Goal: Task Accomplishment & Management: Manage account settings

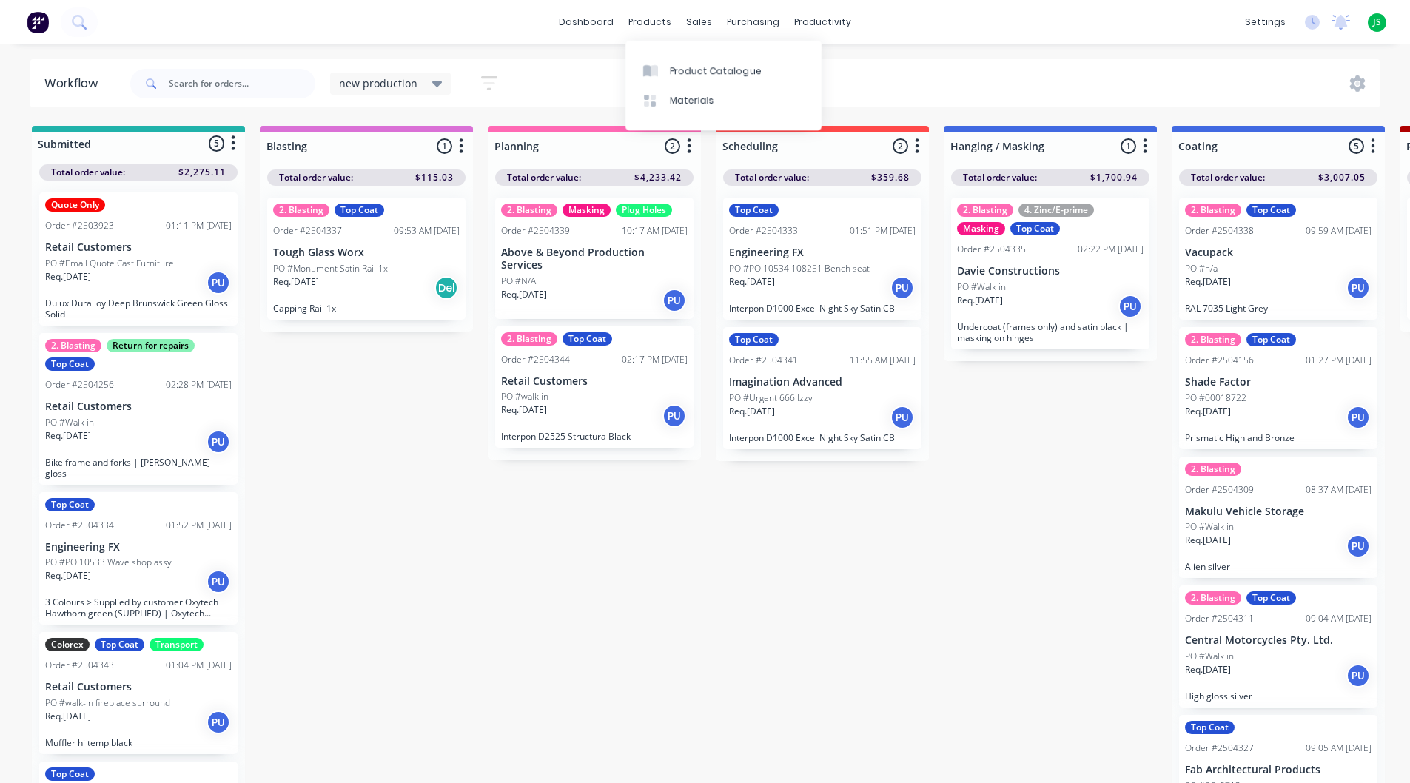
click at [568, 4] on div "dashboard products sales purchasing productivity dashboard products Product Cat…" at bounding box center [705, 22] width 1410 height 44
click at [574, 19] on link "dashboard" at bounding box center [586, 22] width 70 height 22
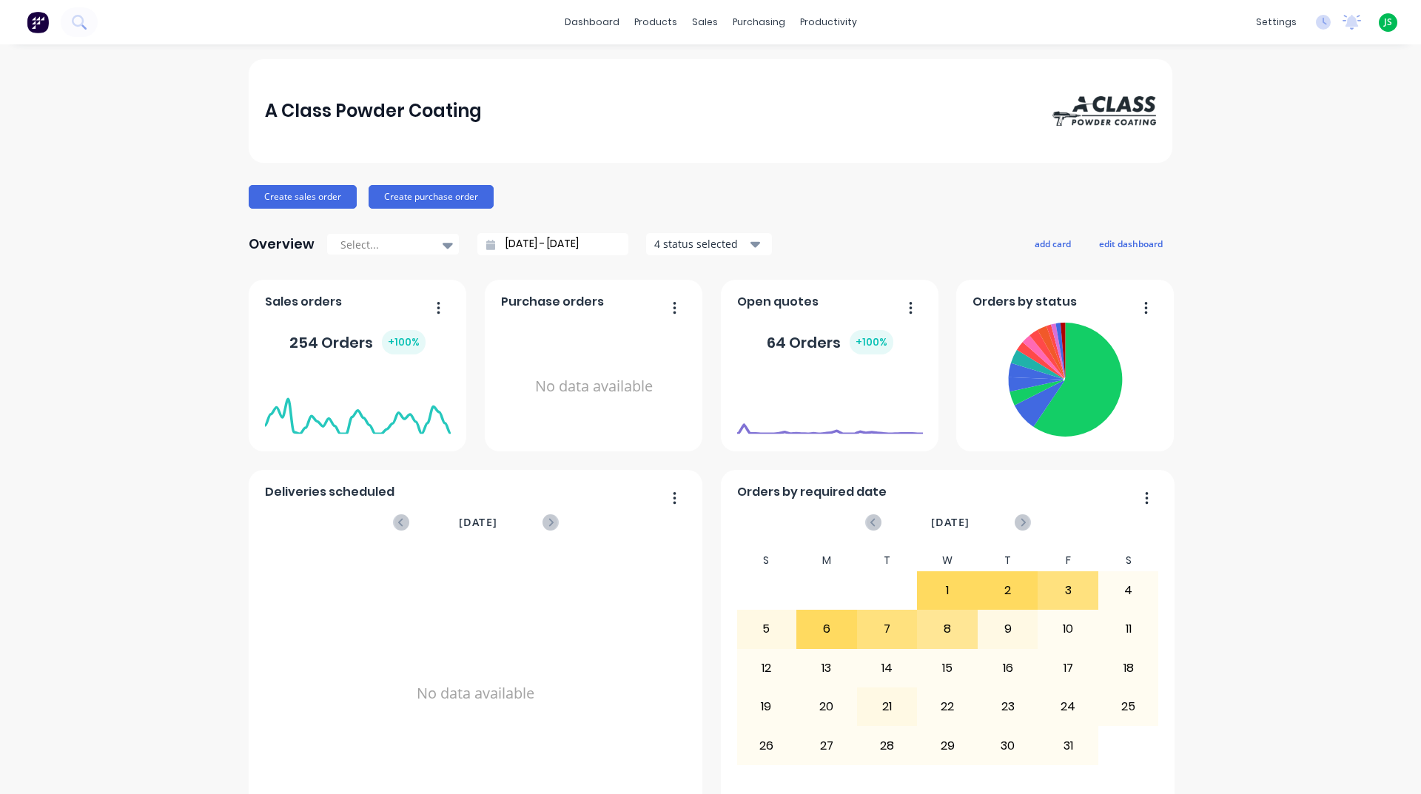
scroll to position [370, 0]
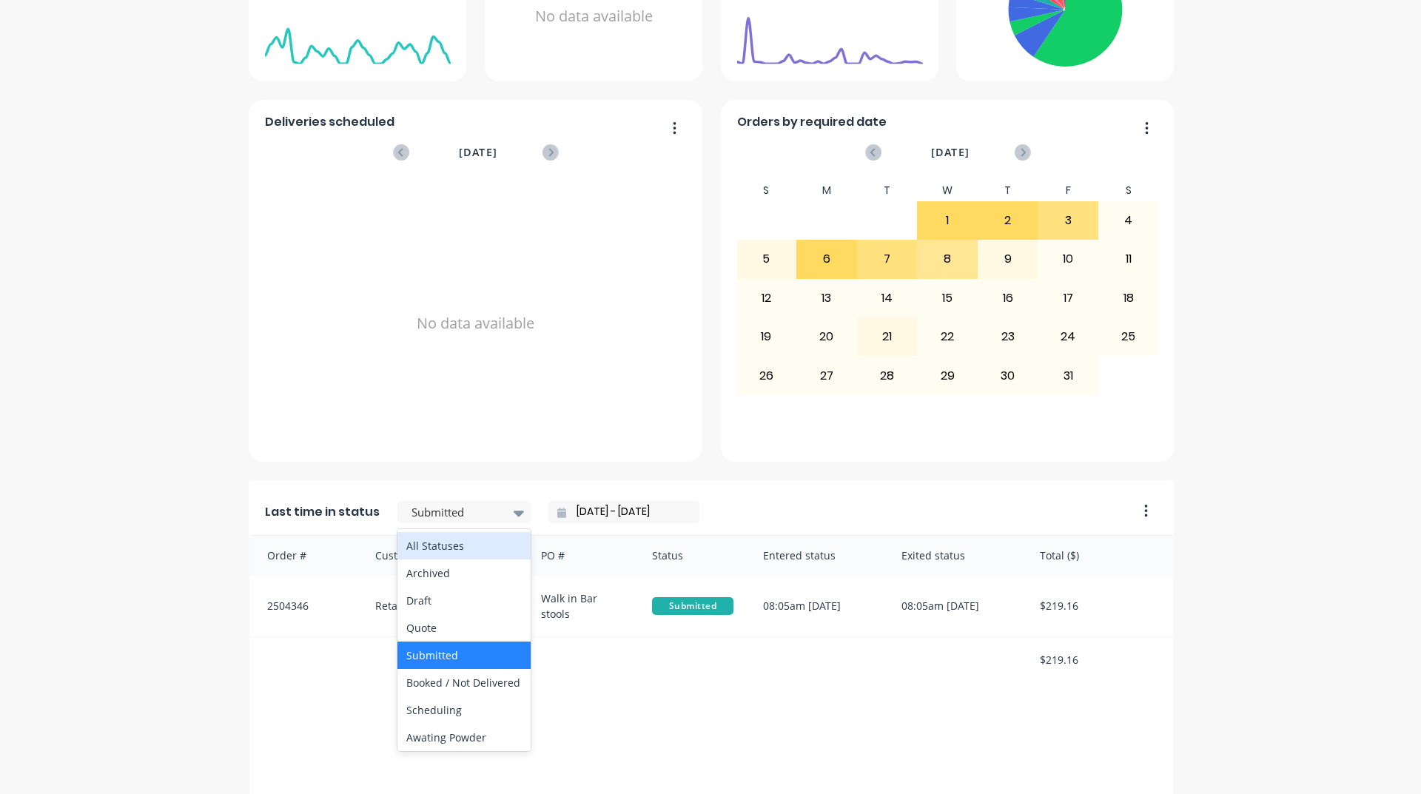
click at [490, 522] on div "Submitted" at bounding box center [457, 513] width 102 height 22
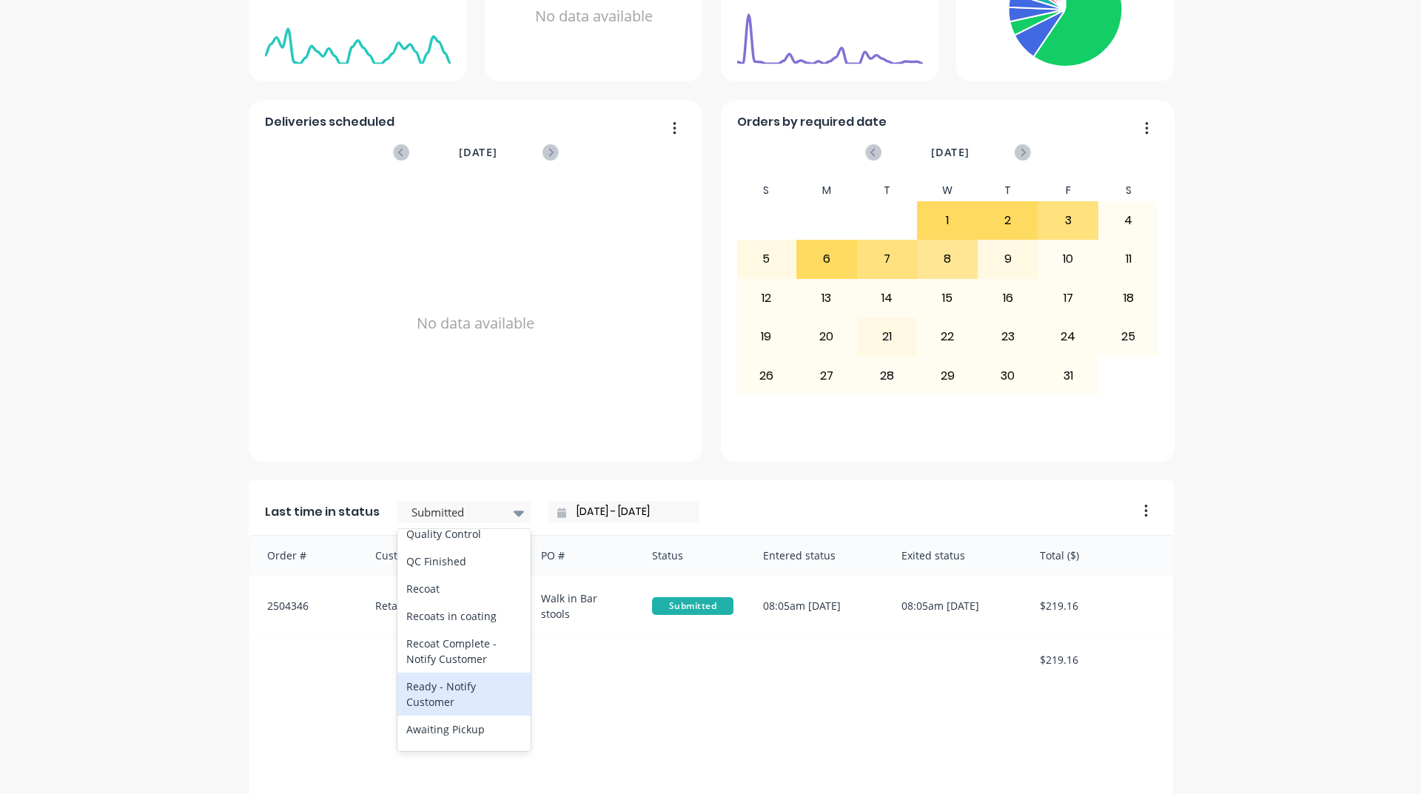
scroll to position [592, 0]
click at [478, 519] on div "Coating" at bounding box center [463, 504] width 133 height 27
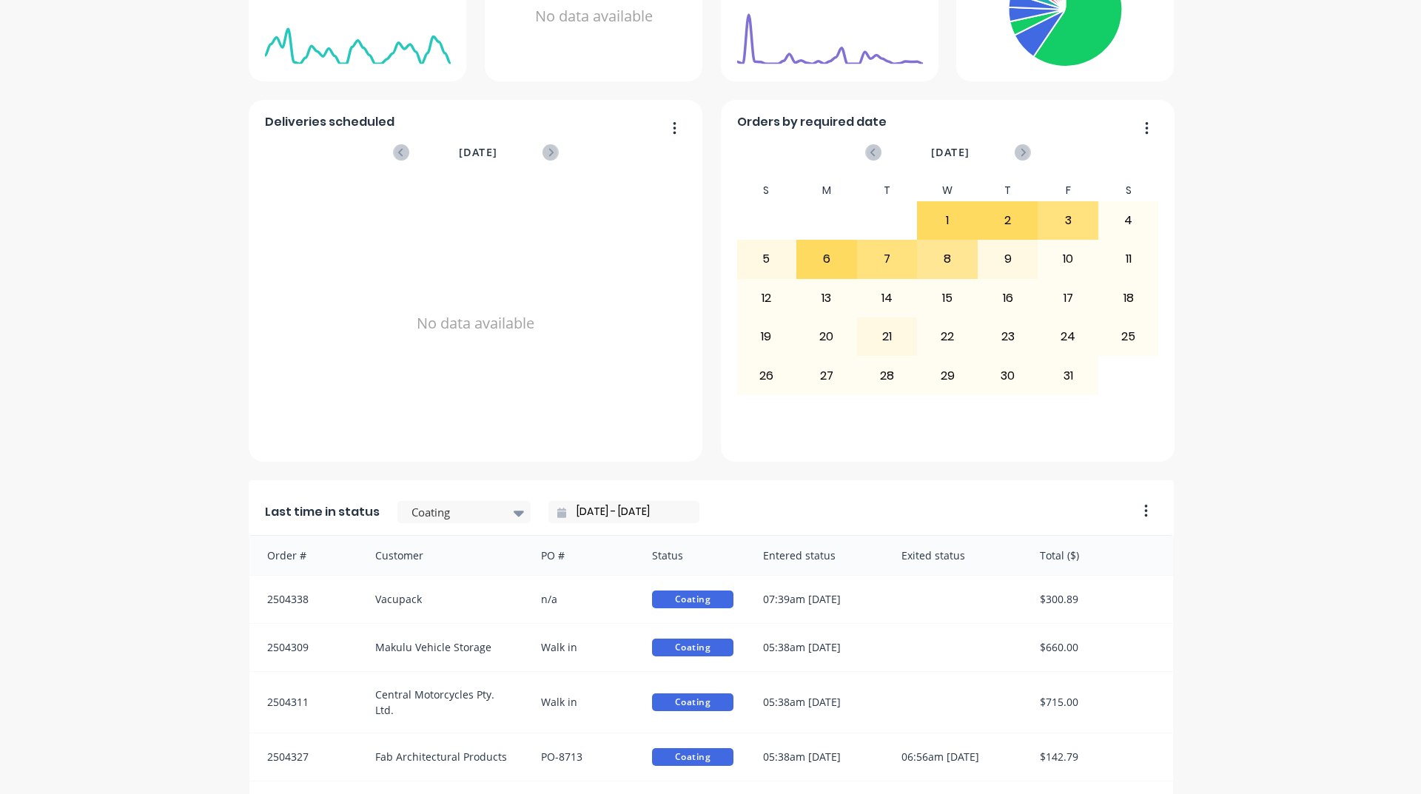
click at [548, 519] on div "09/10/25 - 09/10/25" at bounding box center [623, 512] width 151 height 22
click at [577, 510] on input "09/10/25 - 09/10/25" at bounding box center [629, 512] width 127 height 22
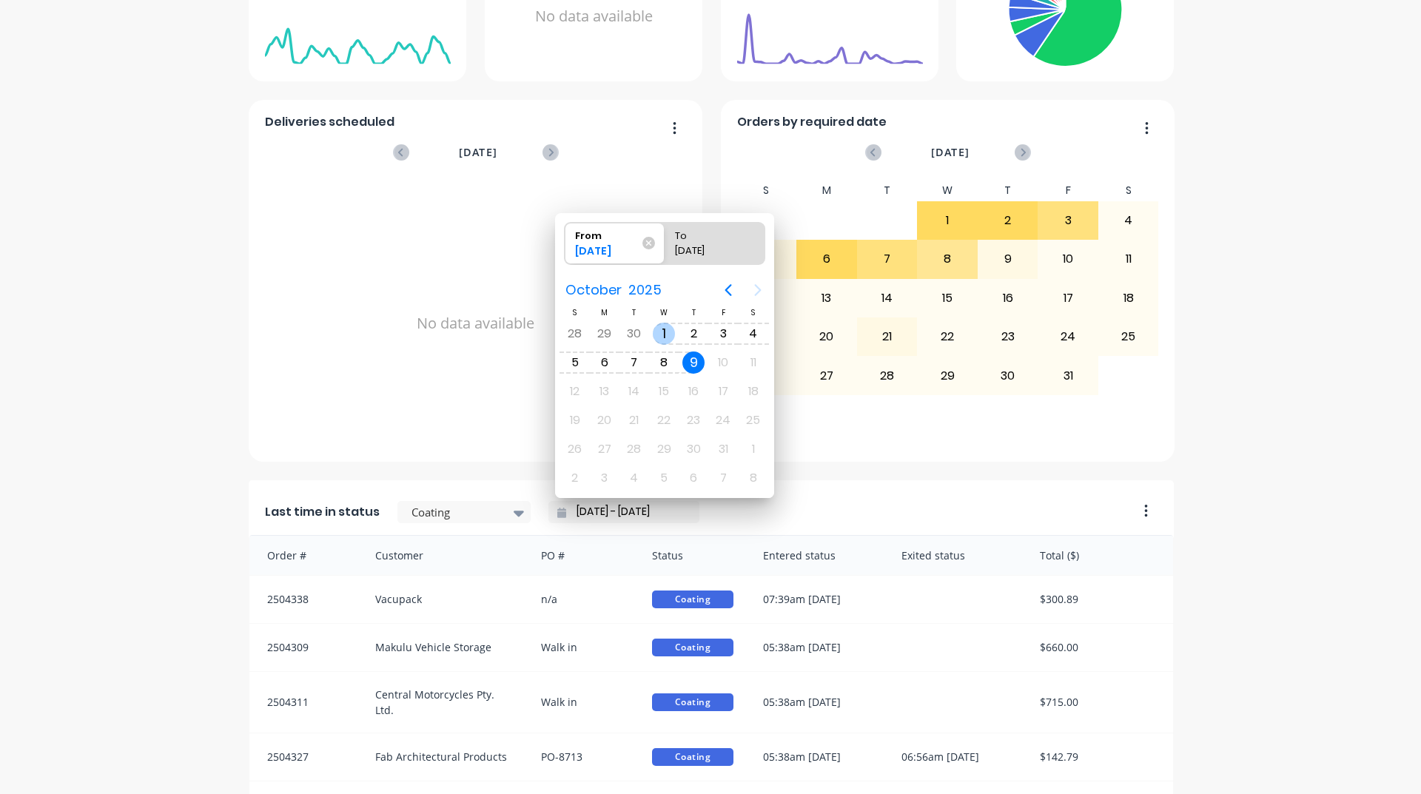
click at [667, 323] on div "Oct 1" at bounding box center [664, 334] width 30 height 28
type input "01/10/25 - 09/10/25"
radio input "false"
radio input "true"
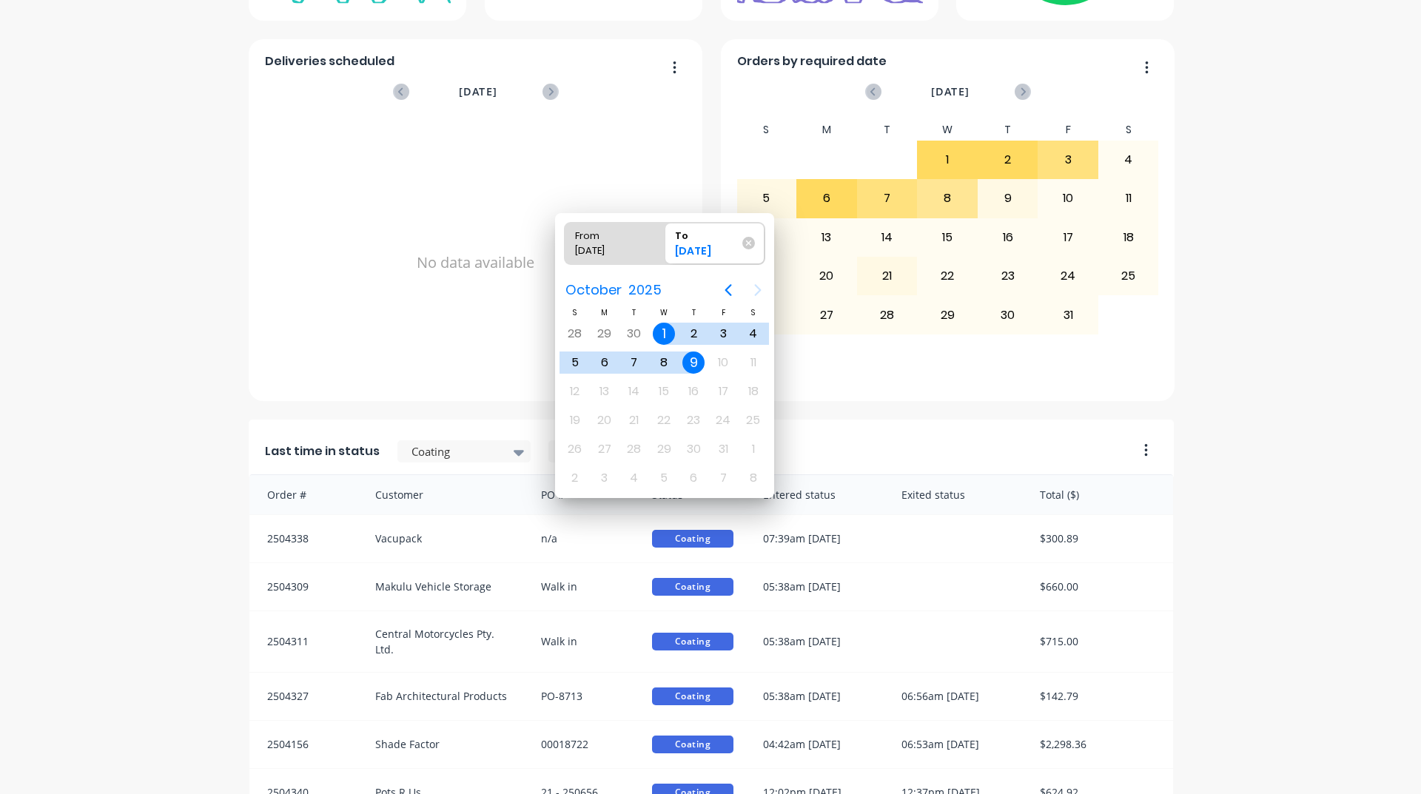
scroll to position [0, 0]
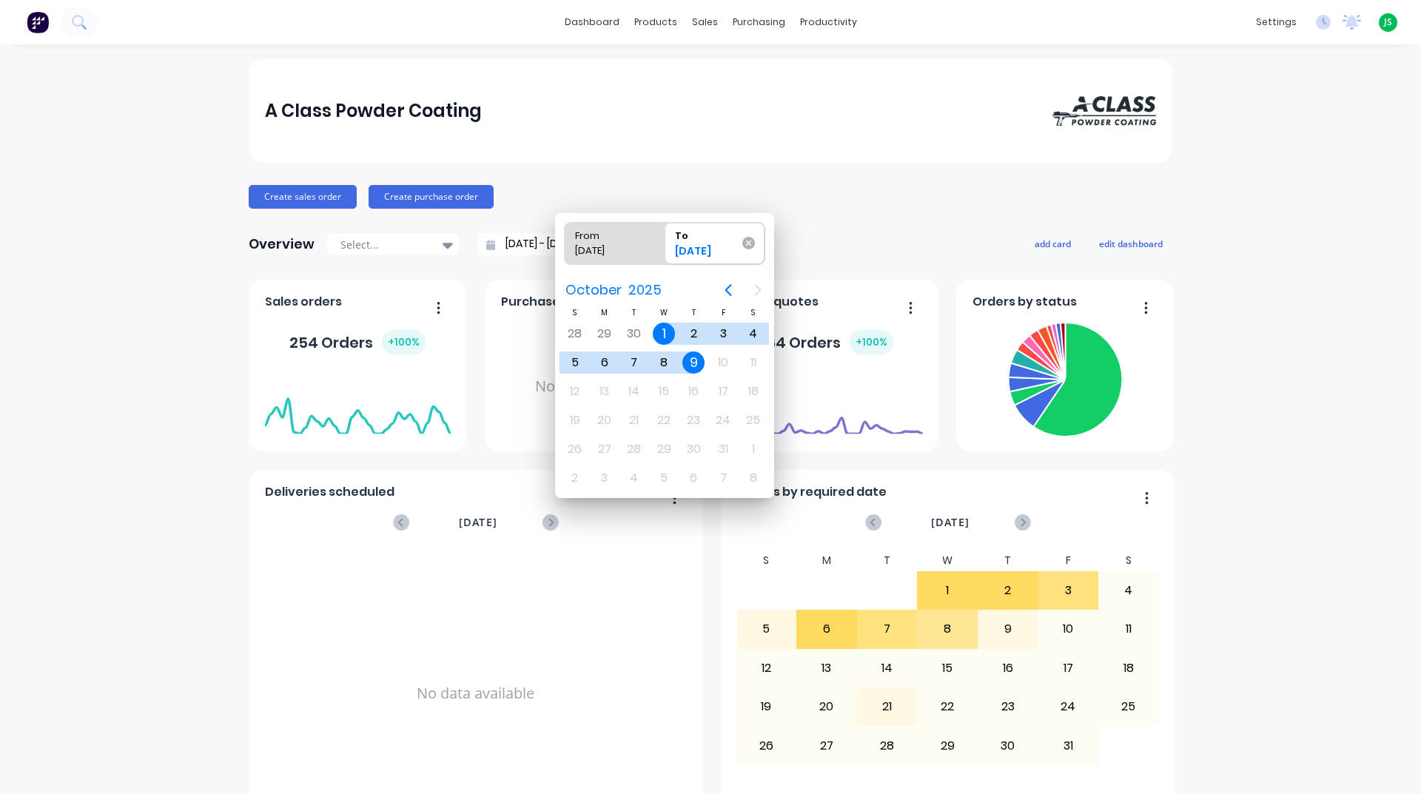
click at [750, 240] on icon at bounding box center [748, 243] width 13 height 13
click at [665, 240] on input "To 09/10/25" at bounding box center [665, 243] width 1 height 41
click at [13, 393] on div "A Class Powder Coating Create sales order Create purchase order Overview Select…" at bounding box center [710, 730] width 1421 height 1343
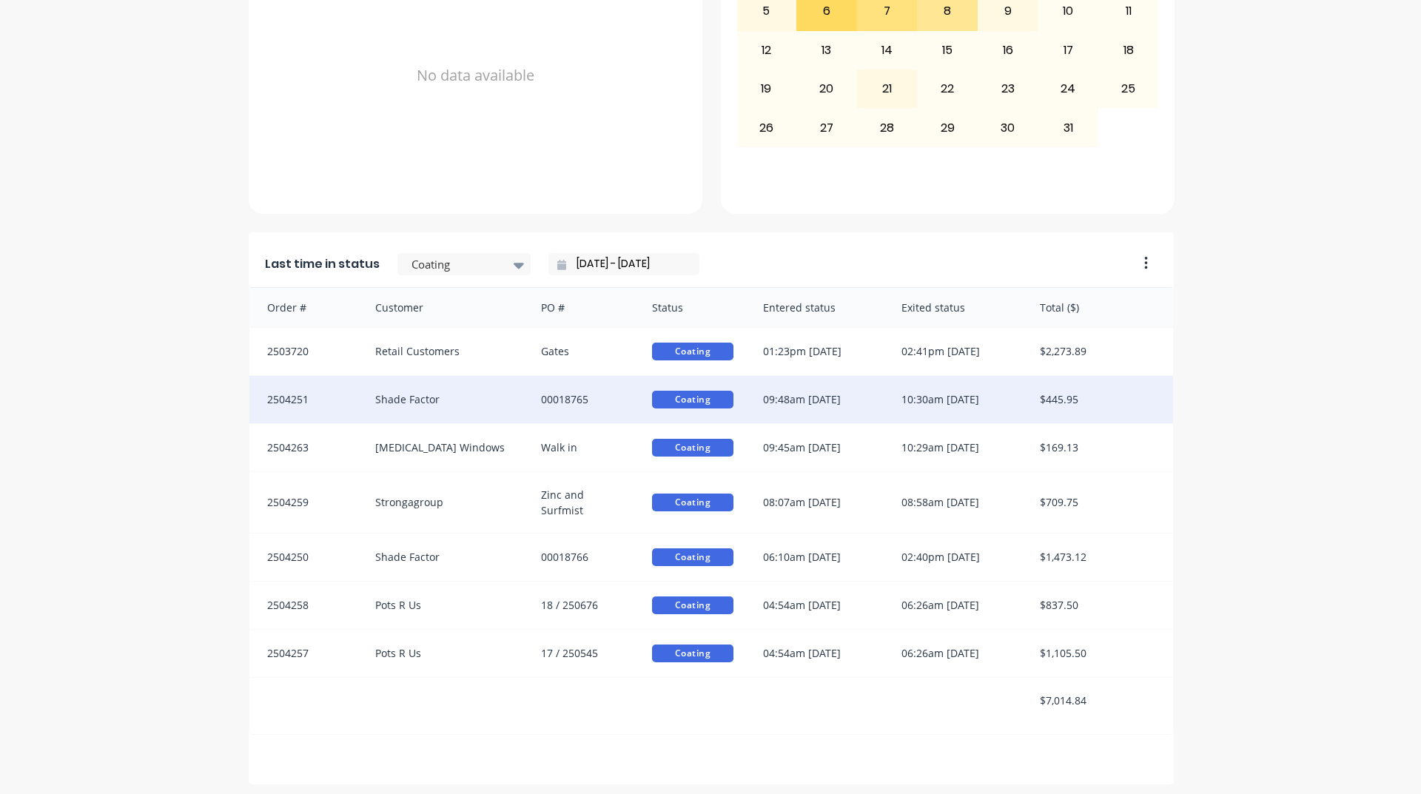
scroll to position [623, 0]
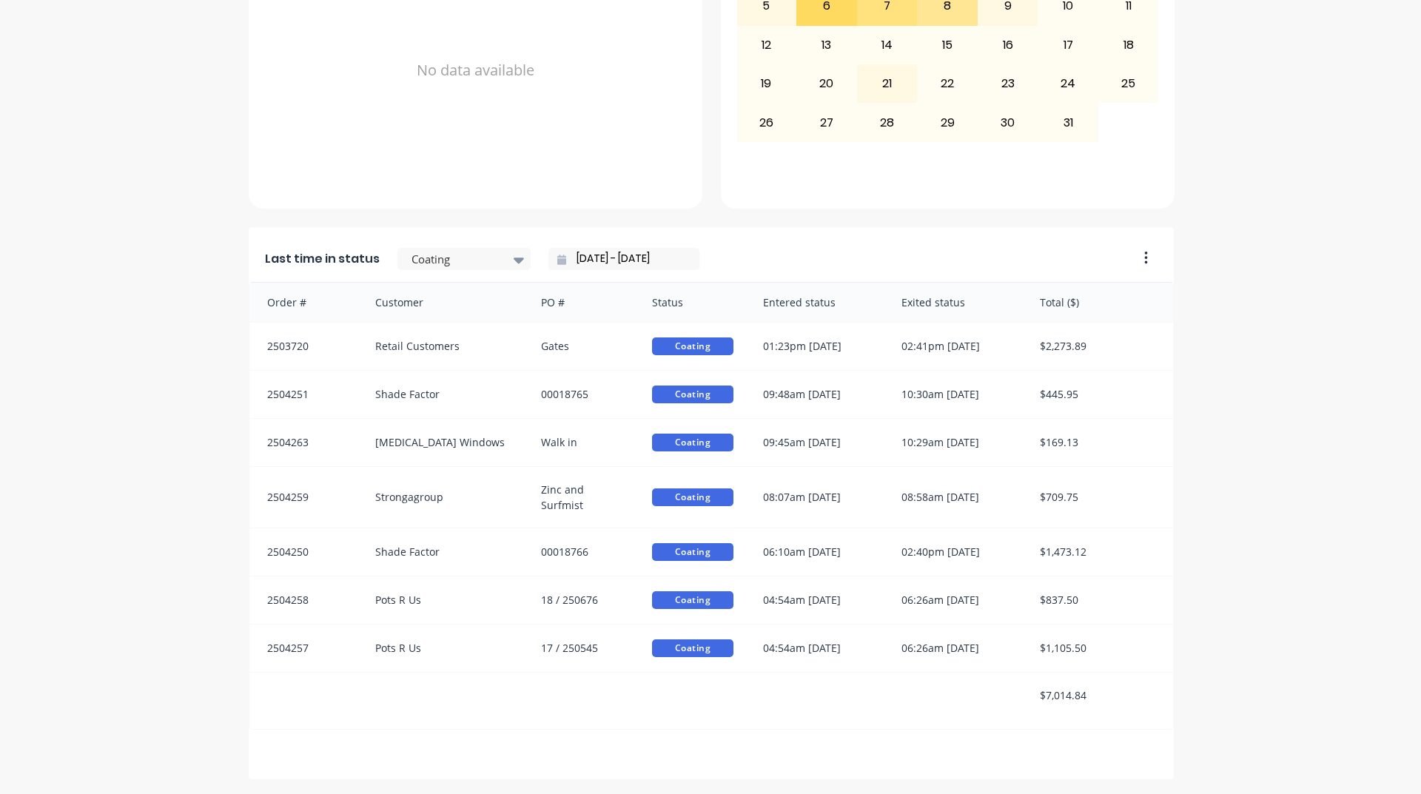
click at [566, 258] on input "01/10/25 - 01/10/25" at bounding box center [629, 259] width 127 height 22
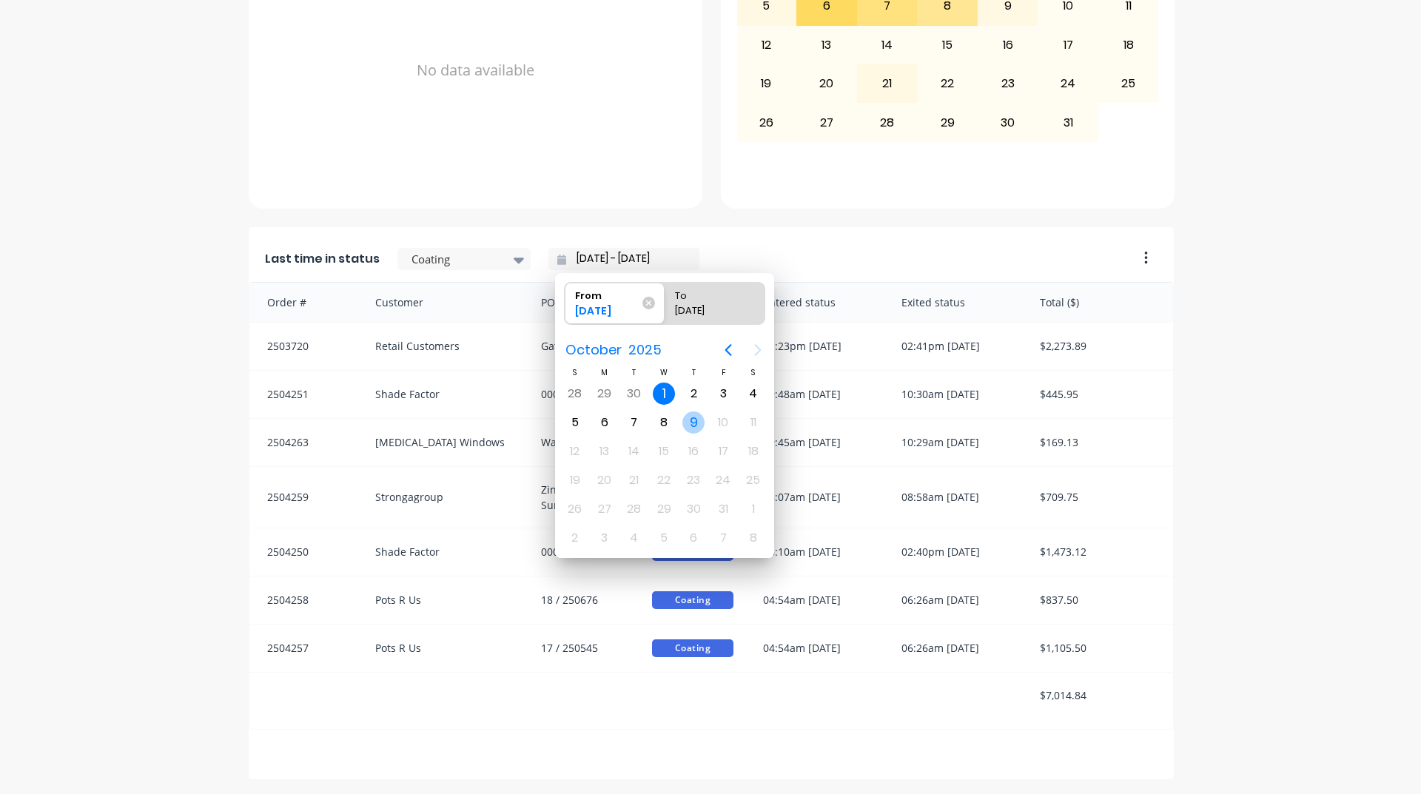
click at [688, 419] on div "9" at bounding box center [693, 422] width 22 height 22
type input "09/10/25 - 09/10/25"
radio input "false"
radio input "true"
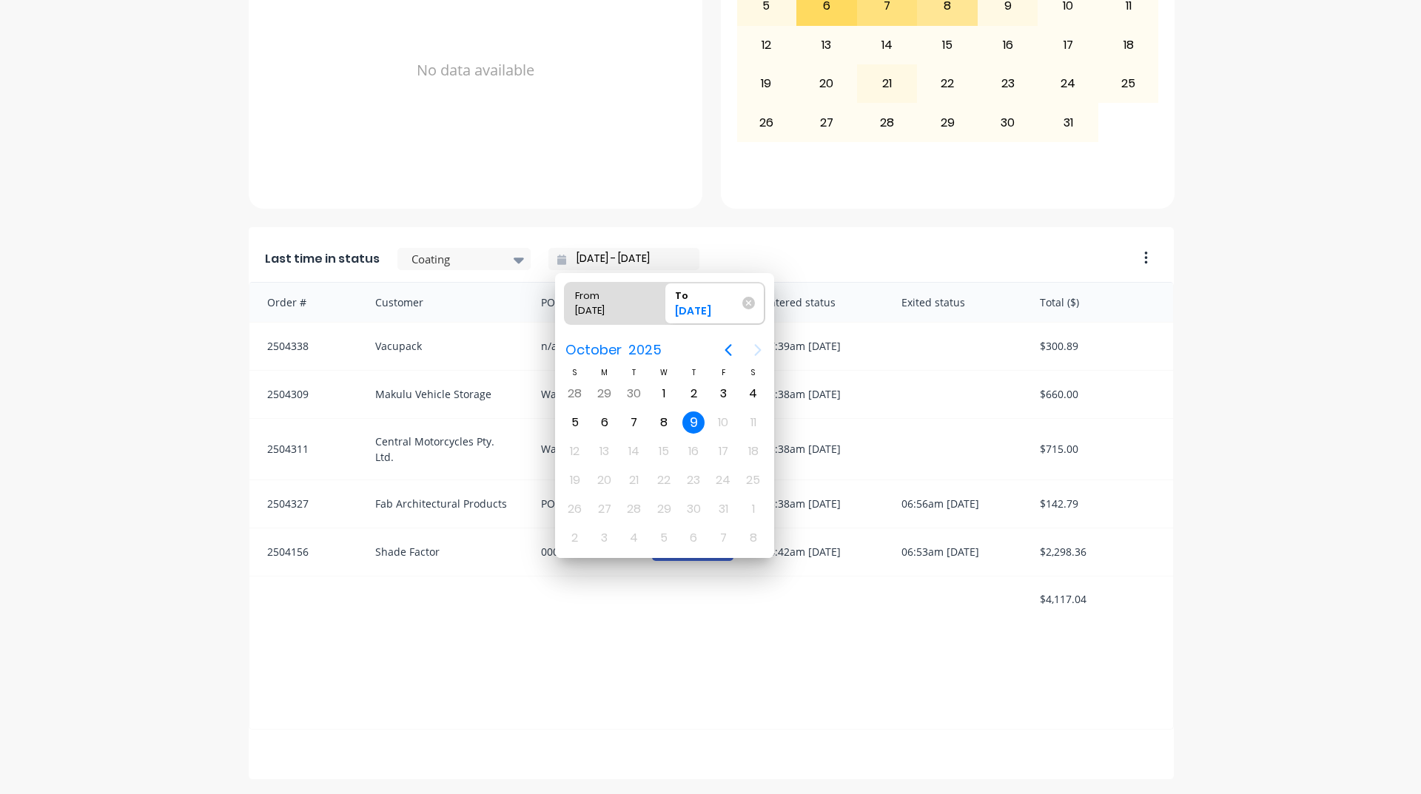
click at [1322, 441] on div "A Class Powder Coating Create sales order Create purchase order Overview Select…" at bounding box center [710, 107] width 1421 height 1343
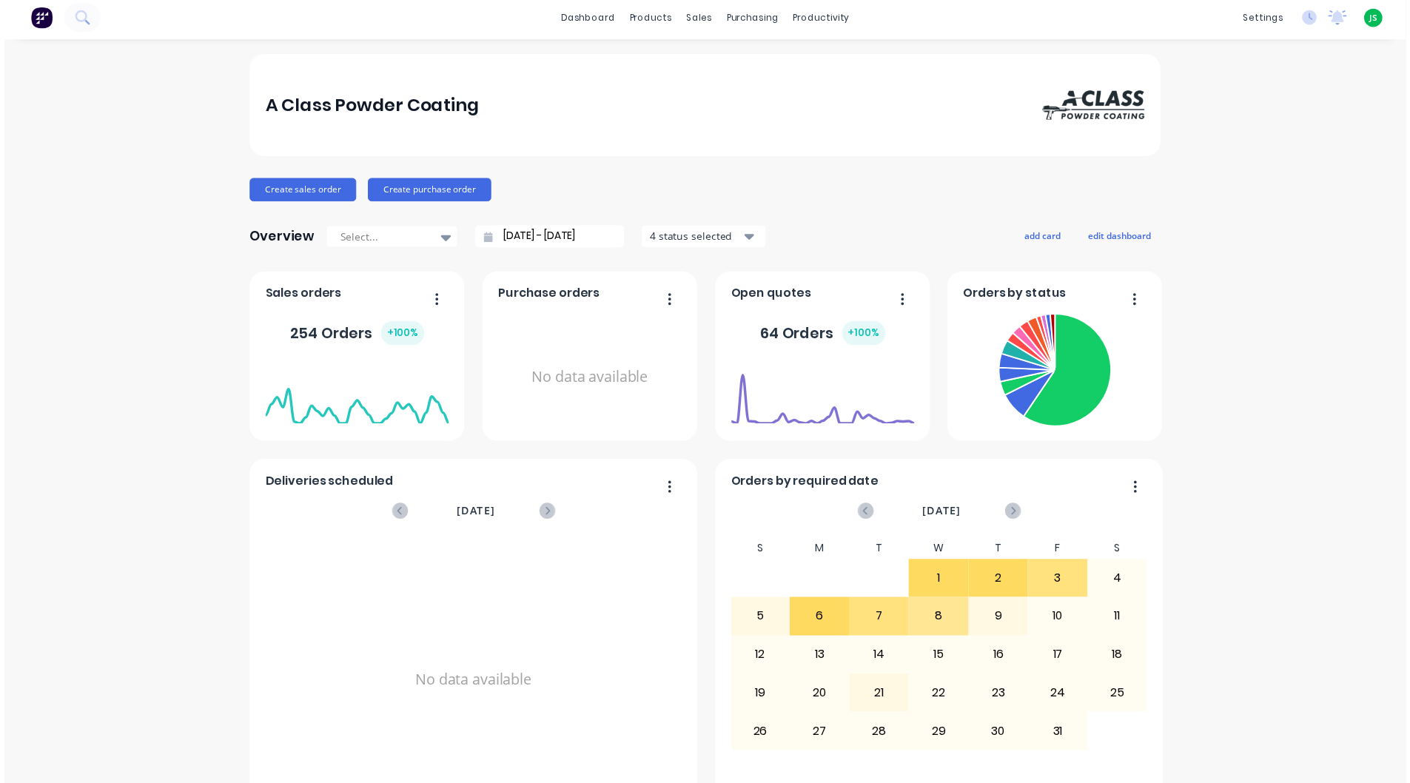
scroll to position [0, 0]
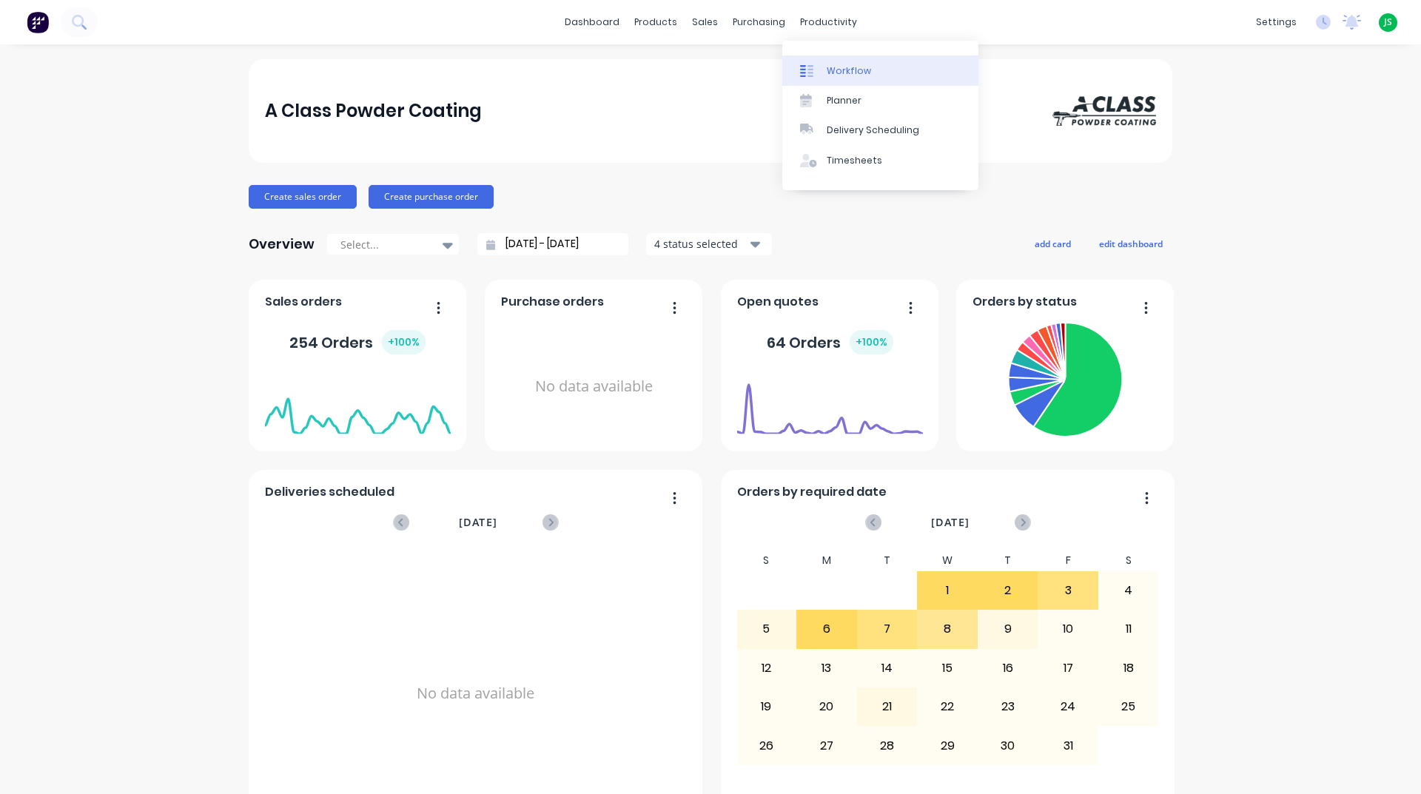
click at [831, 74] on div "Workflow" at bounding box center [849, 70] width 44 height 13
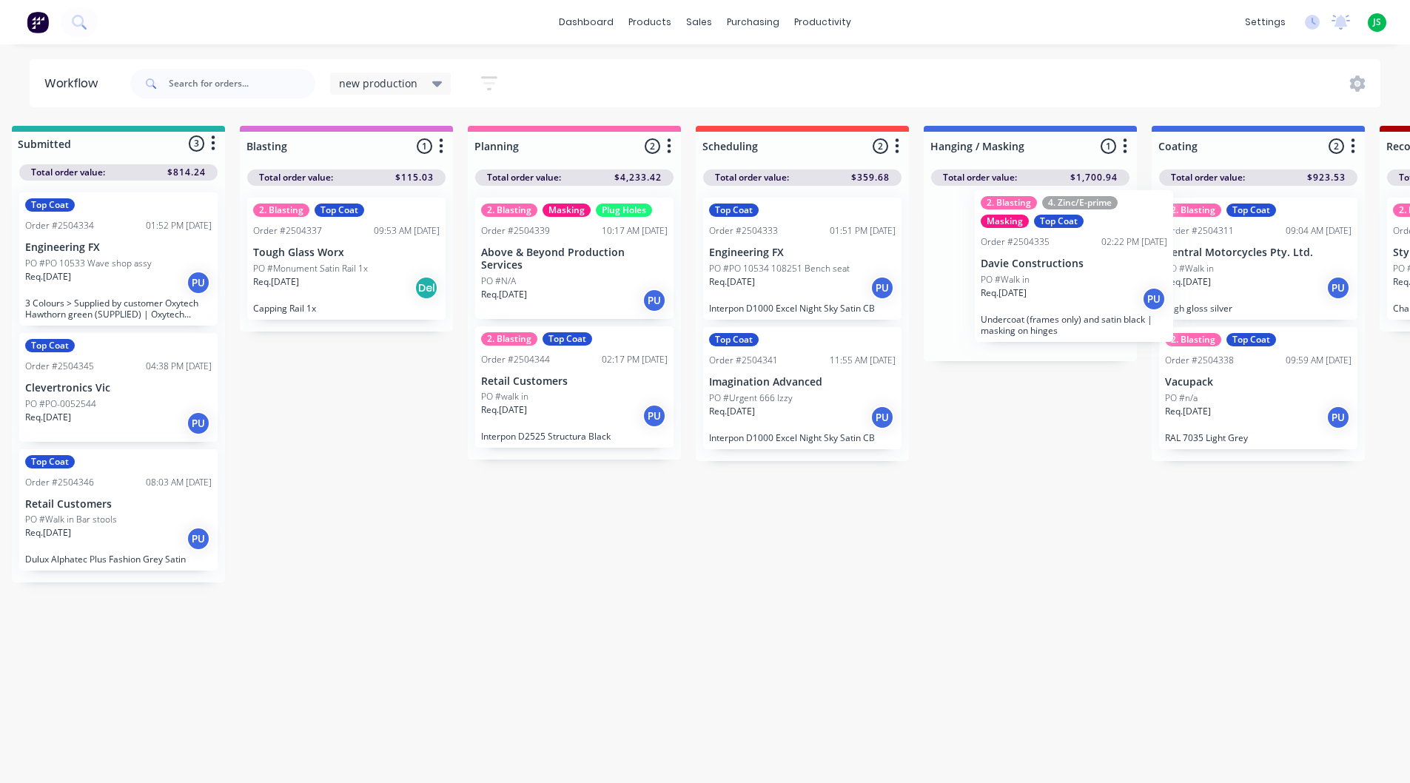
scroll to position [0, 24]
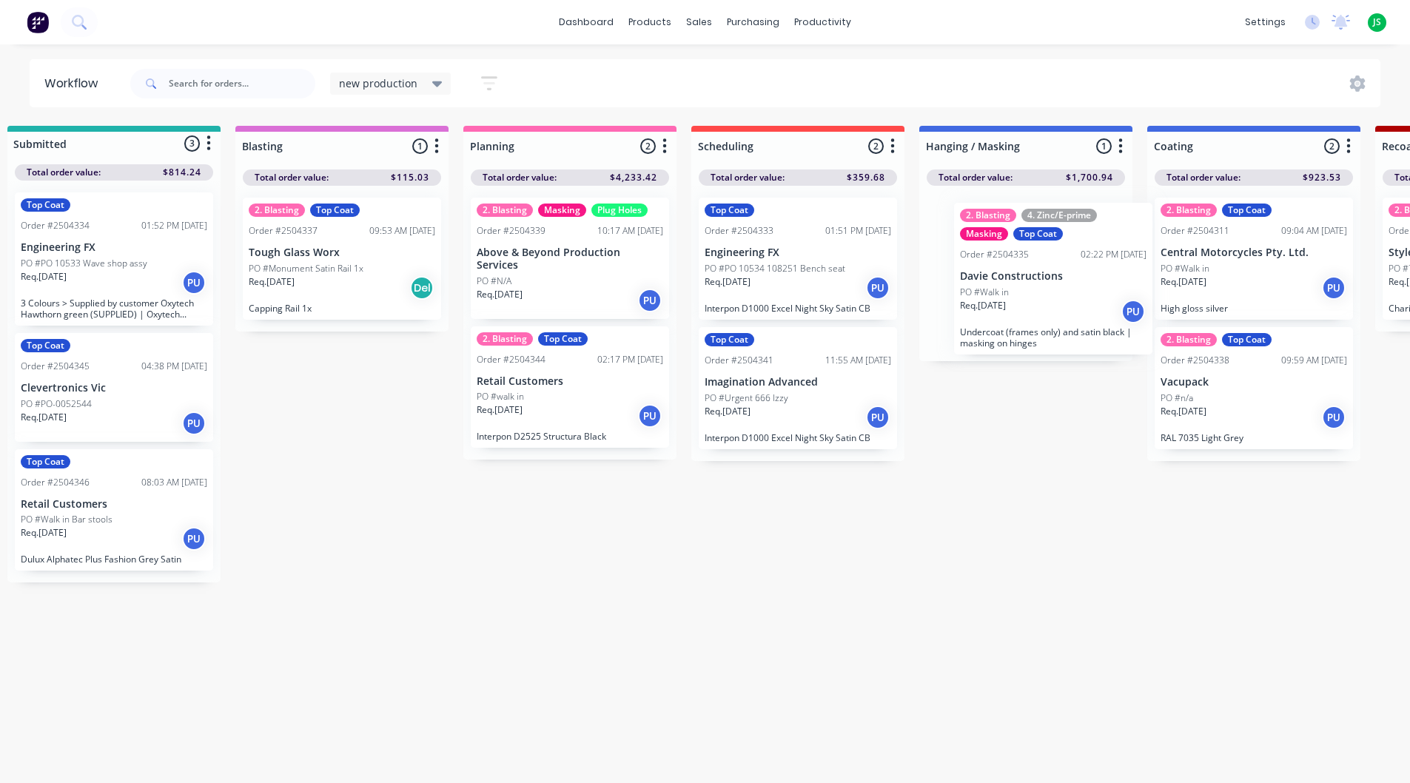
click at [1021, 315] on div "2. Blasting 4. Zinc/E-prime Masking Top Coat Order #2504335 02:22 PM 07/10/25 D…" at bounding box center [1025, 273] width 213 height 175
click at [1026, 307] on div "Req. 07/10/25 PU" at bounding box center [1026, 306] width 187 height 25
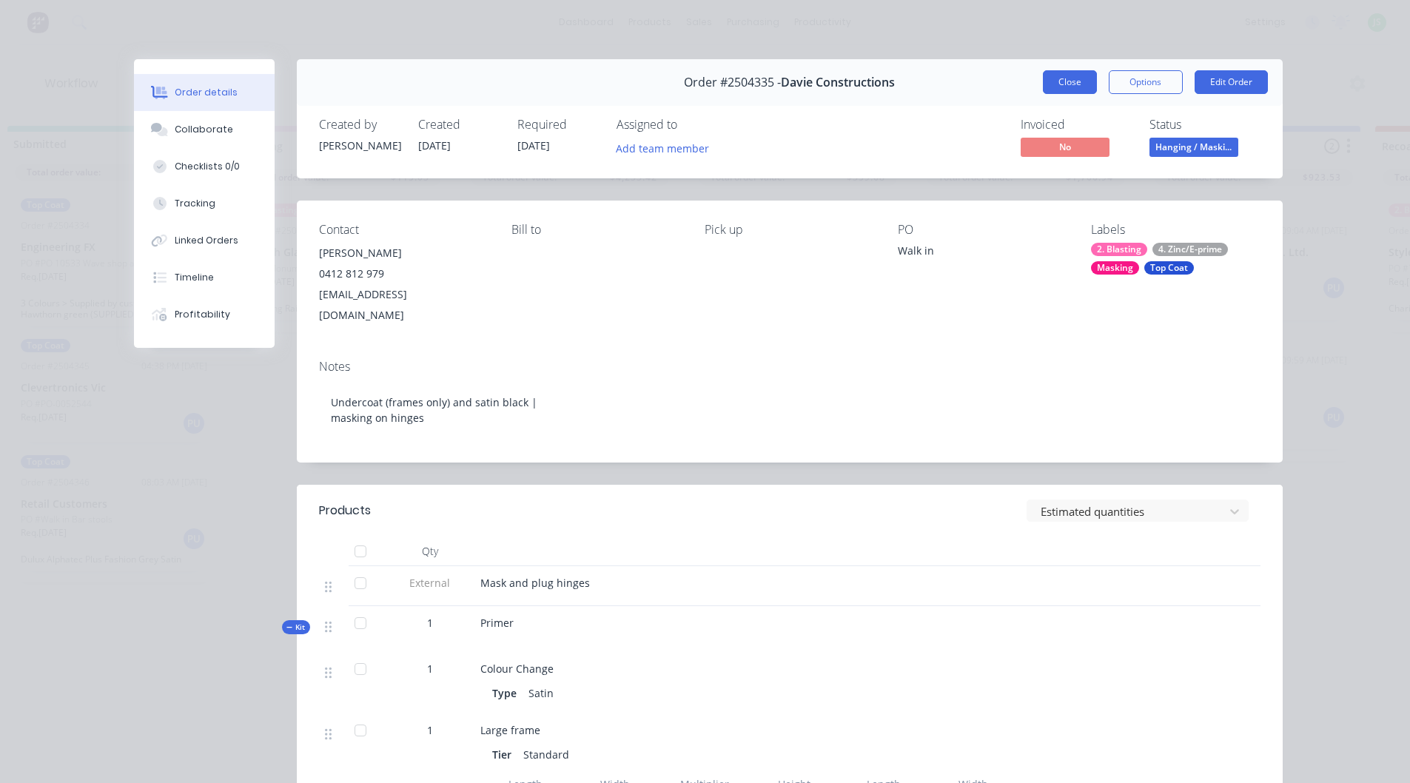
click at [1070, 87] on button "Close" at bounding box center [1070, 82] width 54 height 24
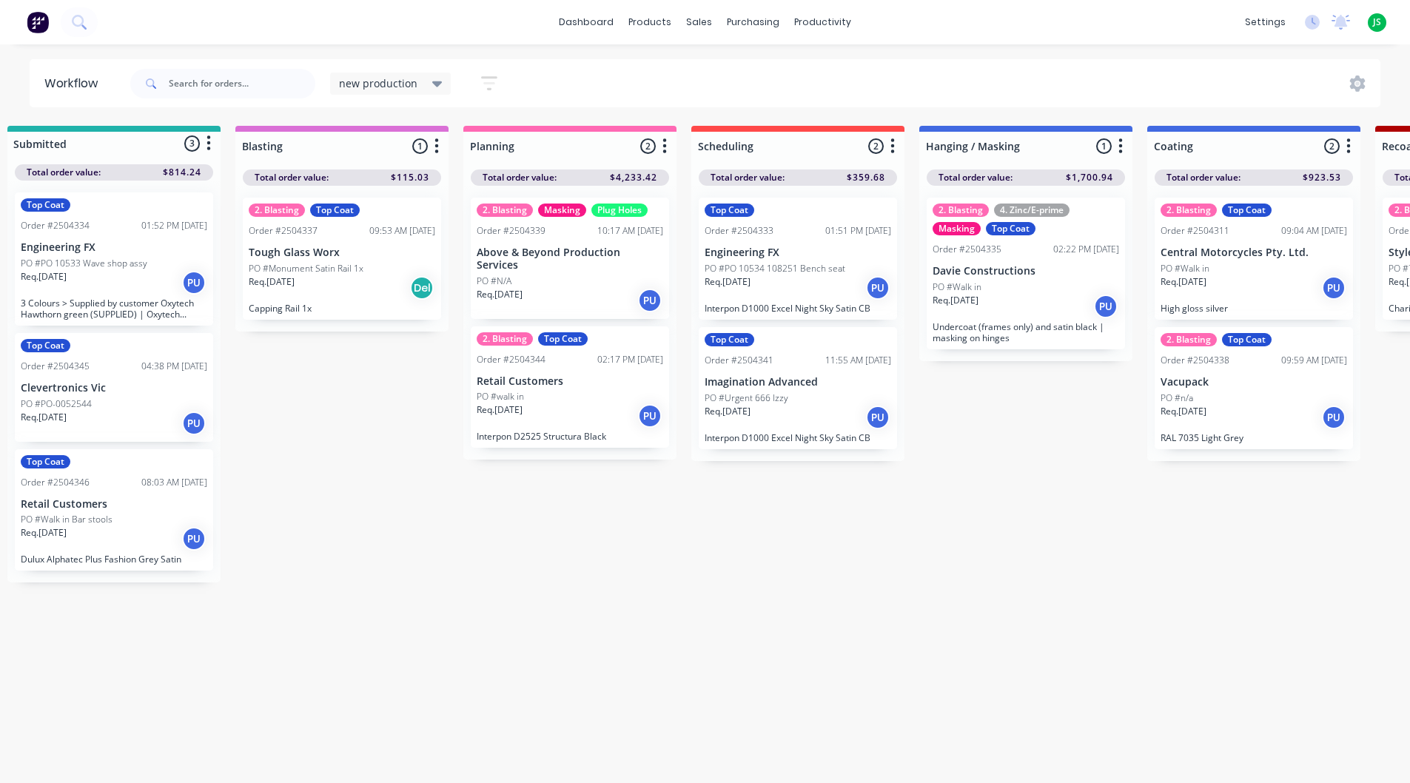
click at [1062, 283] on div "PO #Walk in" at bounding box center [1026, 286] width 187 height 13
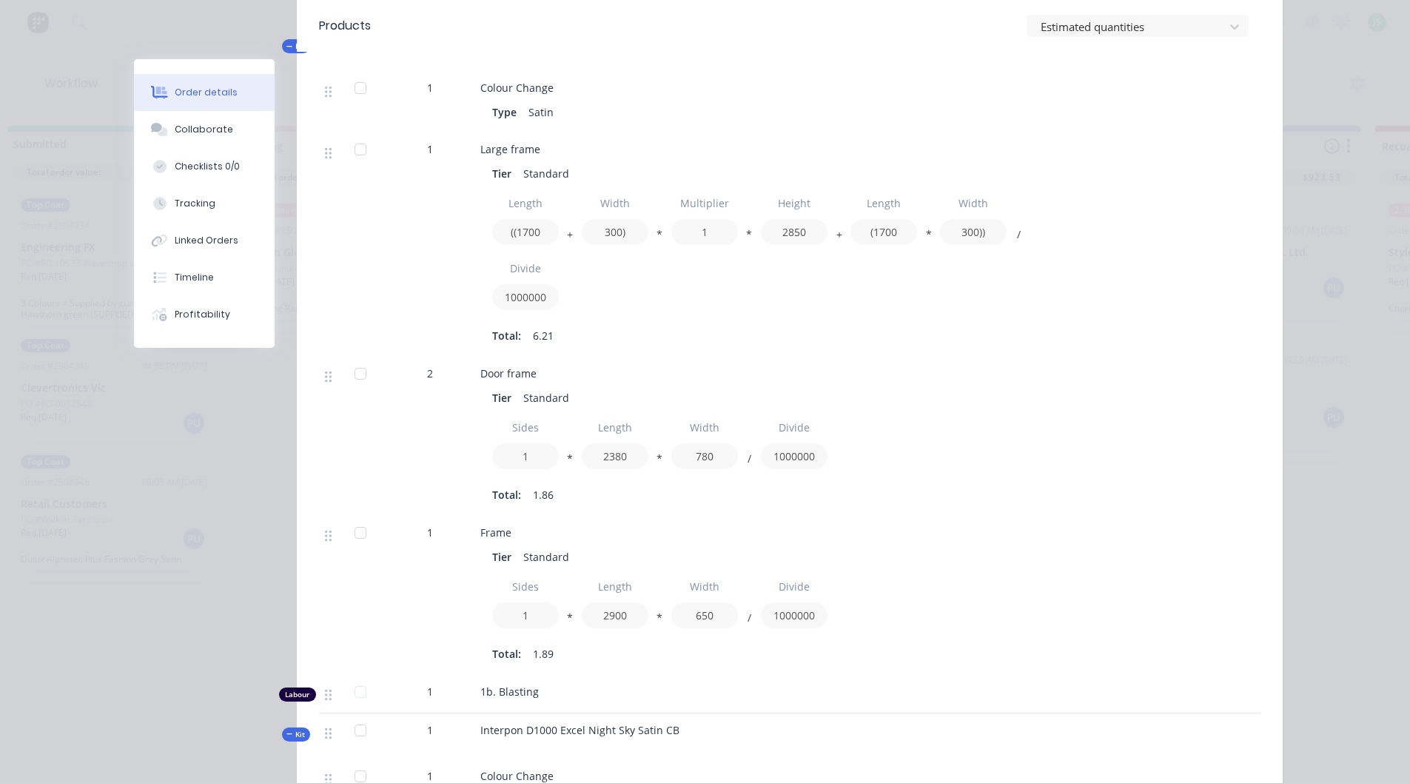
scroll to position [592, 0]
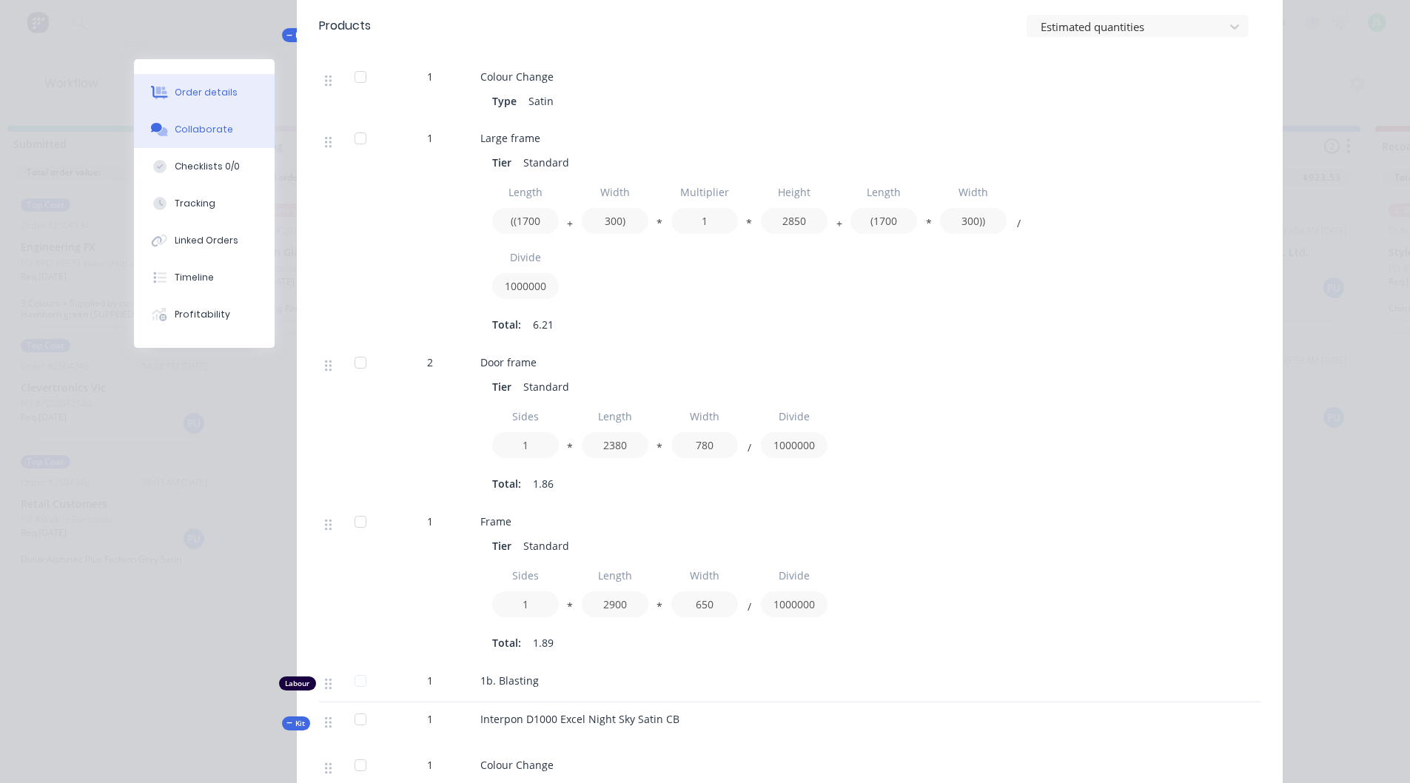
click at [240, 141] on button "Collaborate" at bounding box center [204, 129] width 141 height 37
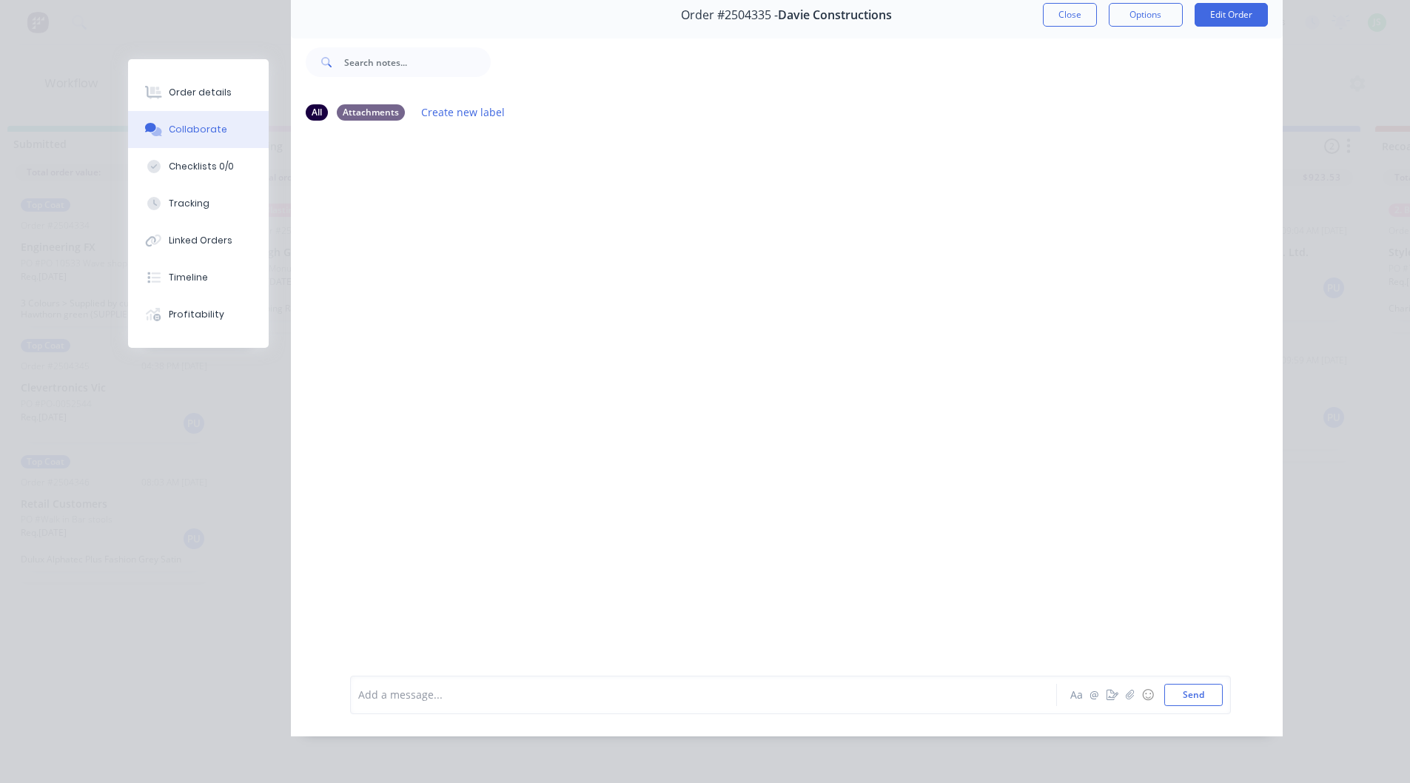
scroll to position [0, 0]
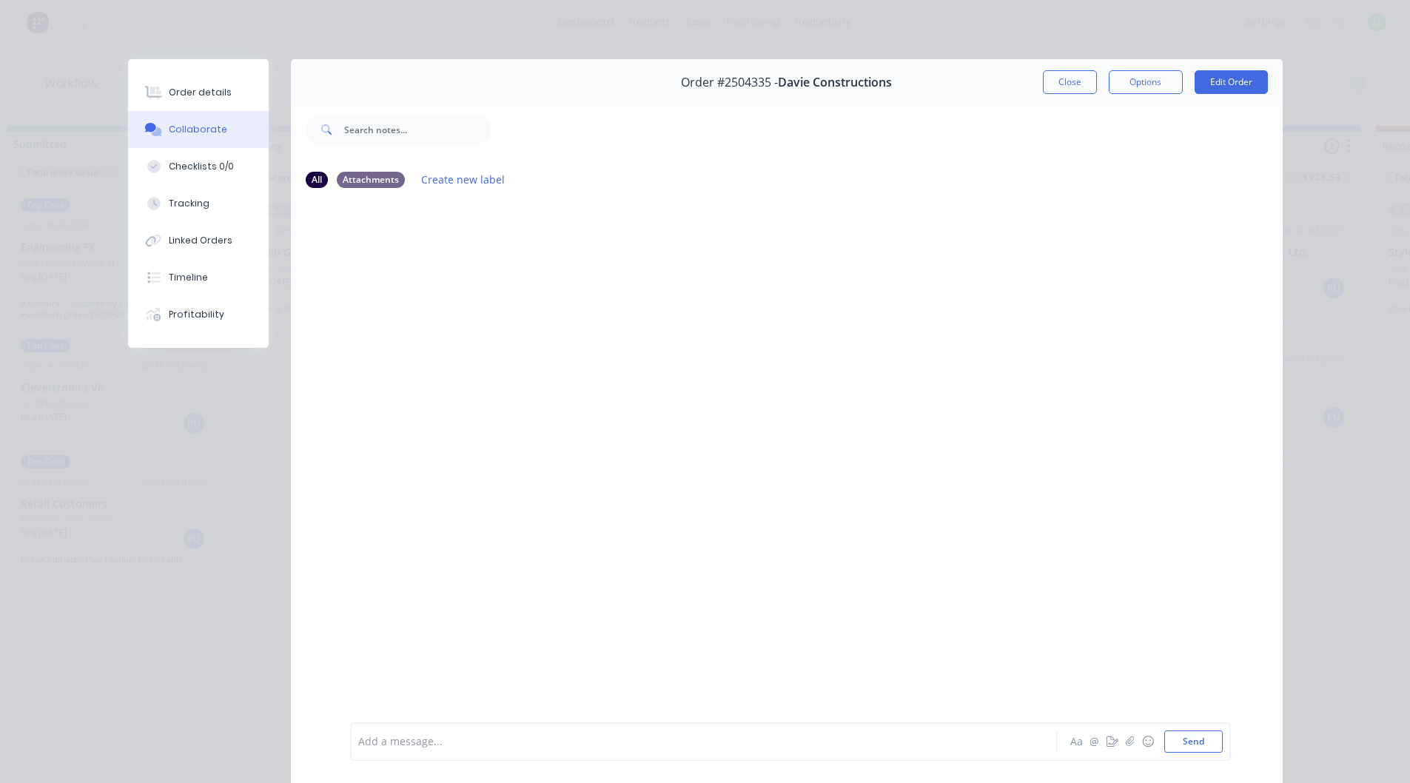
drag, startPoint x: 1057, startPoint y: 80, endPoint x: 1038, endPoint y: 103, distance: 29.5
click at [1059, 81] on button "Close" at bounding box center [1070, 82] width 54 height 24
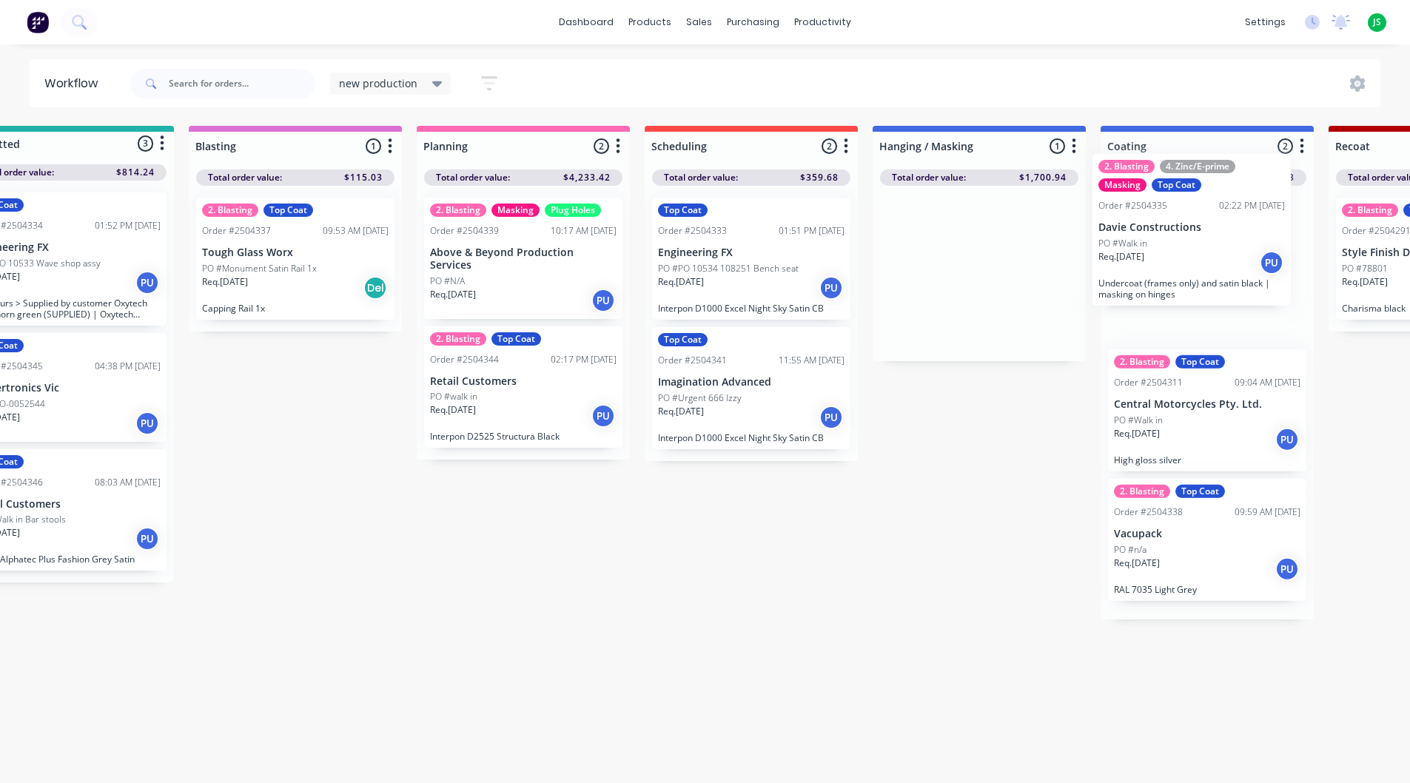
drag, startPoint x: 970, startPoint y: 316, endPoint x: 1100, endPoint y: 278, distance: 135.1
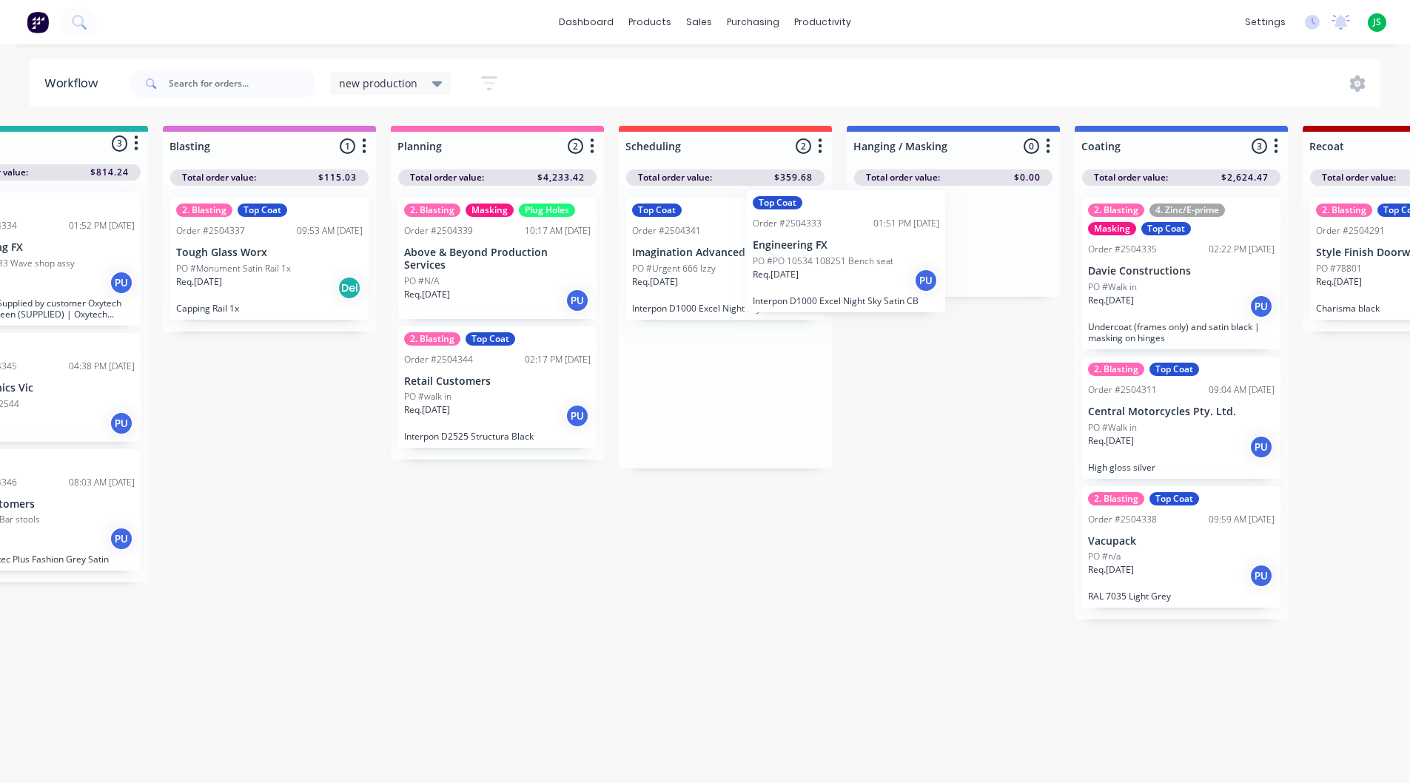
drag, startPoint x: 716, startPoint y: 275, endPoint x: 933, endPoint y: 259, distance: 216.7
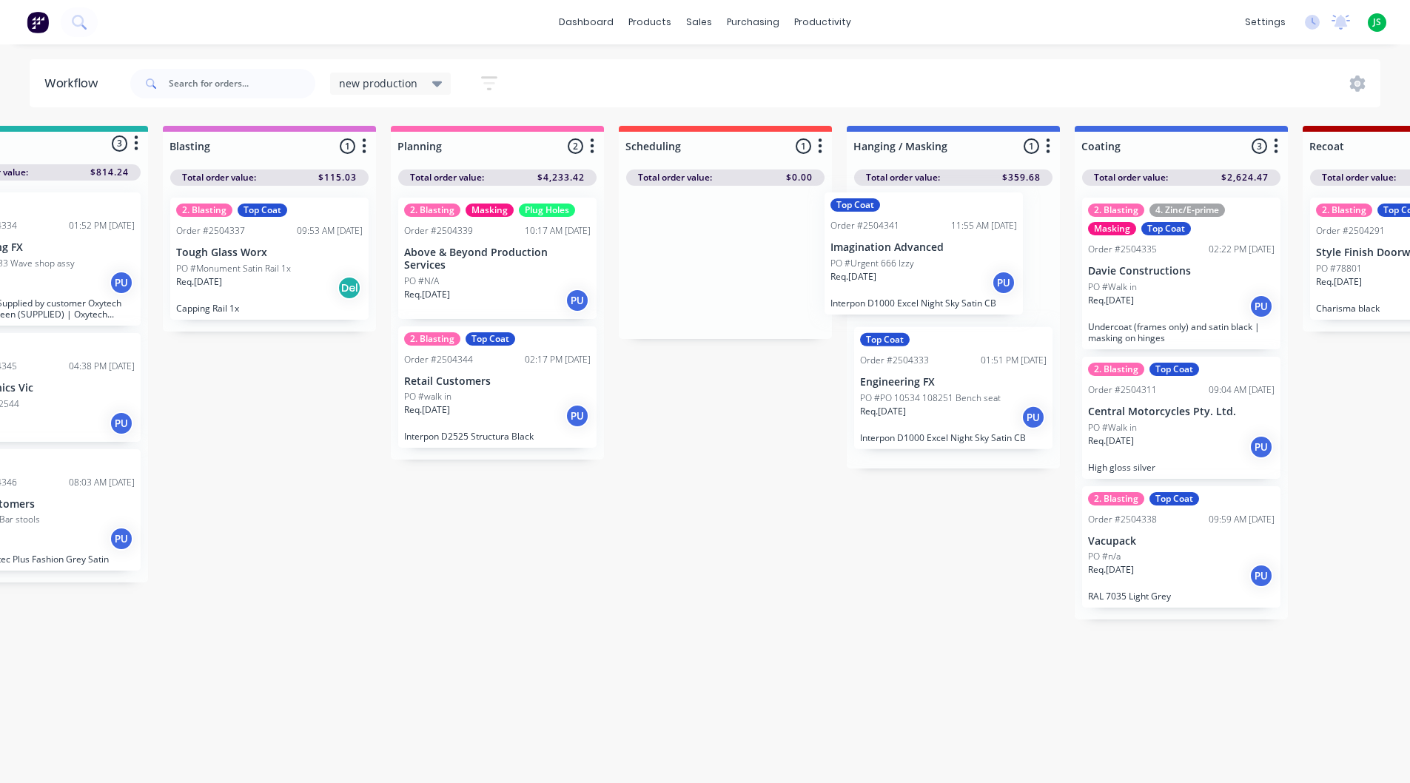
drag, startPoint x: 782, startPoint y: 287, endPoint x: 901, endPoint y: 280, distance: 120.1
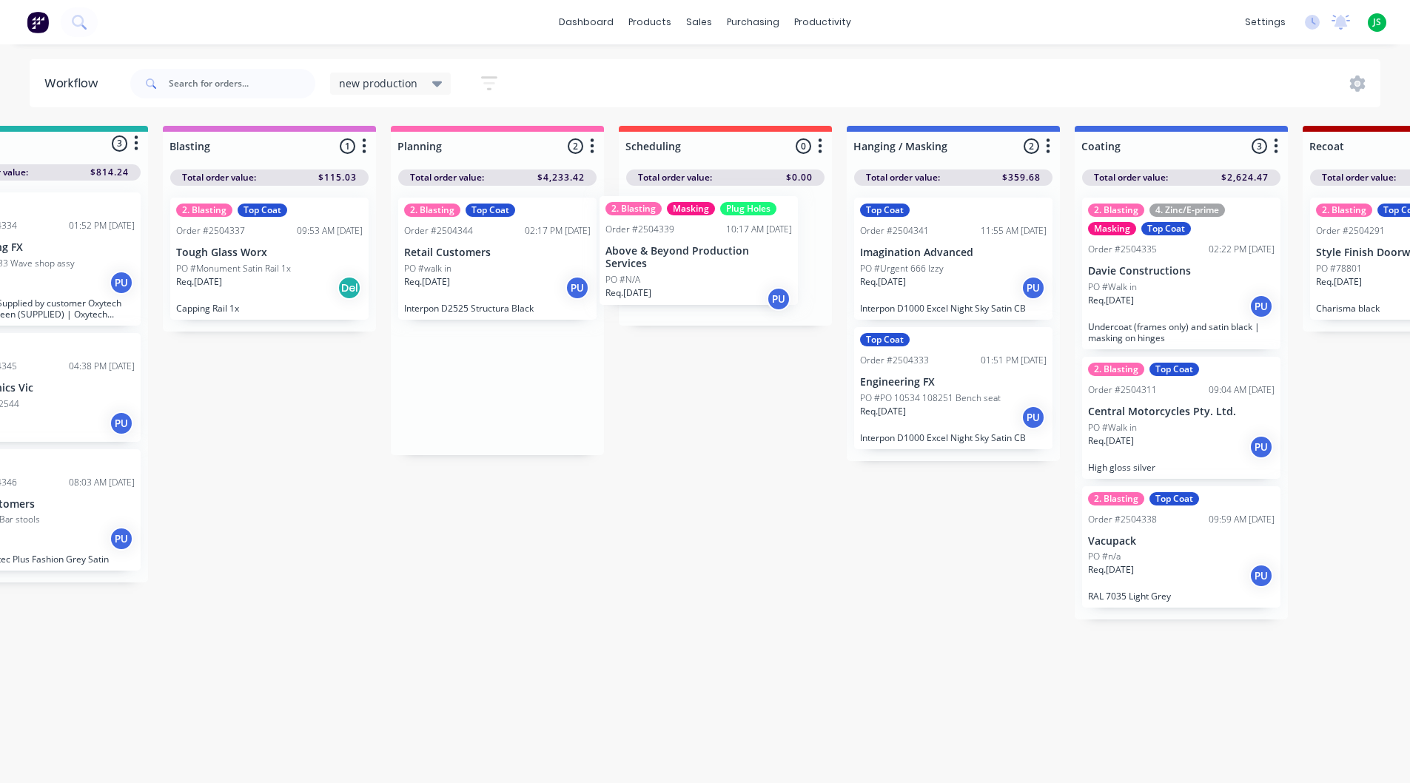
drag, startPoint x: 531, startPoint y: 269, endPoint x: 716, endPoint y: 266, distance: 184.3
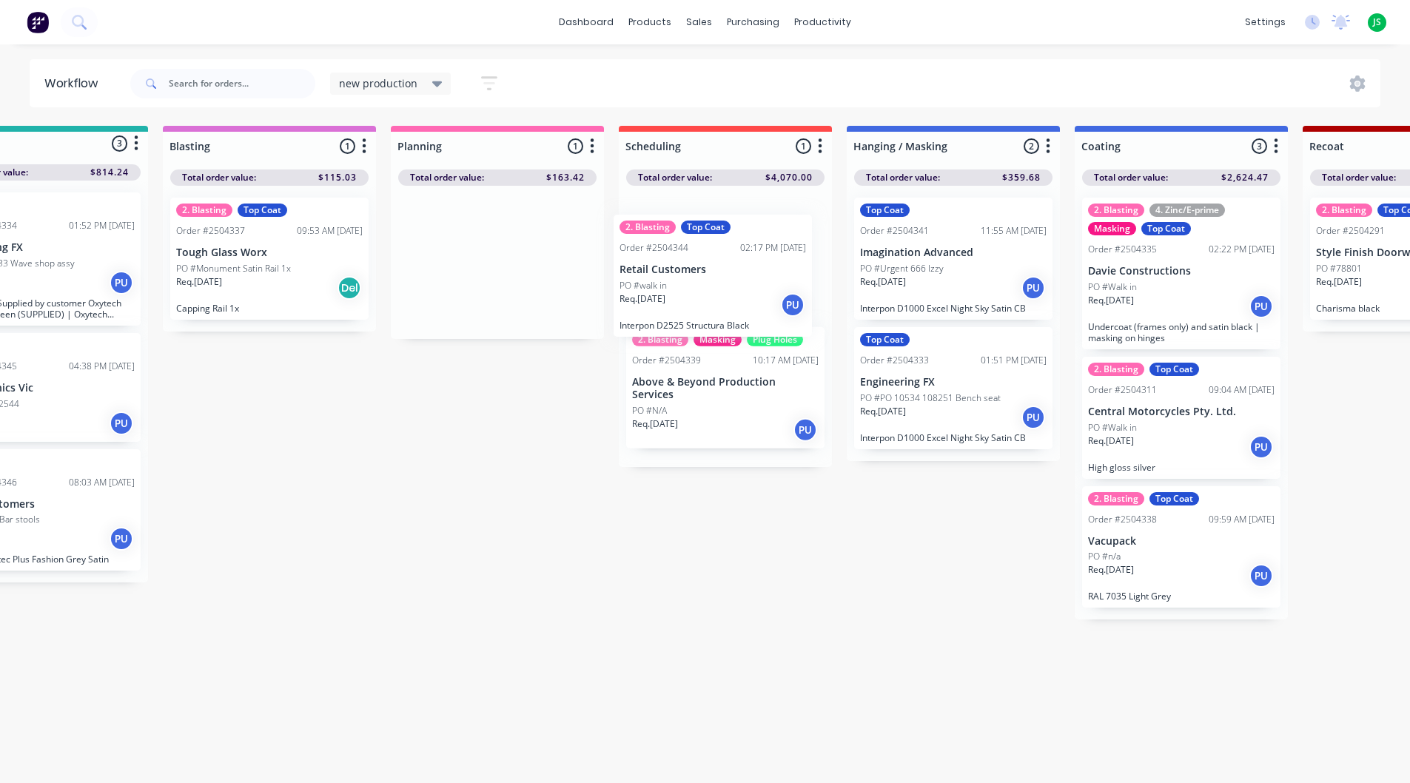
drag, startPoint x: 480, startPoint y: 249, endPoint x: 702, endPoint y: 267, distance: 222.1
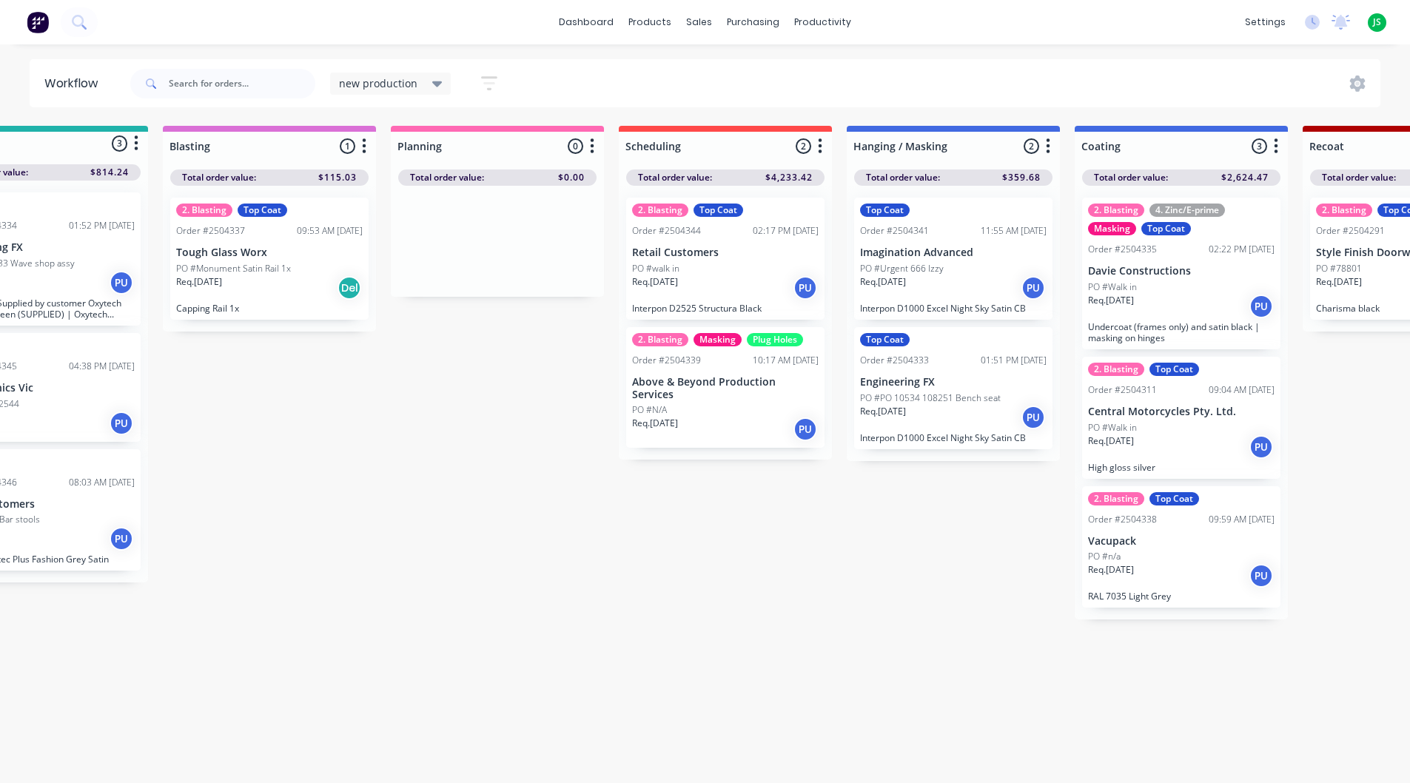
scroll to position [0, 95]
drag, startPoint x: 286, startPoint y: 242, endPoint x: 534, endPoint y: 255, distance: 248.3
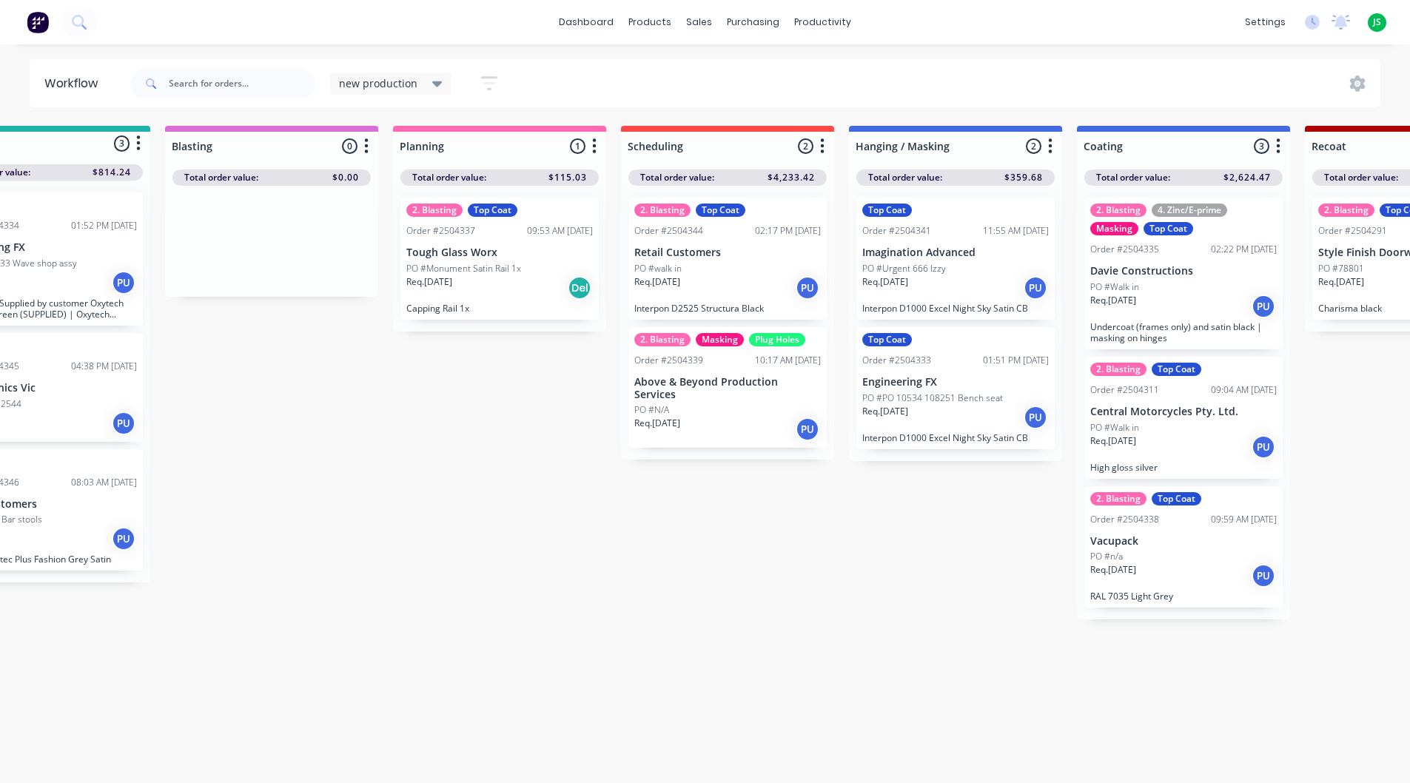
scroll to position [0, 0]
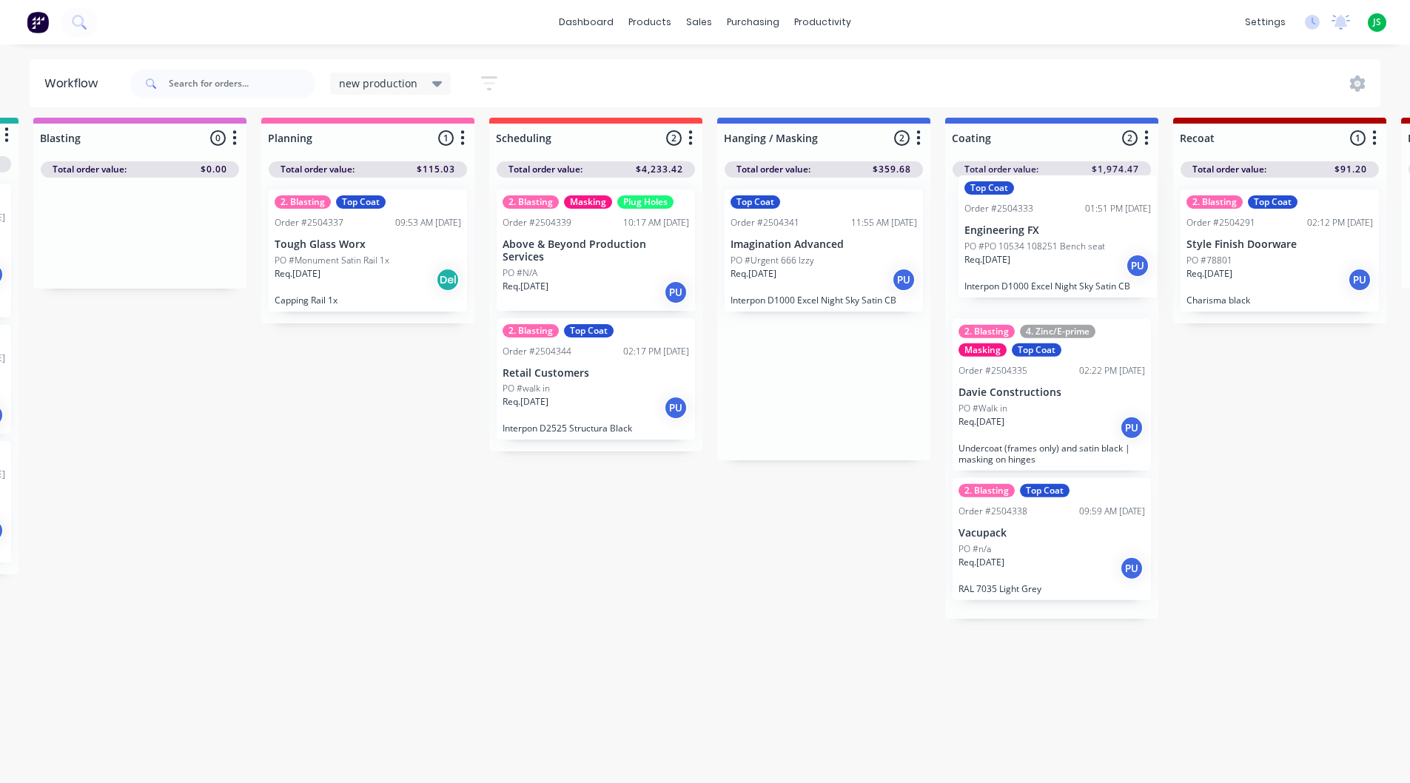
scroll to position [19, 228]
drag, startPoint x: 1051, startPoint y: 246, endPoint x: 944, endPoint y: 253, distance: 107.6
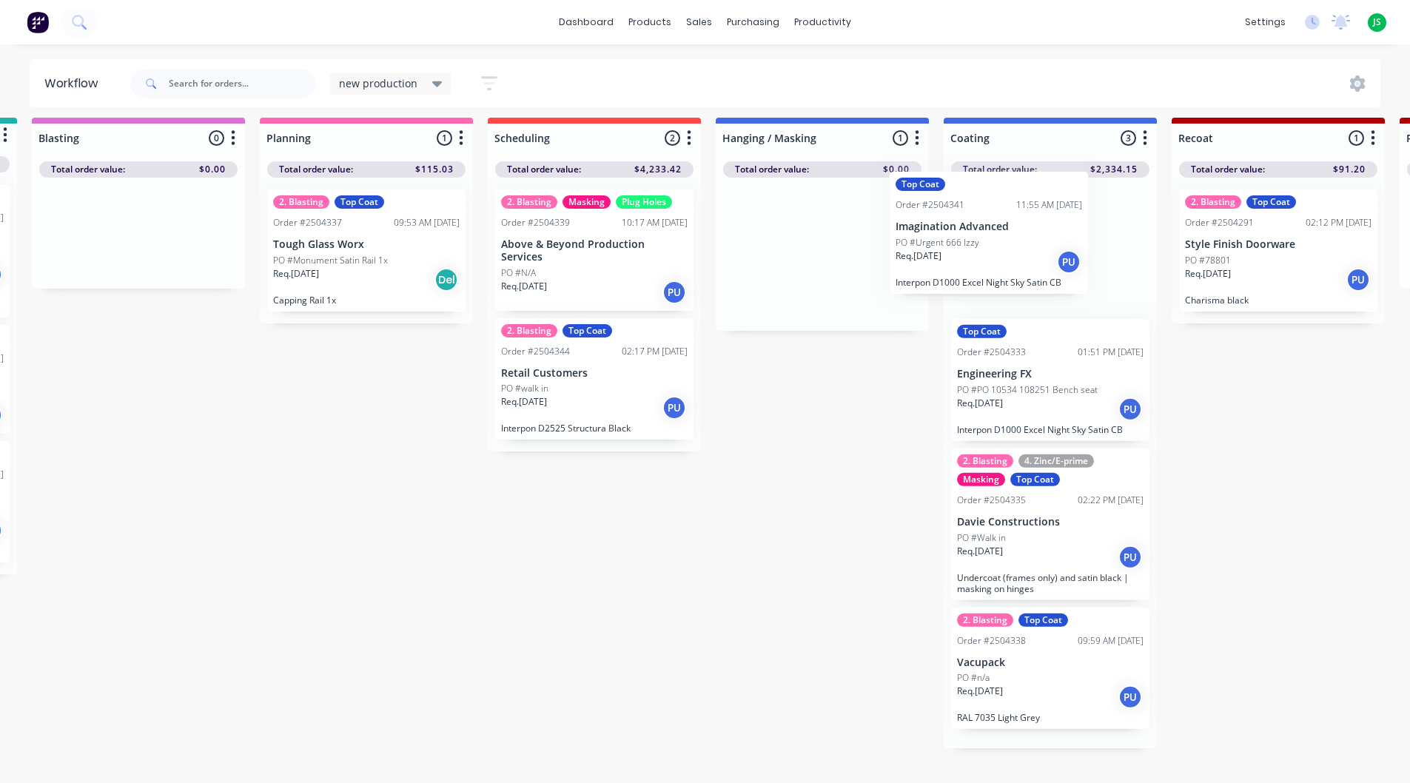
drag, startPoint x: 854, startPoint y: 243, endPoint x: 1034, endPoint y: 230, distance: 180.3
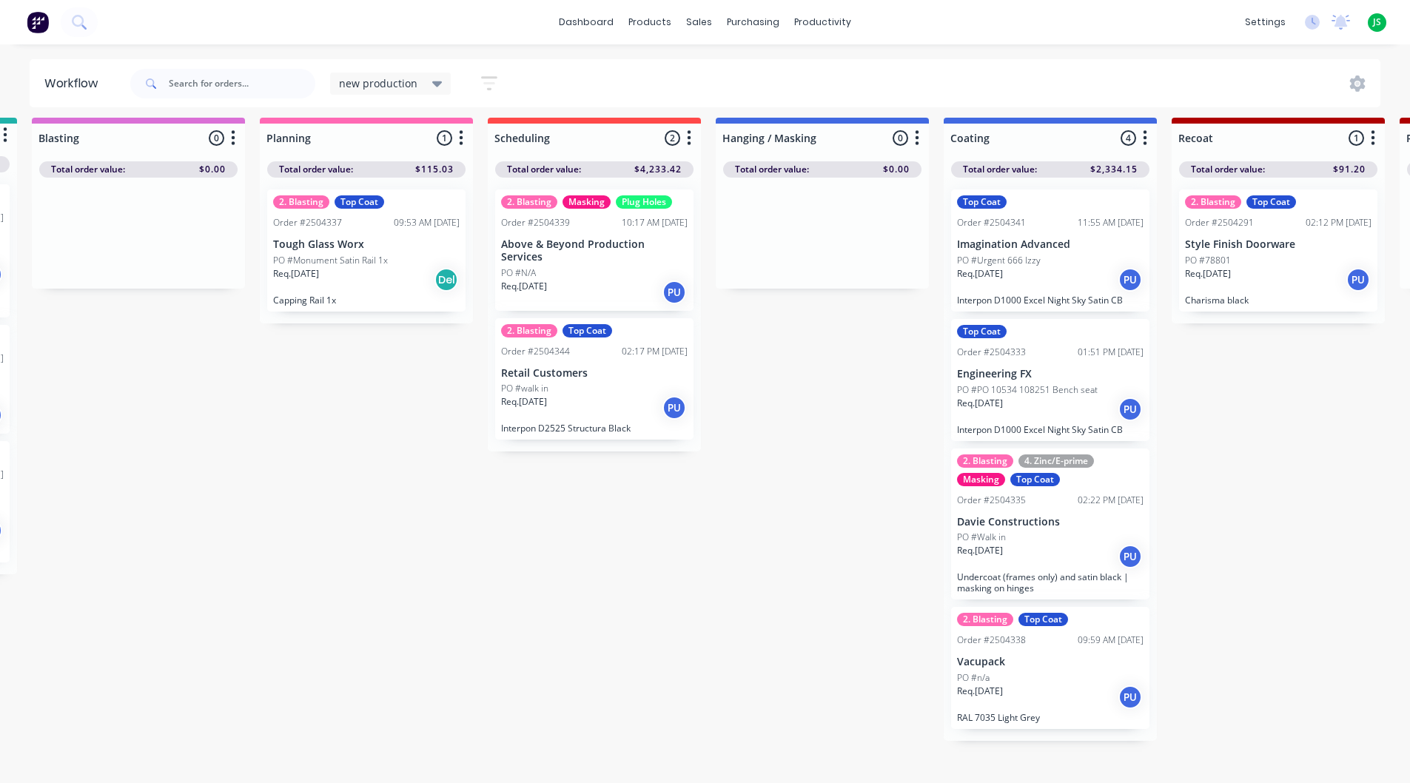
scroll to position [19, 0]
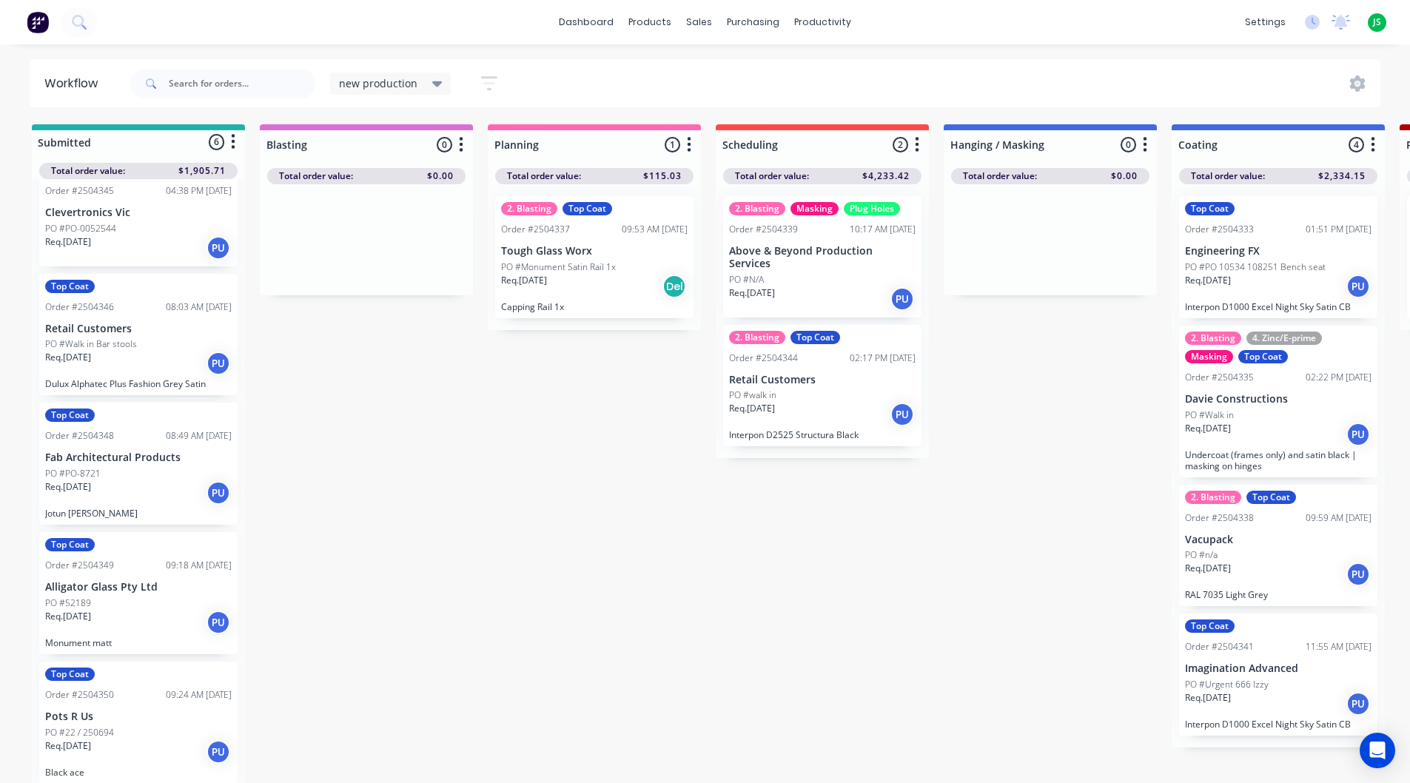
scroll to position [4, 0]
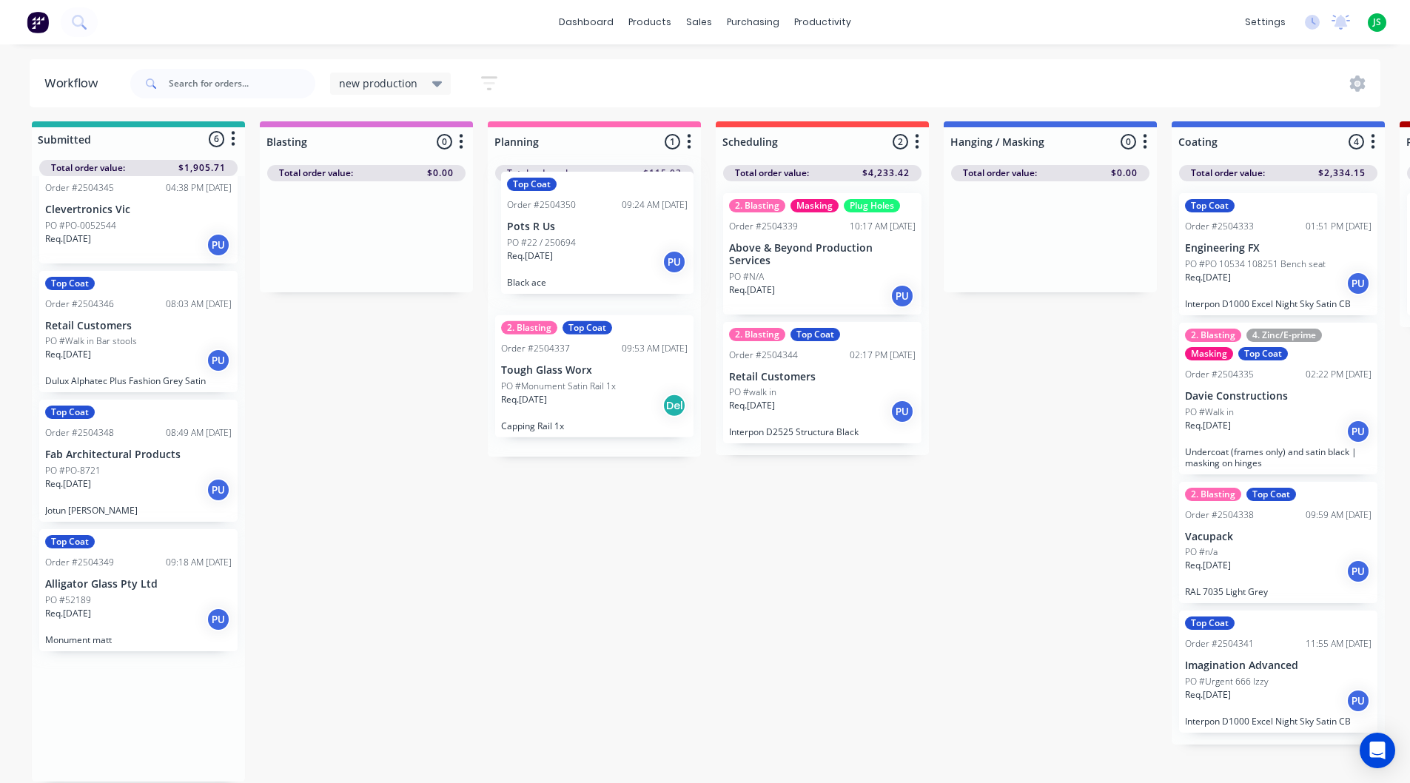
drag, startPoint x: 138, startPoint y: 745, endPoint x: 551, endPoint y: 266, distance: 632.3
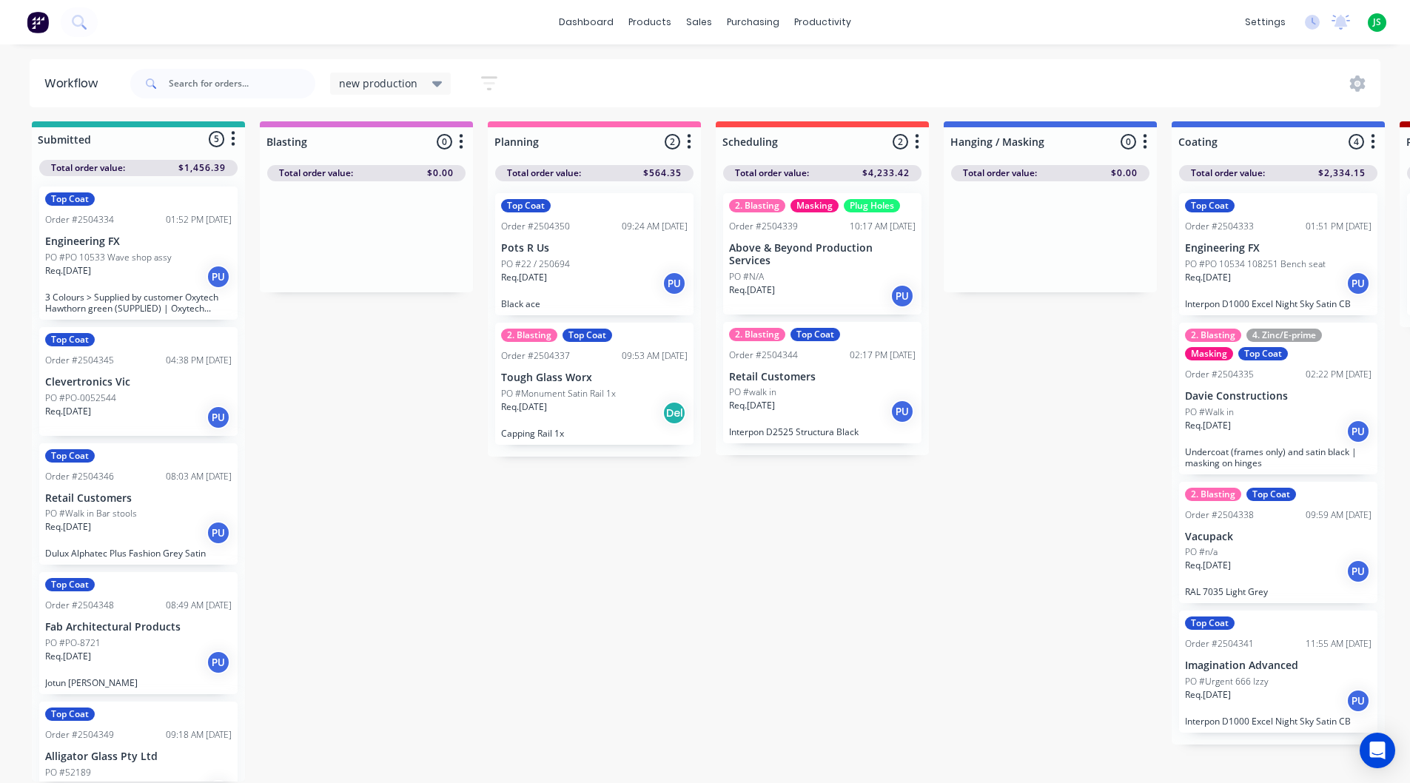
scroll to position [0, 0]
click at [154, 389] on p "Clevertronics Vic" at bounding box center [138, 383] width 187 height 13
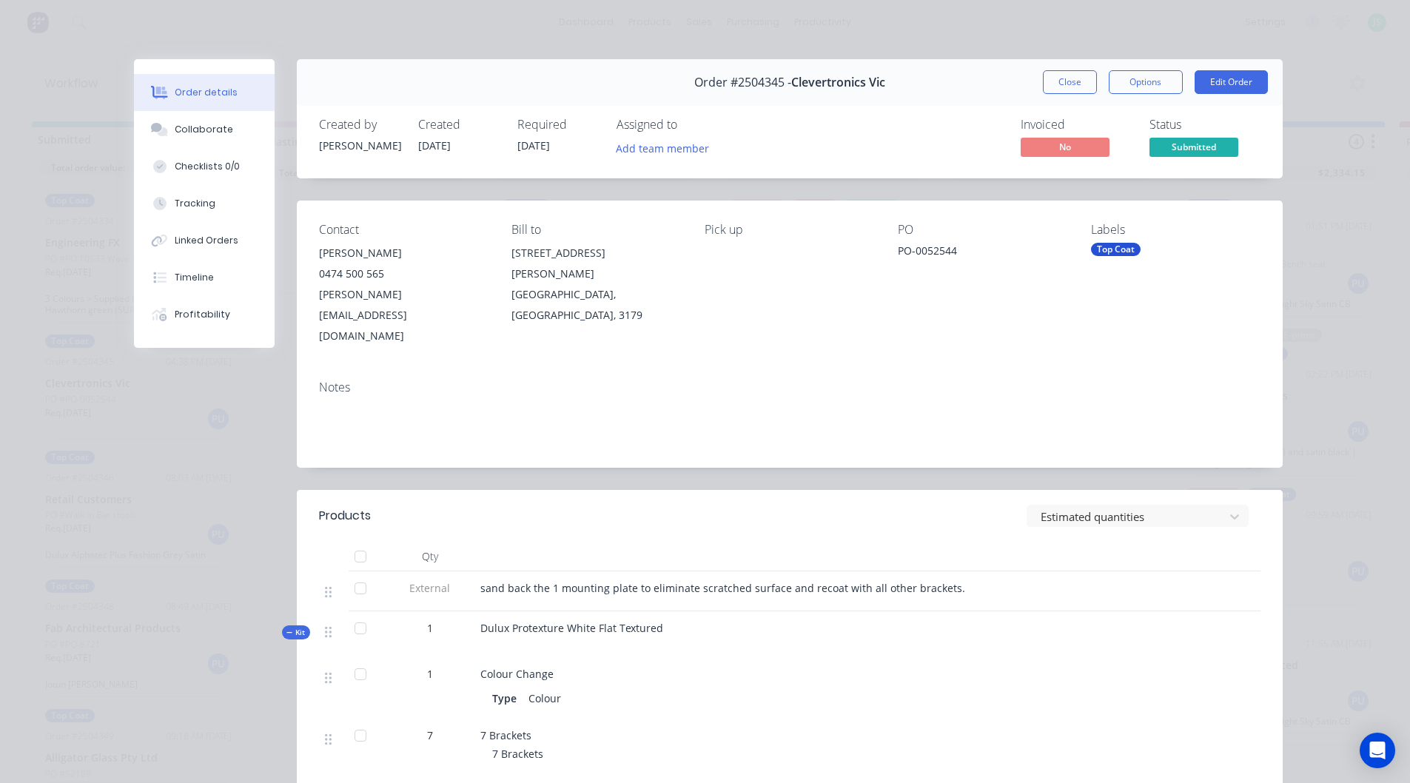
click at [1049, 75] on button "Close" at bounding box center [1070, 82] width 54 height 24
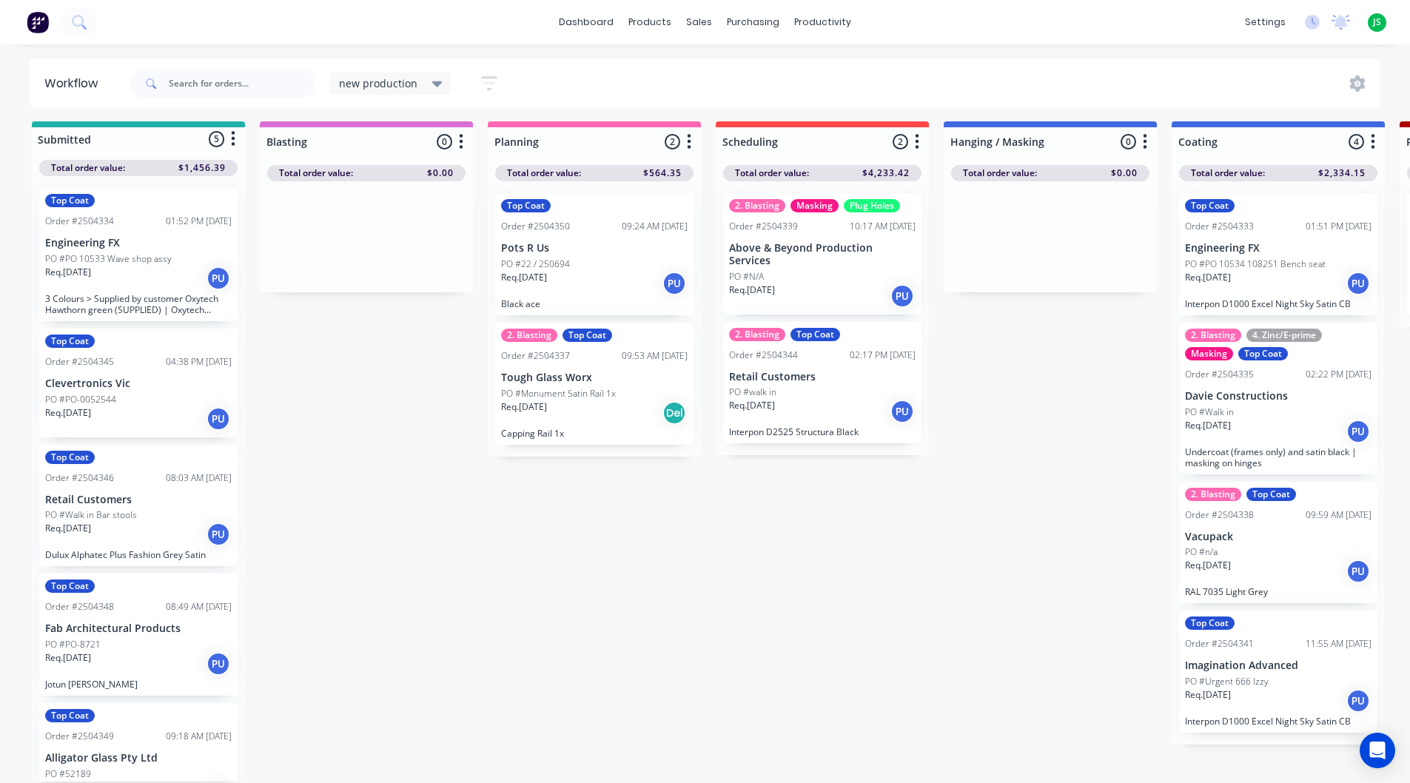
click at [601, 275] on div "Req. 09/10/25 PU" at bounding box center [594, 283] width 187 height 25
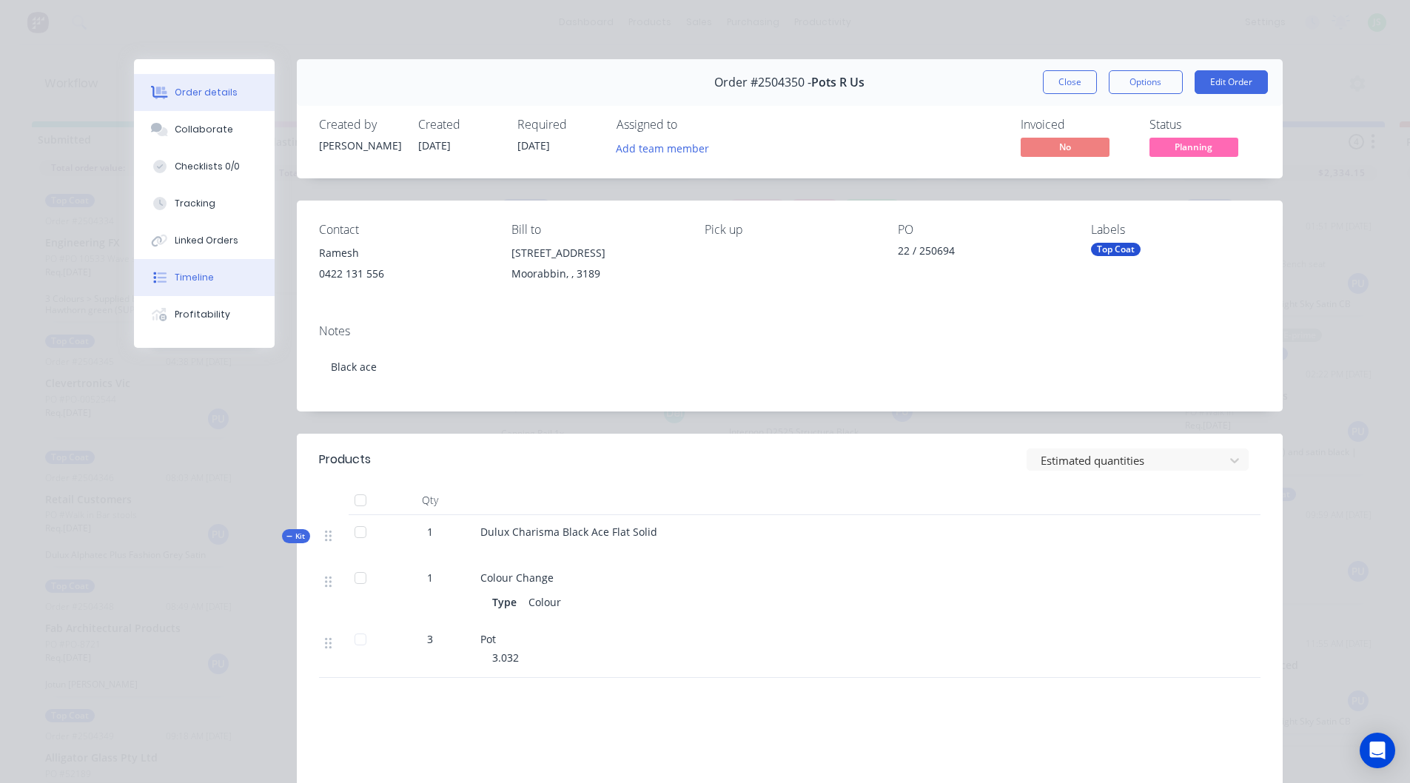
click at [214, 273] on button "Timeline" at bounding box center [204, 277] width 141 height 37
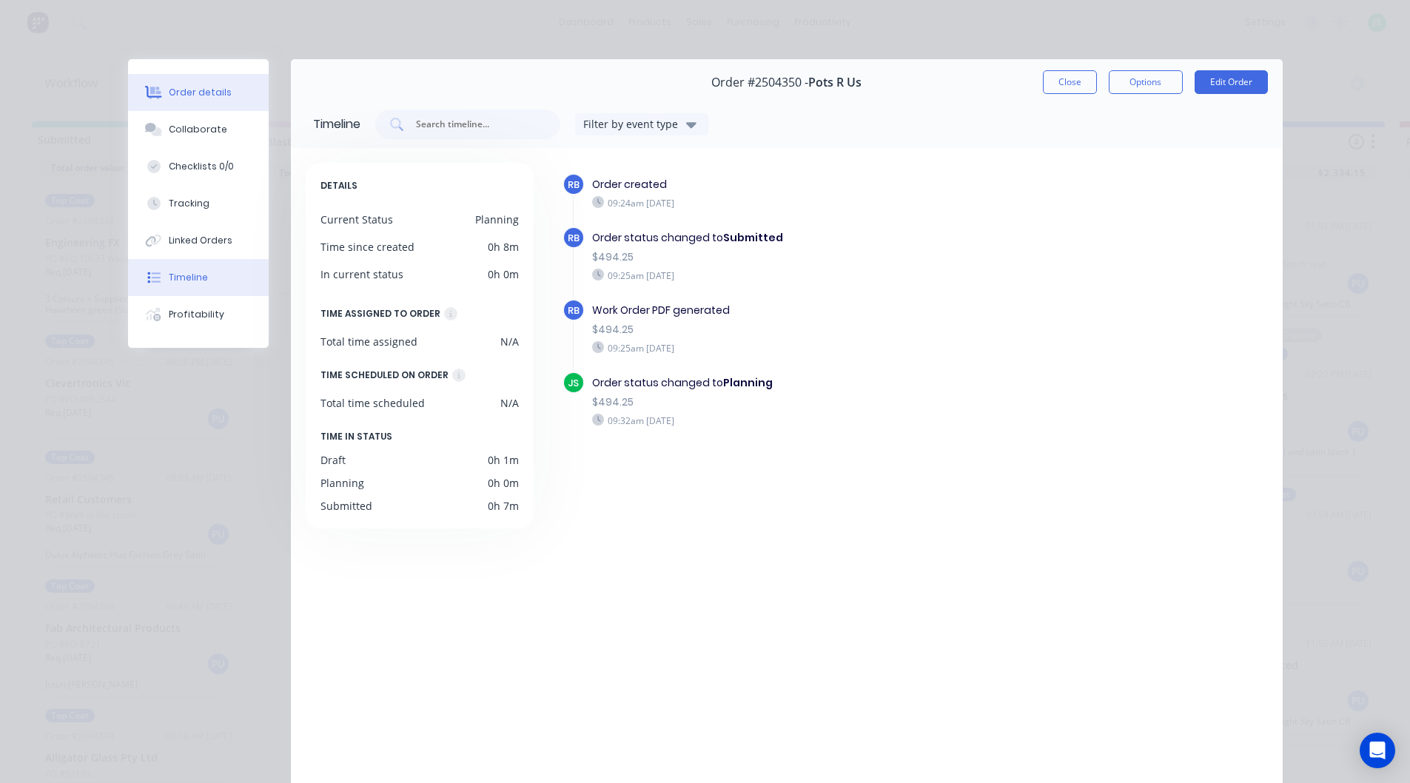
click at [228, 95] on button "Order details" at bounding box center [198, 92] width 141 height 37
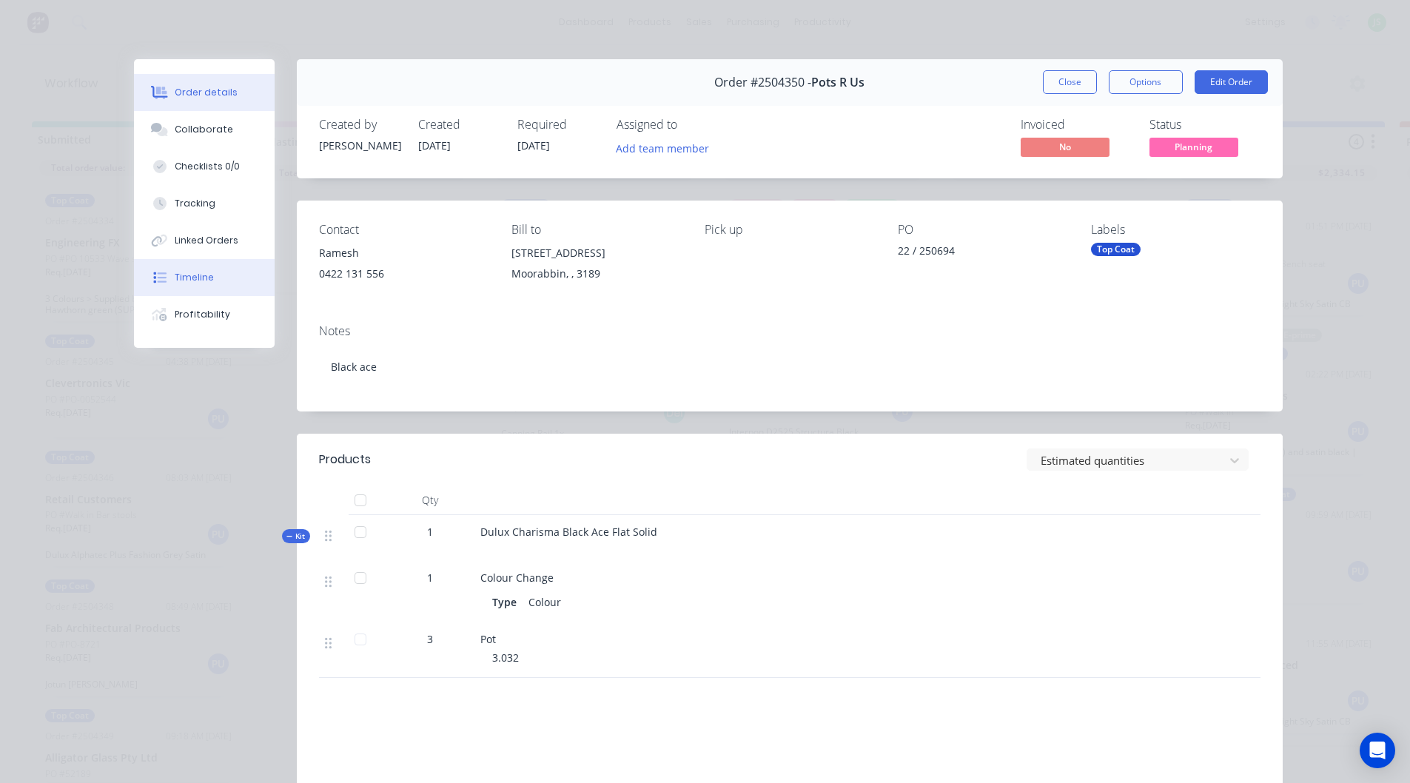
click at [226, 276] on button "Timeline" at bounding box center [204, 277] width 141 height 37
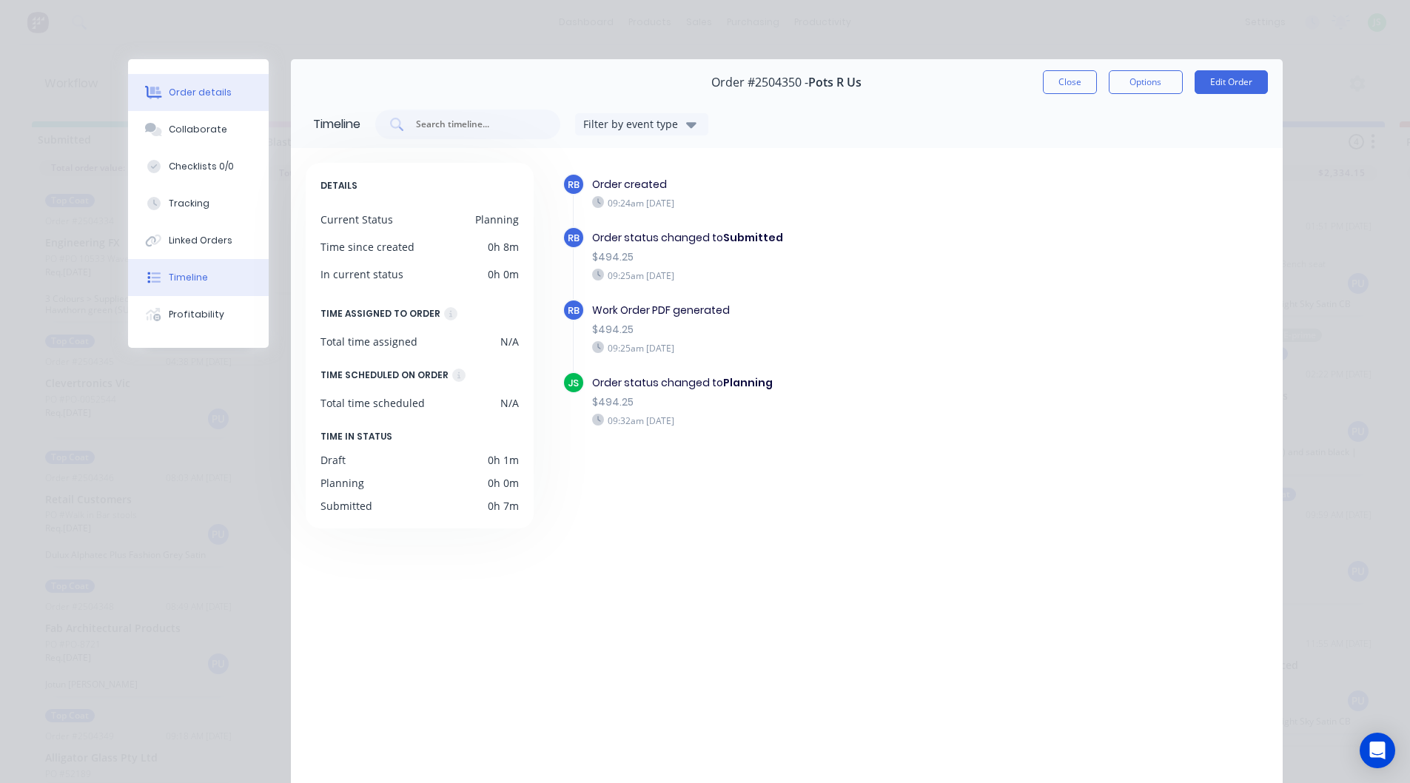
click at [243, 94] on button "Order details" at bounding box center [198, 92] width 141 height 37
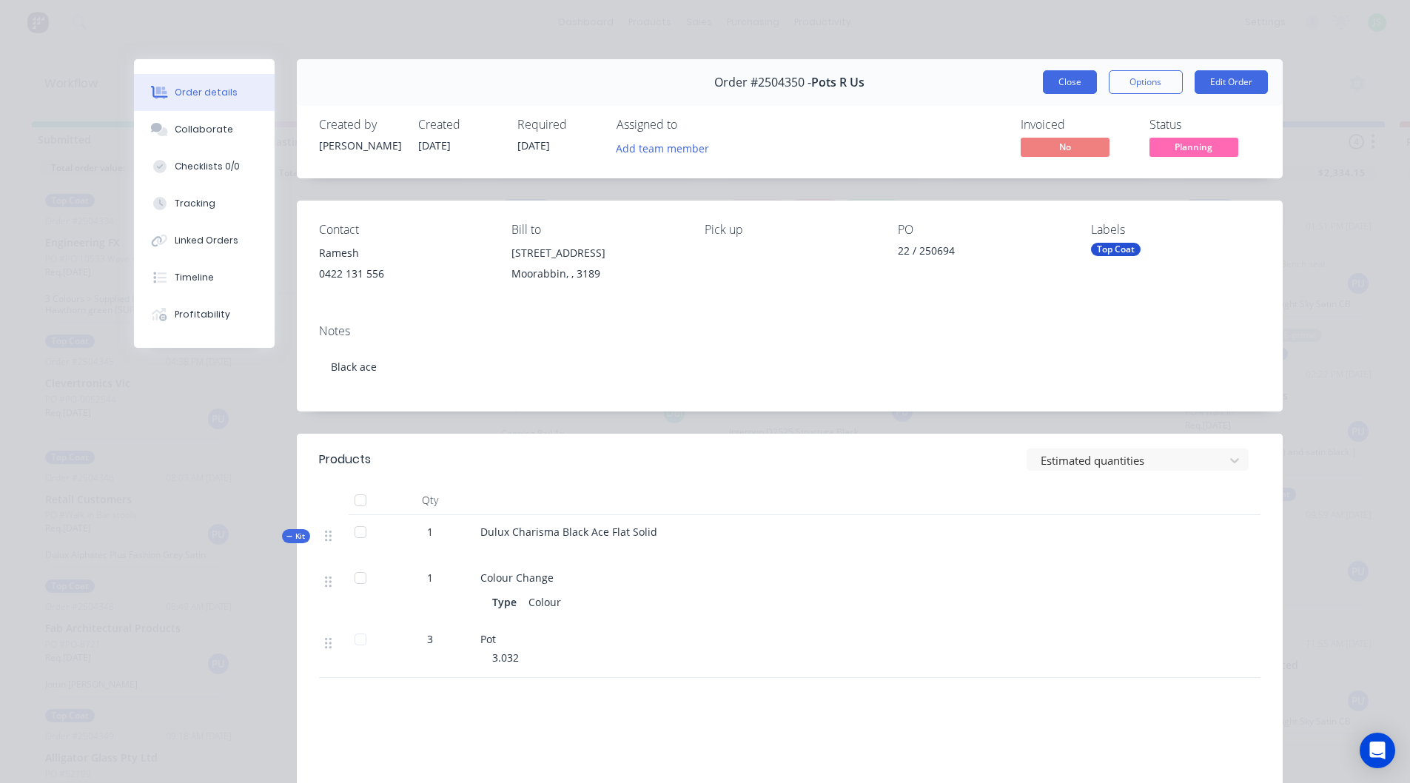
click at [1046, 82] on button "Close" at bounding box center [1070, 82] width 54 height 24
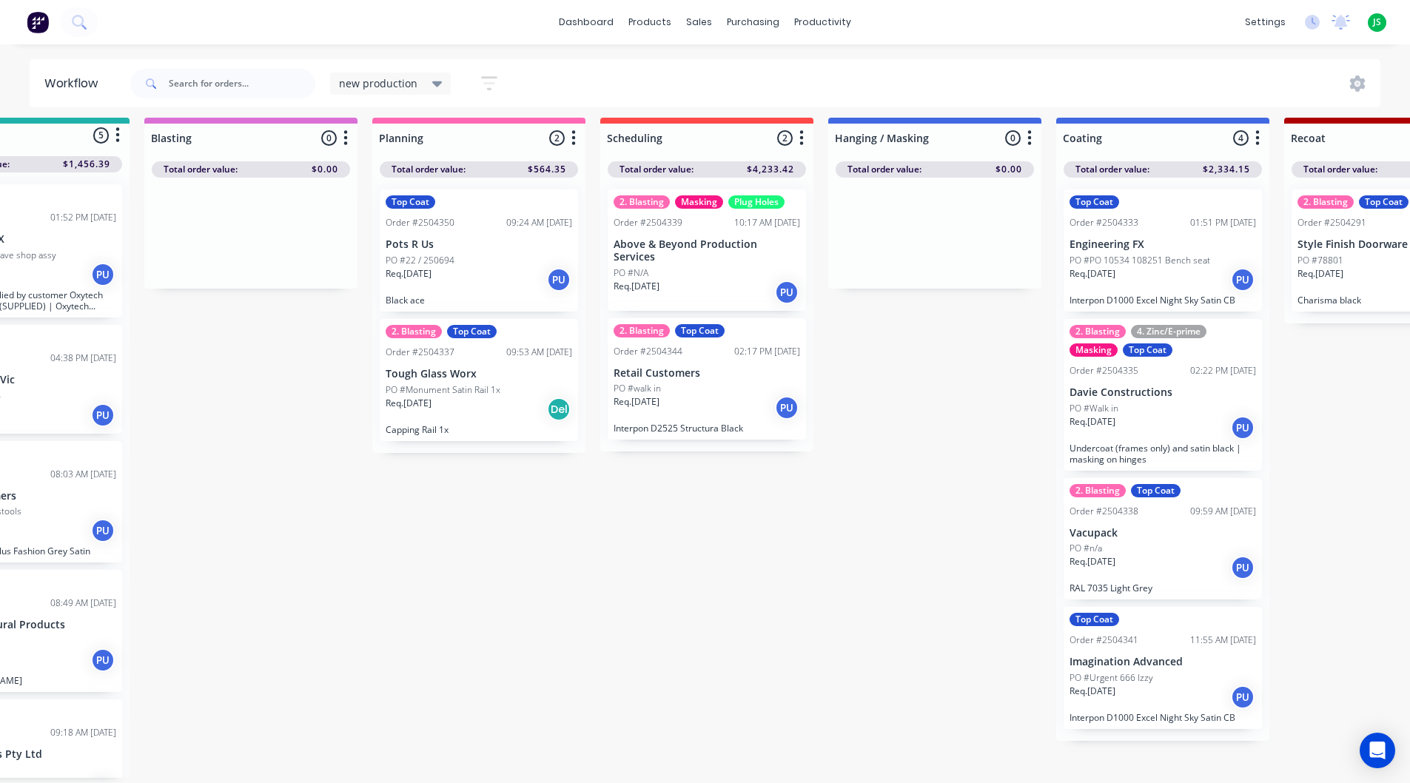
scroll to position [19, 0]
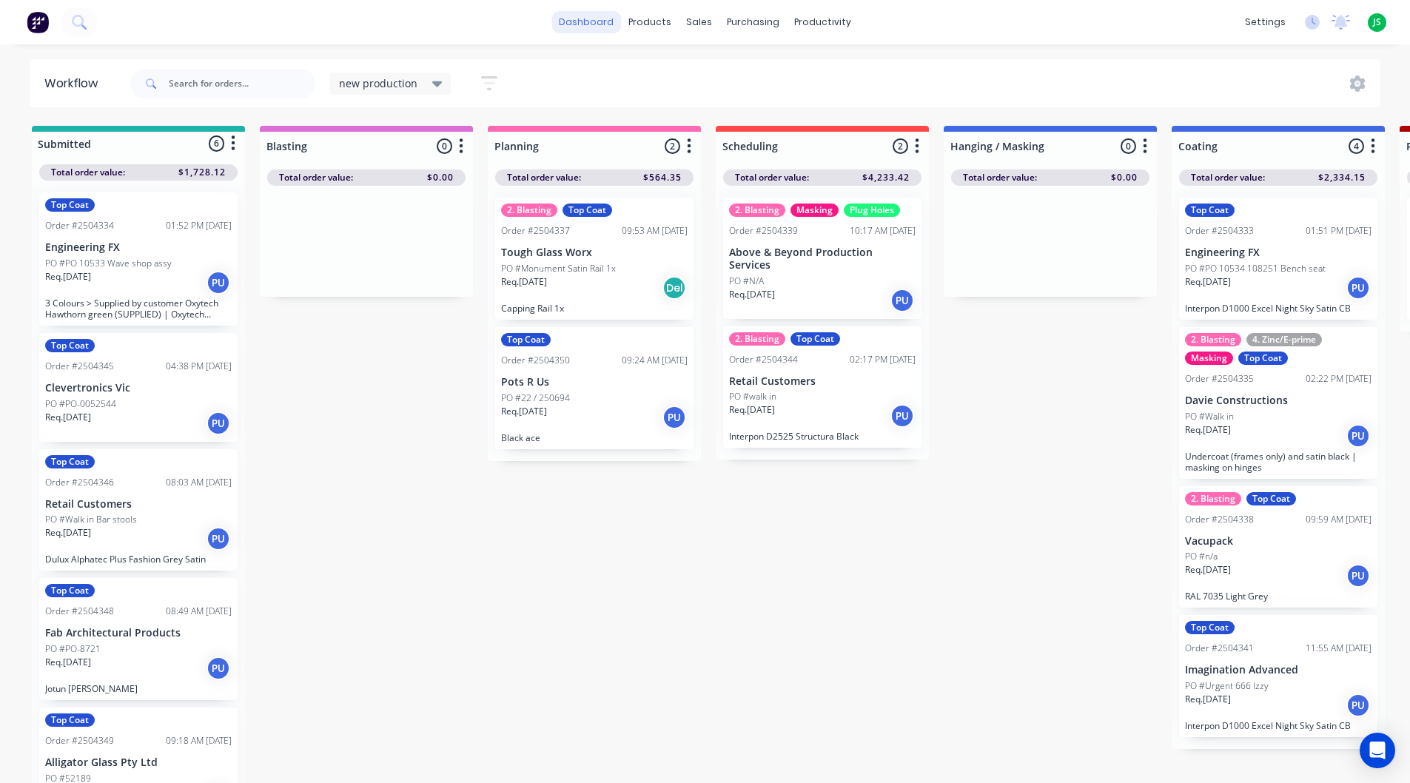
click at [606, 23] on link "dashboard" at bounding box center [586, 22] width 70 height 22
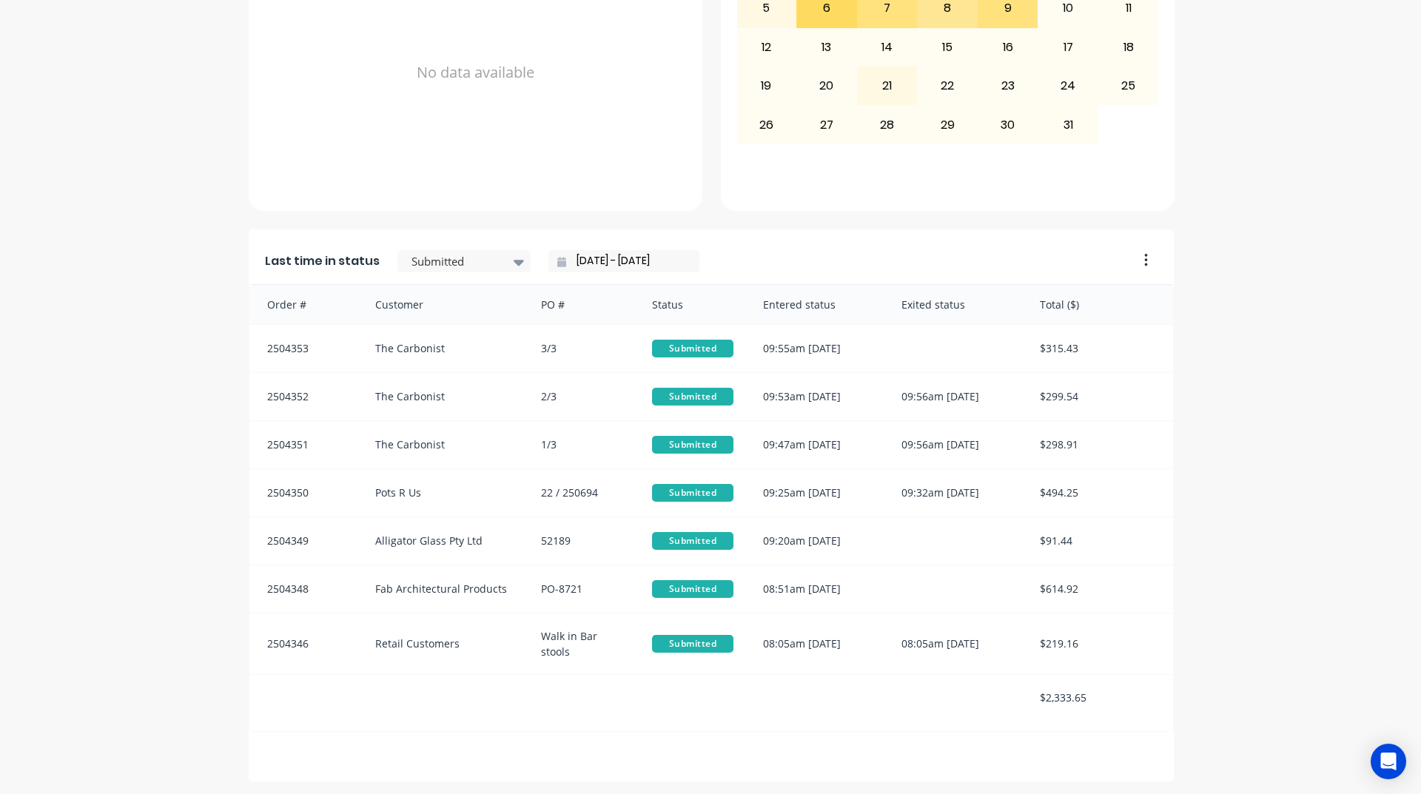
scroll to position [623, 0]
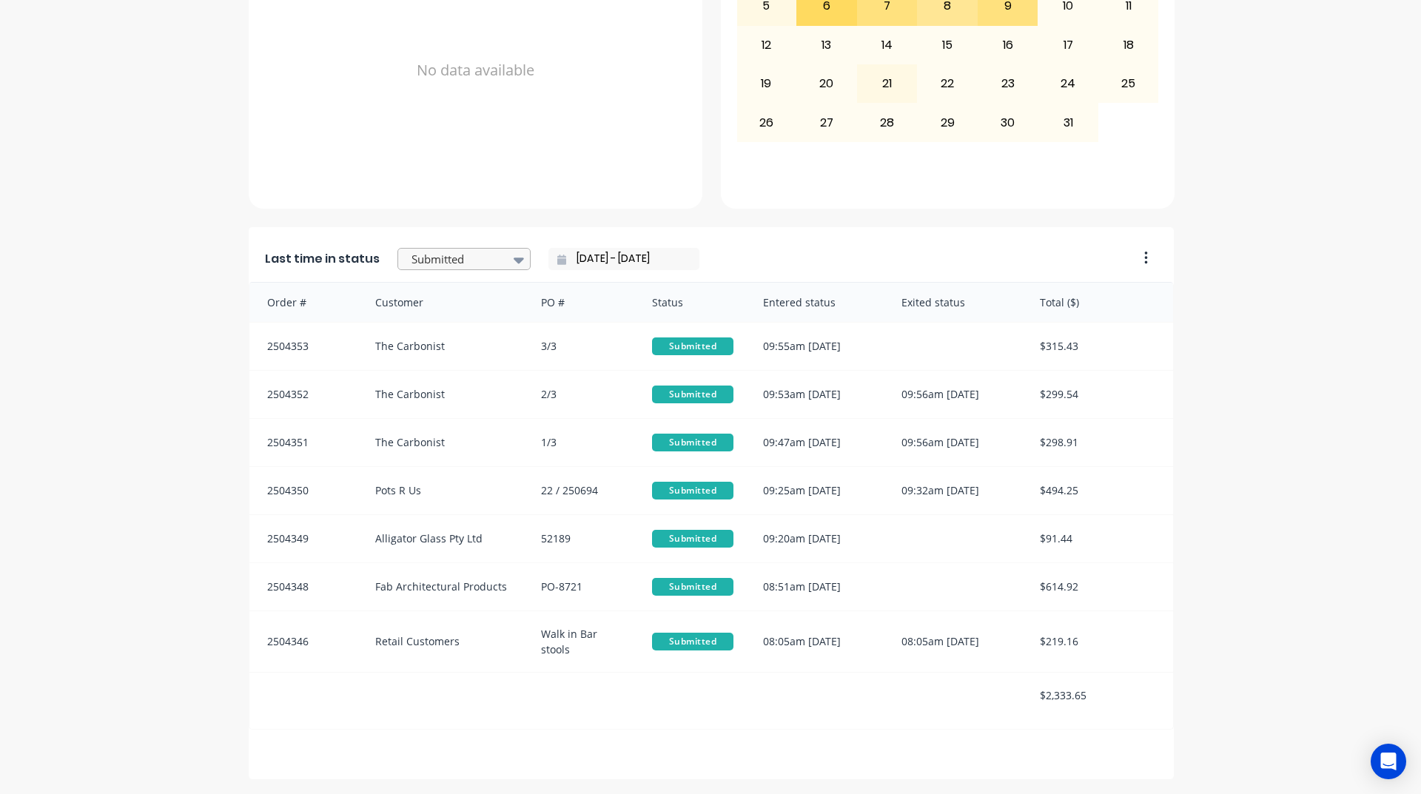
click at [444, 252] on div at bounding box center [456, 259] width 93 height 19
click at [448, 315] on div "Coating" at bounding box center [463, 300] width 133 height 27
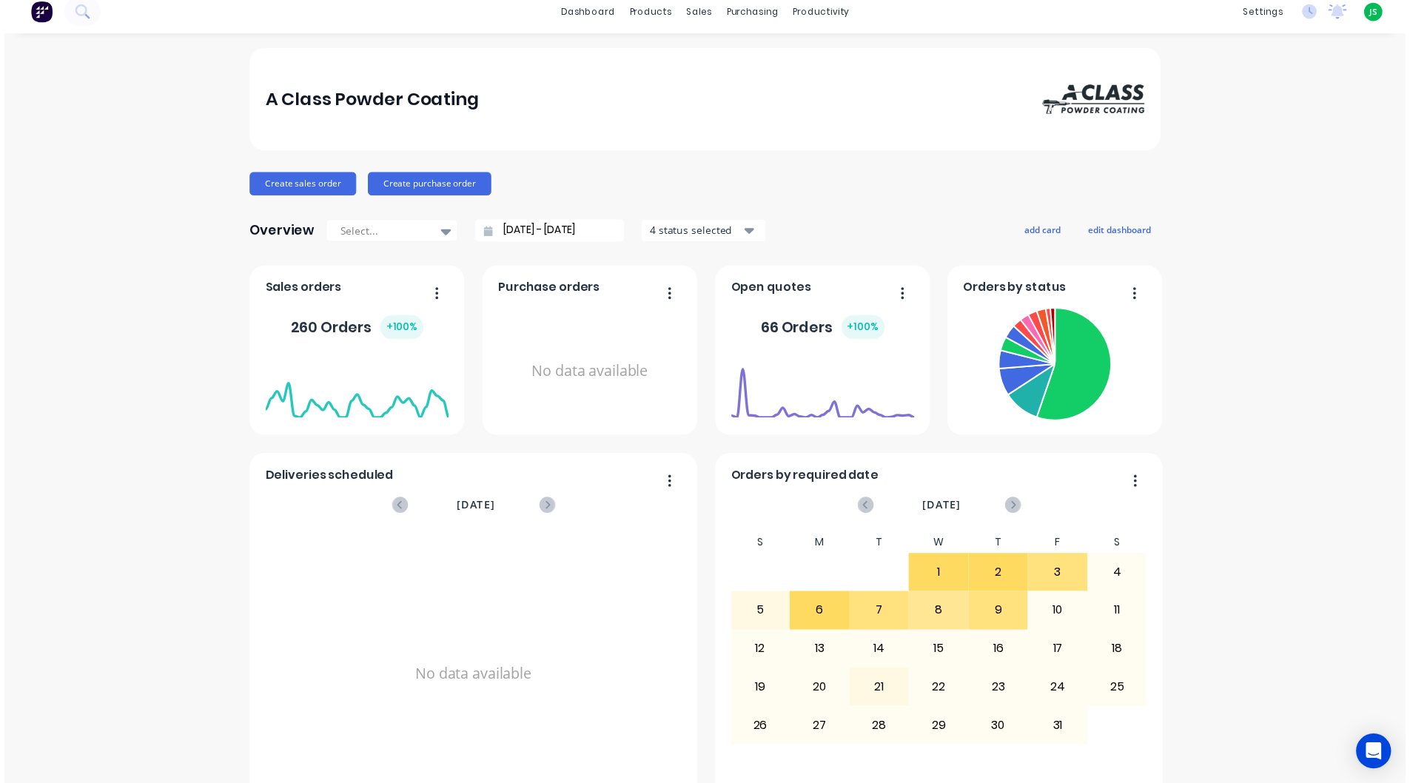
scroll to position [0, 0]
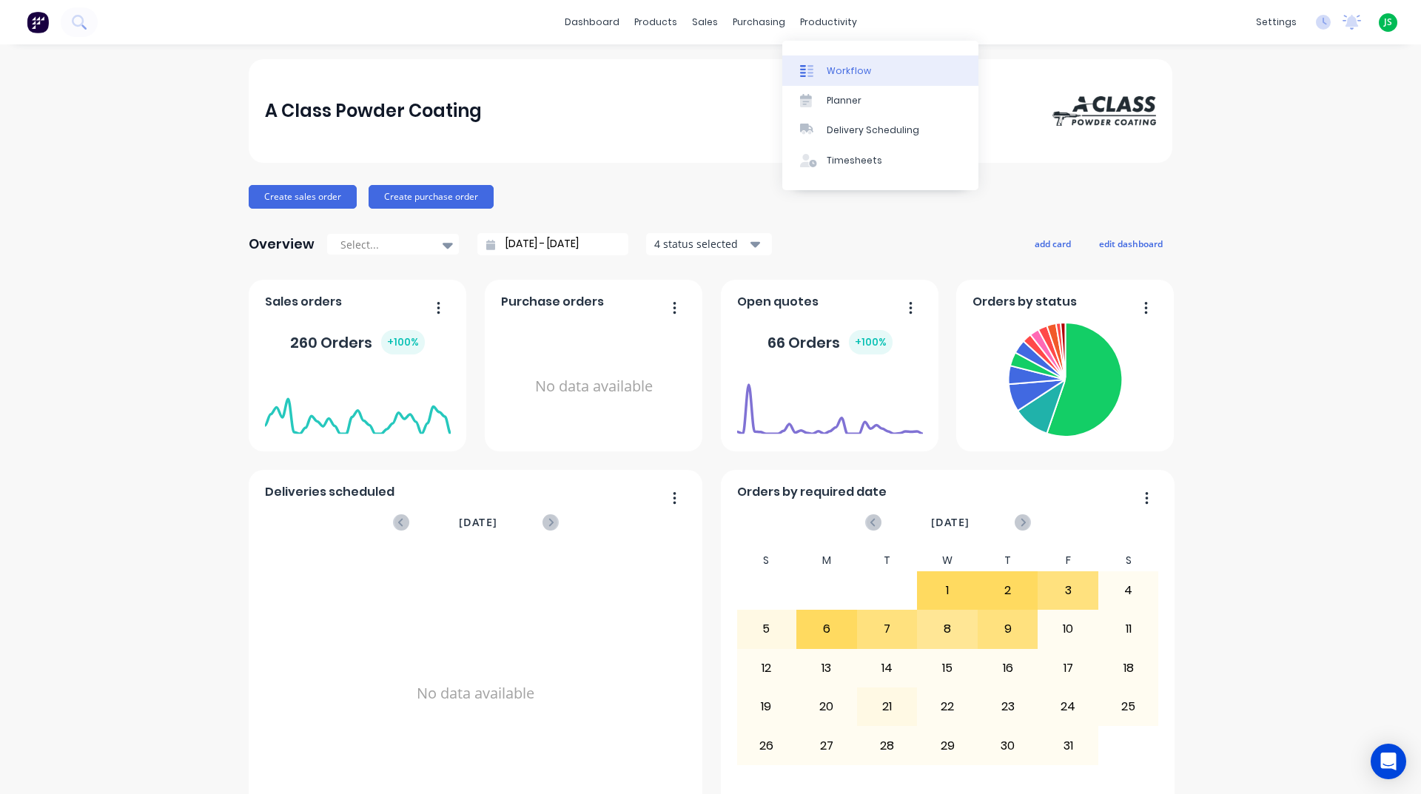
click at [847, 76] on div "Workflow" at bounding box center [849, 70] width 44 height 13
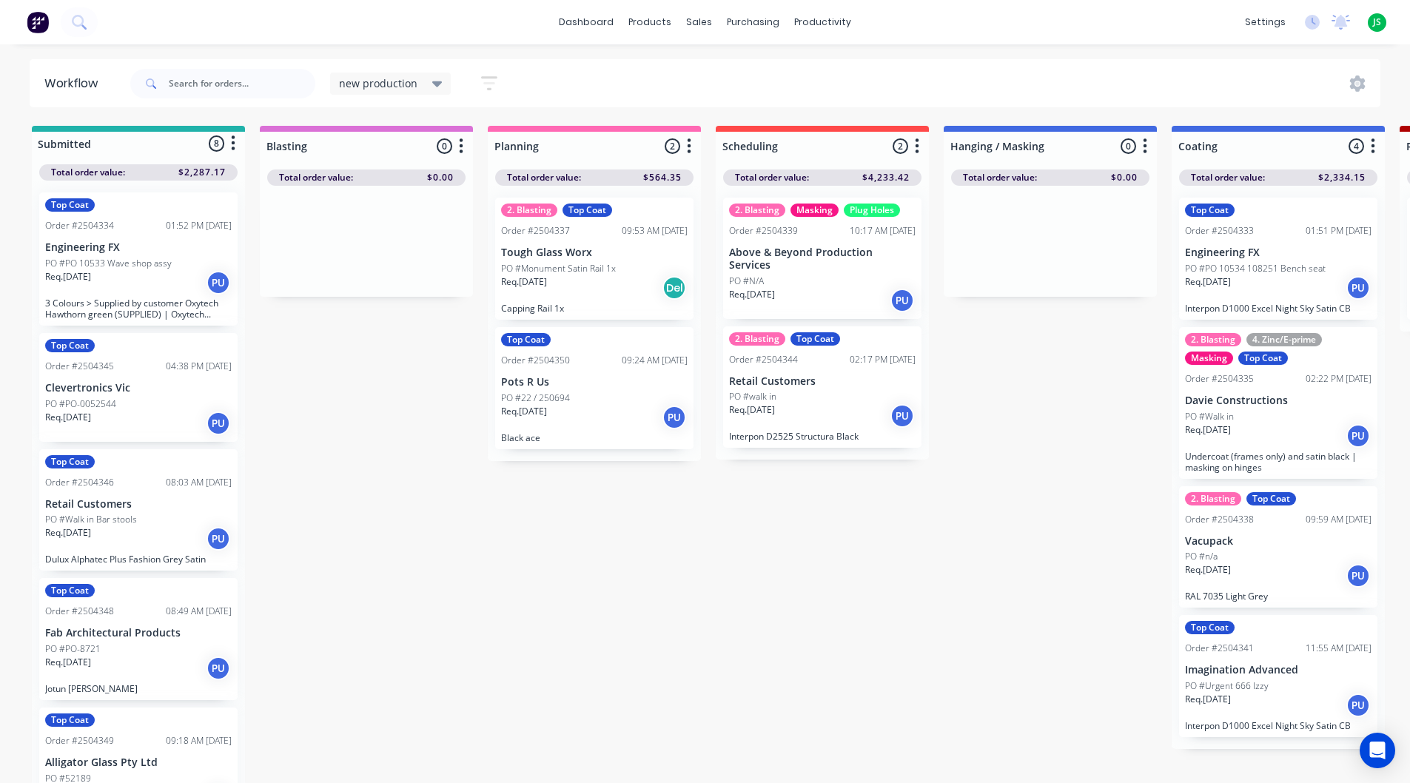
click at [791, 375] on p "Retail Customers" at bounding box center [822, 381] width 187 height 13
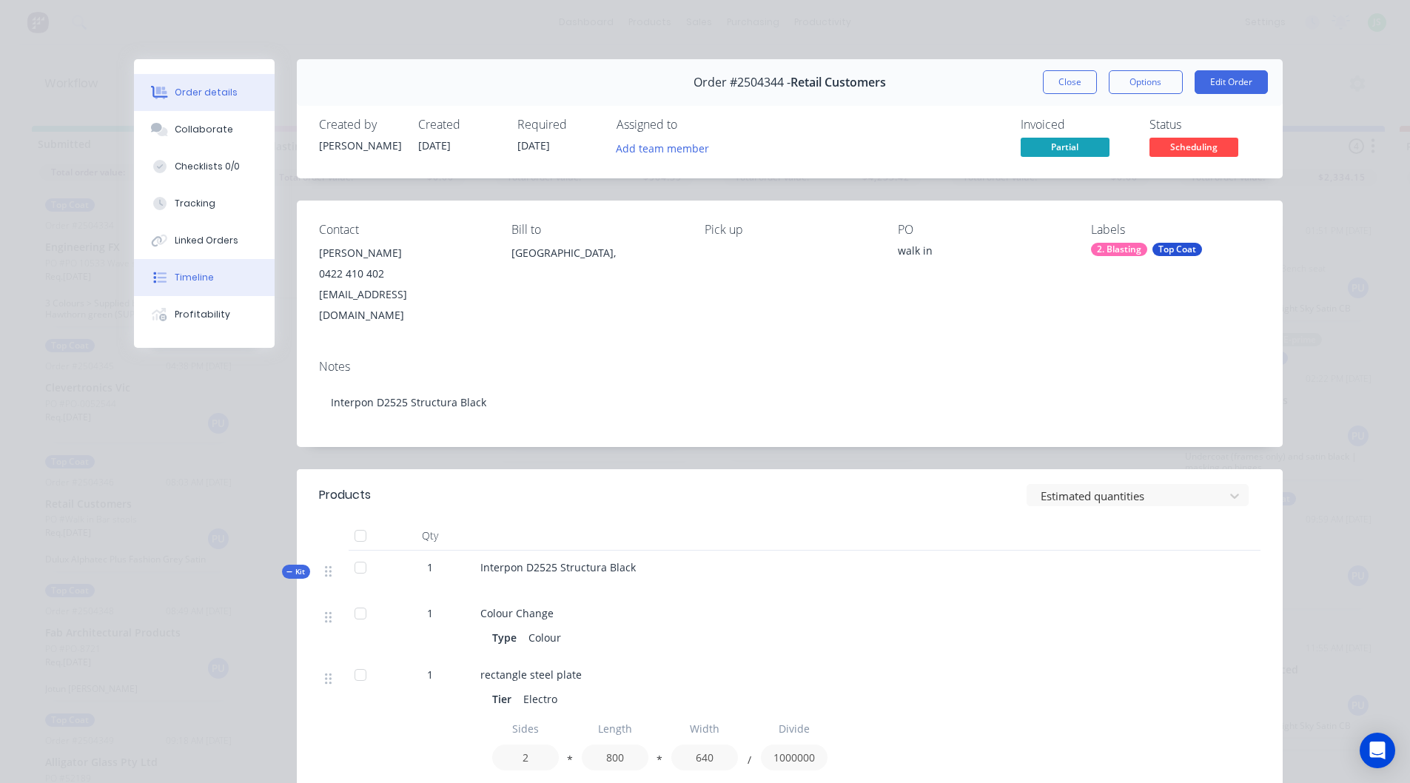
click at [201, 271] on div "Timeline" at bounding box center [194, 277] width 39 height 13
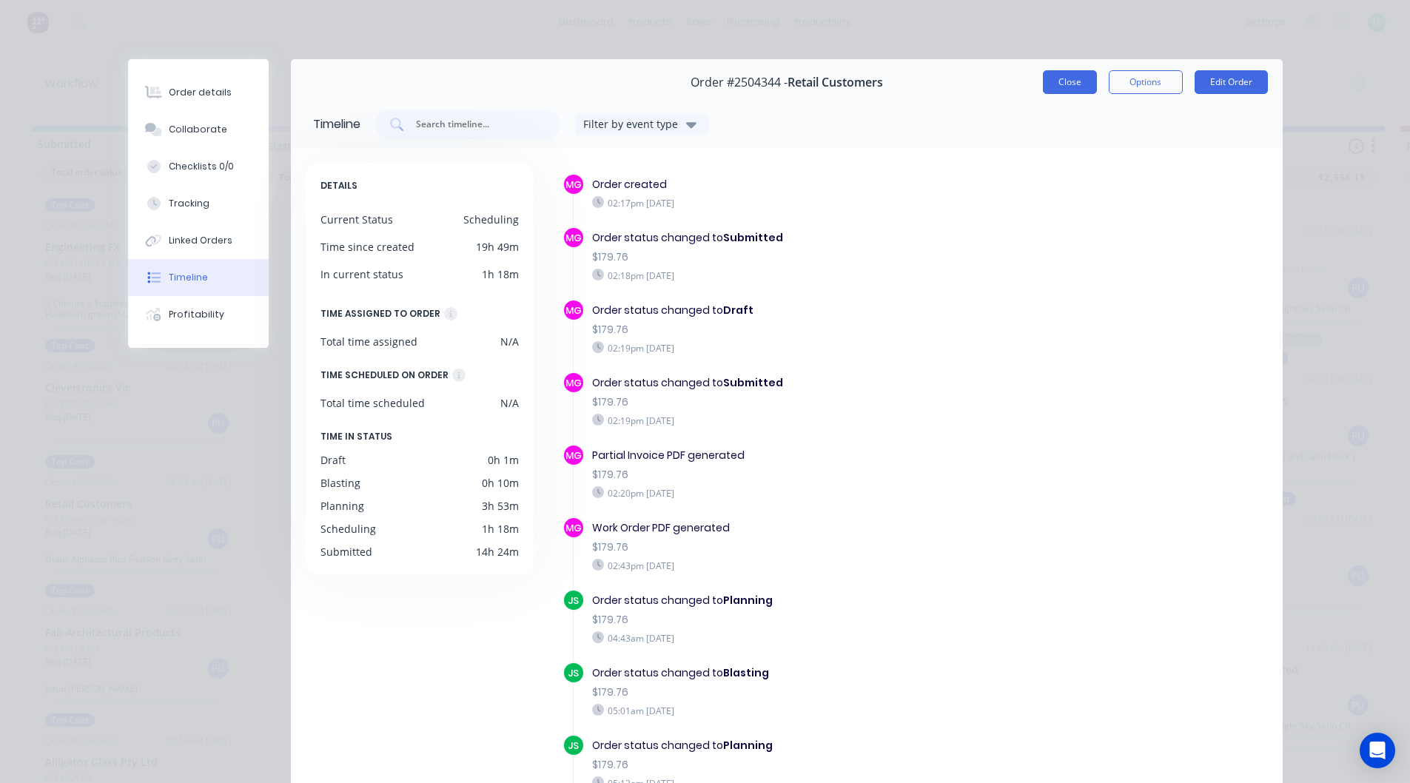
click at [1050, 82] on button "Close" at bounding box center [1070, 82] width 54 height 24
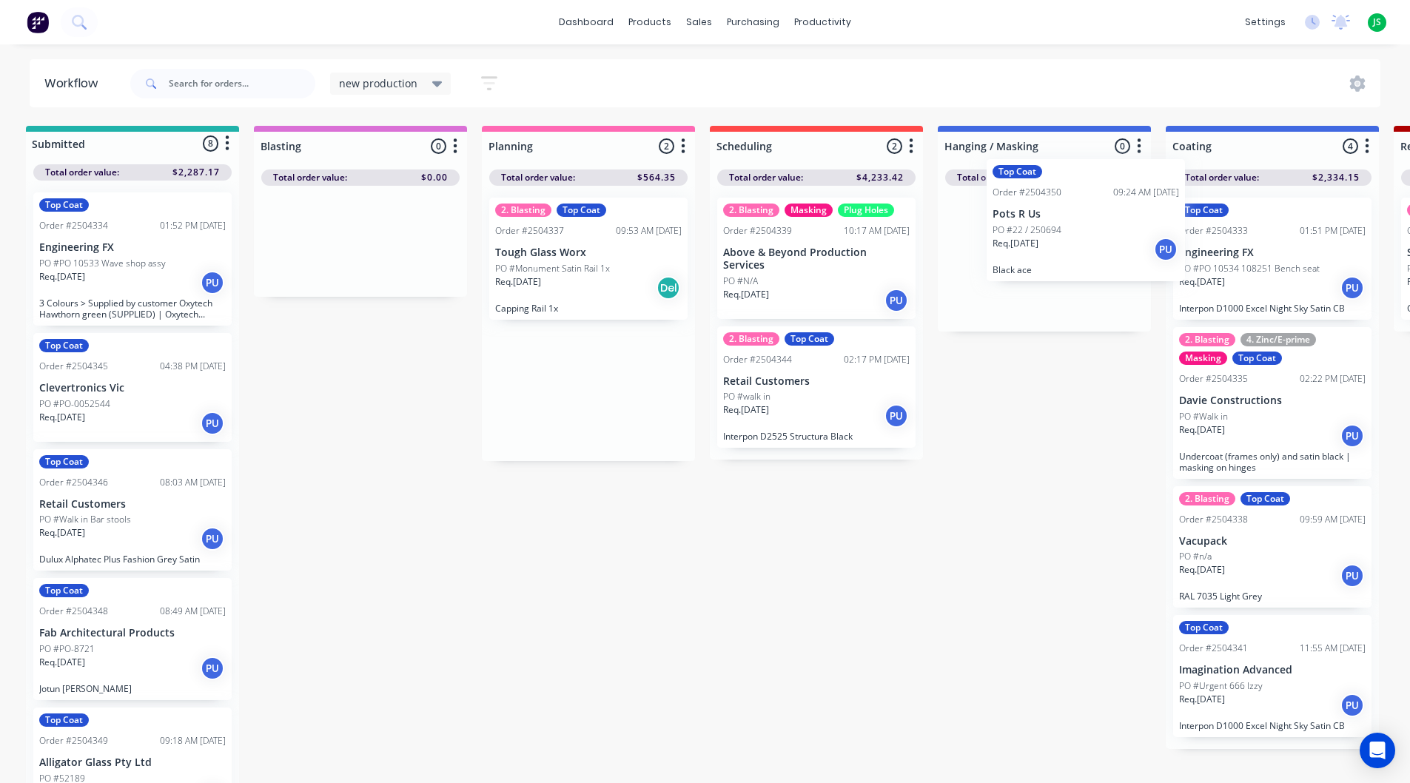
scroll to position [0, 12]
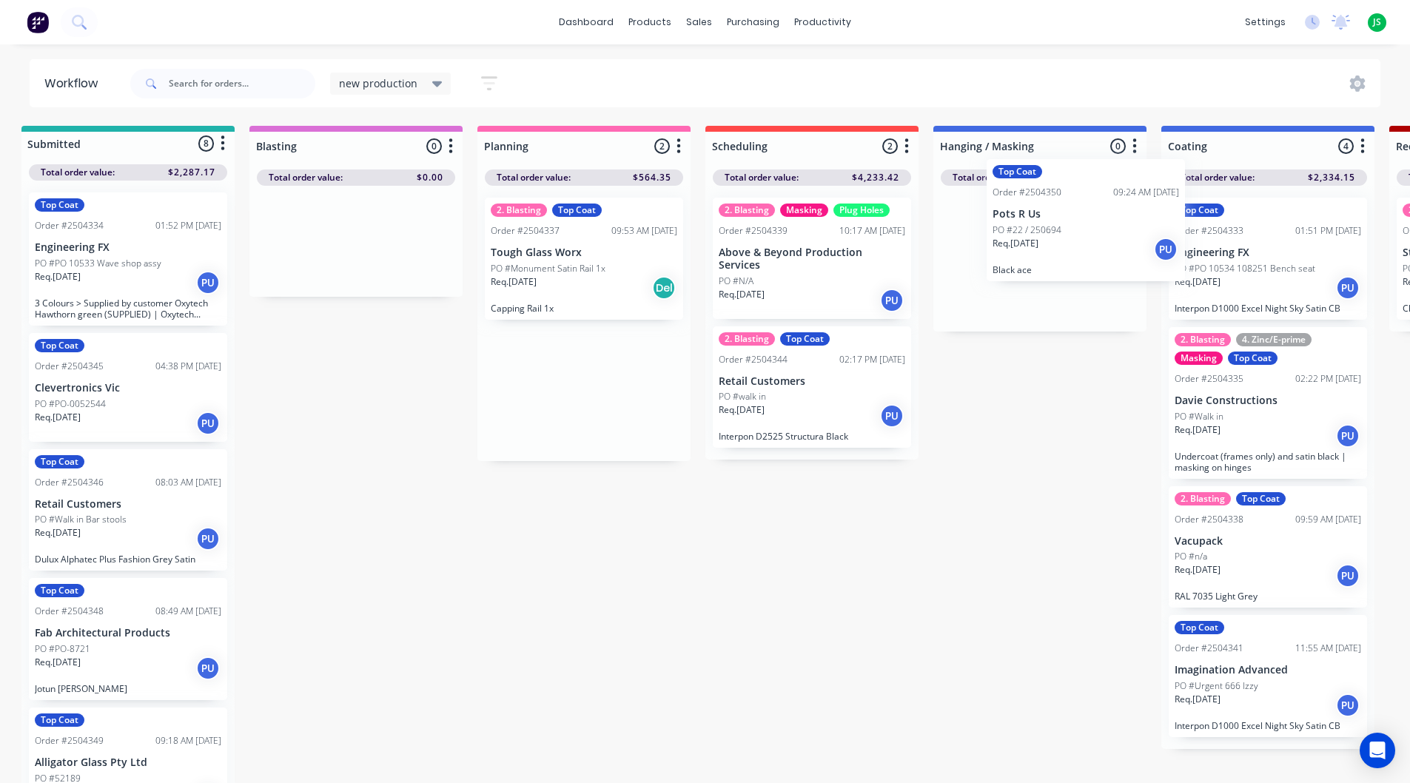
drag, startPoint x: 535, startPoint y: 433, endPoint x: 1022, endPoint y: 284, distance: 509.2
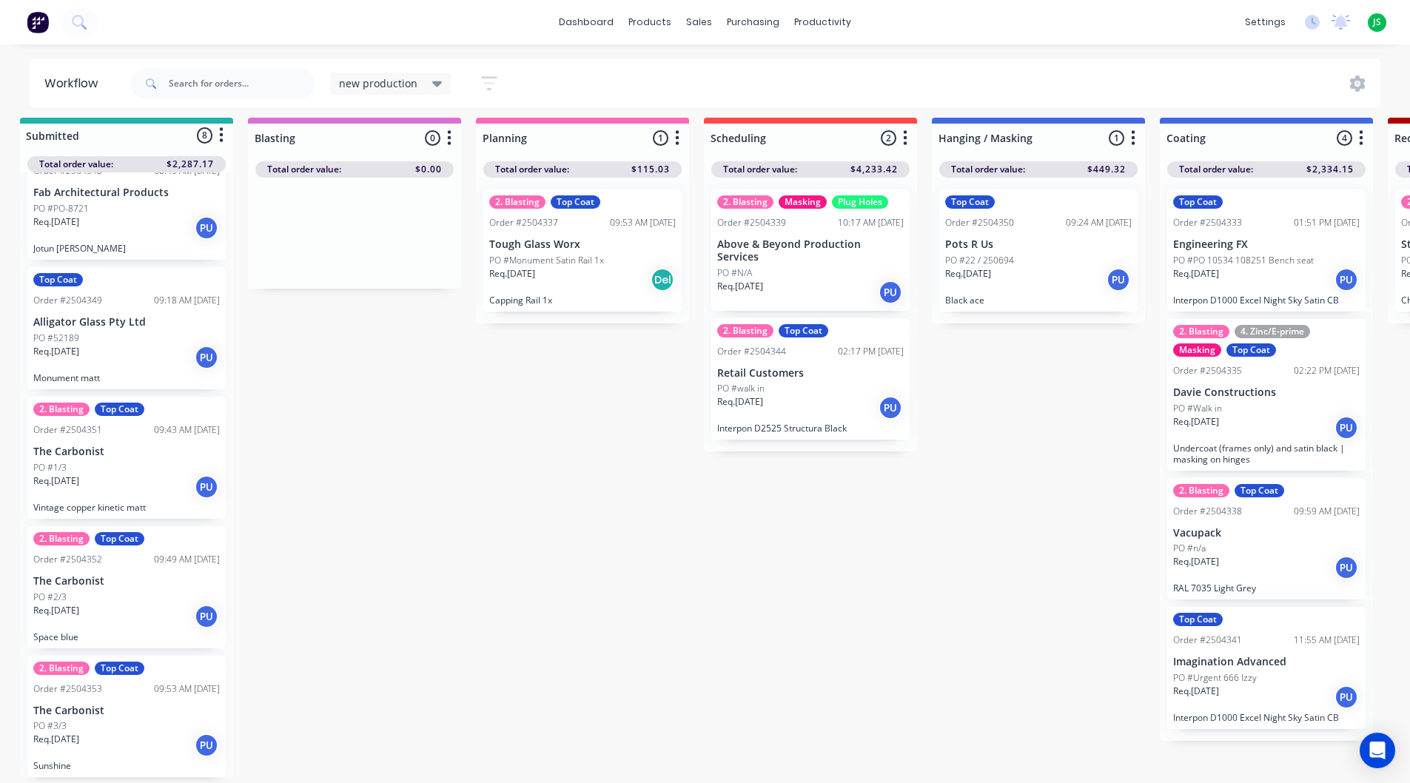
scroll to position [0, 0]
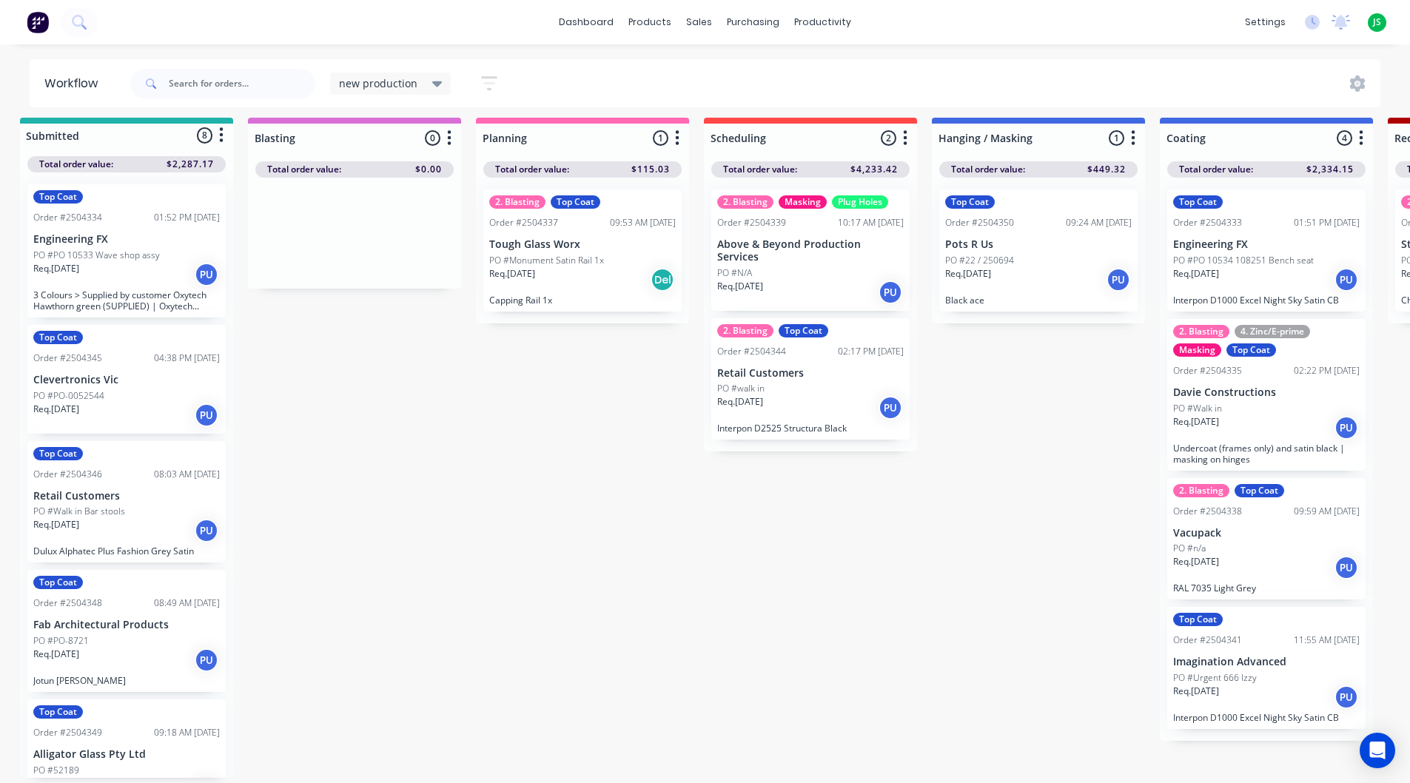
drag, startPoint x: 606, startPoint y: 457, endPoint x: 455, endPoint y: 503, distance: 157.8
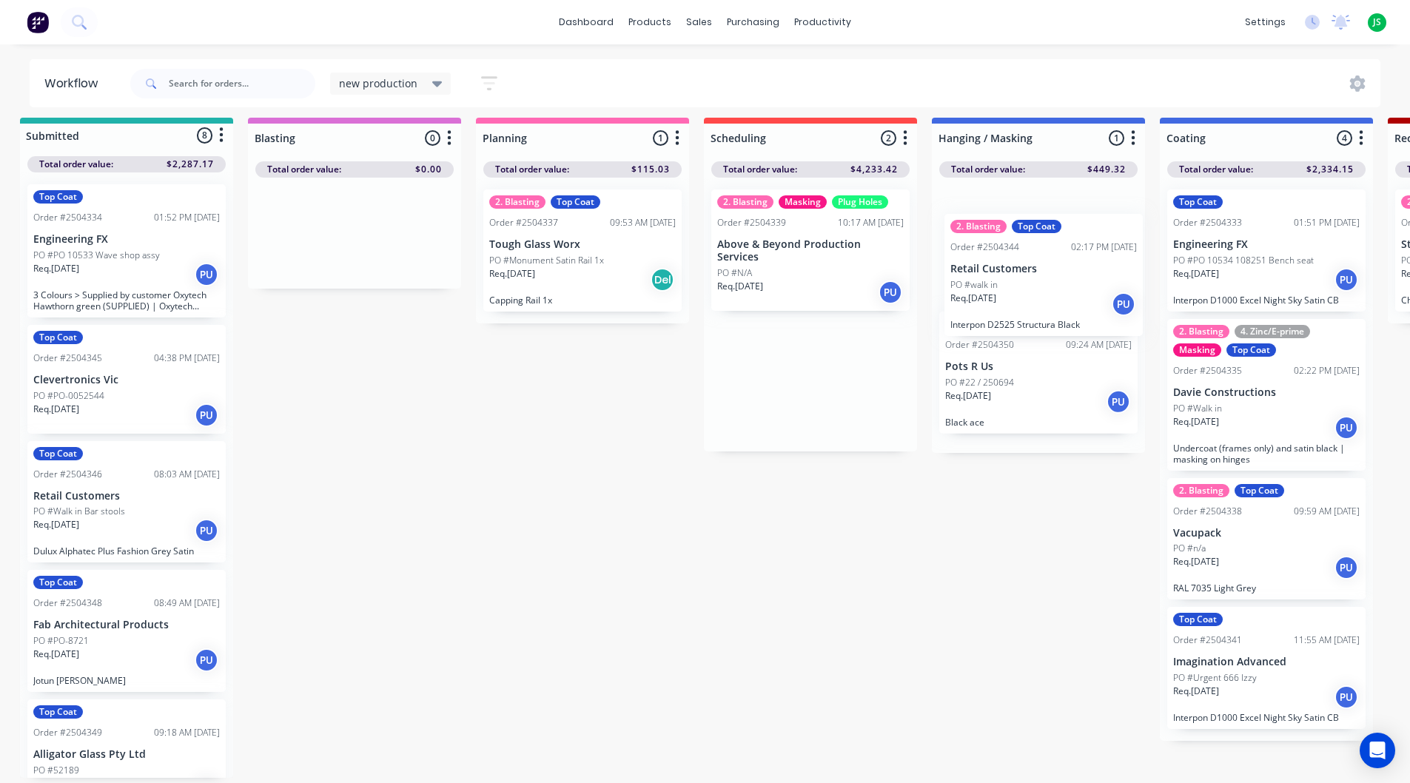
drag, startPoint x: 792, startPoint y: 363, endPoint x: 1035, endPoint y: 275, distance: 258.5
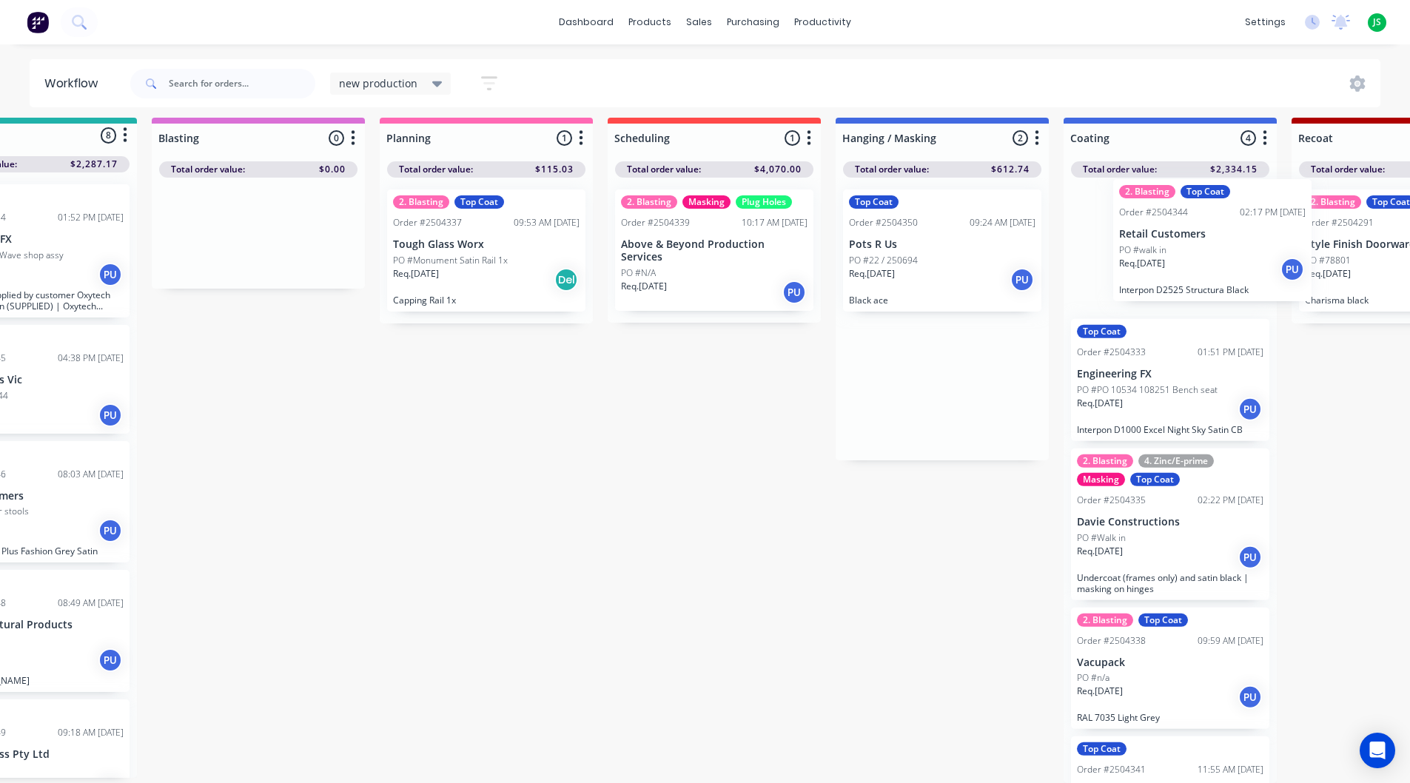
drag, startPoint x: 1033, startPoint y: 250, endPoint x: 1183, endPoint y: 255, distance: 150.3
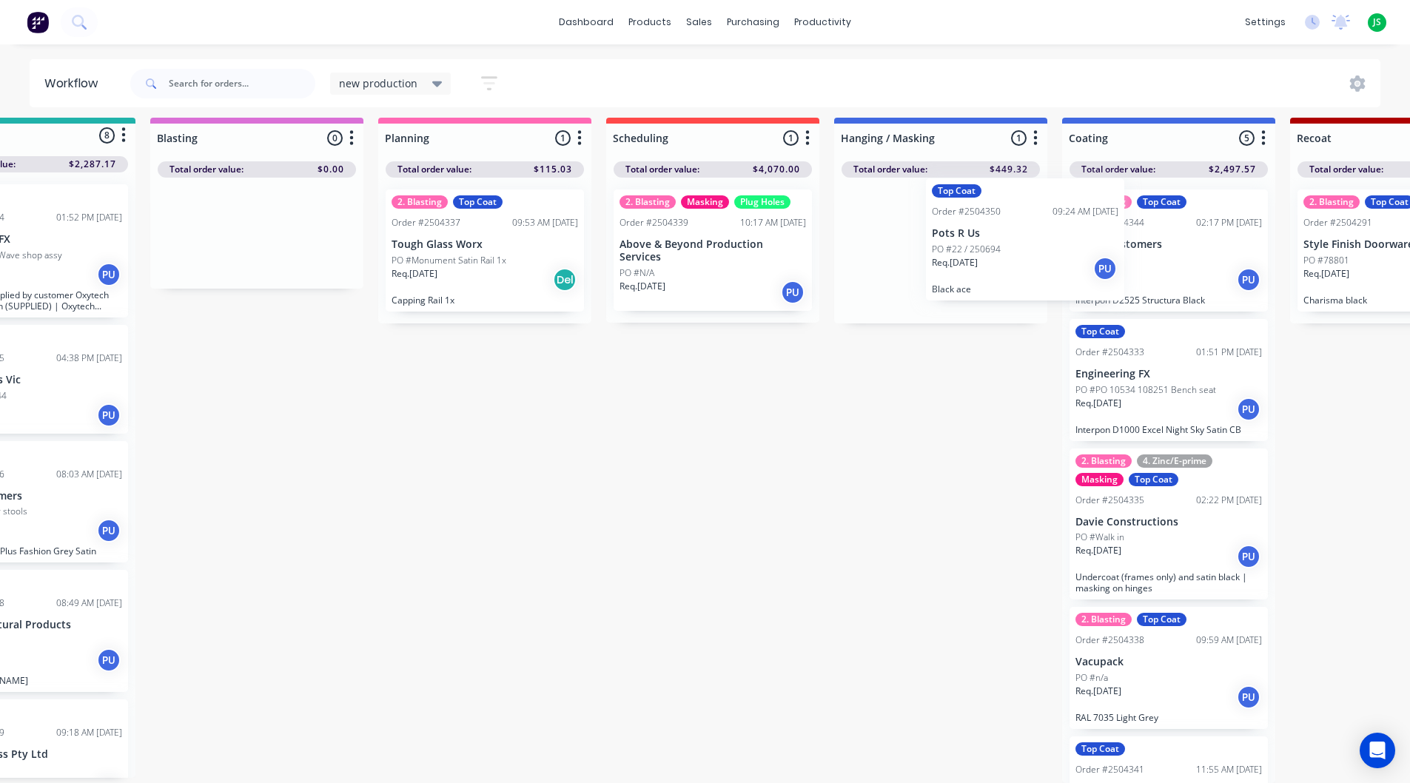
scroll to position [19, 115]
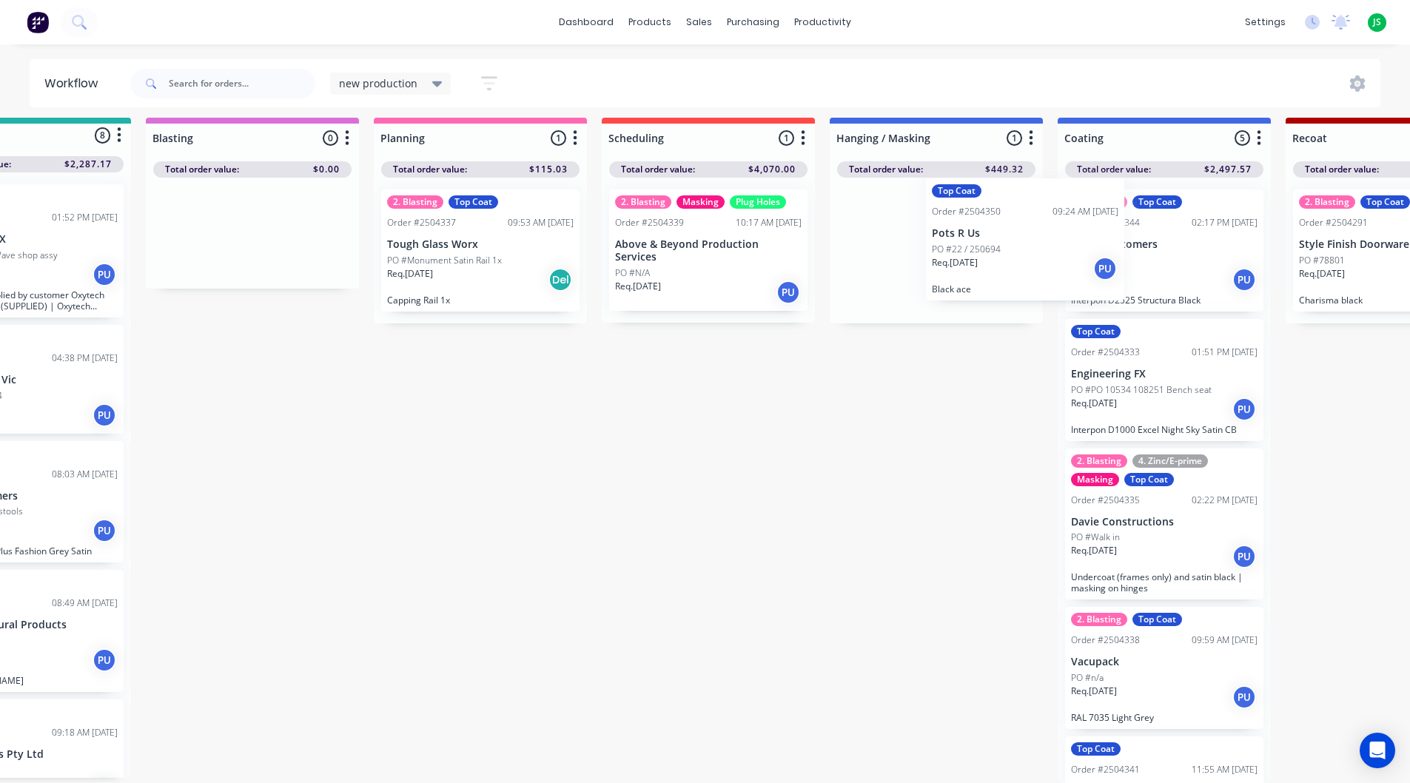
drag, startPoint x: 1012, startPoint y: 224, endPoint x: 1212, endPoint y: 235, distance: 200.1
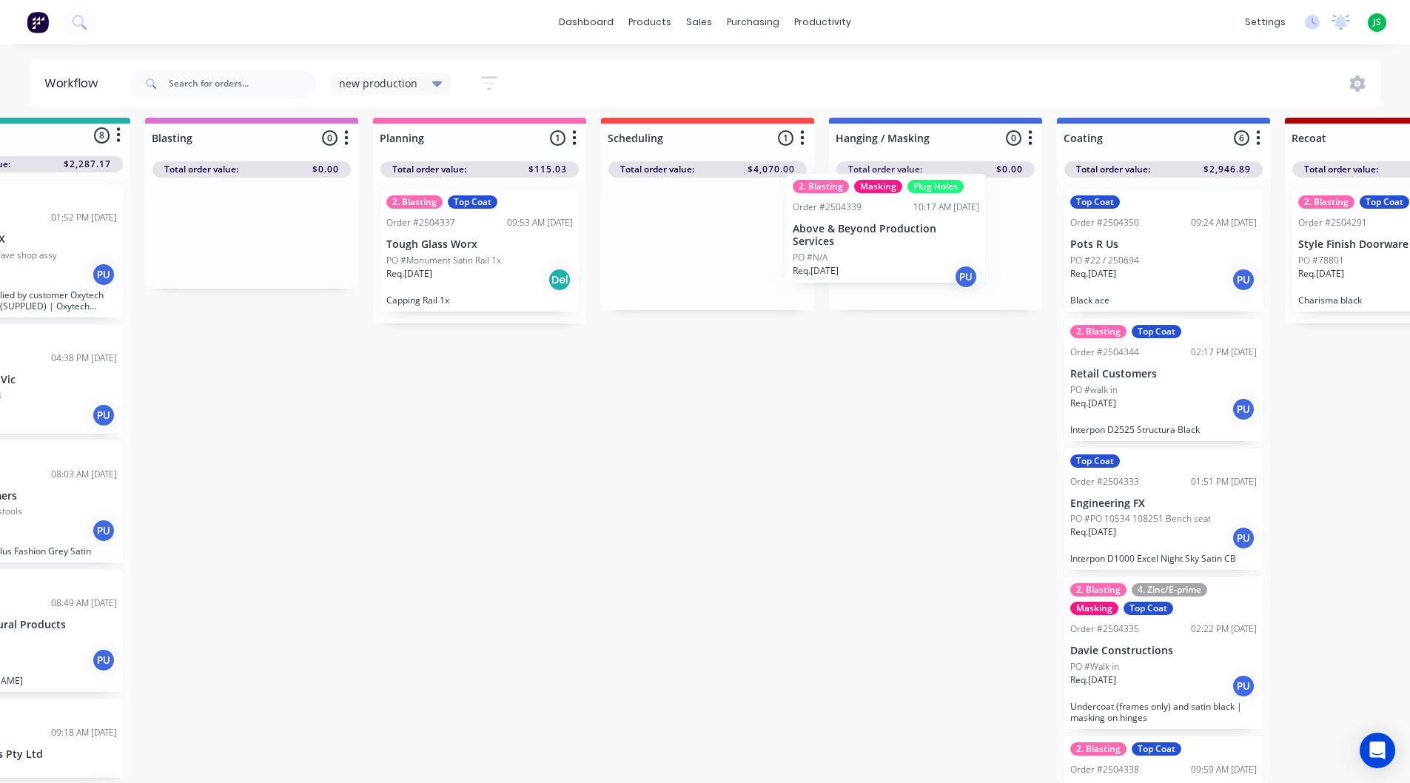
drag, startPoint x: 731, startPoint y: 250, endPoint x: 914, endPoint y: 244, distance: 182.9
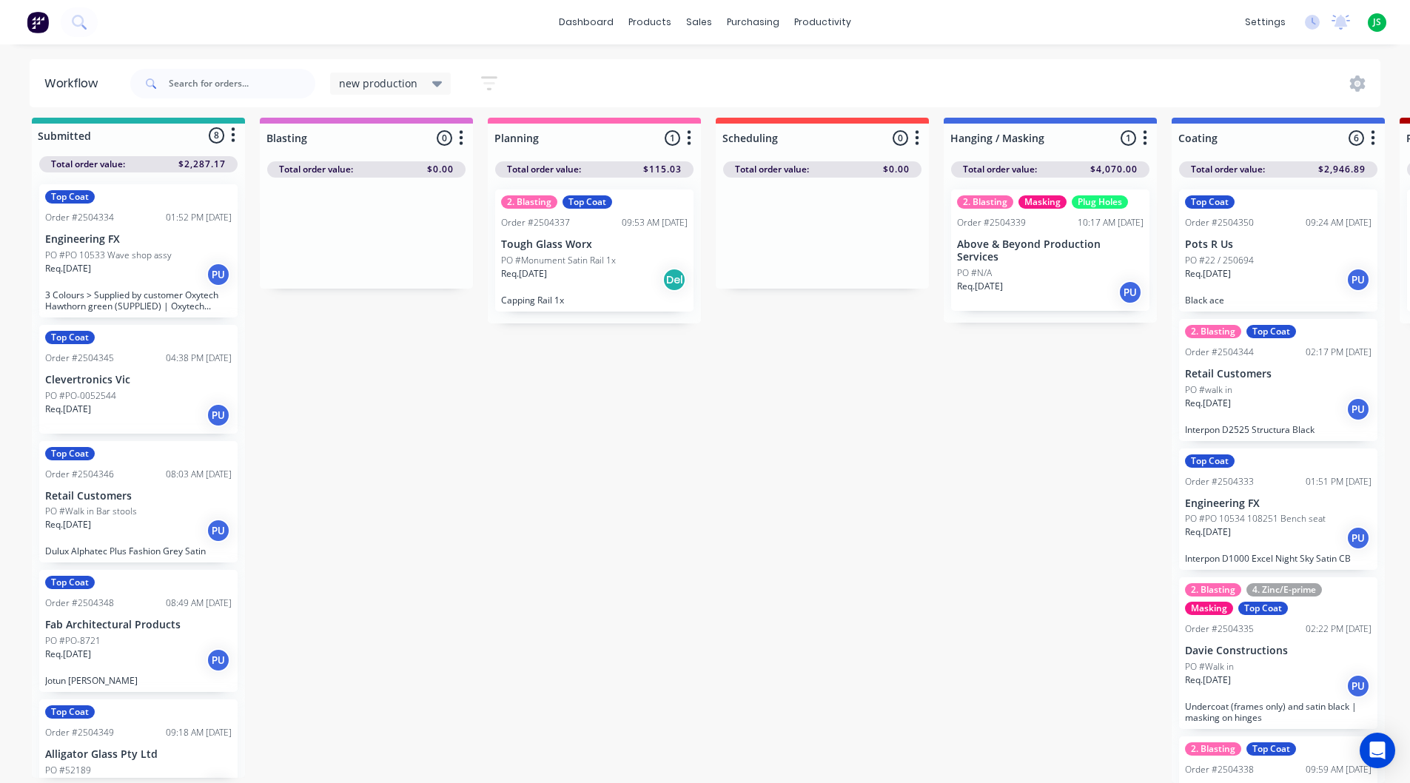
scroll to position [74, 0]
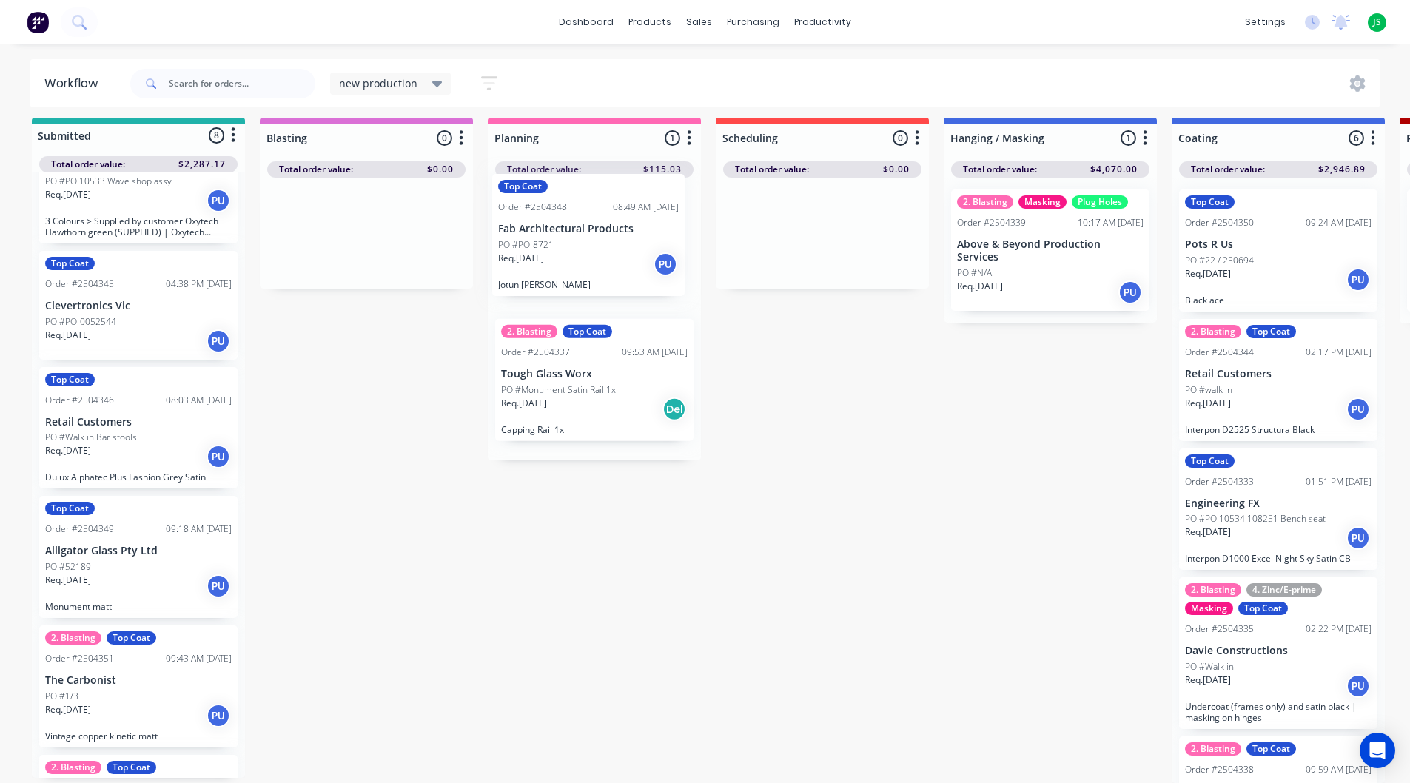
drag, startPoint x: 141, startPoint y: 540, endPoint x: 599, endPoint y: 229, distance: 553.6
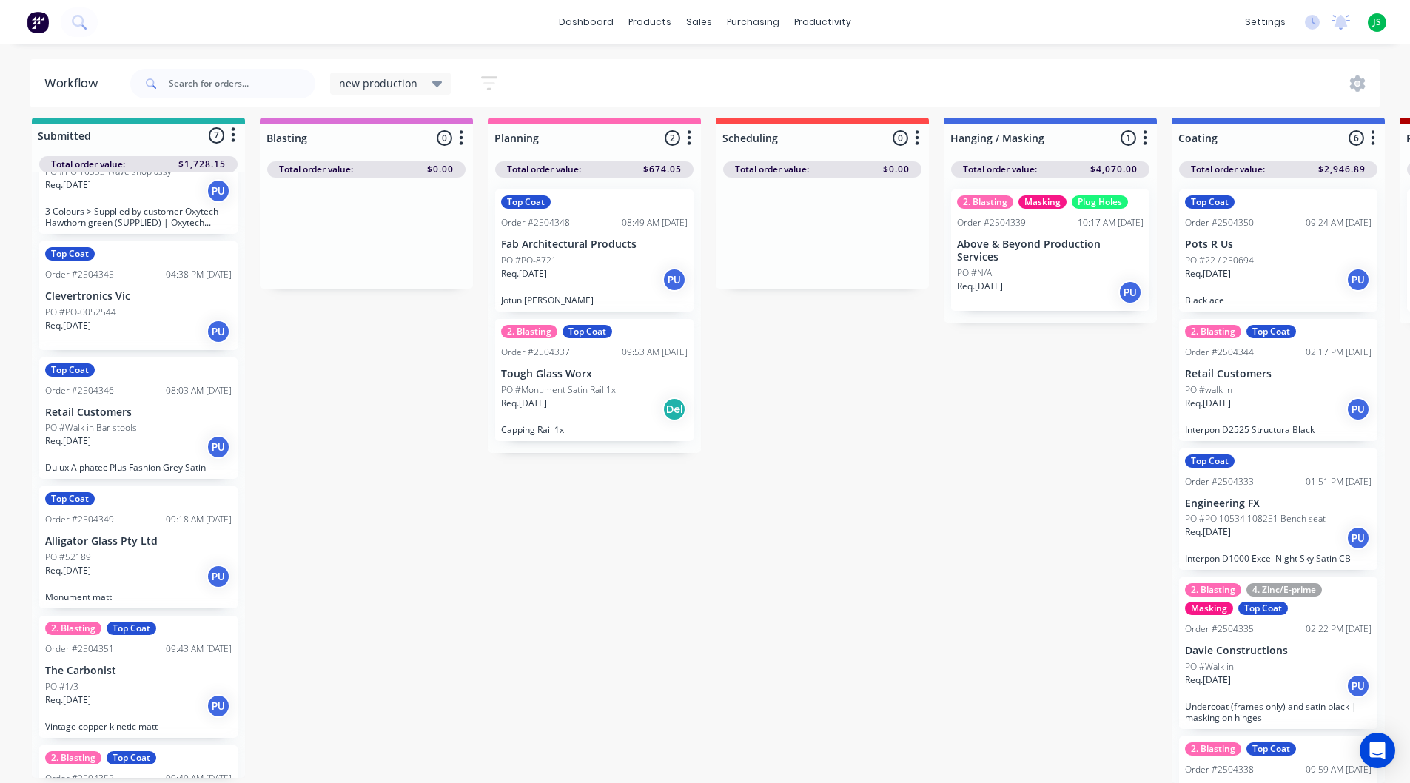
scroll to position [0, 0]
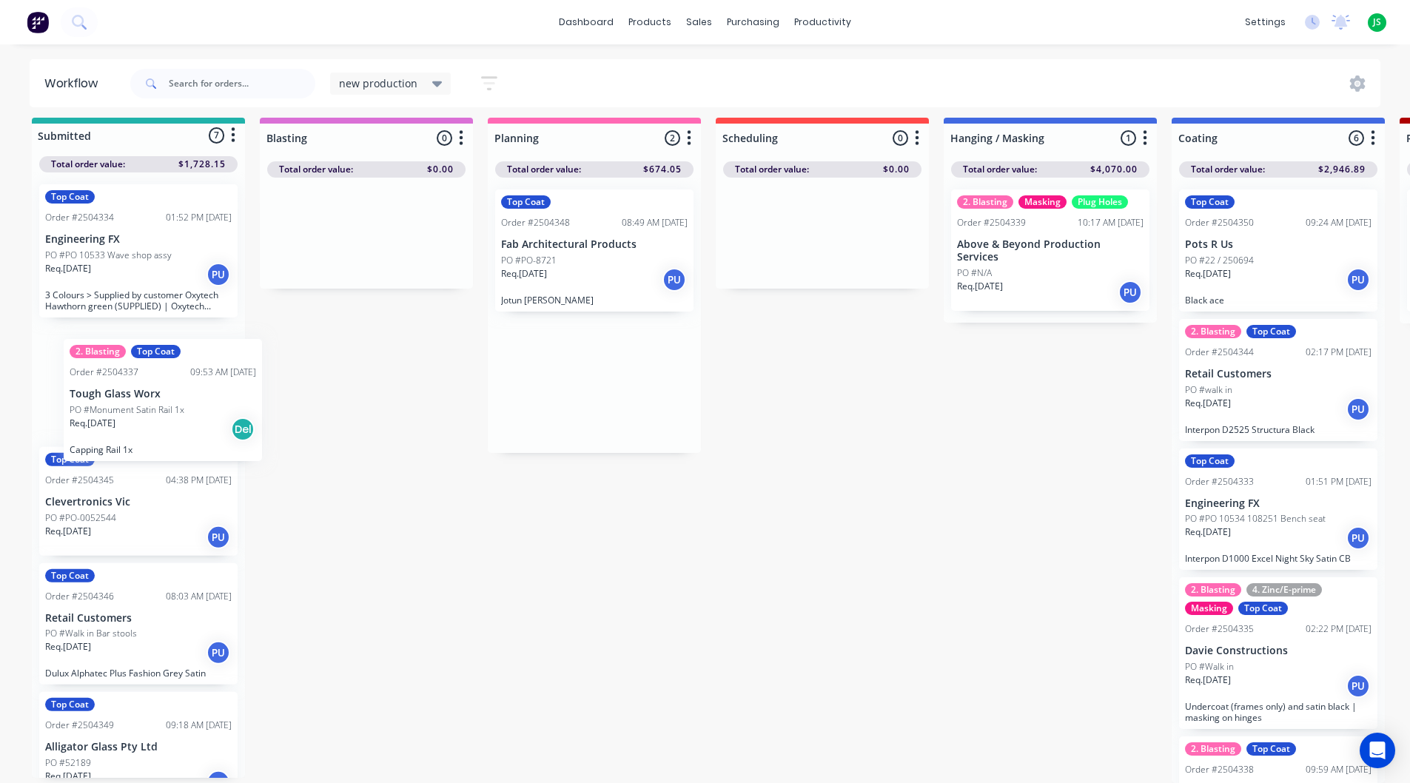
drag, startPoint x: 341, startPoint y: 439, endPoint x: 124, endPoint y: 419, distance: 218.5
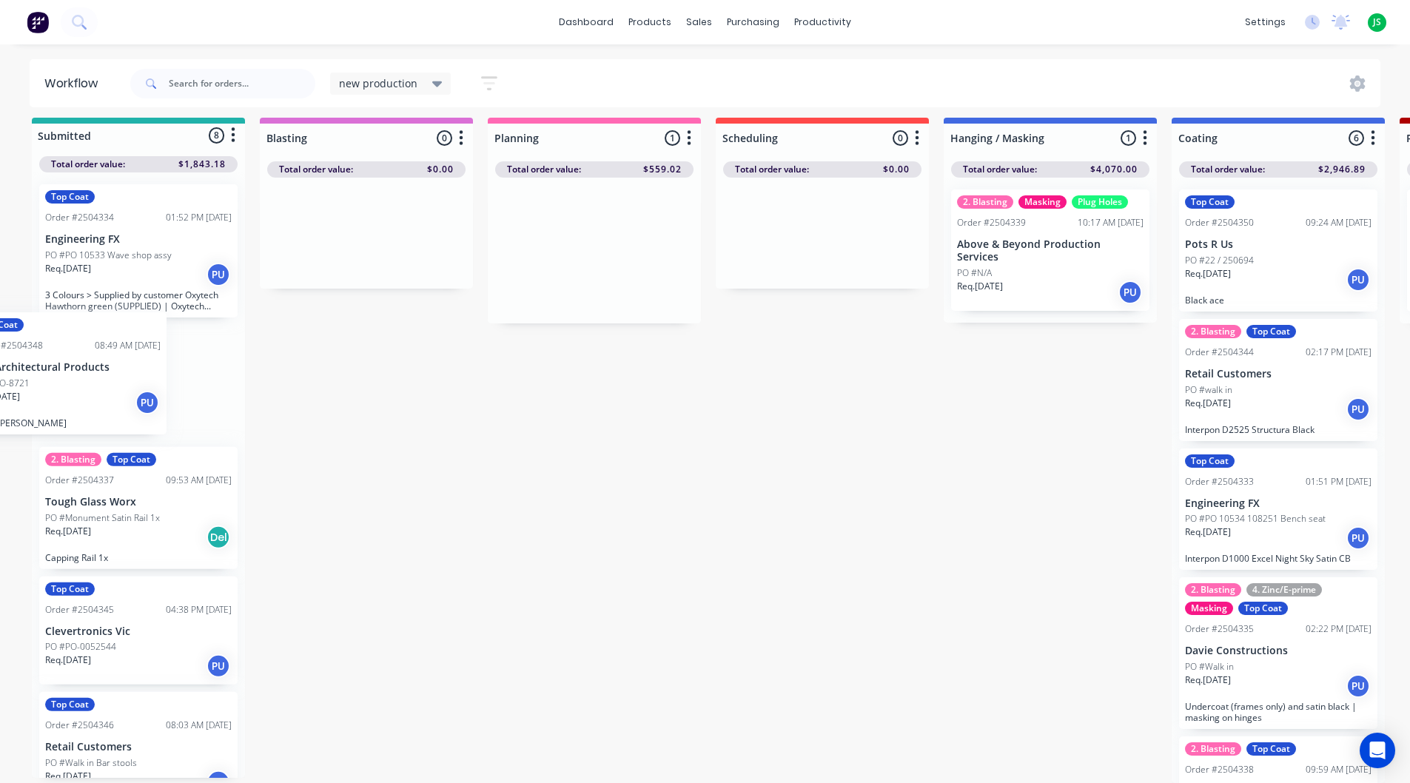
drag, startPoint x: 585, startPoint y: 287, endPoint x: 90, endPoint y: 408, distance: 509.6
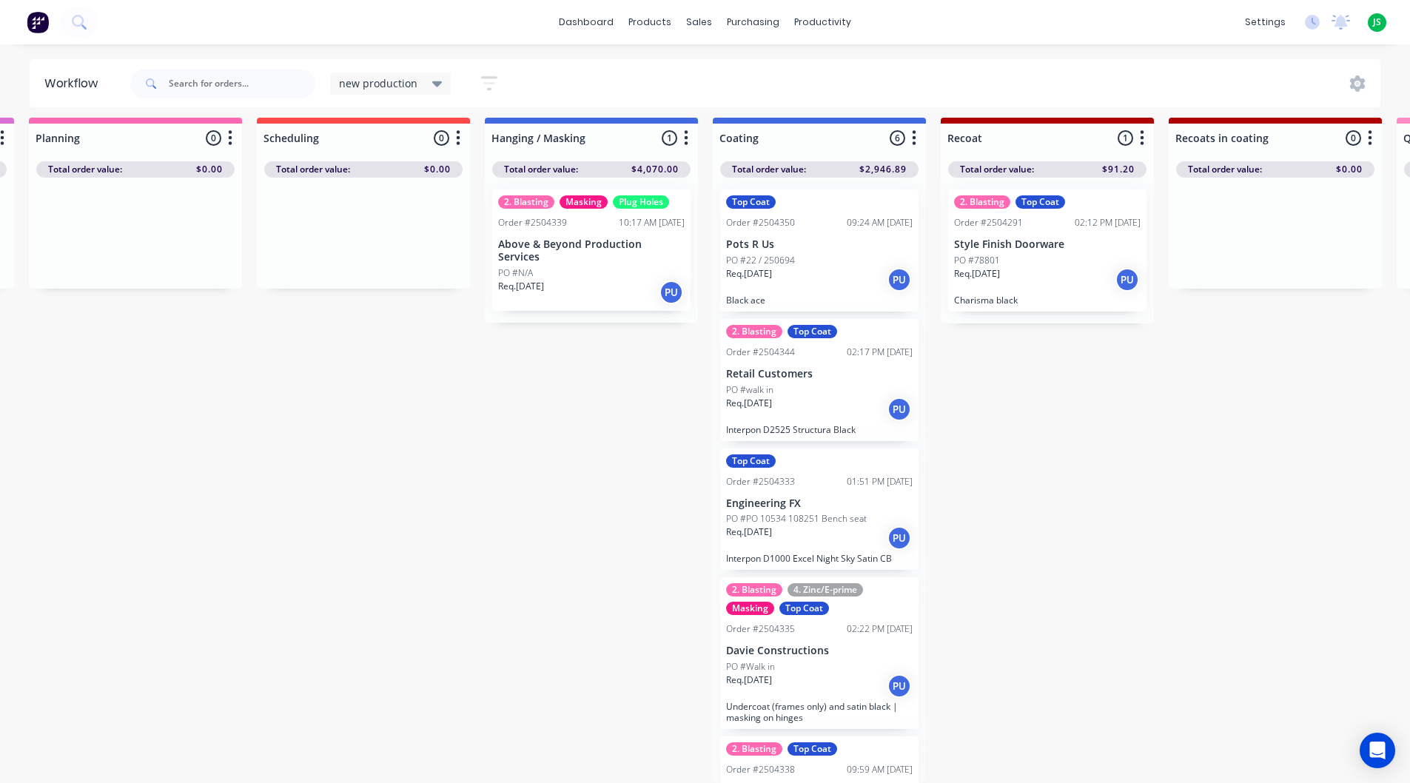
scroll to position [19, 501]
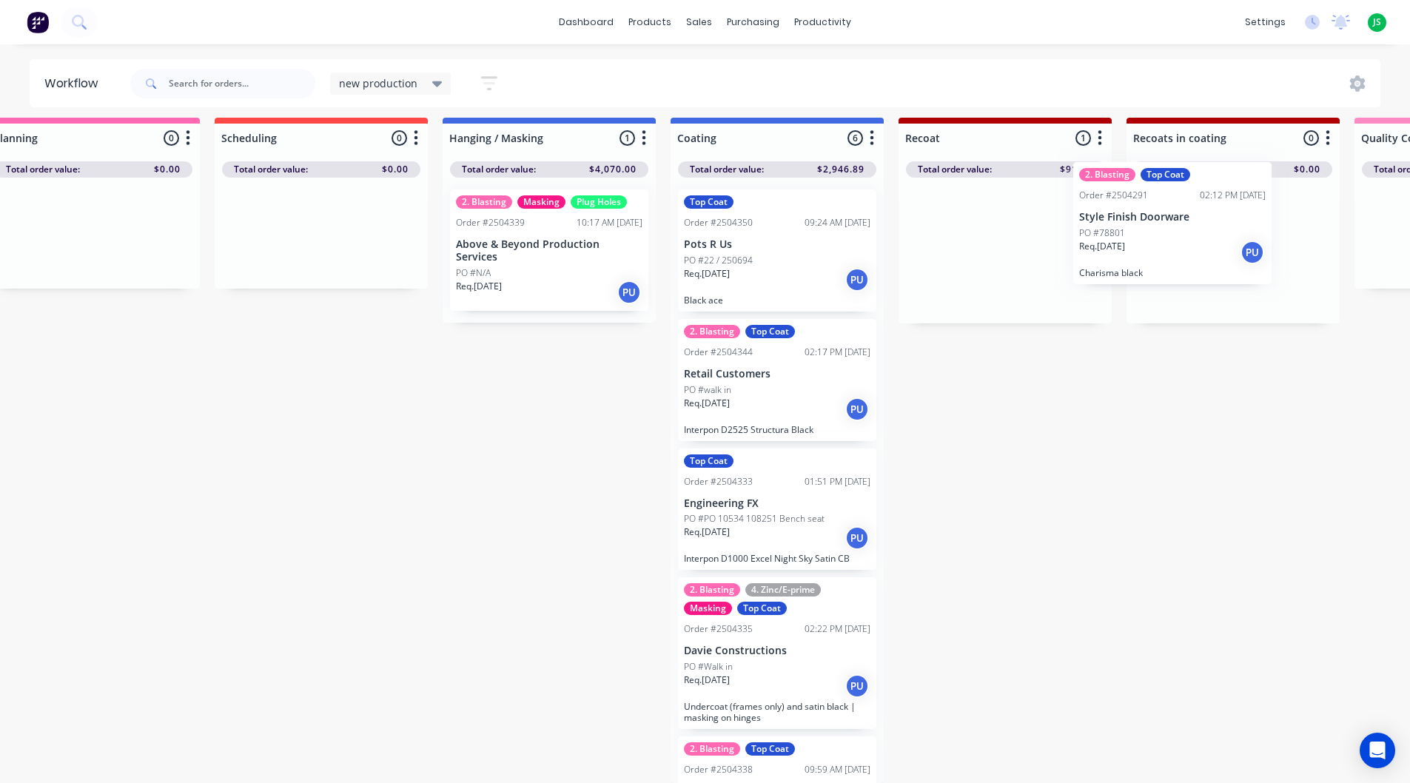
drag, startPoint x: 989, startPoint y: 280, endPoint x: 1223, endPoint y: 264, distance: 233.6
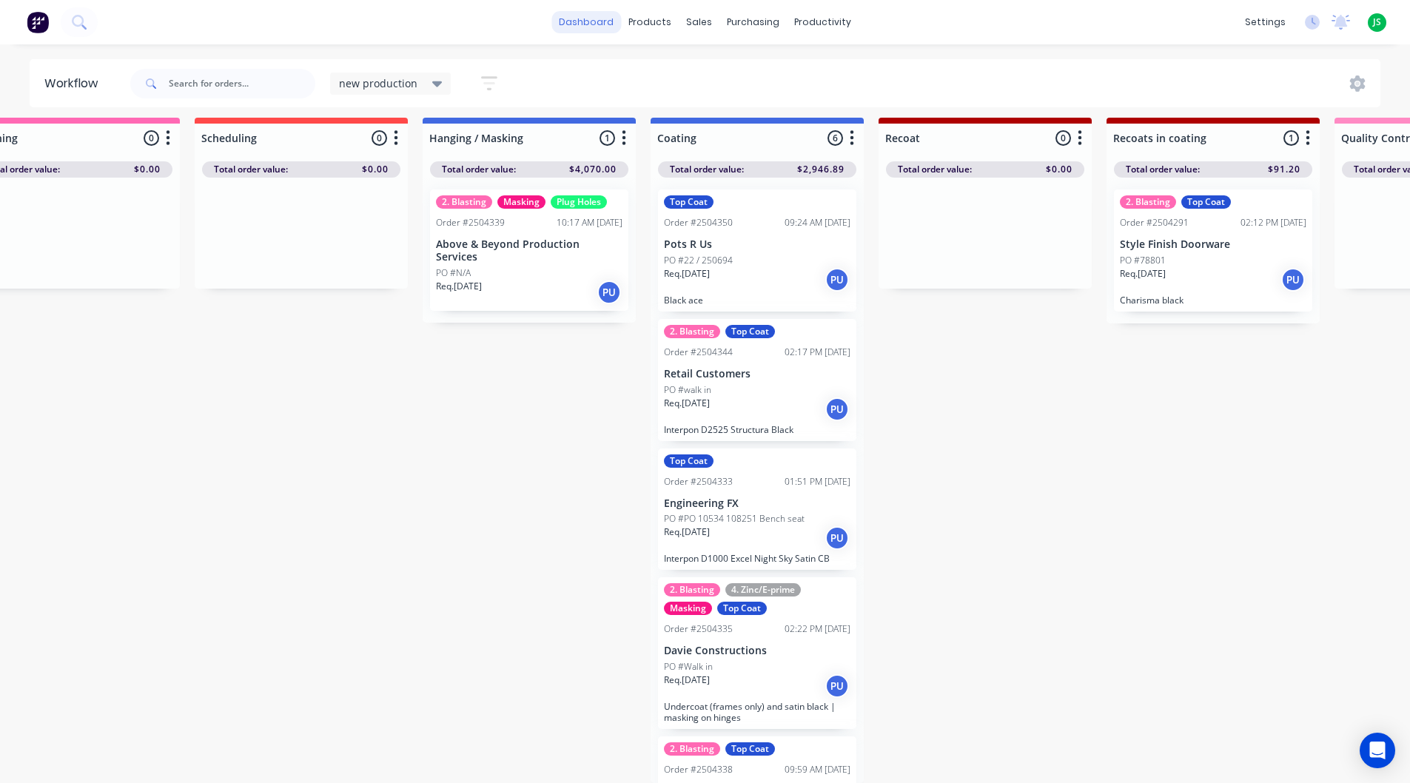
click at [600, 28] on link "dashboard" at bounding box center [586, 22] width 70 height 22
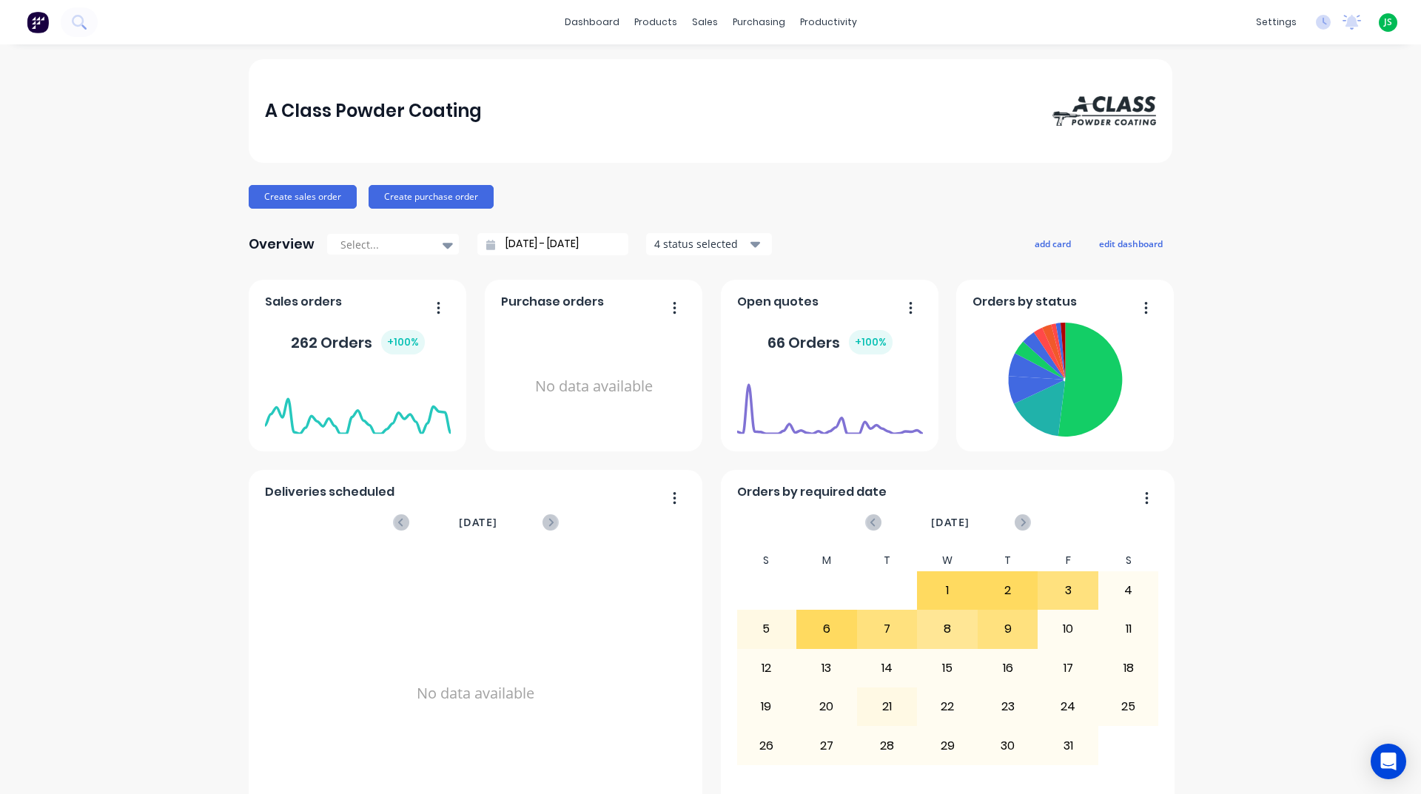
scroll to position [518, 0]
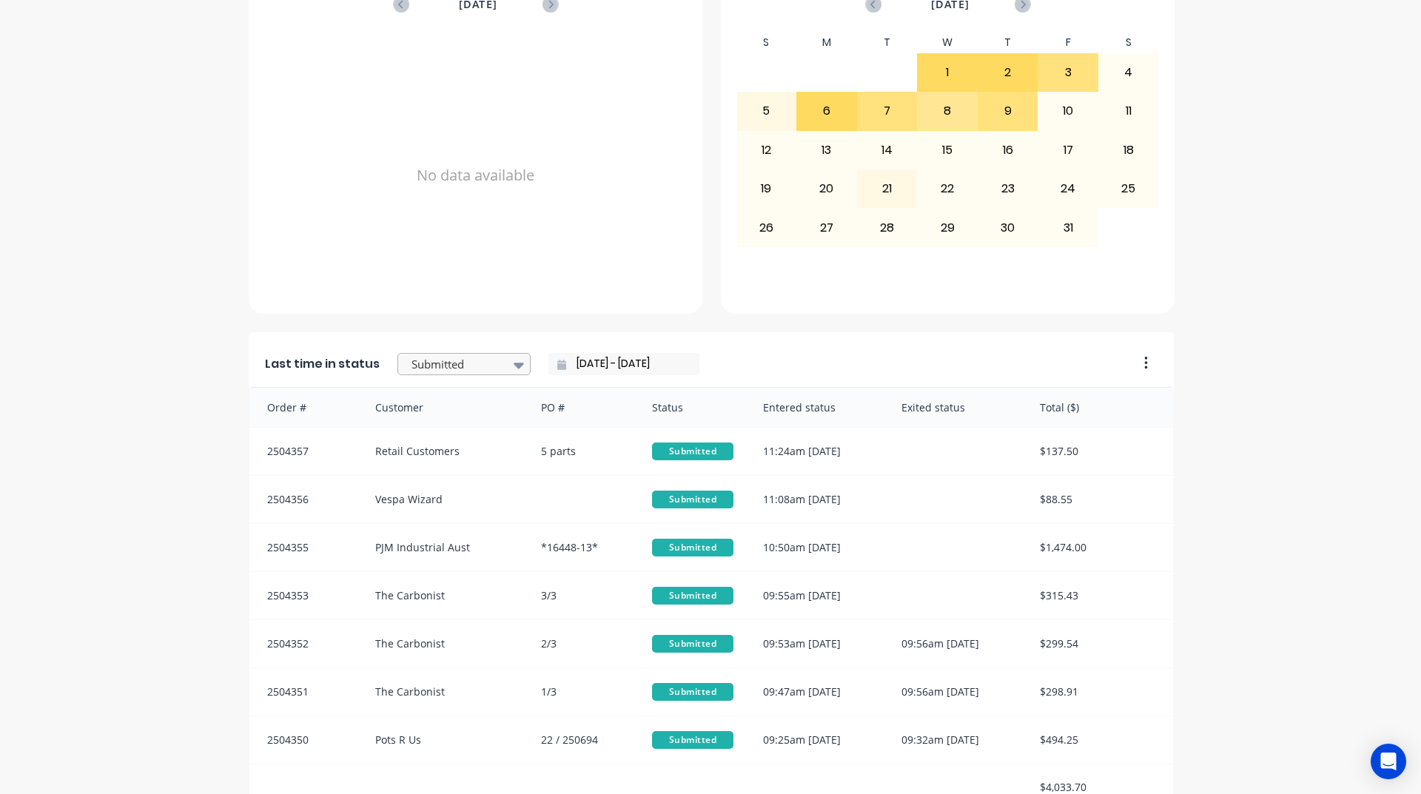
click at [437, 358] on div at bounding box center [456, 364] width 93 height 19
click at [437, 371] on div "Coating" at bounding box center [463, 356] width 133 height 27
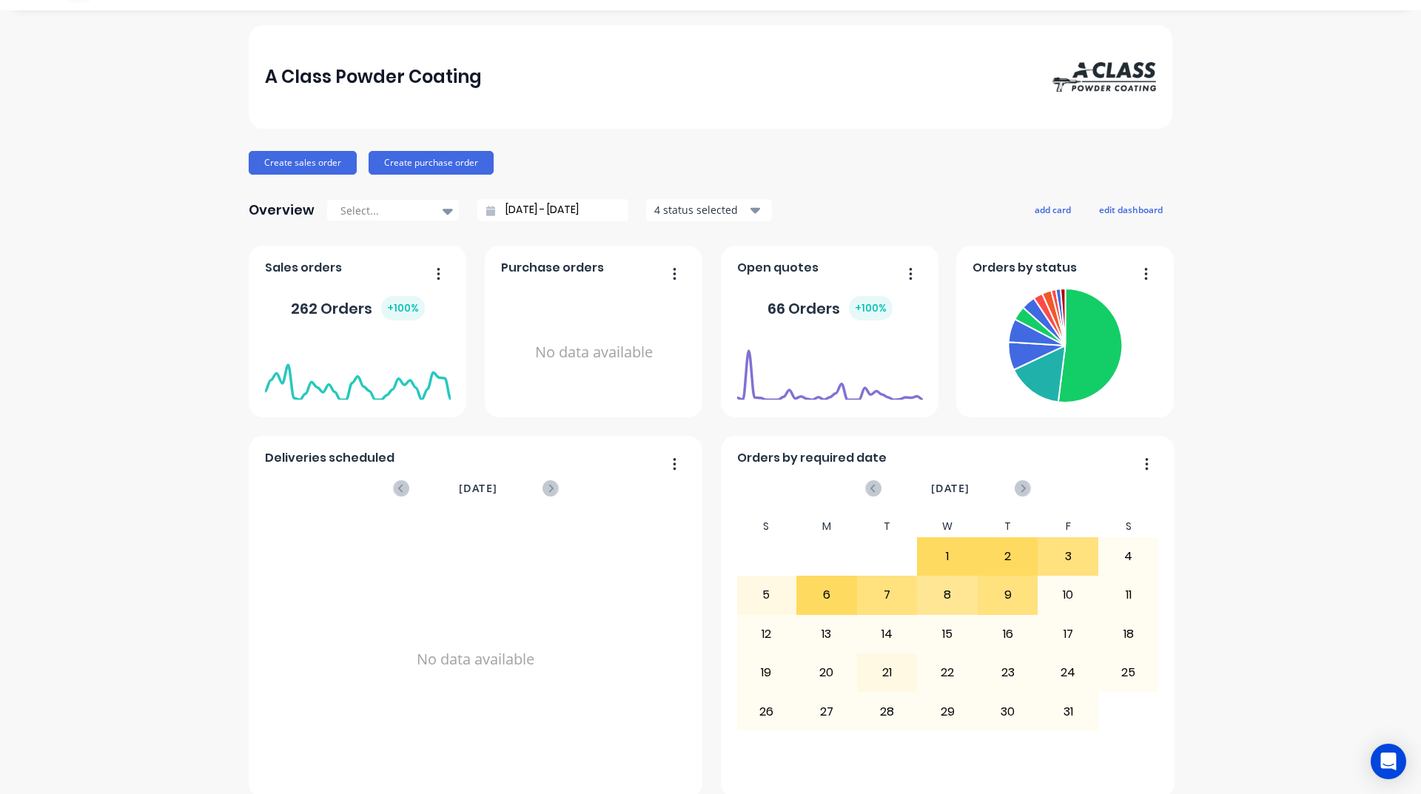
scroll to position [0, 0]
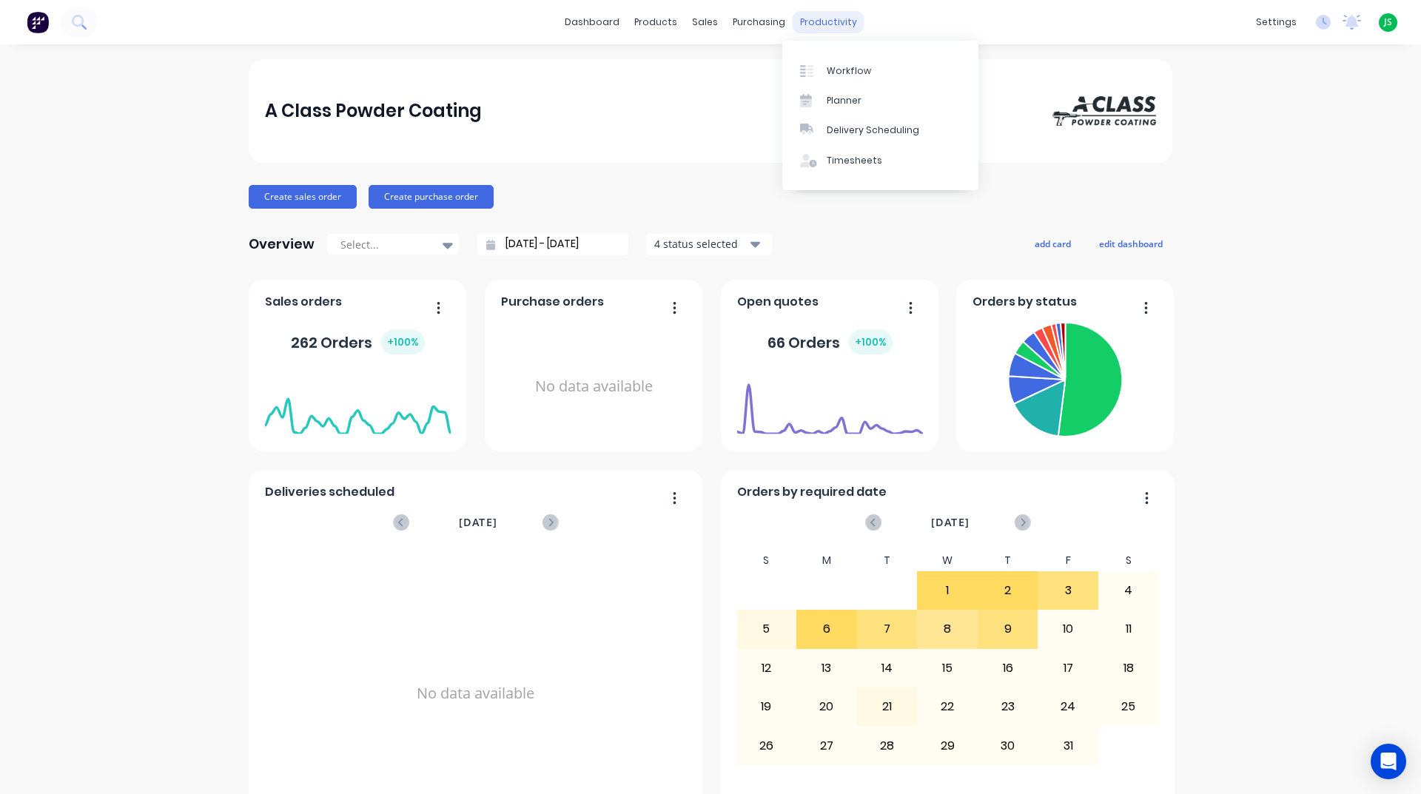
click at [830, 23] on div "productivity" at bounding box center [829, 22] width 72 height 22
click at [870, 72] on link "Workflow" at bounding box center [880, 71] width 196 height 30
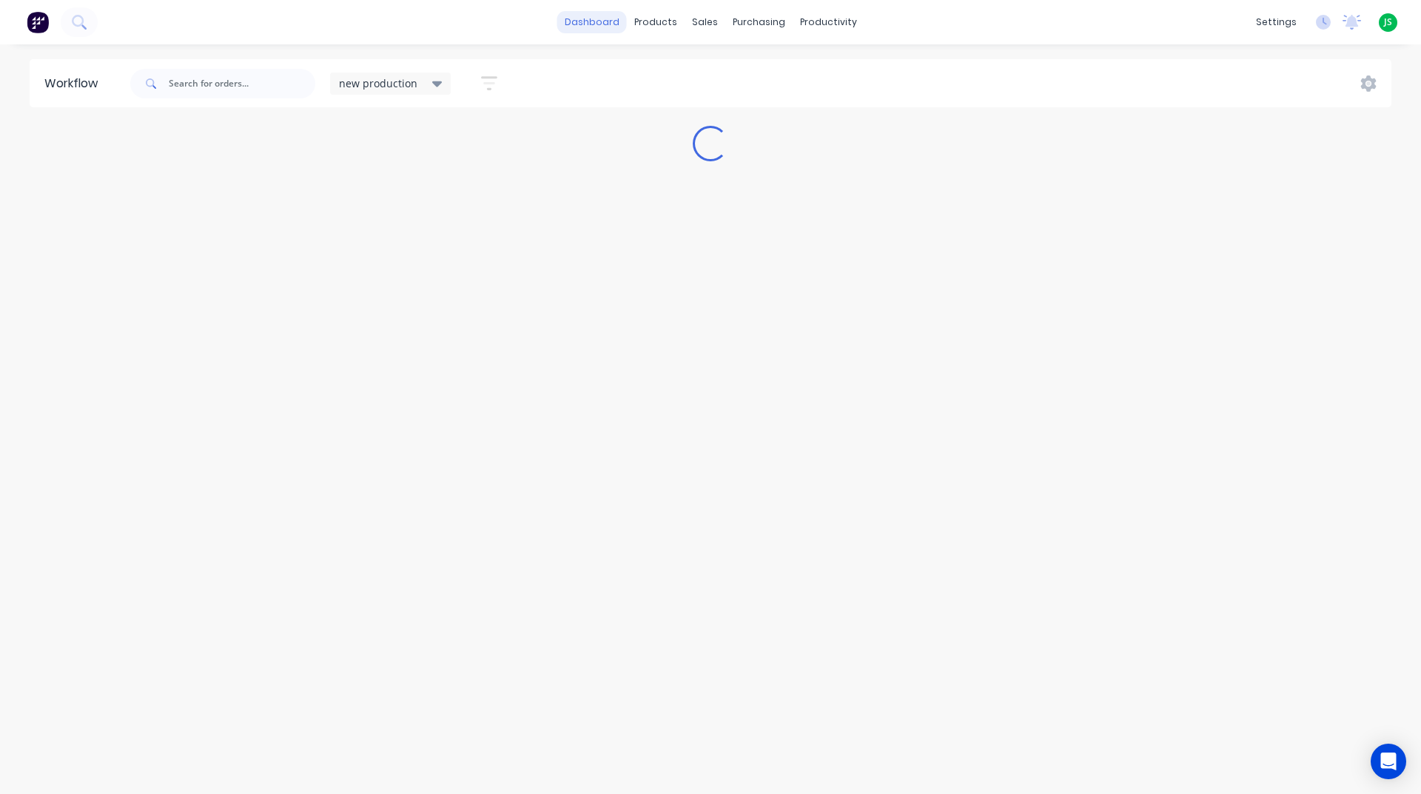
click at [601, 27] on link "dashboard" at bounding box center [592, 22] width 70 height 22
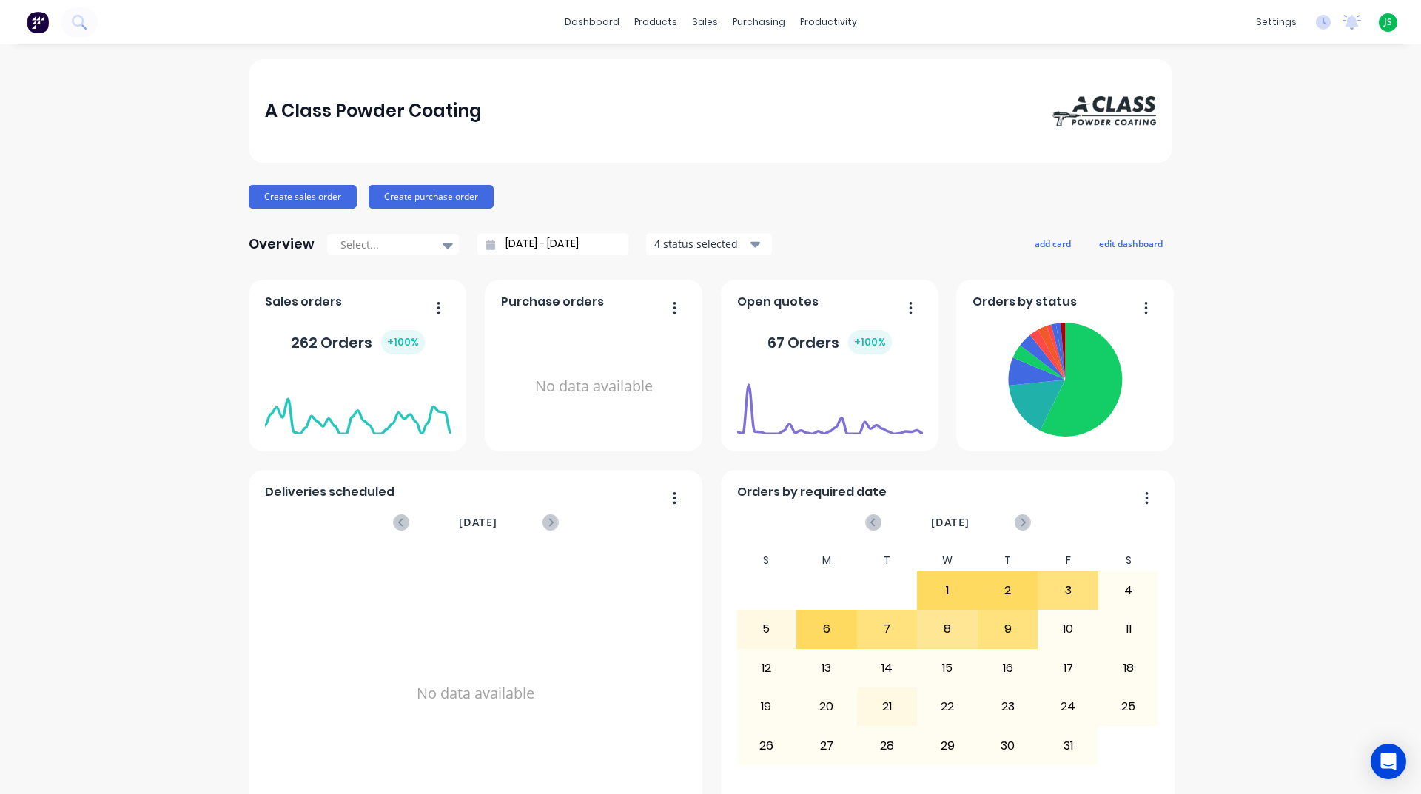
scroll to position [623, 0]
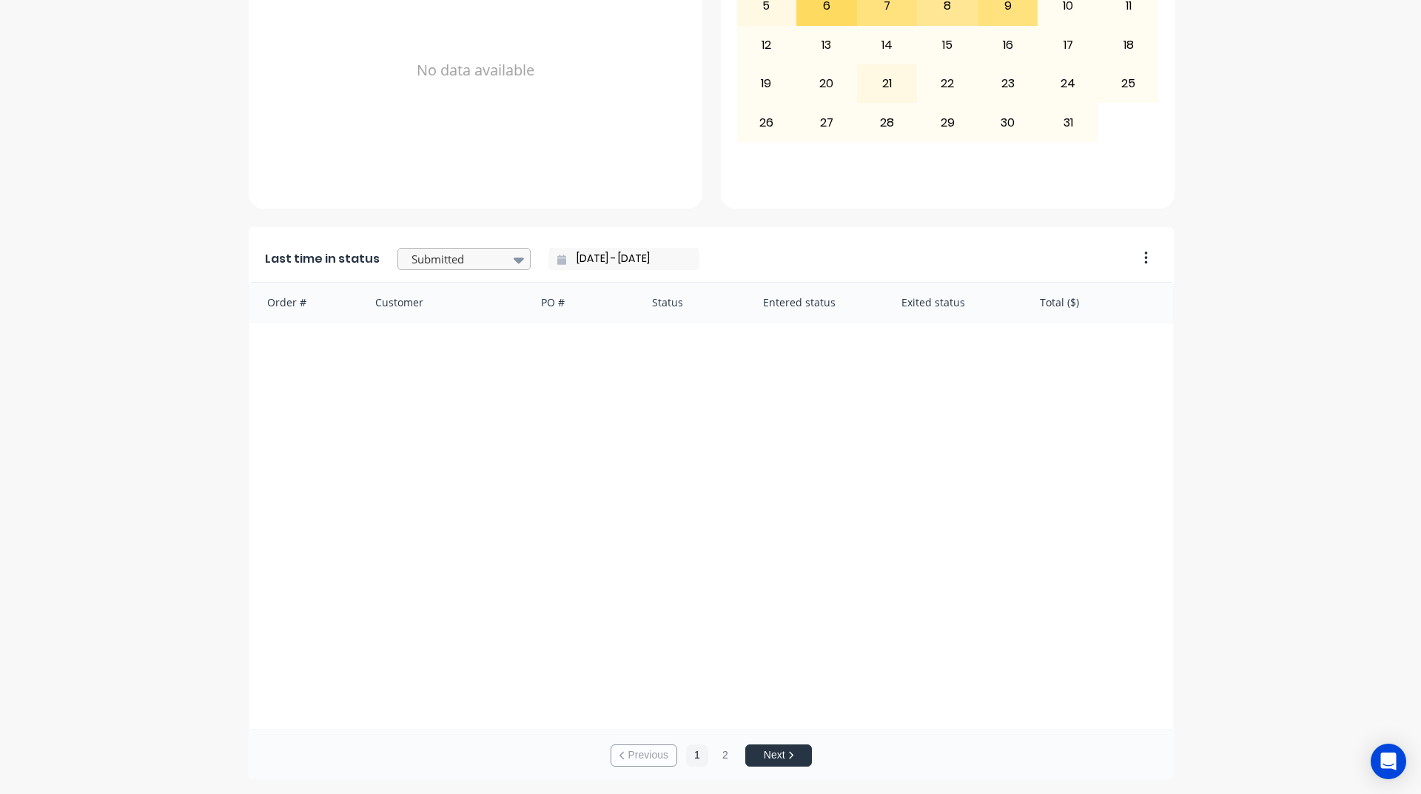
click at [475, 264] on div at bounding box center [456, 259] width 93 height 19
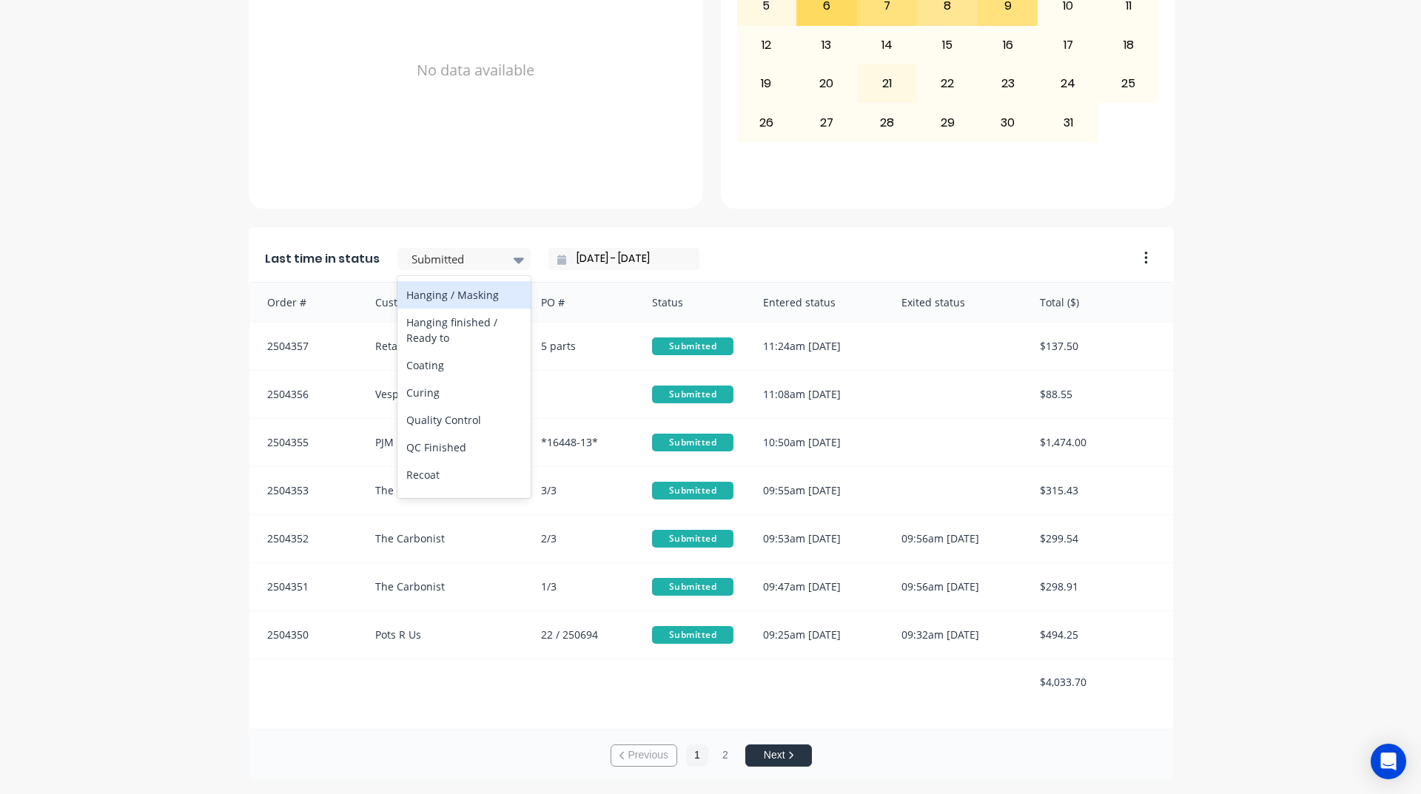
scroll to position [469, 0]
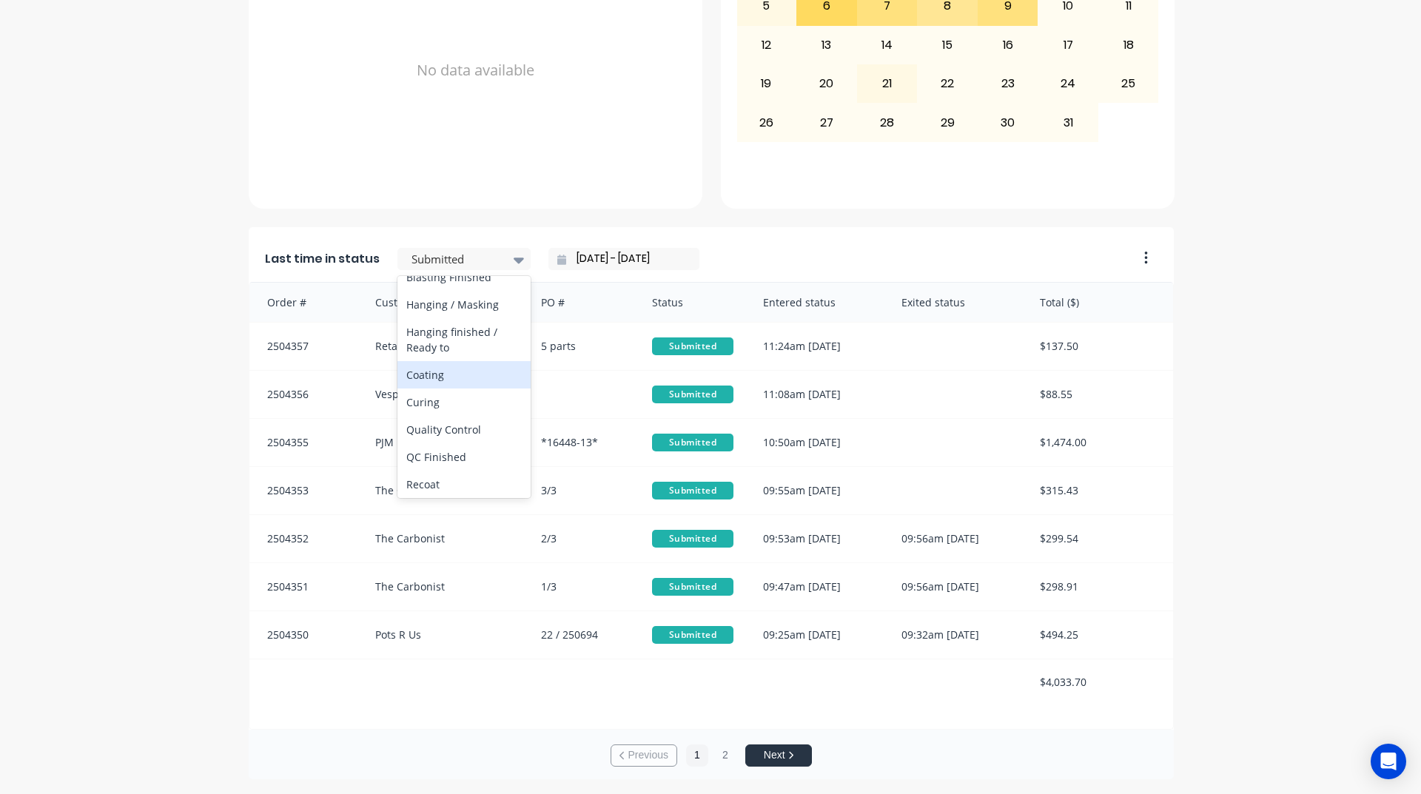
click at [423, 389] on div "Coating" at bounding box center [463, 374] width 133 height 27
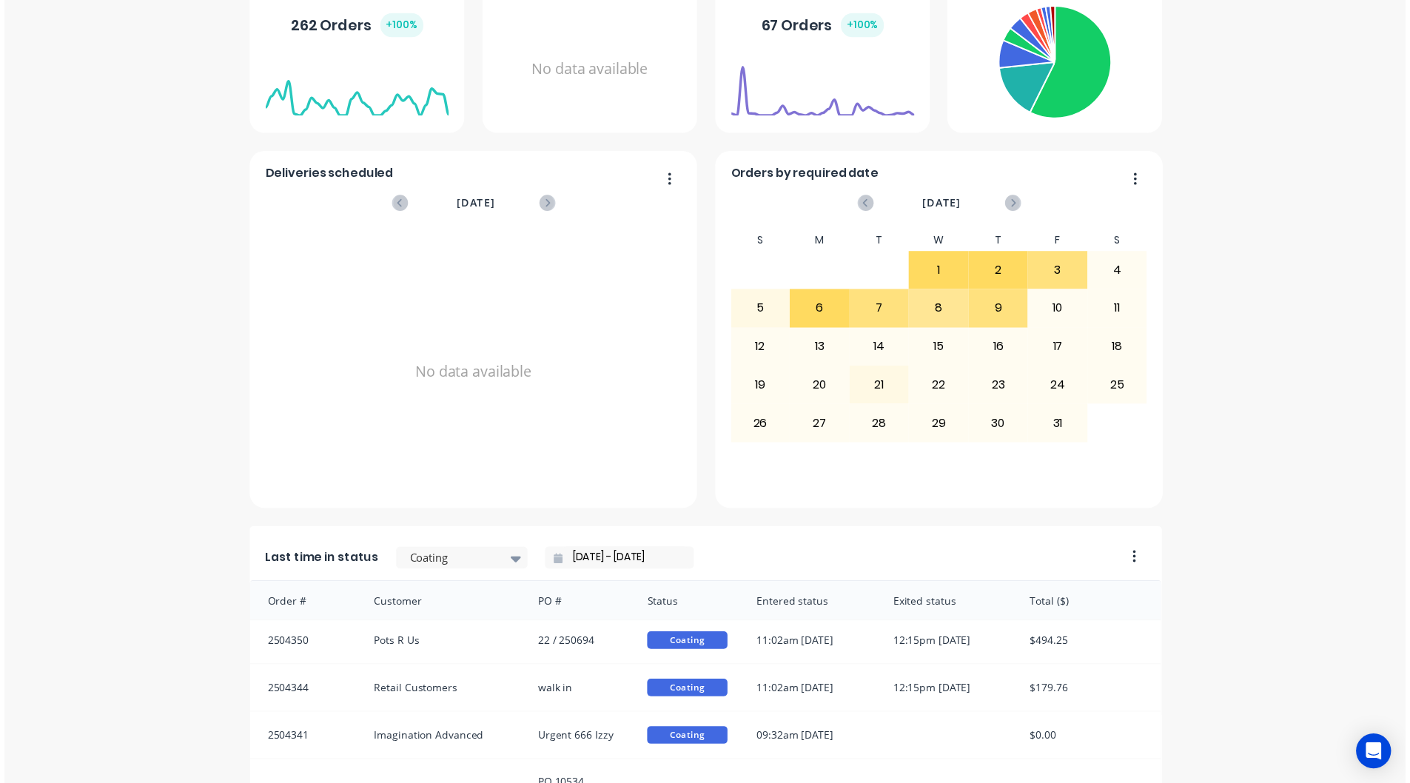
scroll to position [0, 0]
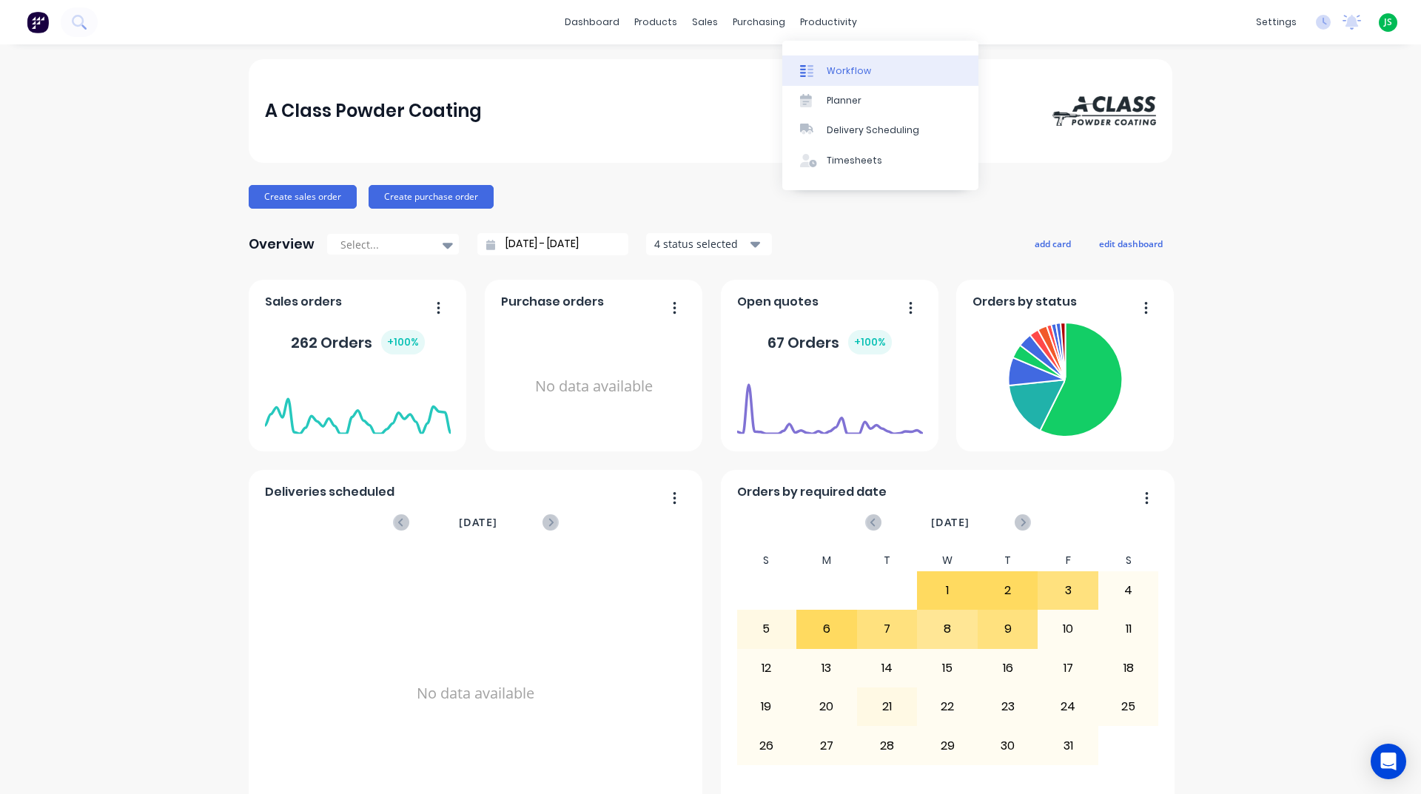
click at [833, 62] on link "Workflow" at bounding box center [880, 71] width 196 height 30
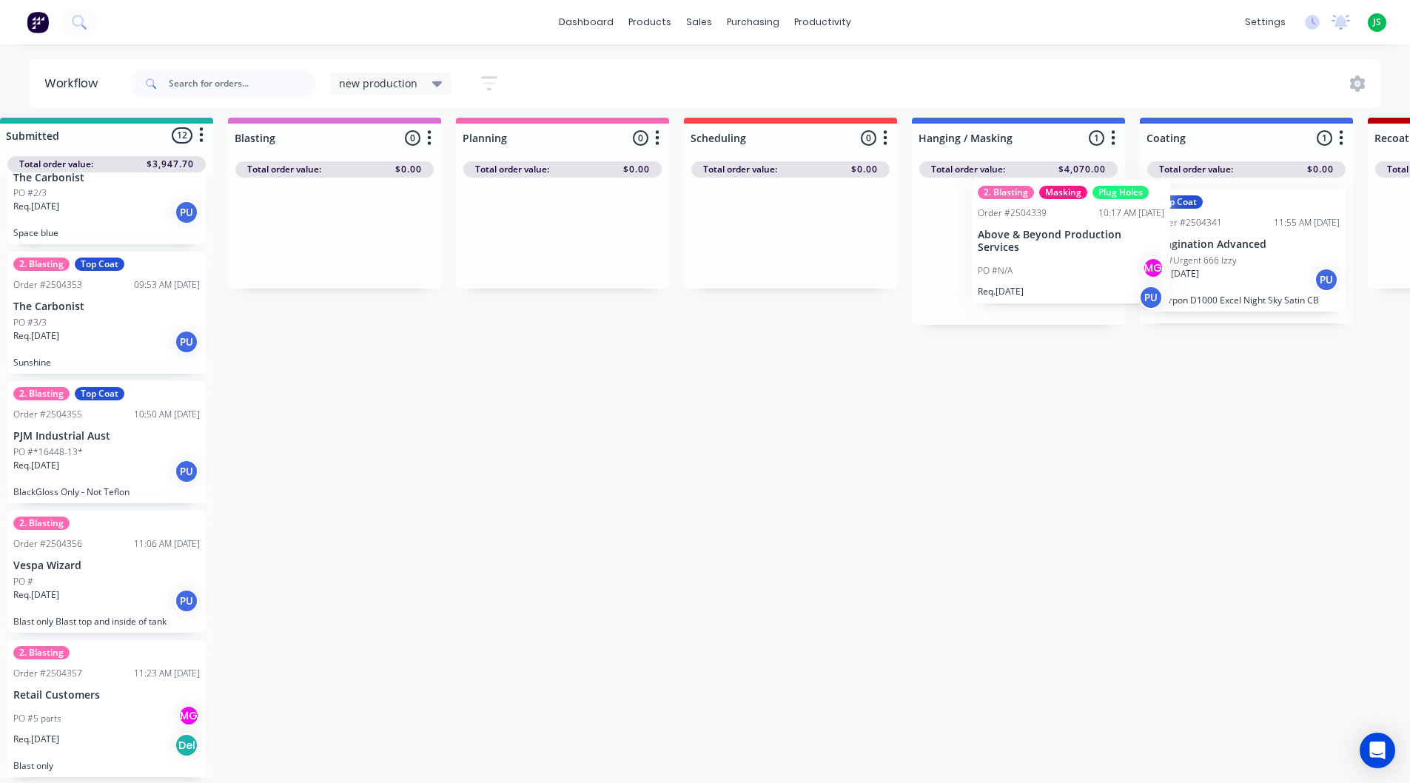
scroll to position [19, 41]
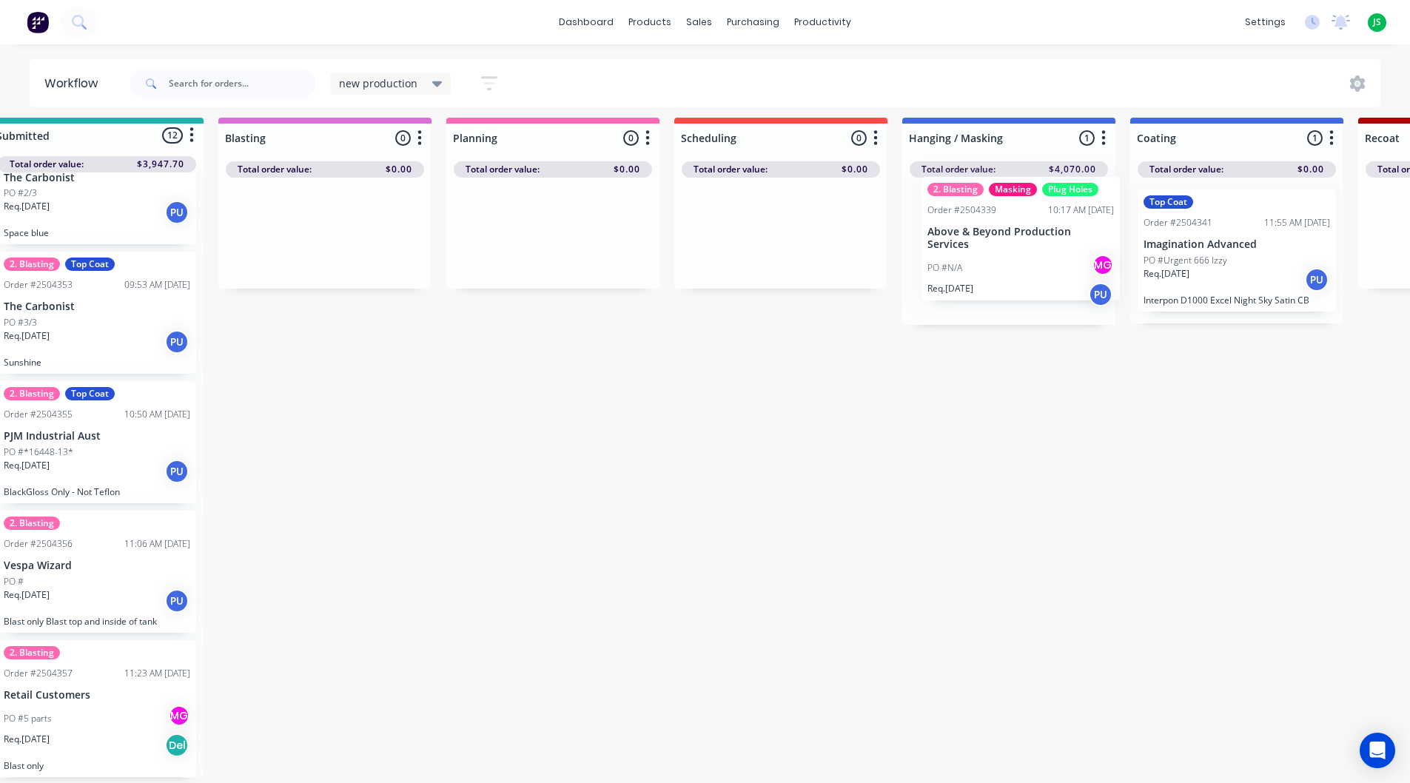
drag, startPoint x: 1039, startPoint y: 252, endPoint x: 1013, endPoint y: 250, distance: 25.9
click at [1013, 250] on div "2. Blasting Masking Plug Holes Order #2504339 10:17 AM 08/10/25 Above & Beyond …" at bounding box center [1008, 251] width 213 height 147
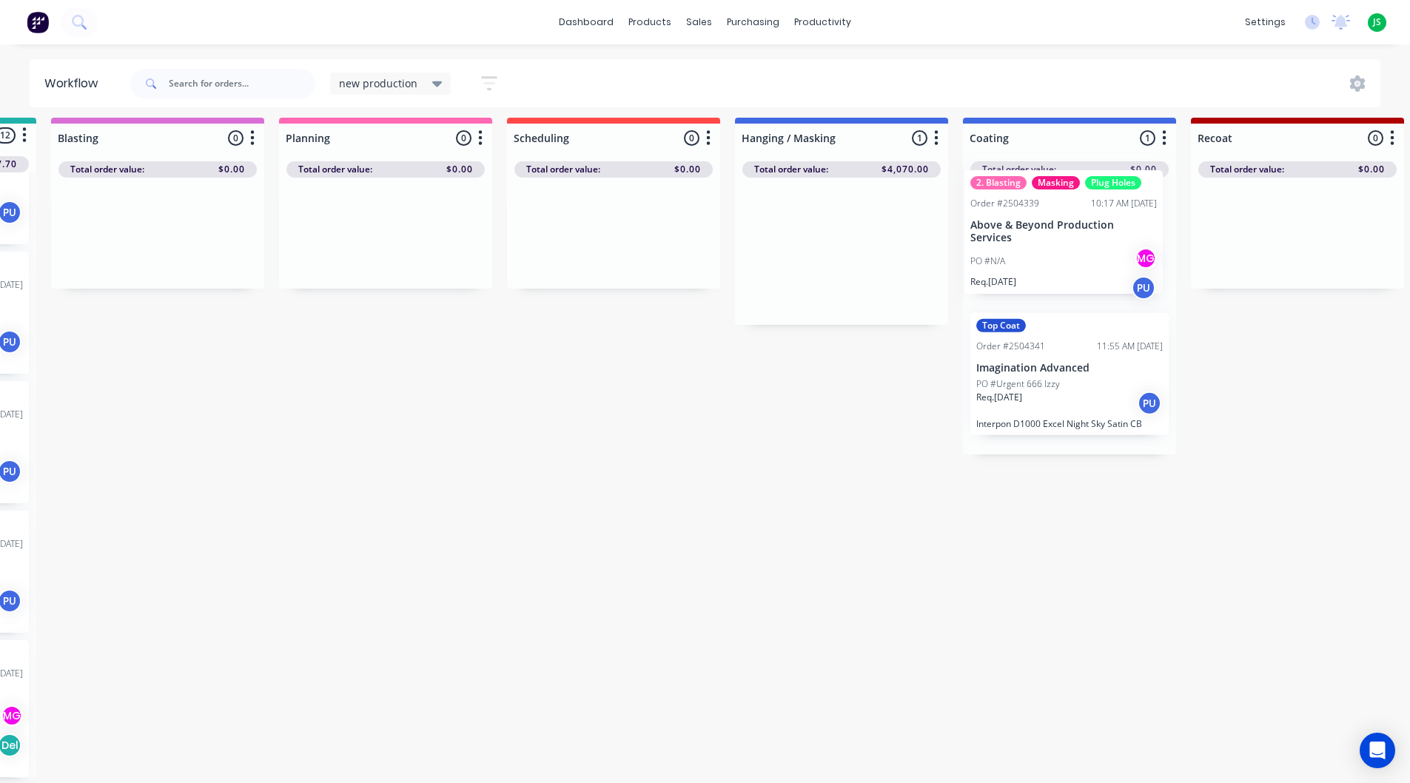
scroll to position [19, 219]
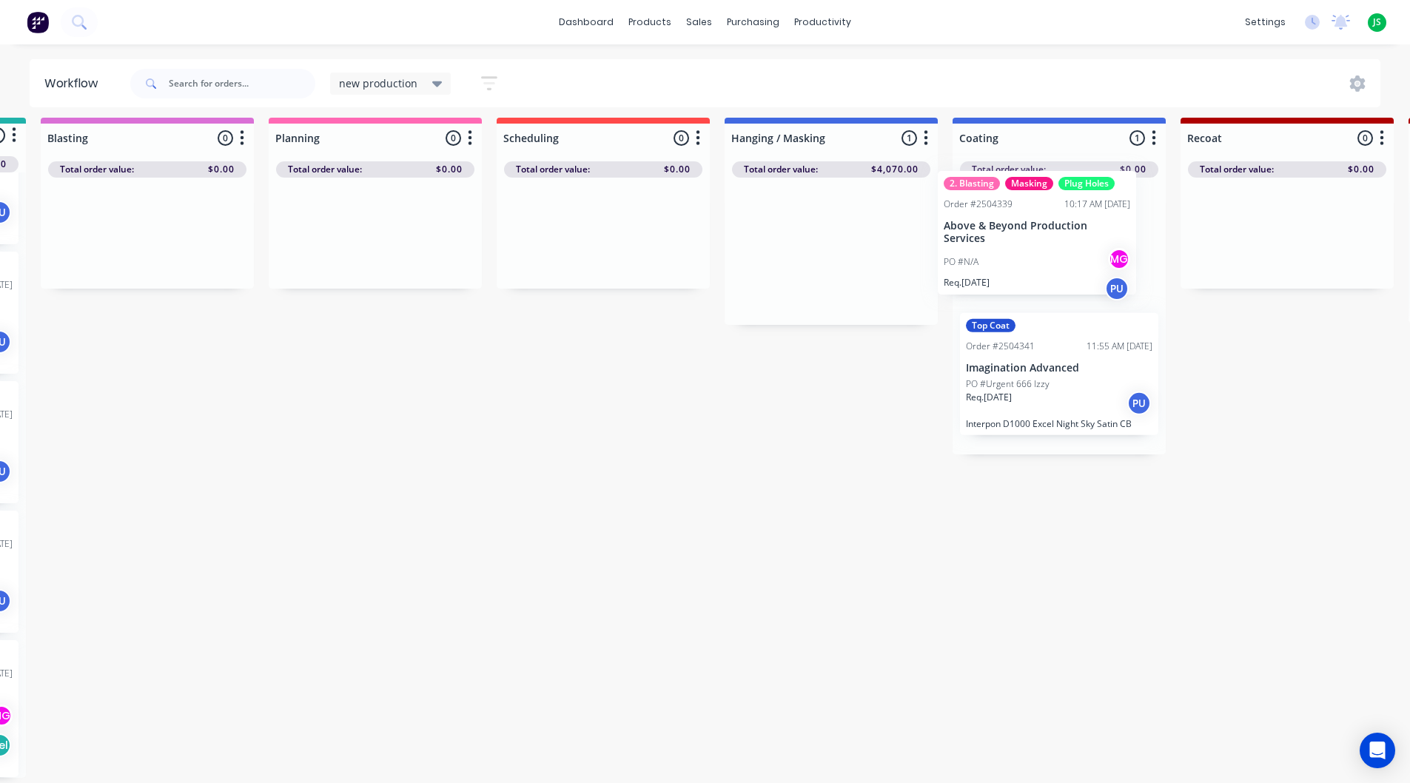
drag, startPoint x: 1013, startPoint y: 250, endPoint x: 1059, endPoint y: 243, distance: 46.4
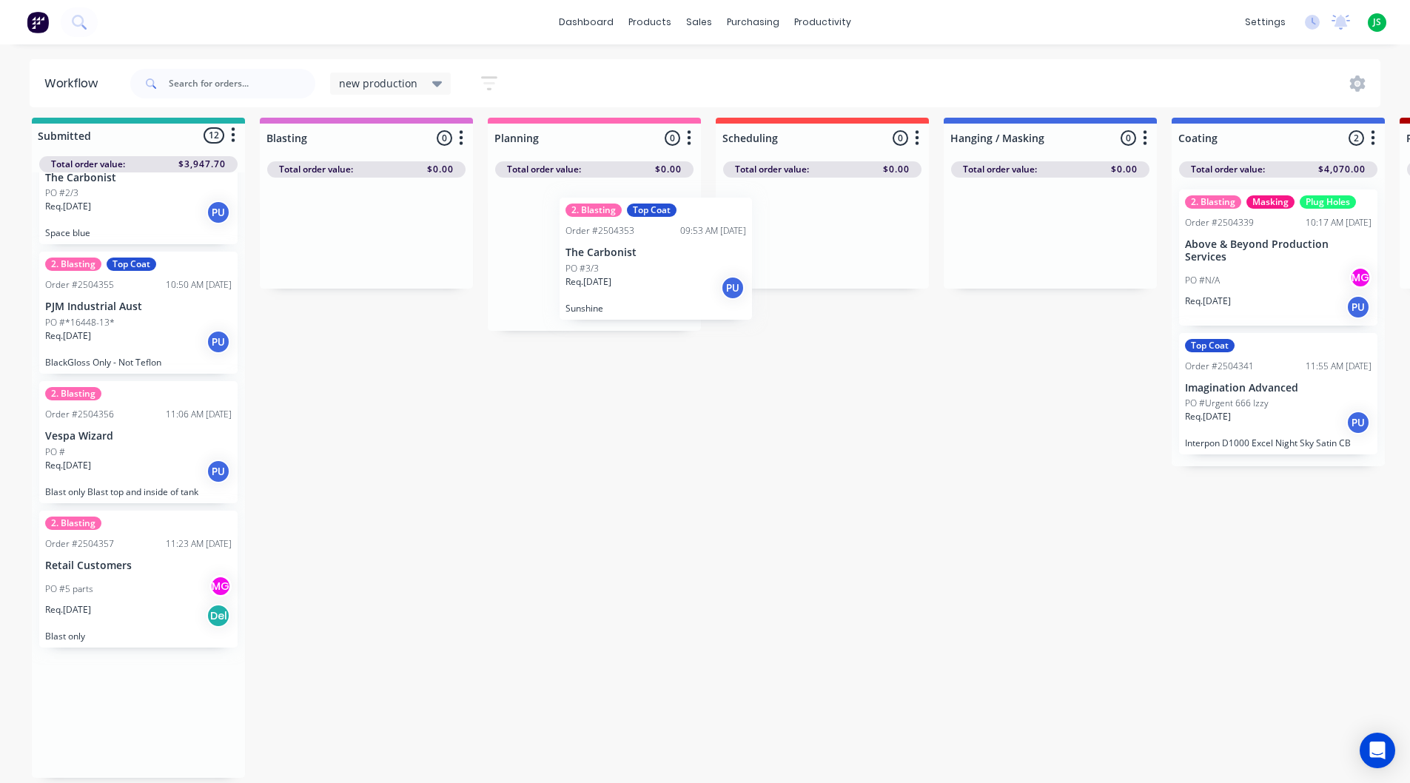
scroll to position [978, 0]
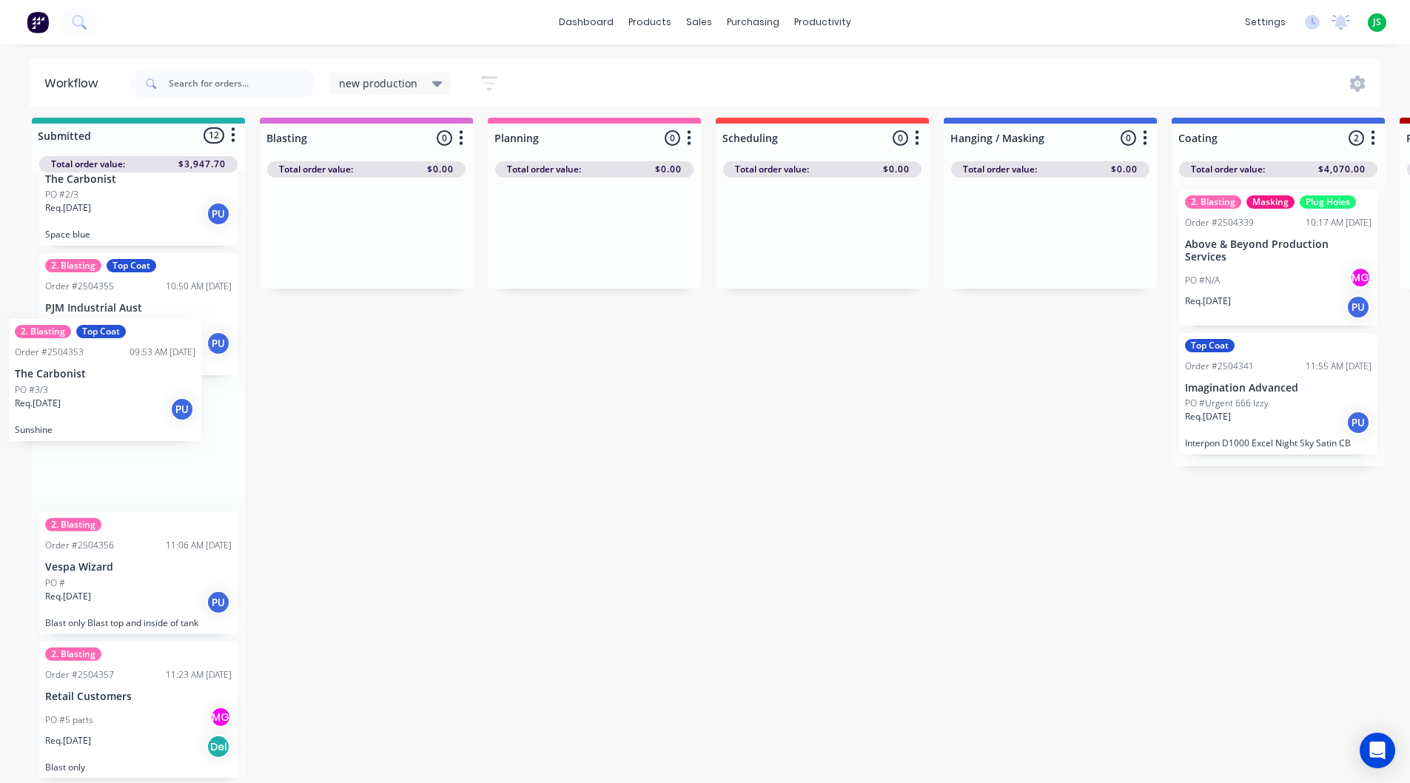
drag, startPoint x: 316, startPoint y: 302, endPoint x: 130, endPoint y: 386, distance: 204.0
click at [130, 386] on div "Top Coat Order #2504334 01:52 PM 08/10/25 Engineering FX PO #PO 10533 Wave shop…" at bounding box center [138, 474] width 213 height 605
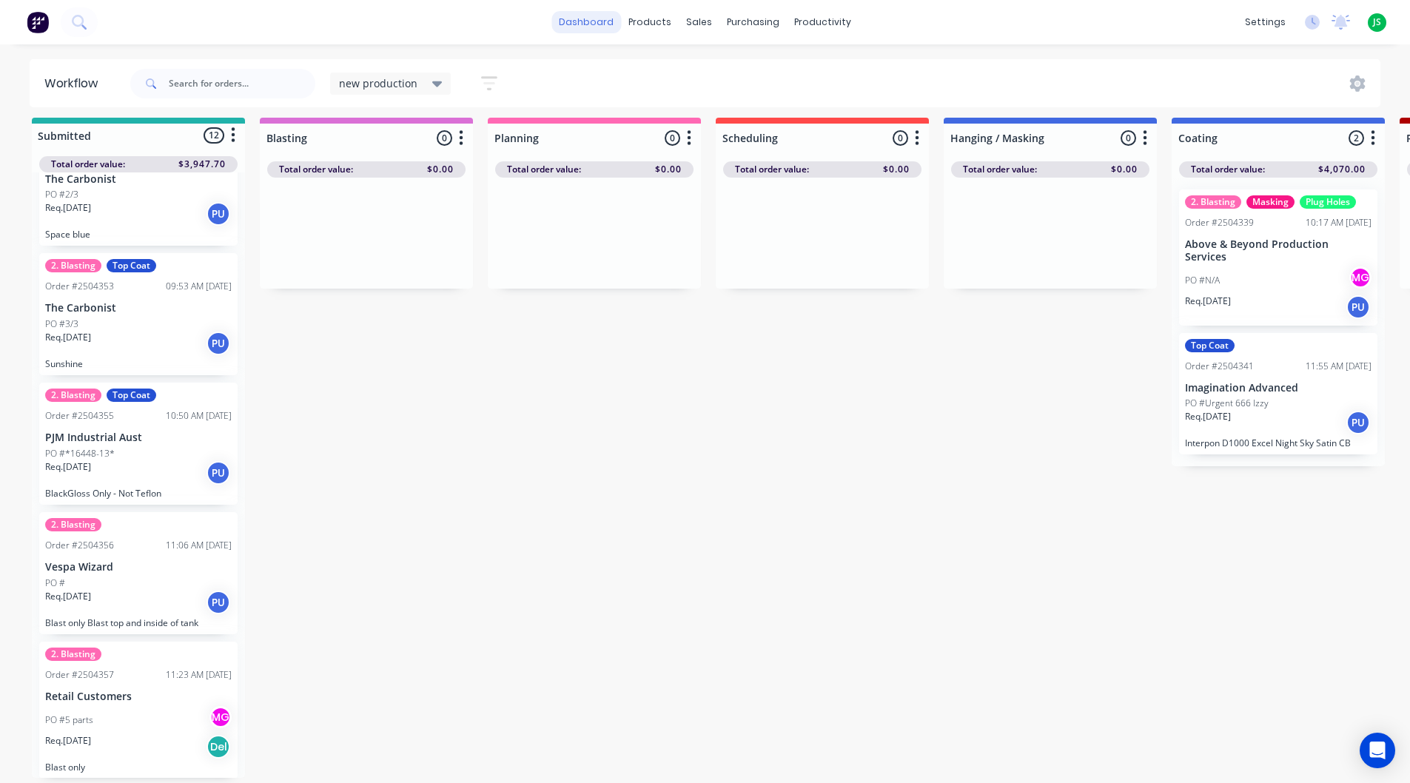
click at [611, 24] on link "dashboard" at bounding box center [586, 22] width 70 height 22
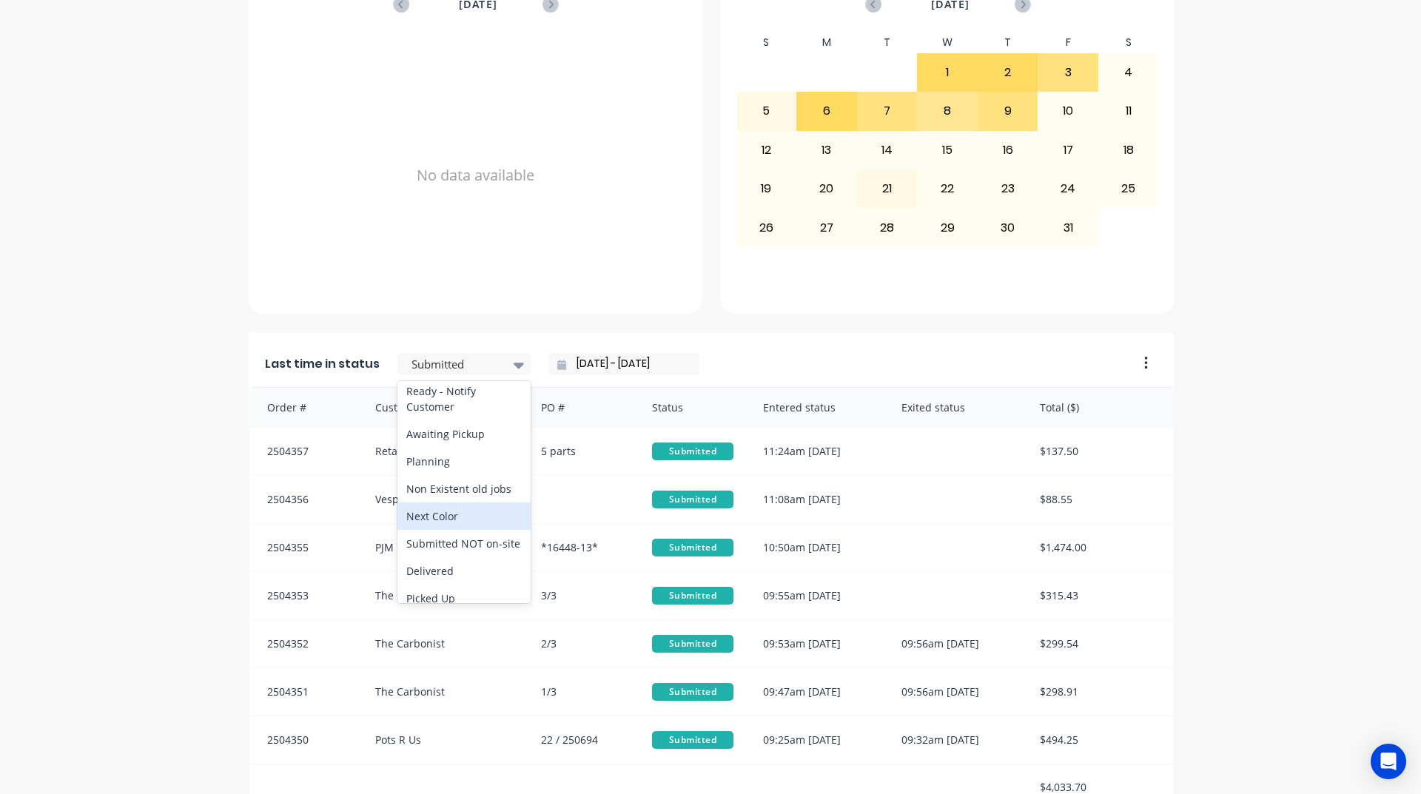
scroll to position [691, 0]
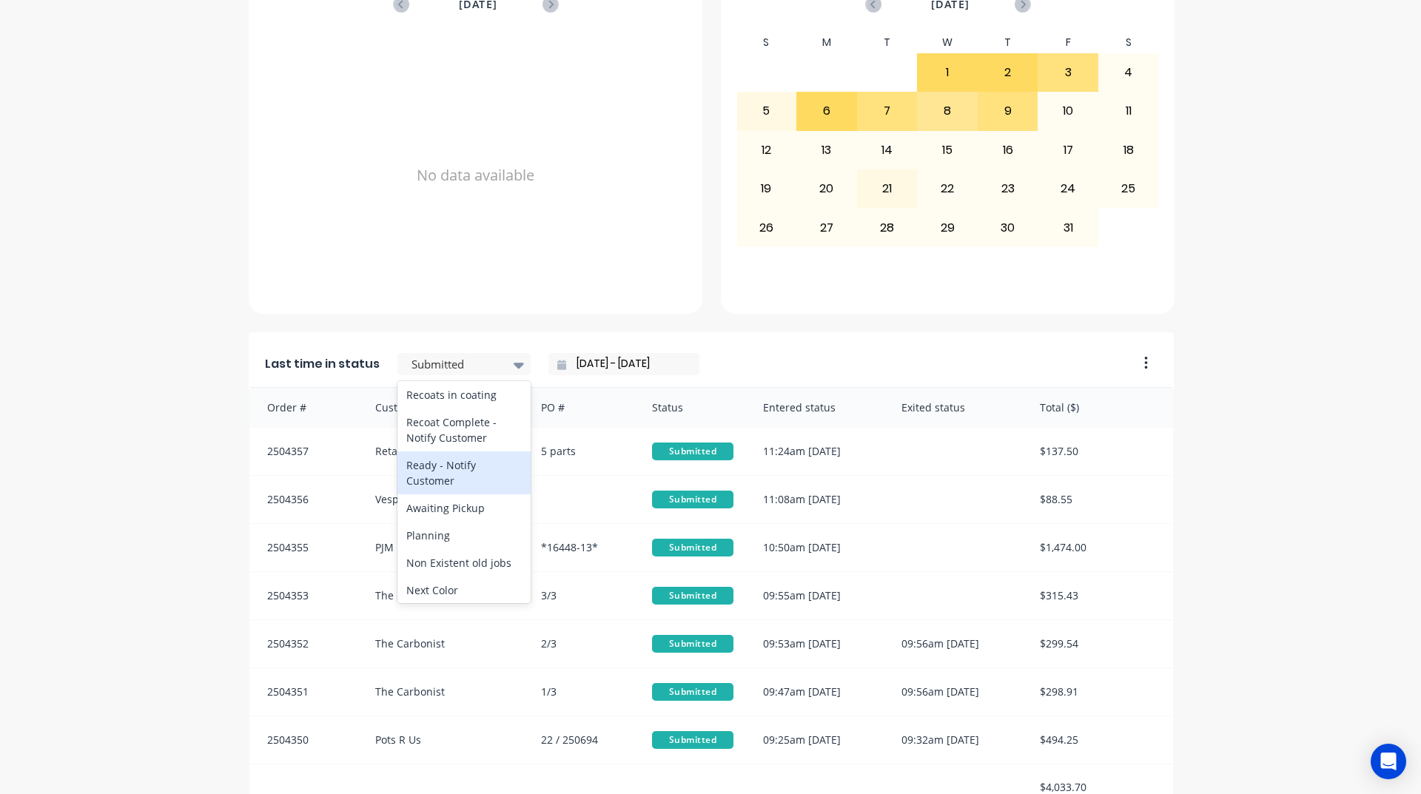
click at [427, 494] on div "Ready - Notify Customer" at bounding box center [463, 472] width 133 height 43
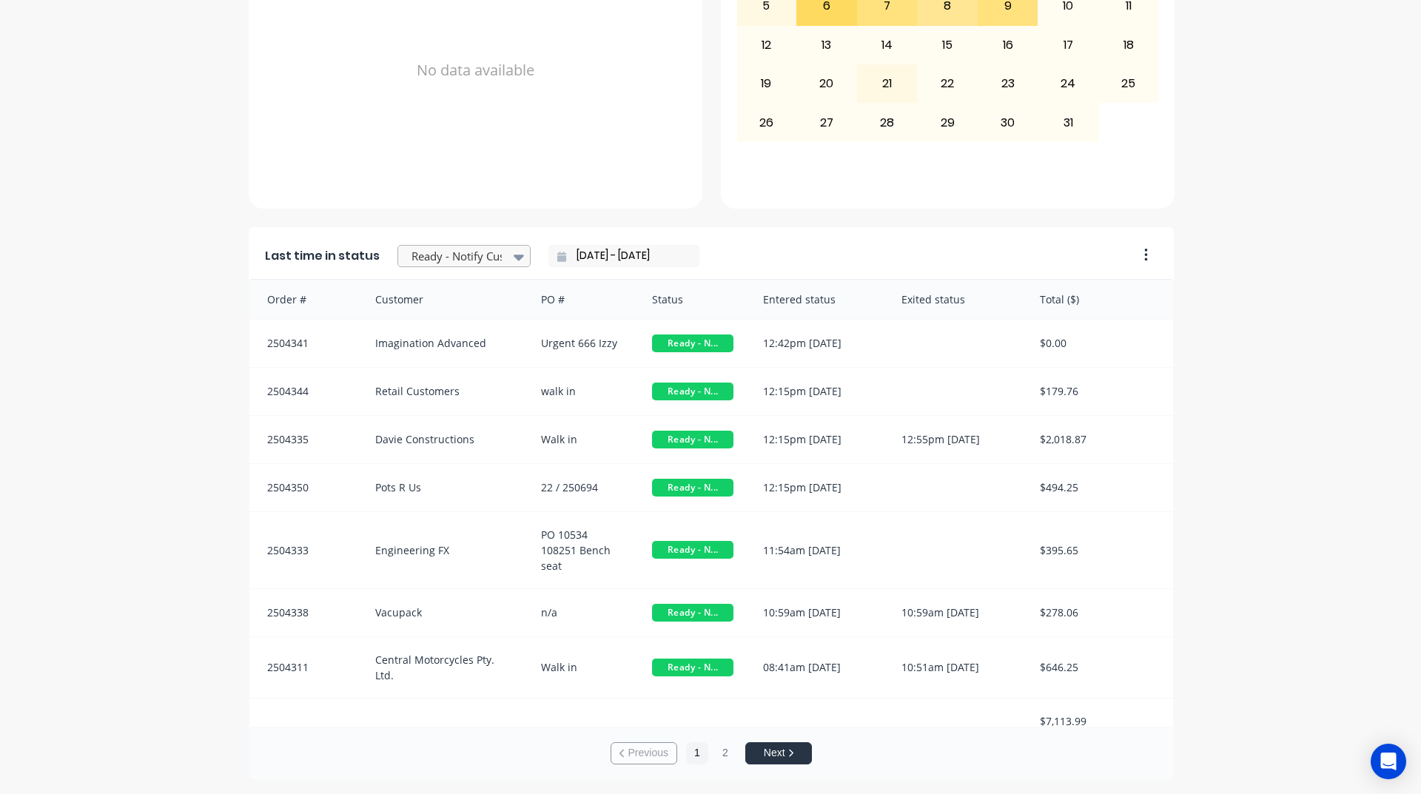
scroll to position [0, 0]
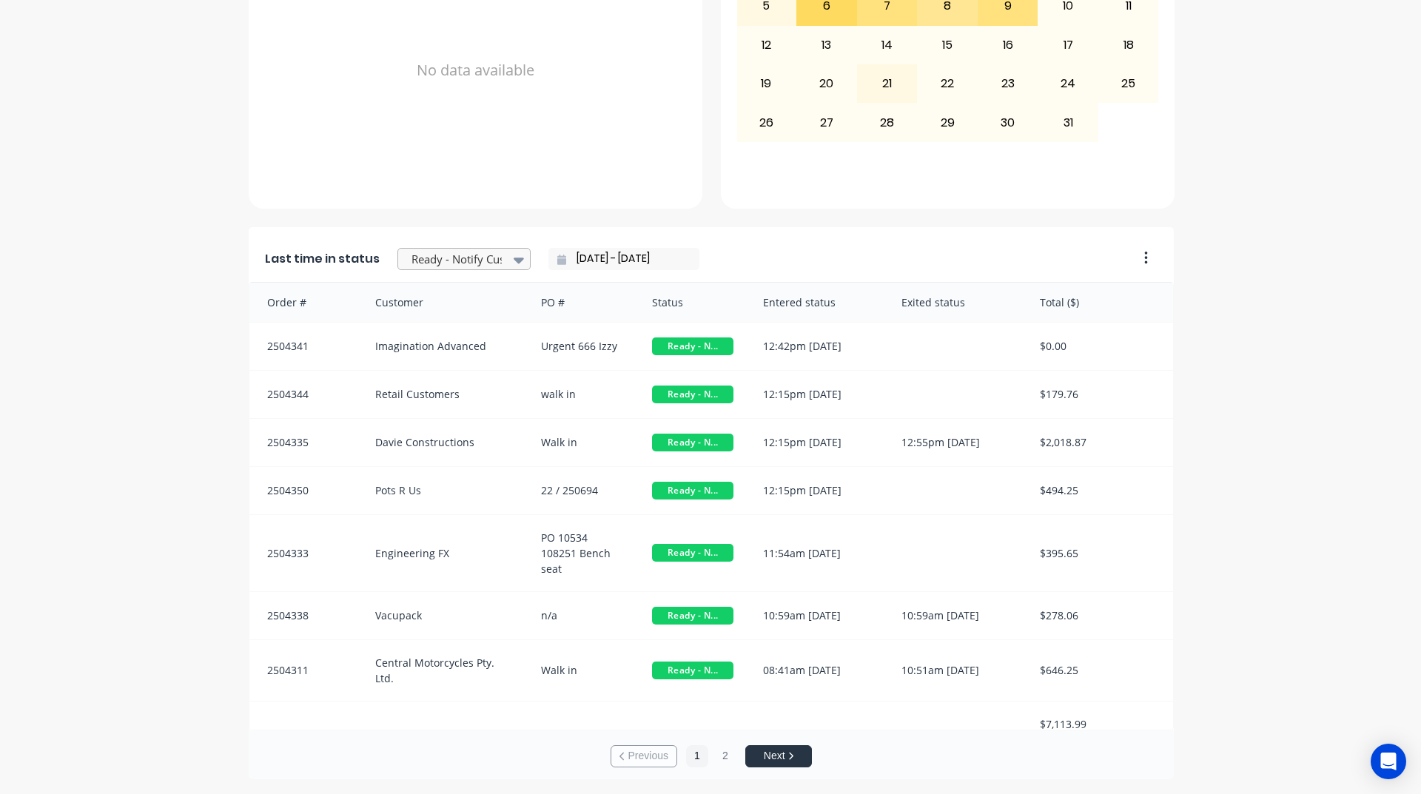
click at [486, 257] on div at bounding box center [456, 259] width 93 height 19
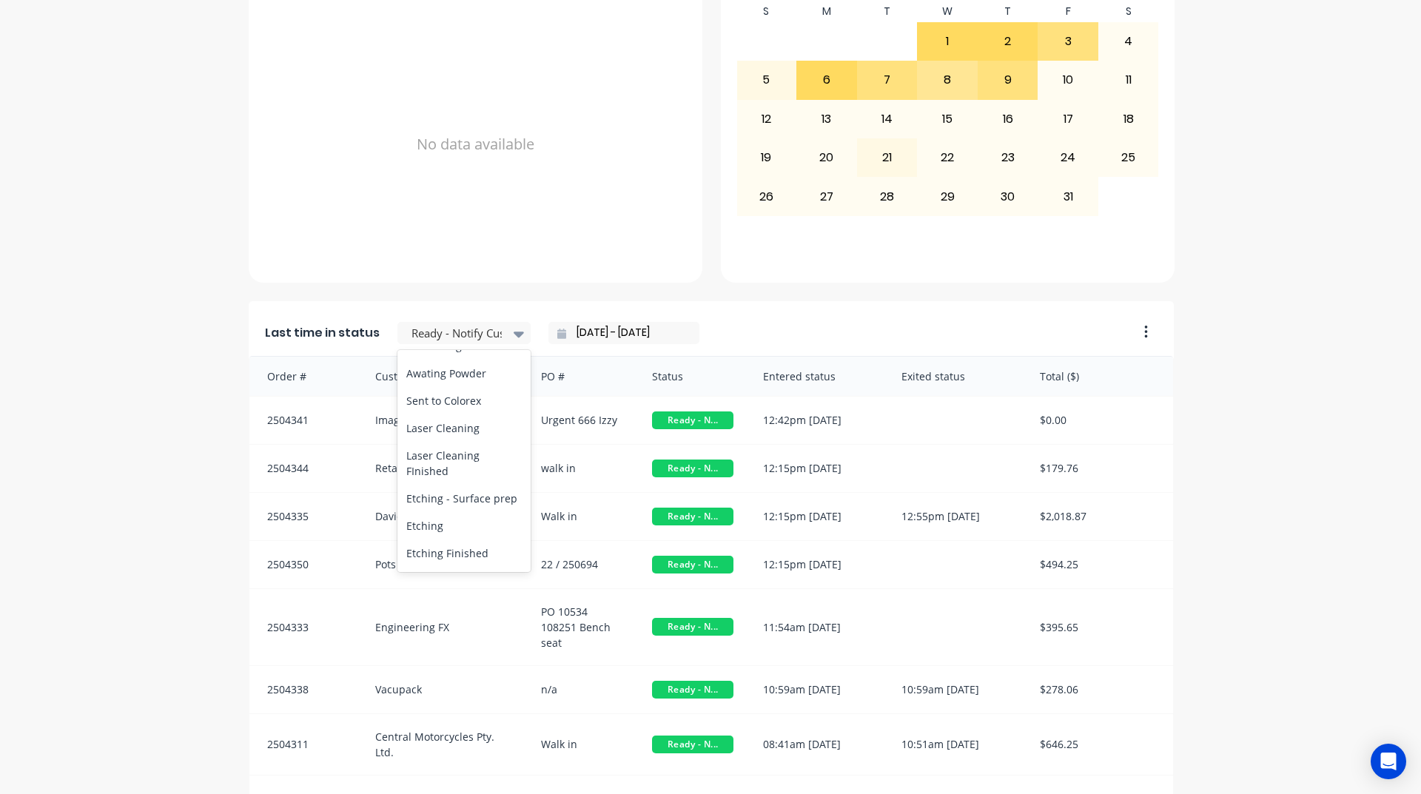
scroll to position [518, 0]
click at [87, 433] on div "A Class Powder Coating Create sales order Create purchase order Overview Select…" at bounding box center [710, 181] width 1421 height 1343
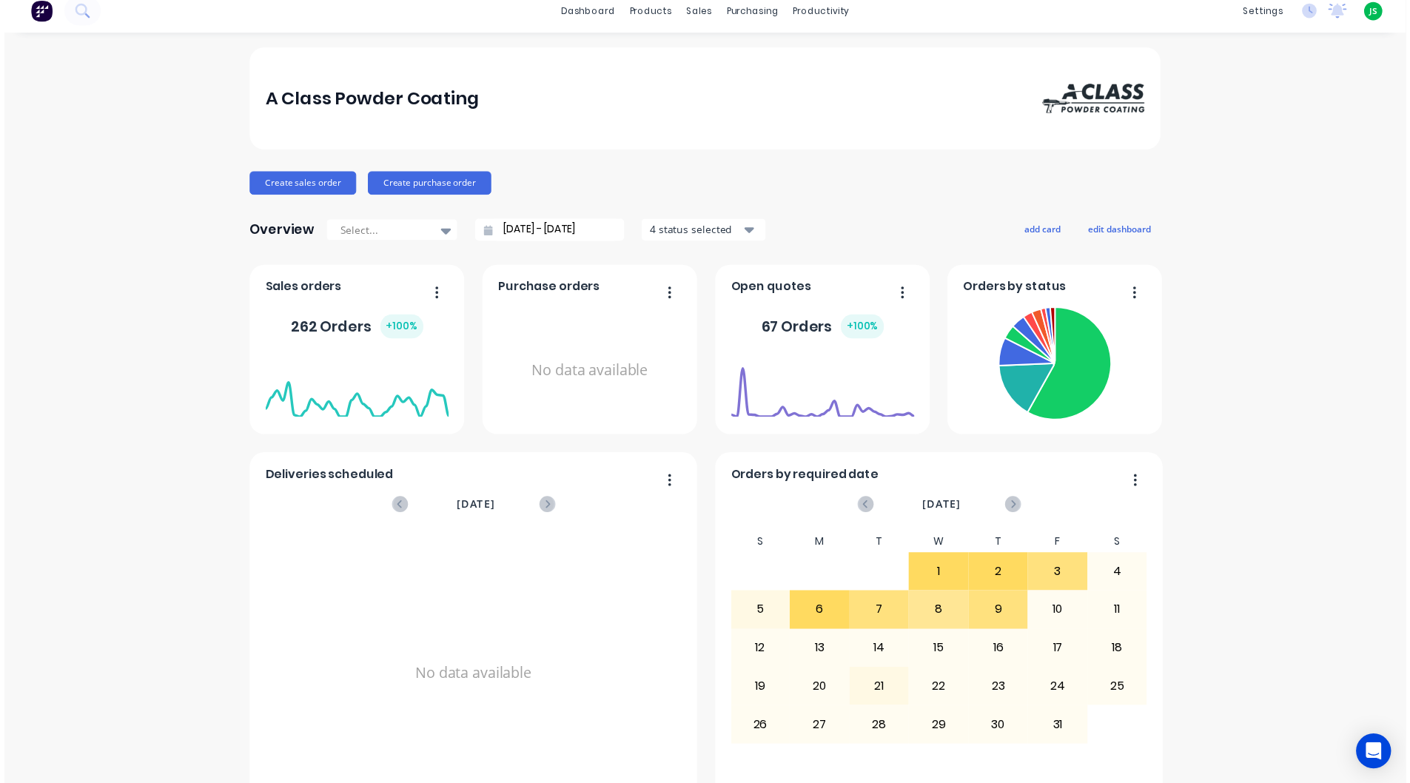
scroll to position [0, 0]
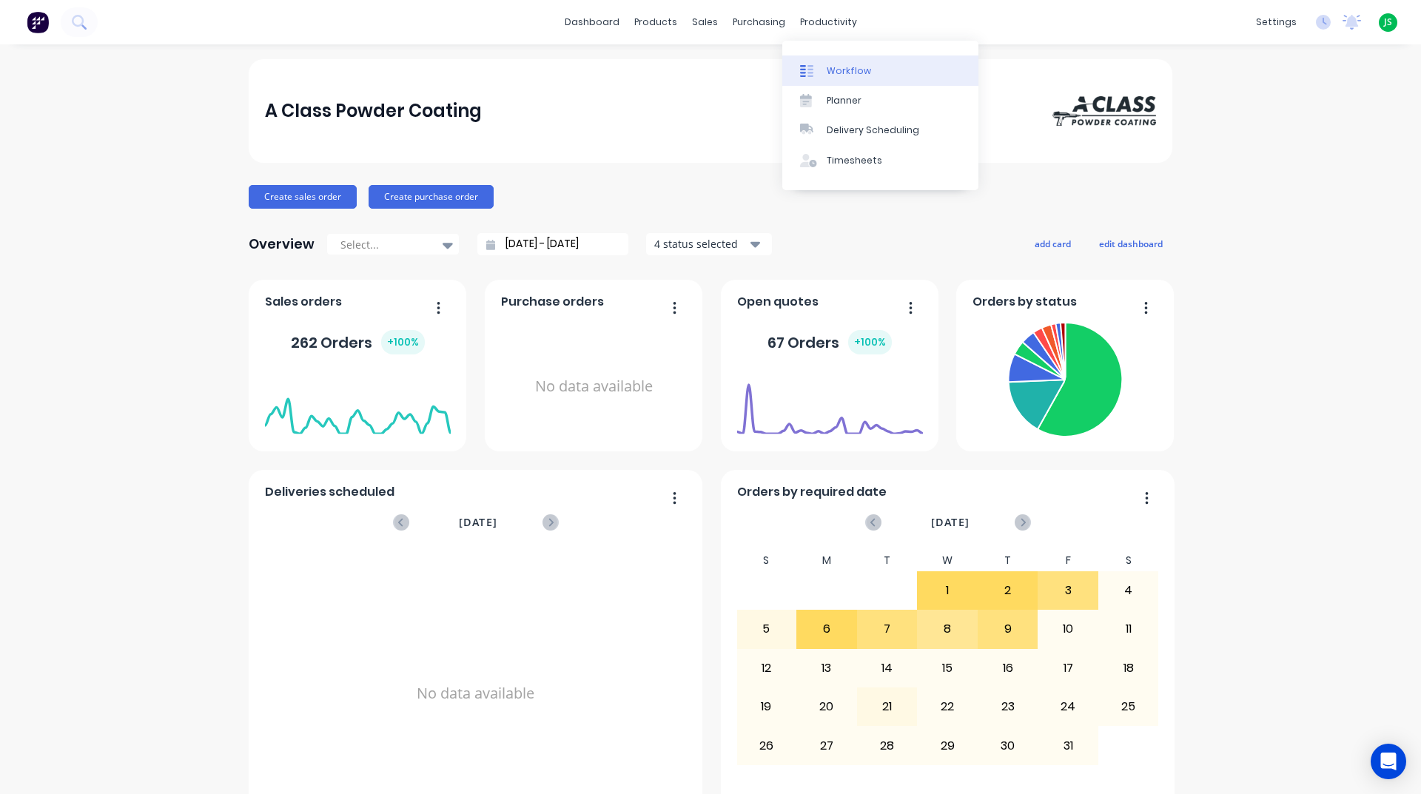
click at [831, 69] on div "Workflow" at bounding box center [849, 70] width 44 height 13
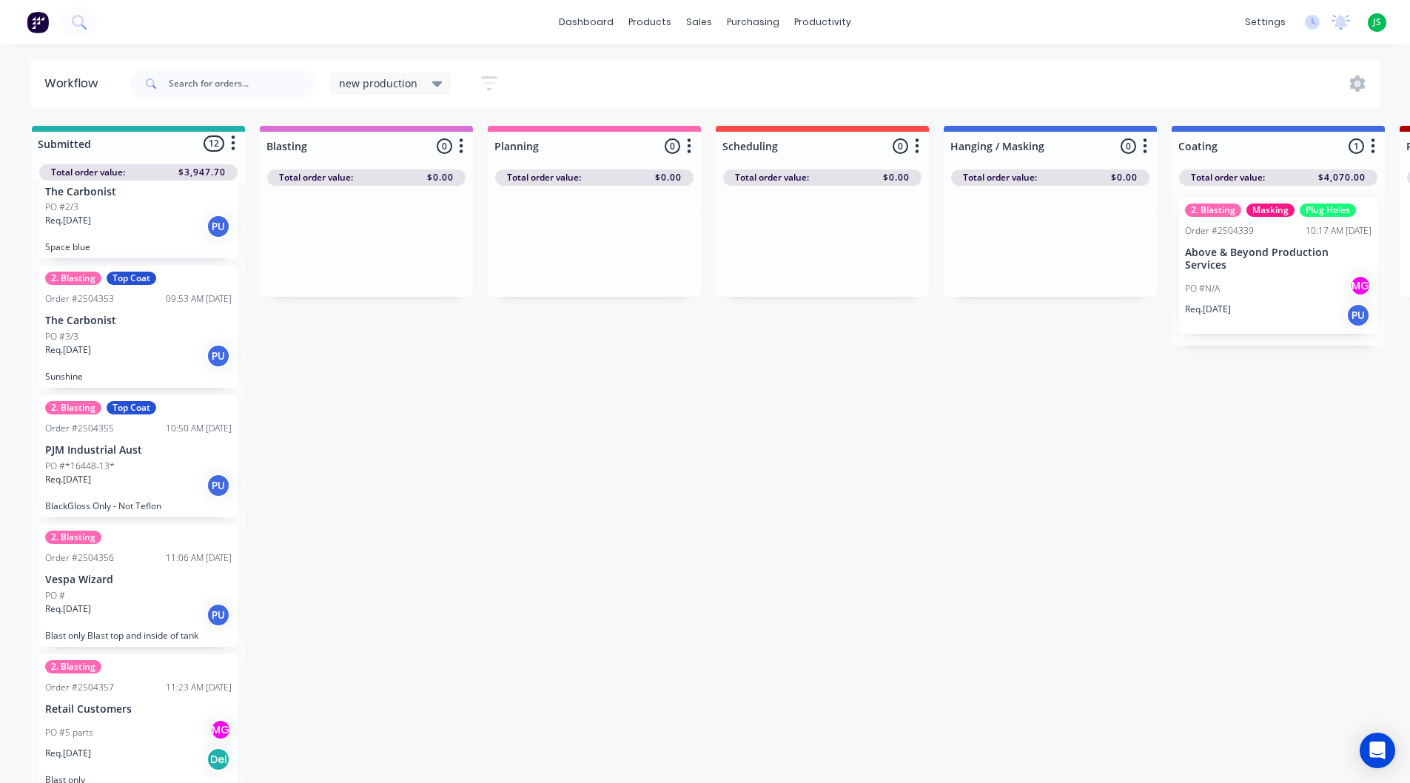
scroll to position [980, 0]
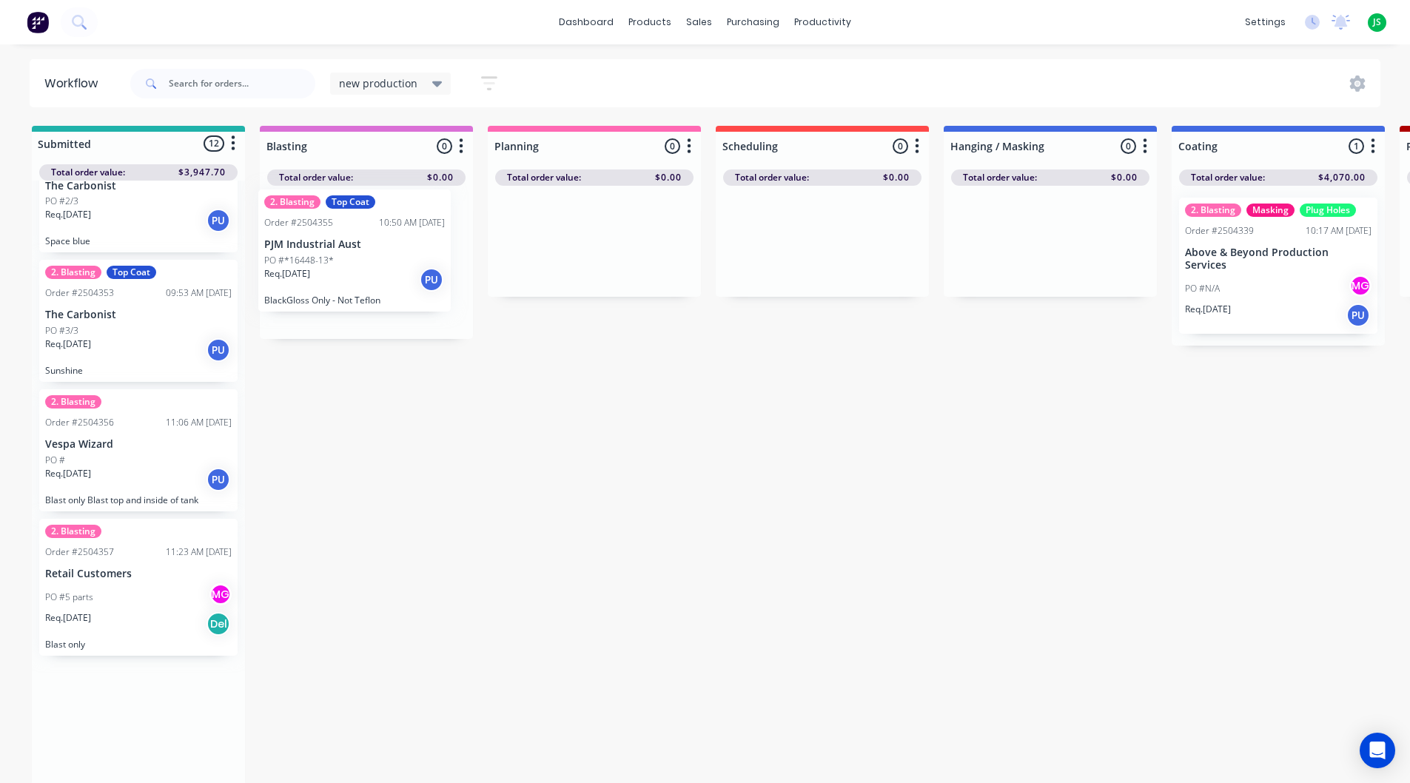
drag, startPoint x: 121, startPoint y: 460, endPoint x: 352, endPoint y: 258, distance: 306.3
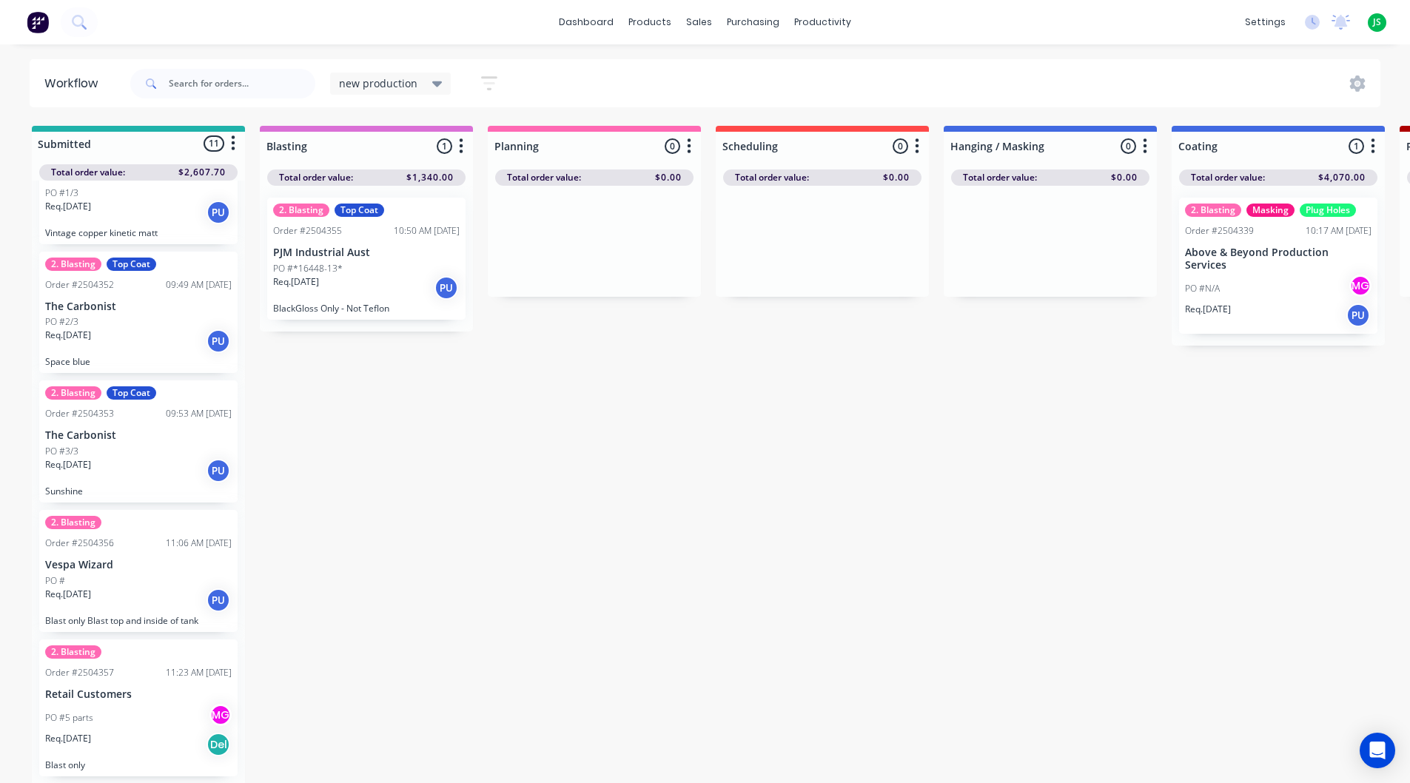
scroll to position [850, 0]
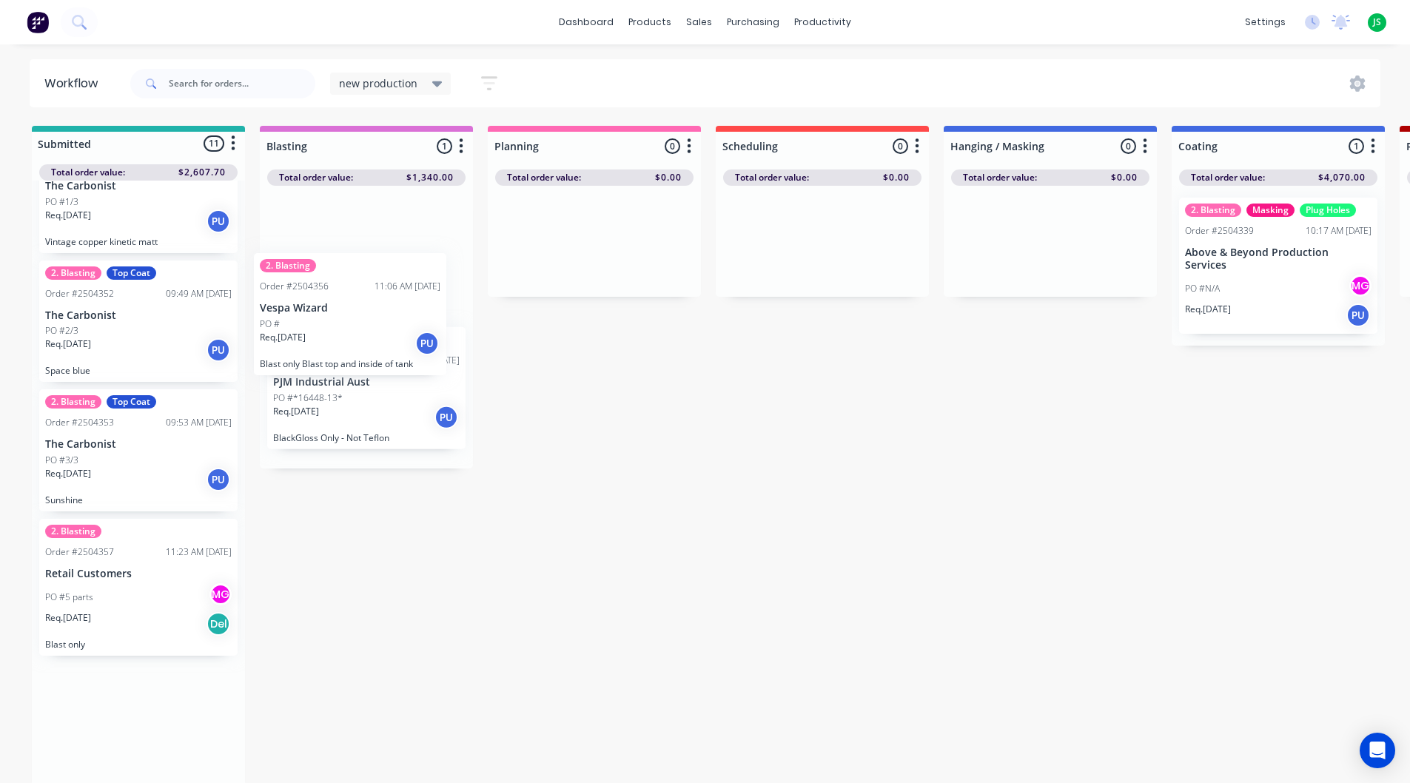
drag, startPoint x: 118, startPoint y: 576, endPoint x: 349, endPoint y: 278, distance: 377.2
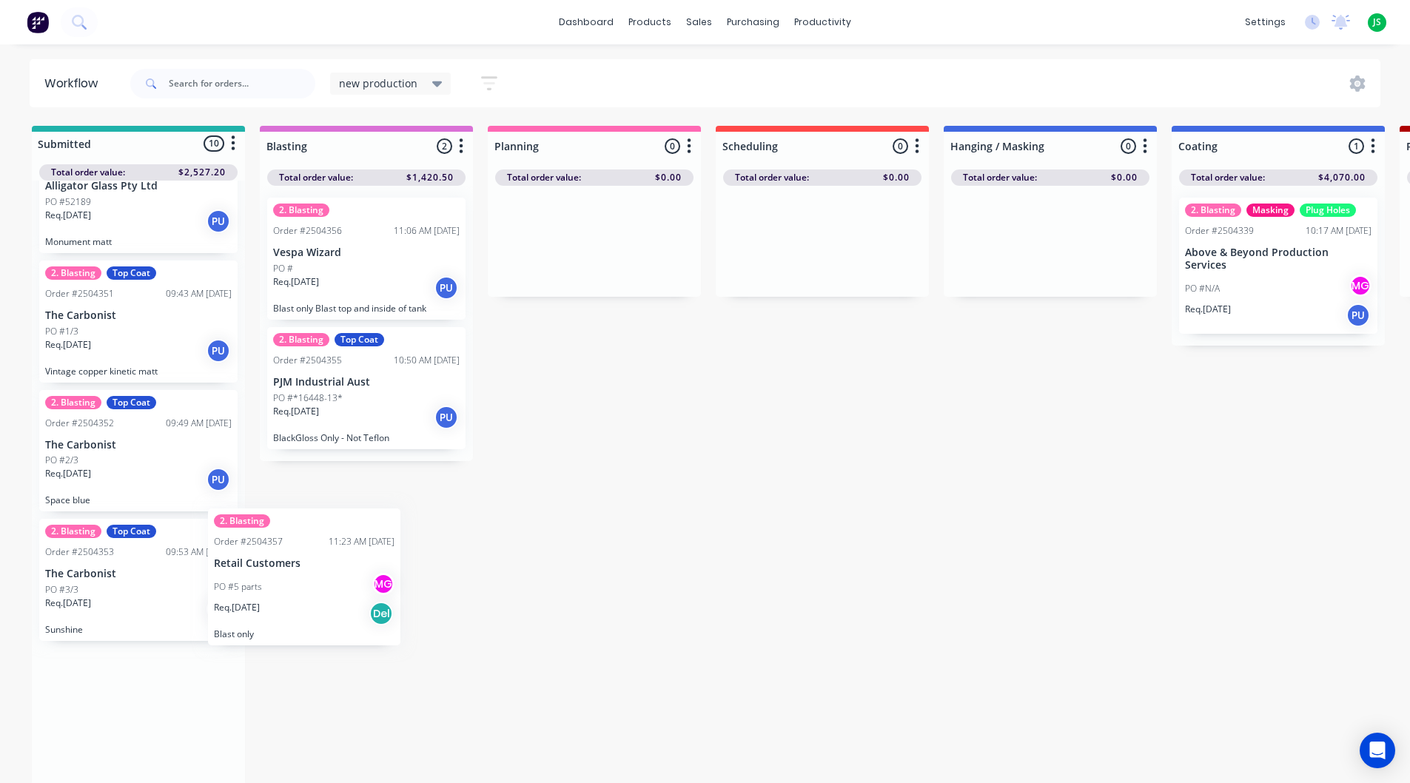
scroll to position [4, 0]
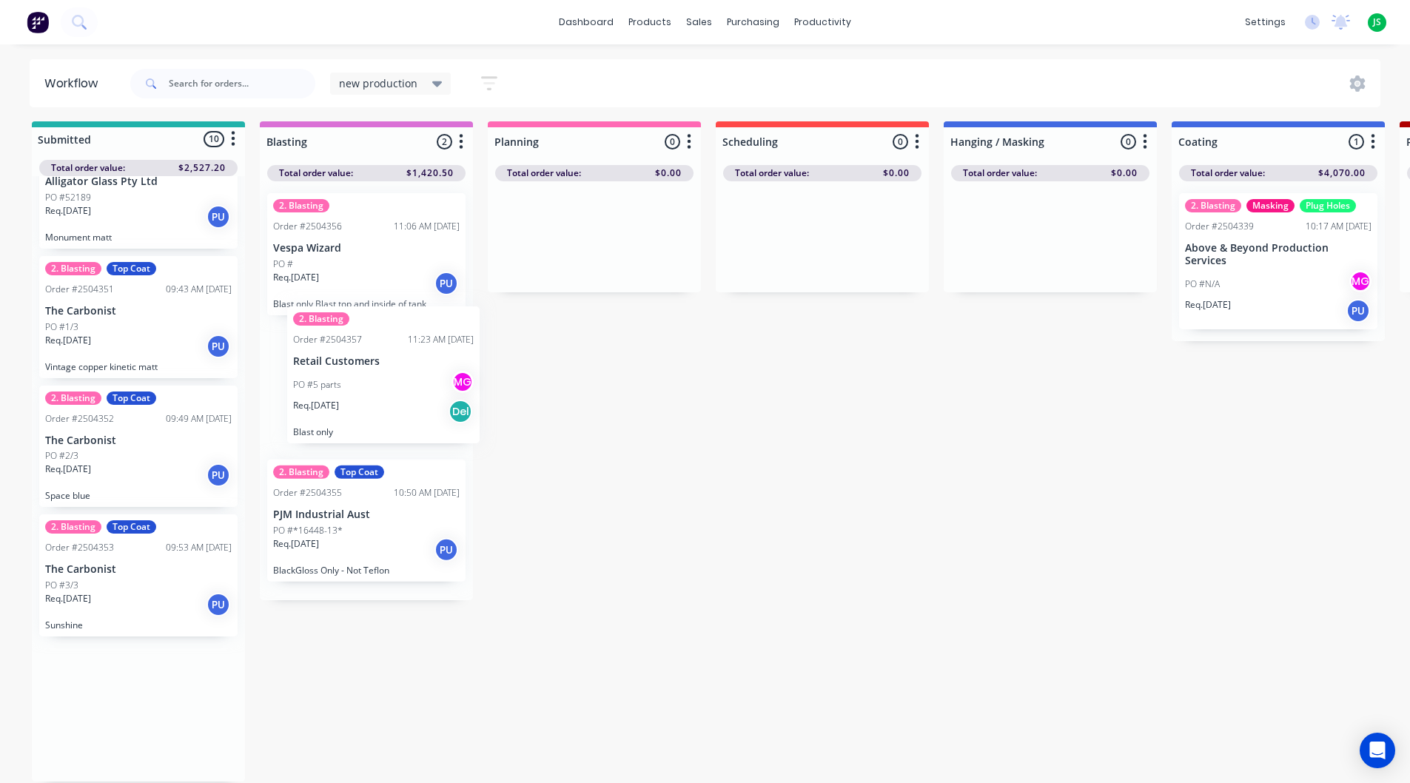
drag, startPoint x: 124, startPoint y: 700, endPoint x: 326, endPoint y: 370, distance: 386.6
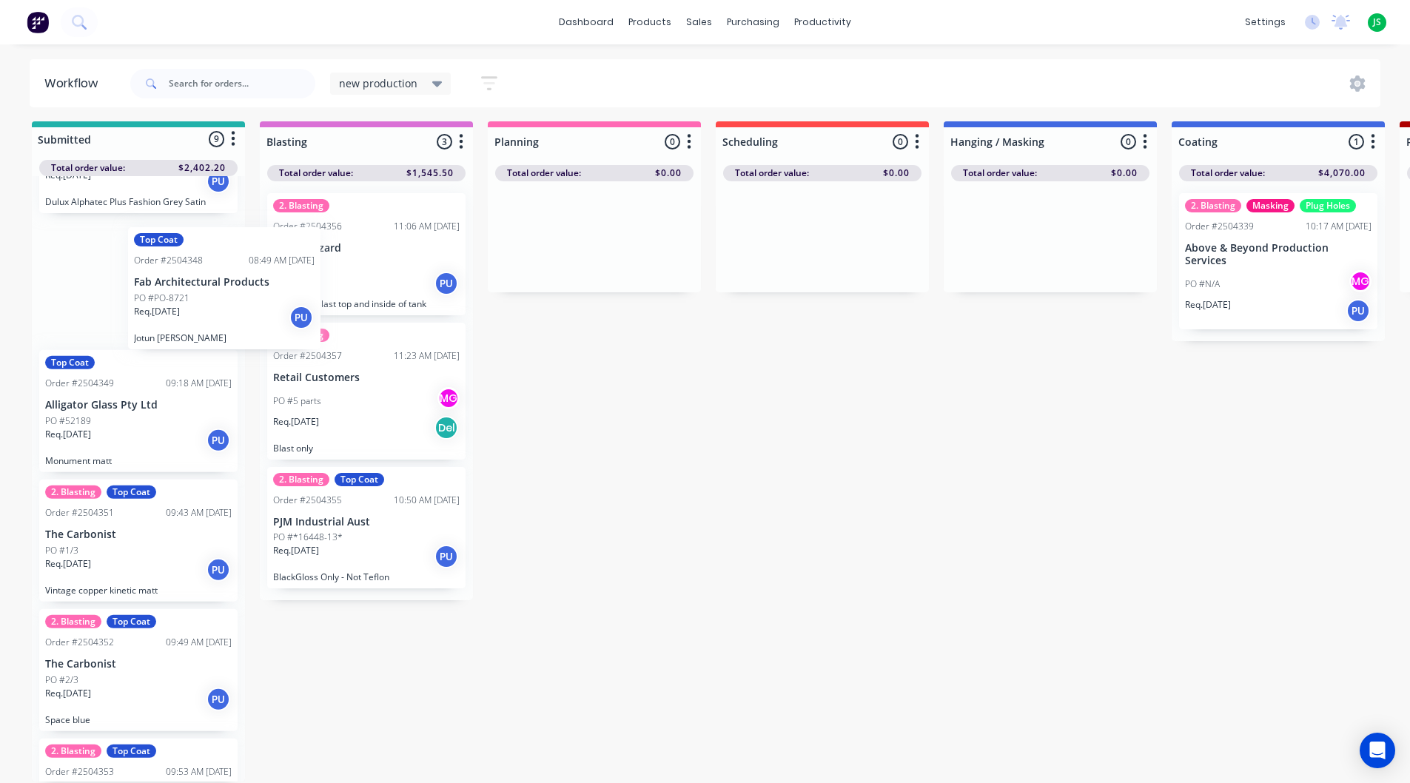
scroll to position [495, 0]
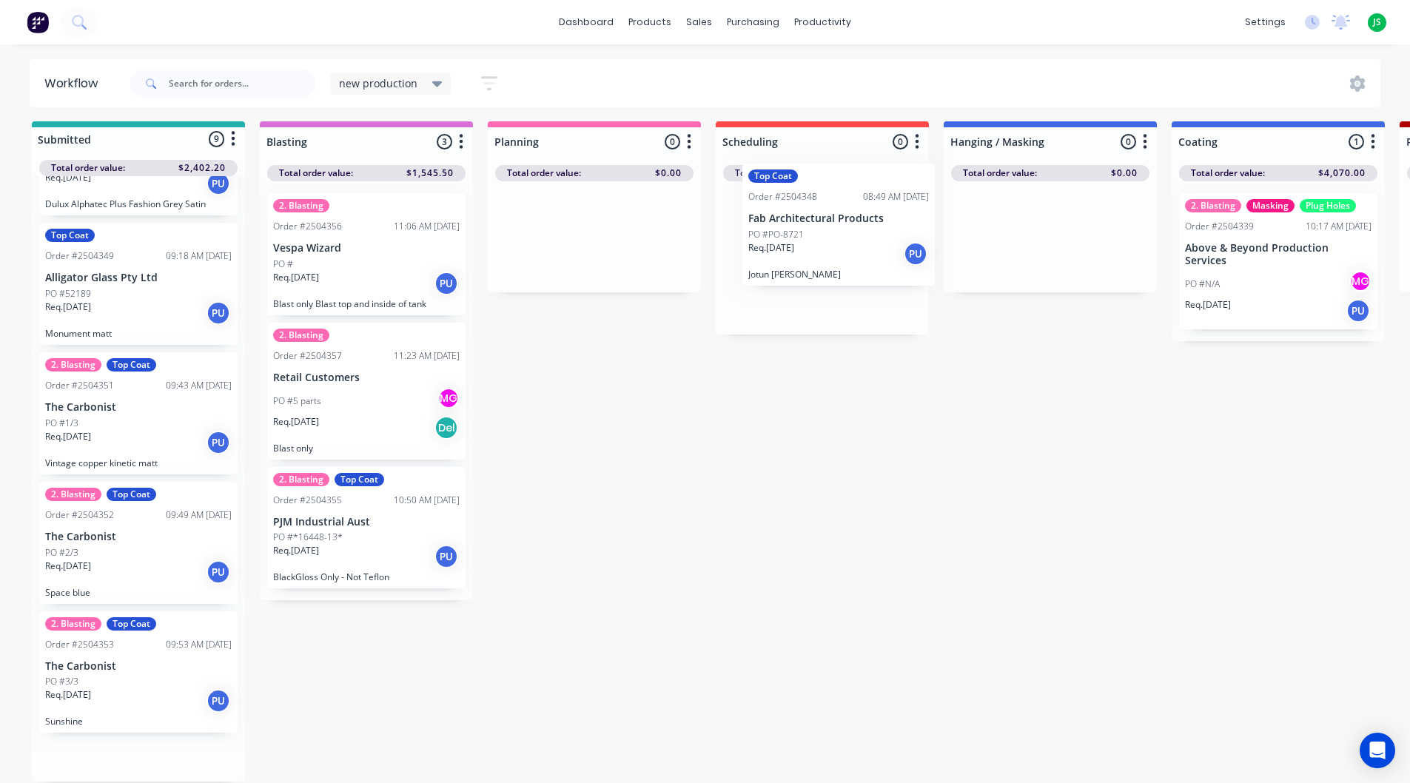
drag, startPoint x: 115, startPoint y: 281, endPoint x: 821, endPoint y: 230, distance: 707.9
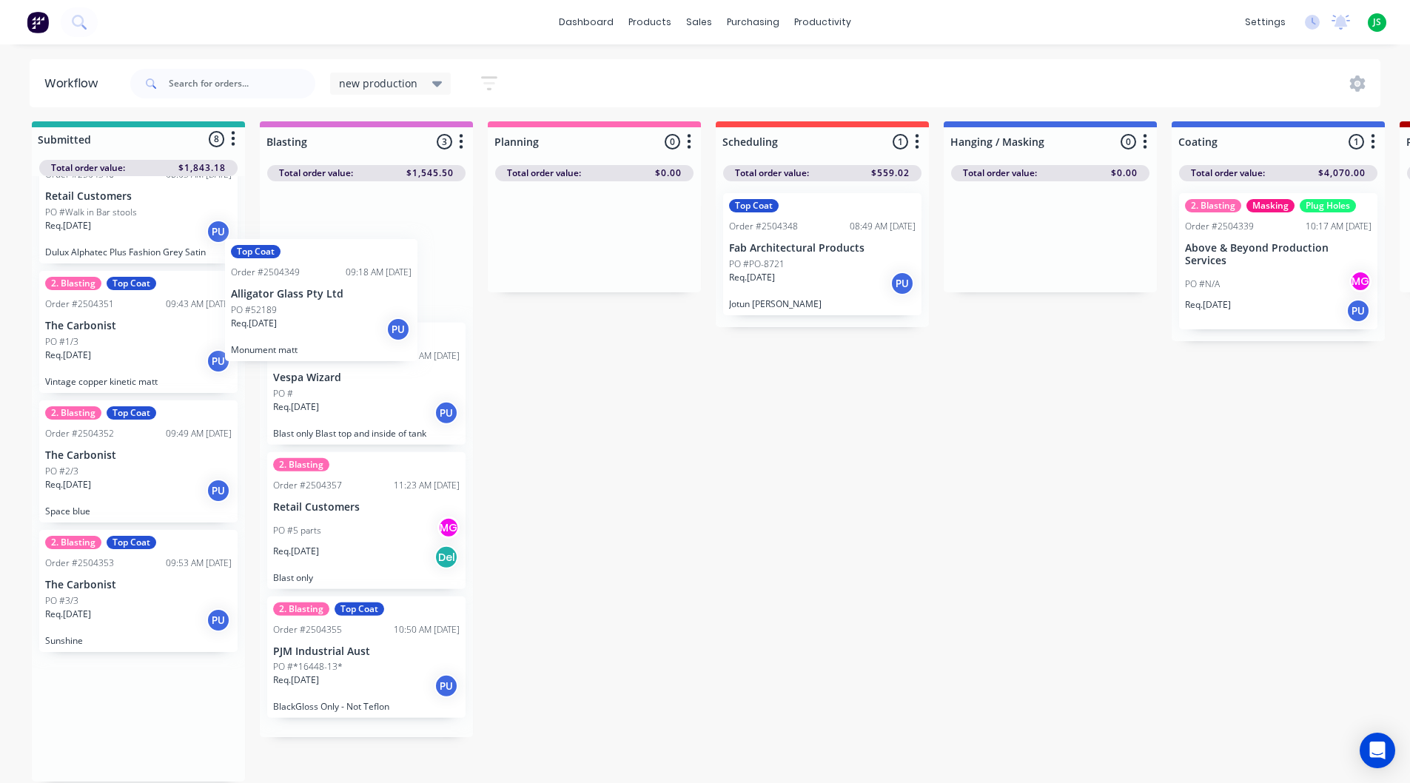
scroll to position [446, 0]
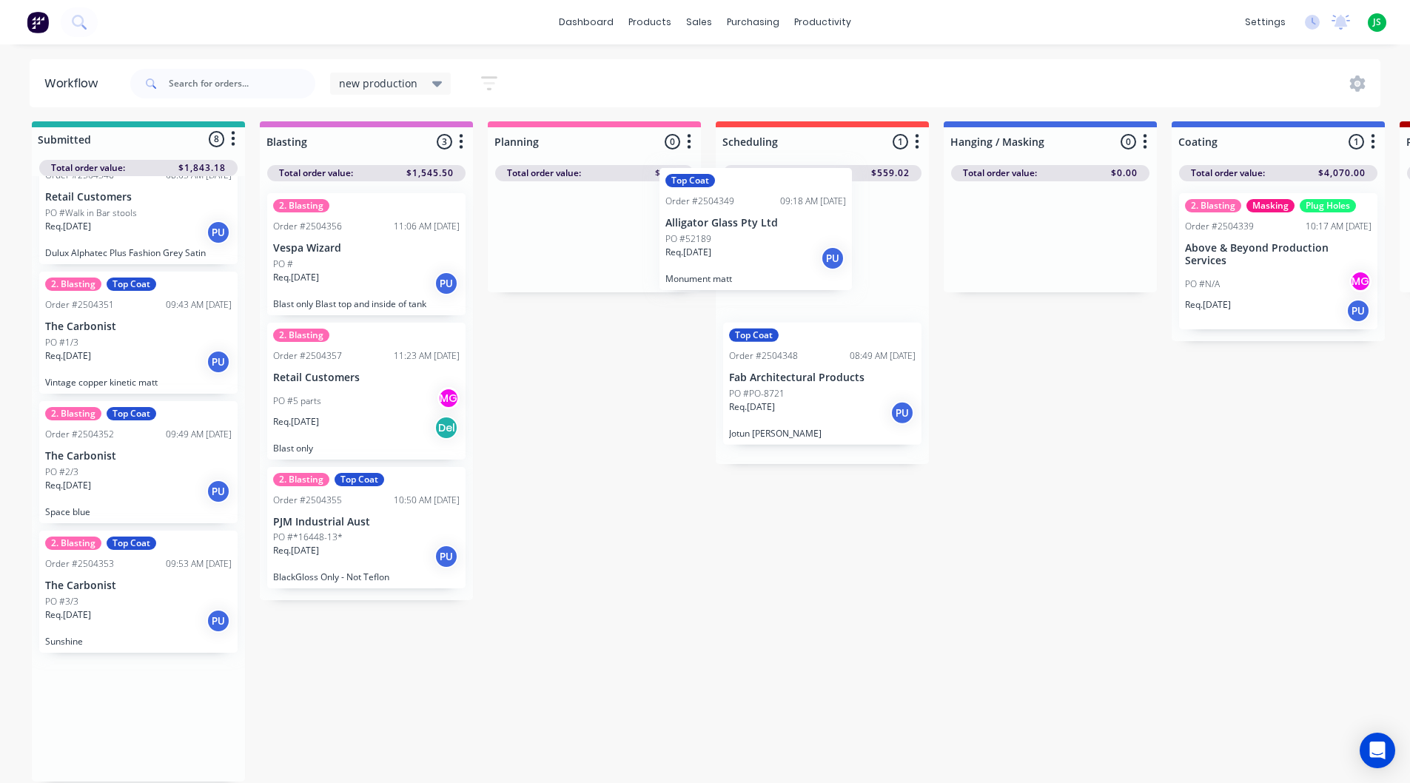
drag, startPoint x: 132, startPoint y: 360, endPoint x: 762, endPoint y: 255, distance: 638.4
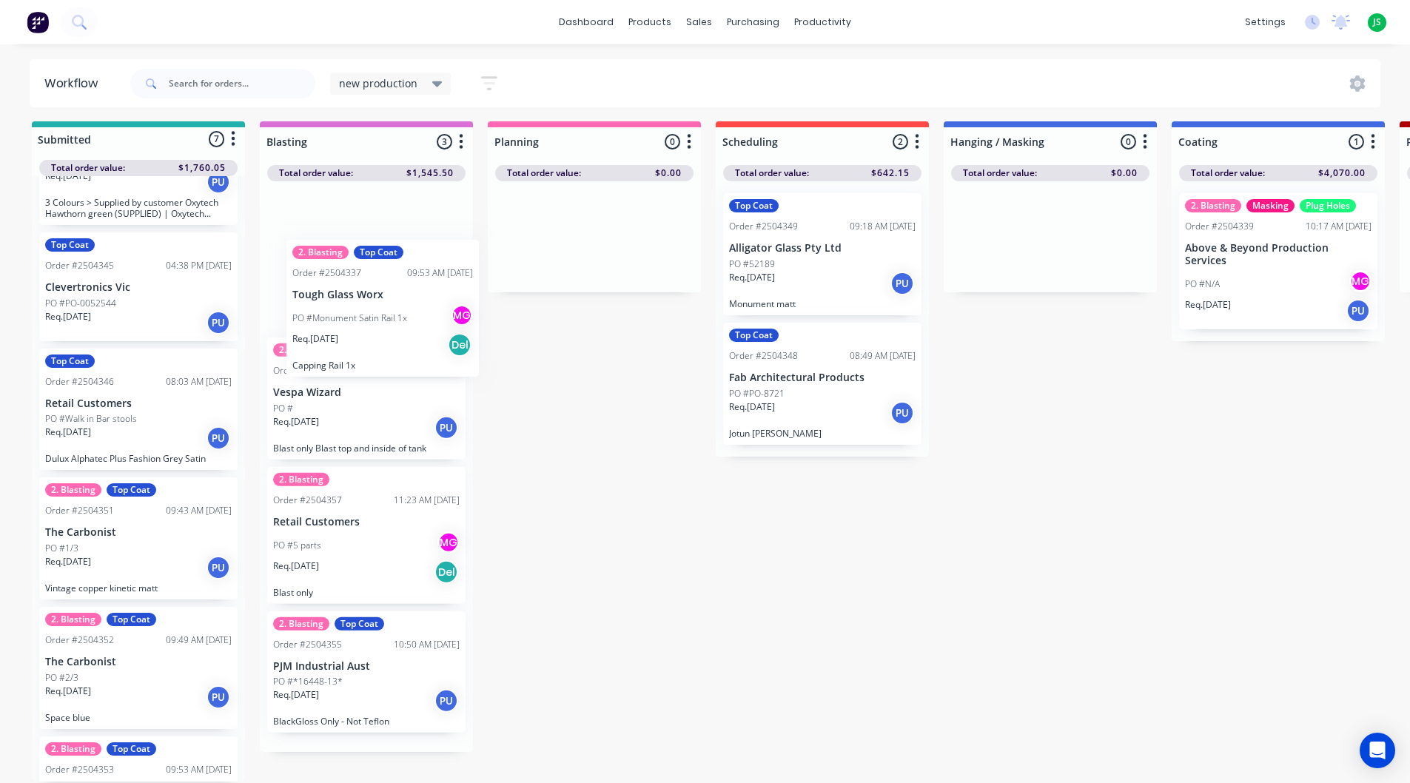
scroll to position [92, 0]
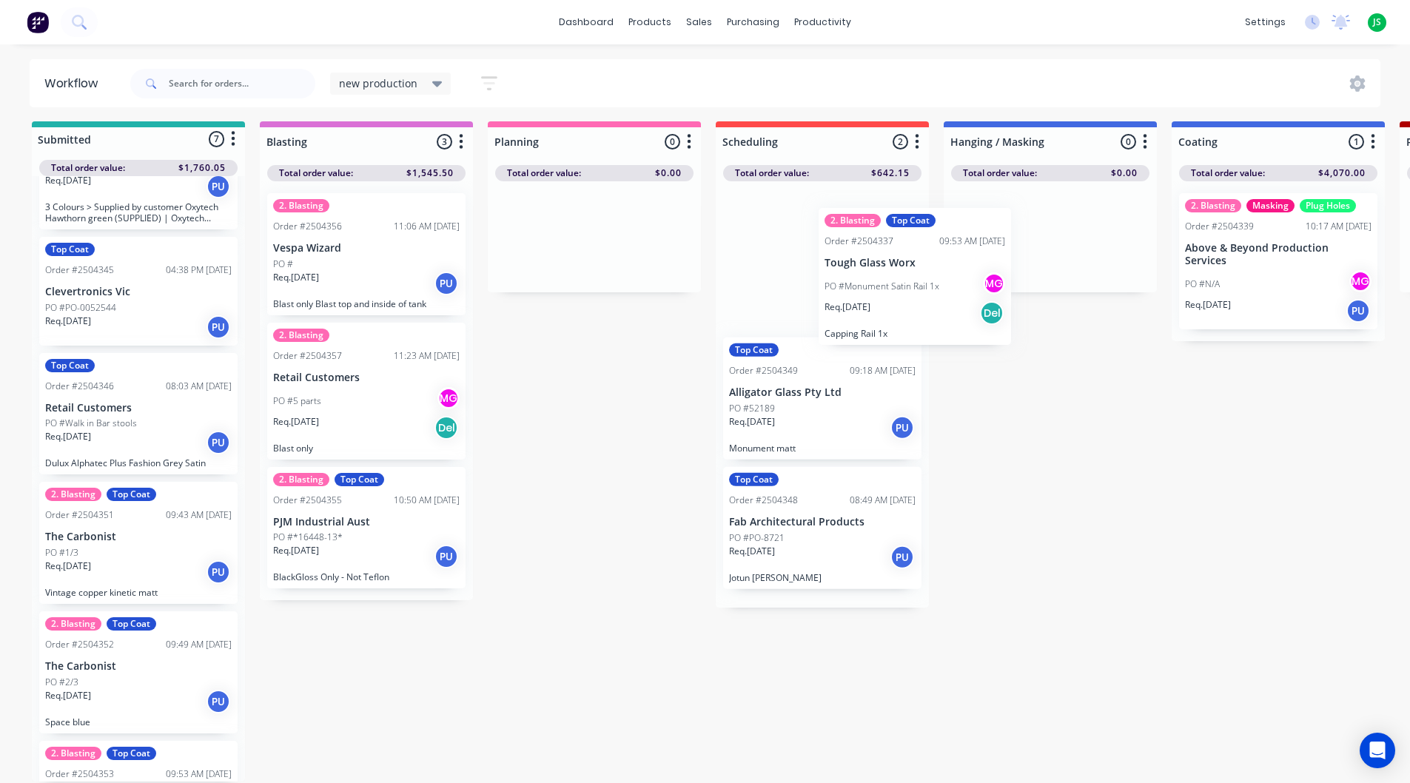
drag, startPoint x: 156, startPoint y: 340, endPoint x: 880, endPoint y: 323, distance: 724.0
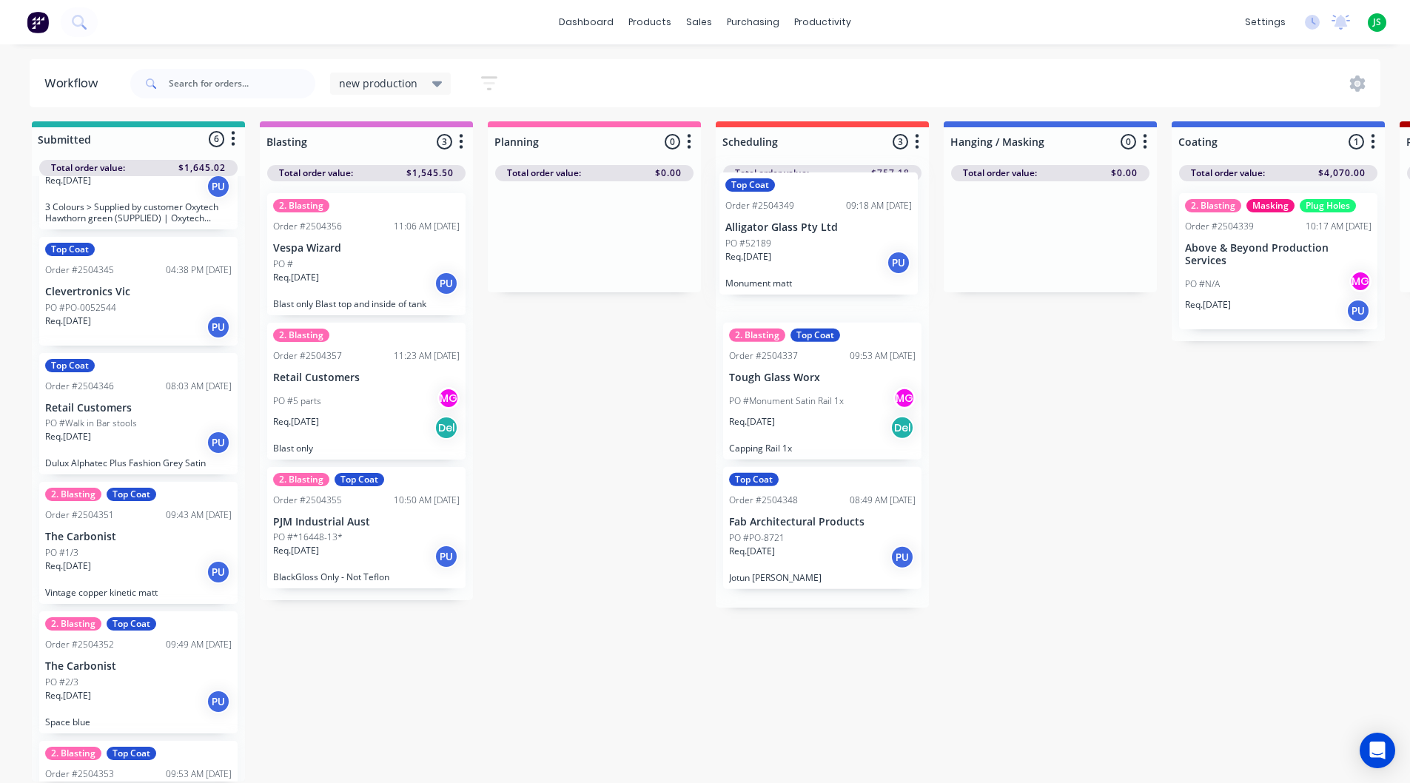
drag, startPoint x: 824, startPoint y: 377, endPoint x: 820, endPoint y: 240, distance: 137.7
click at [820, 240] on div "2. Blasting Top Coat Order #2504337 09:53 AM 08/10/25 Tough Glass Worx PO #Monu…" at bounding box center [822, 394] width 213 height 426
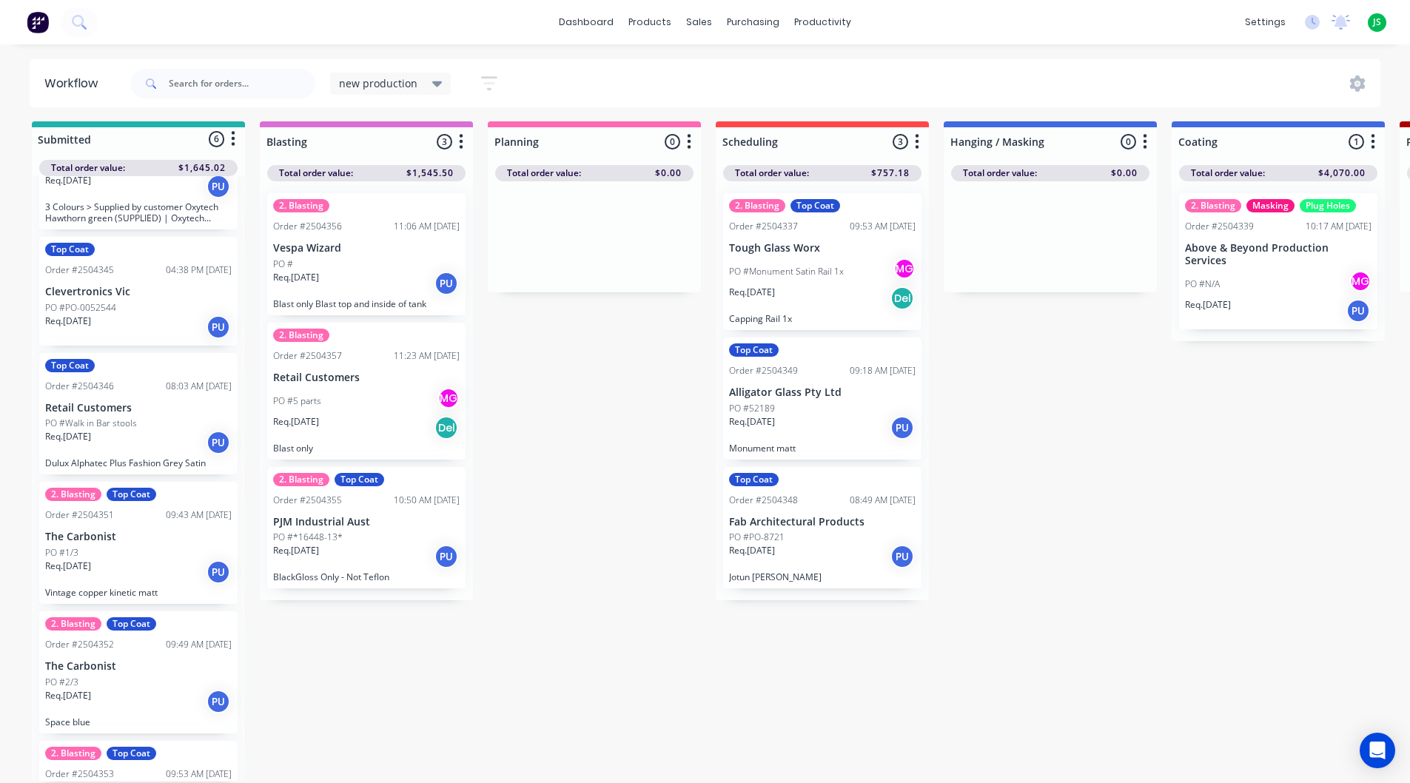
click at [125, 315] on div "Req. 08/10/25 PU" at bounding box center [138, 327] width 187 height 25
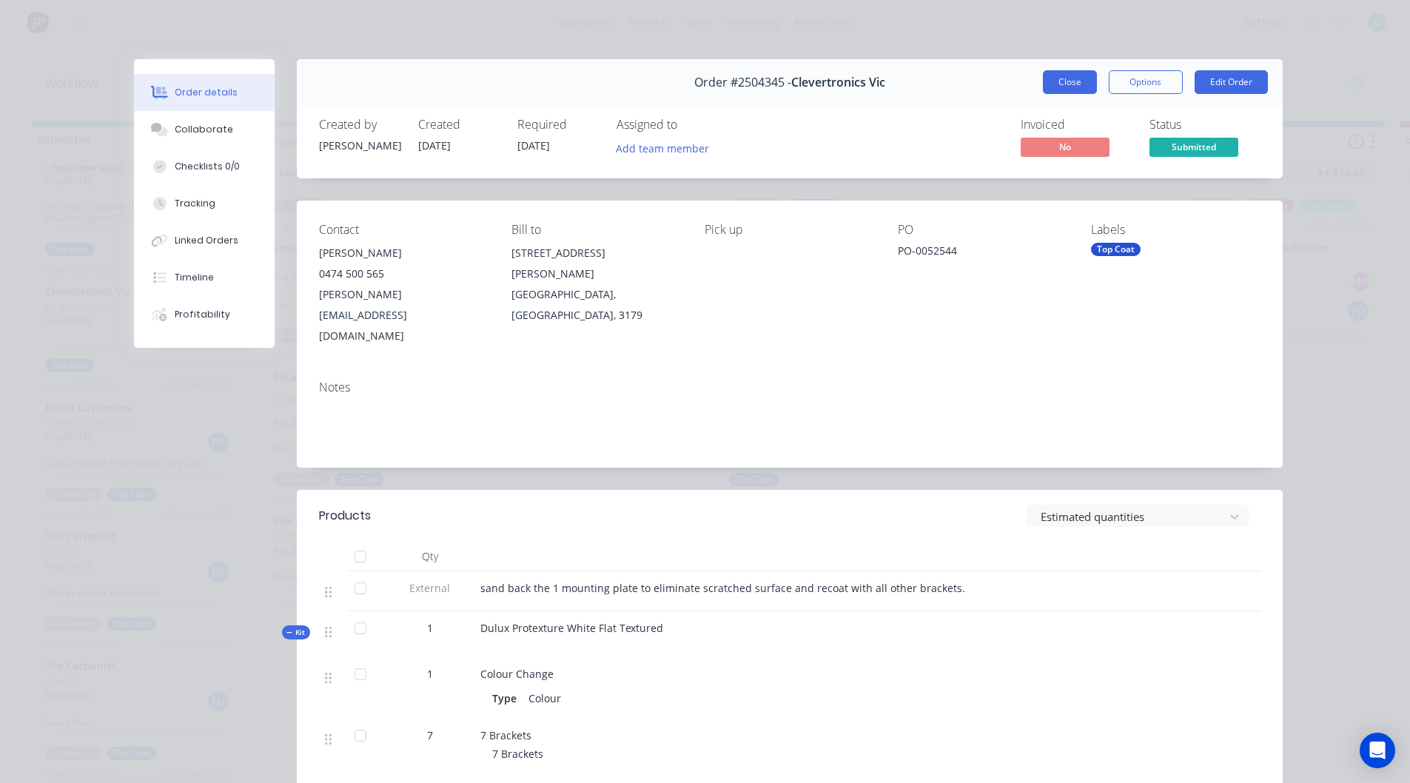
click at [1072, 73] on button "Close" at bounding box center [1070, 82] width 54 height 24
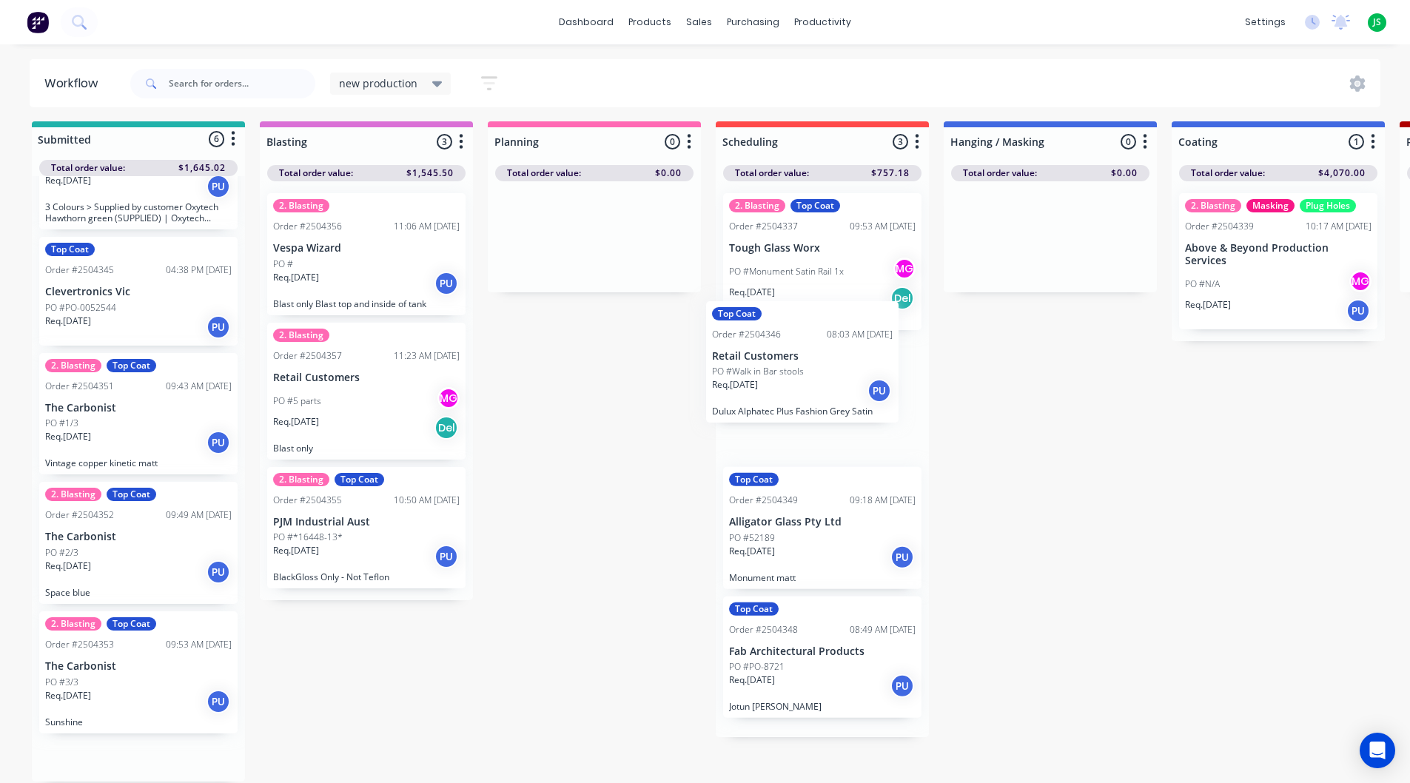
drag, startPoint x: 179, startPoint y: 439, endPoint x: 803, endPoint y: 399, distance: 625.2
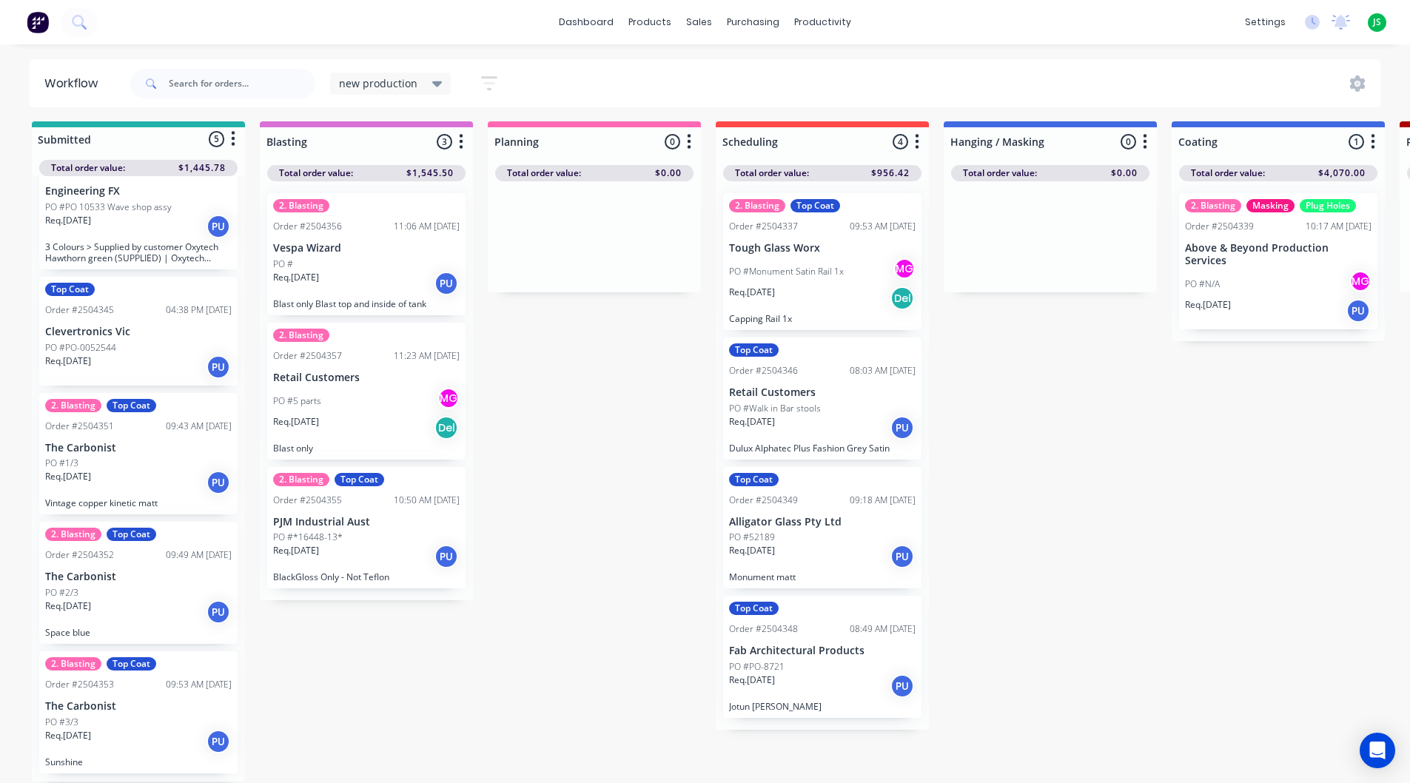
scroll to position [44, 0]
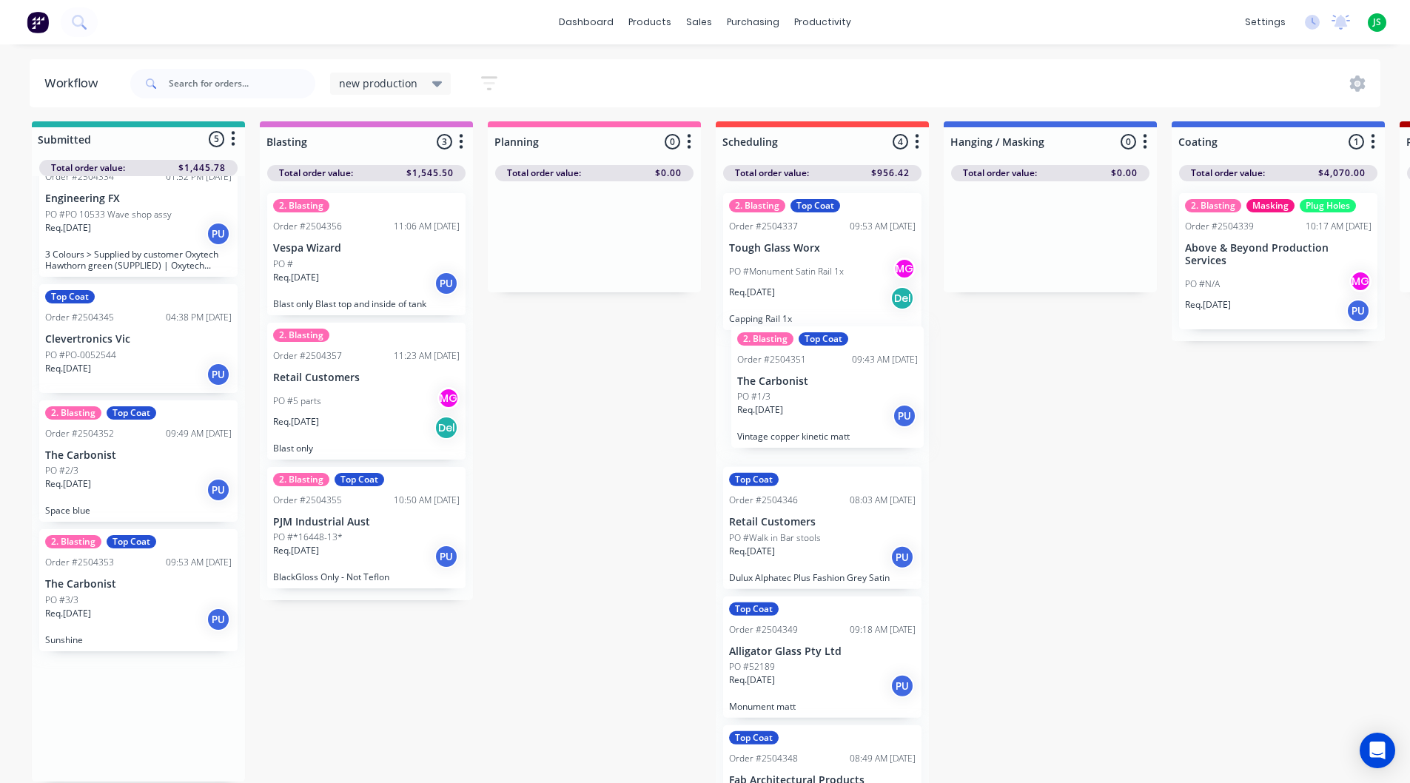
drag, startPoint x: 384, startPoint y: 476, endPoint x: 780, endPoint y: 422, distance: 399.6
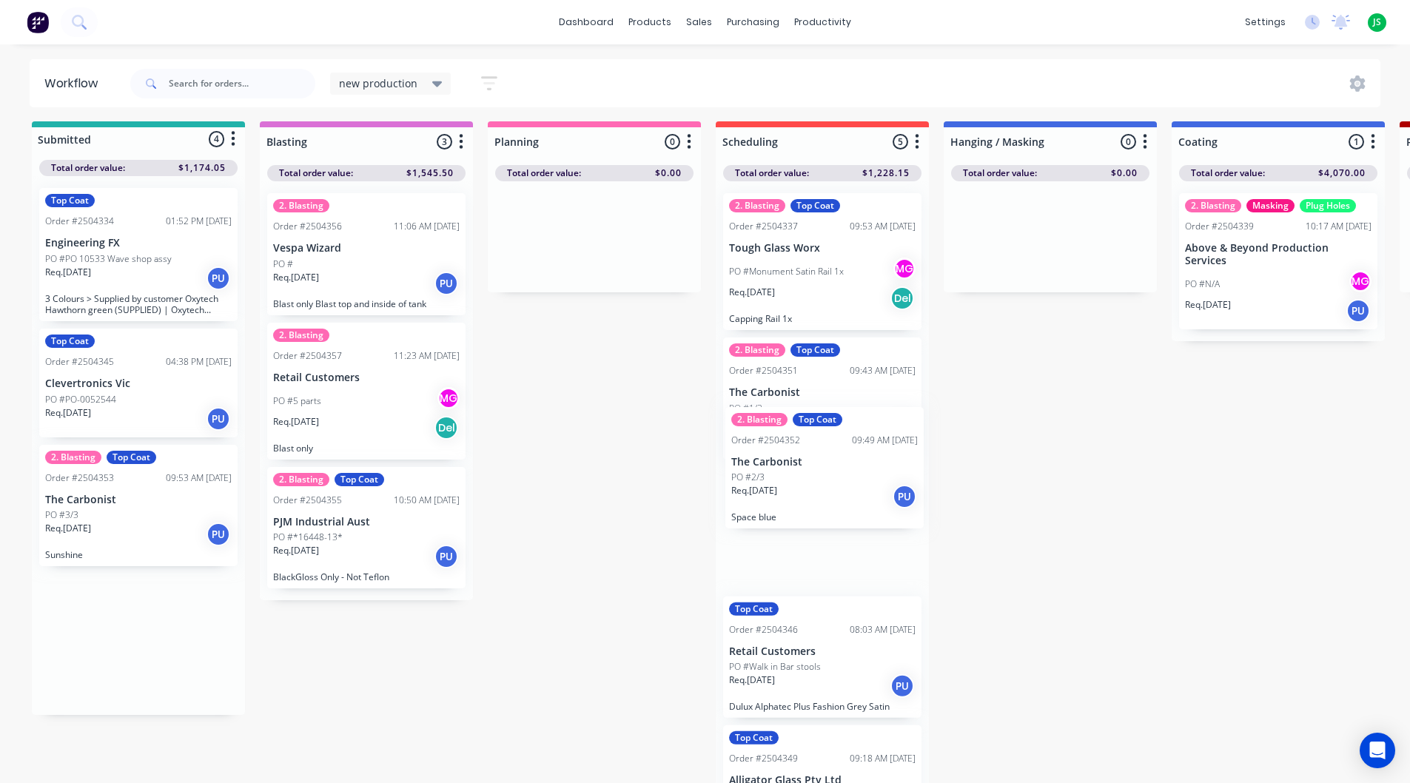
drag, startPoint x: 87, startPoint y: 522, endPoint x: 781, endPoint y: 486, distance: 695.1
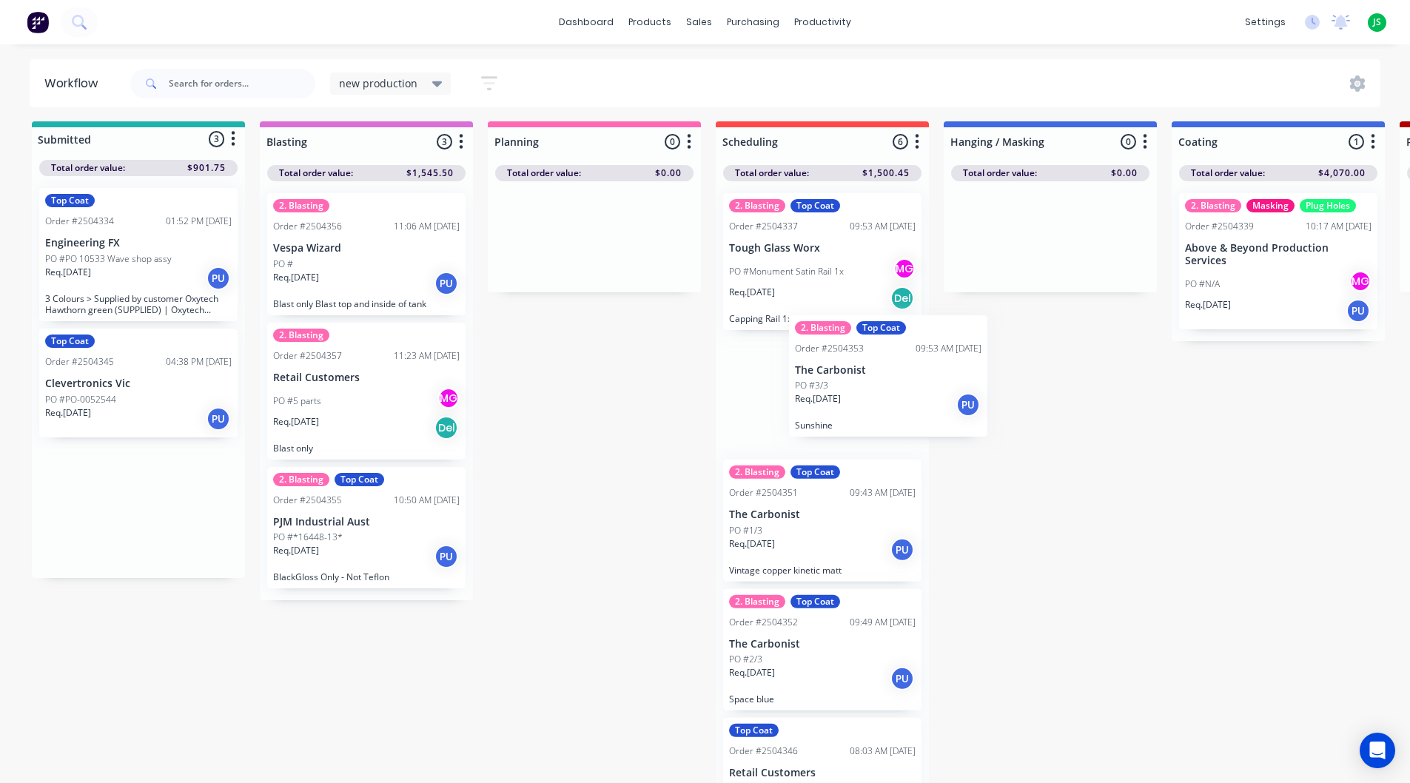
drag, startPoint x: 112, startPoint y: 541, endPoint x: 870, endPoint y: 411, distance: 768.8
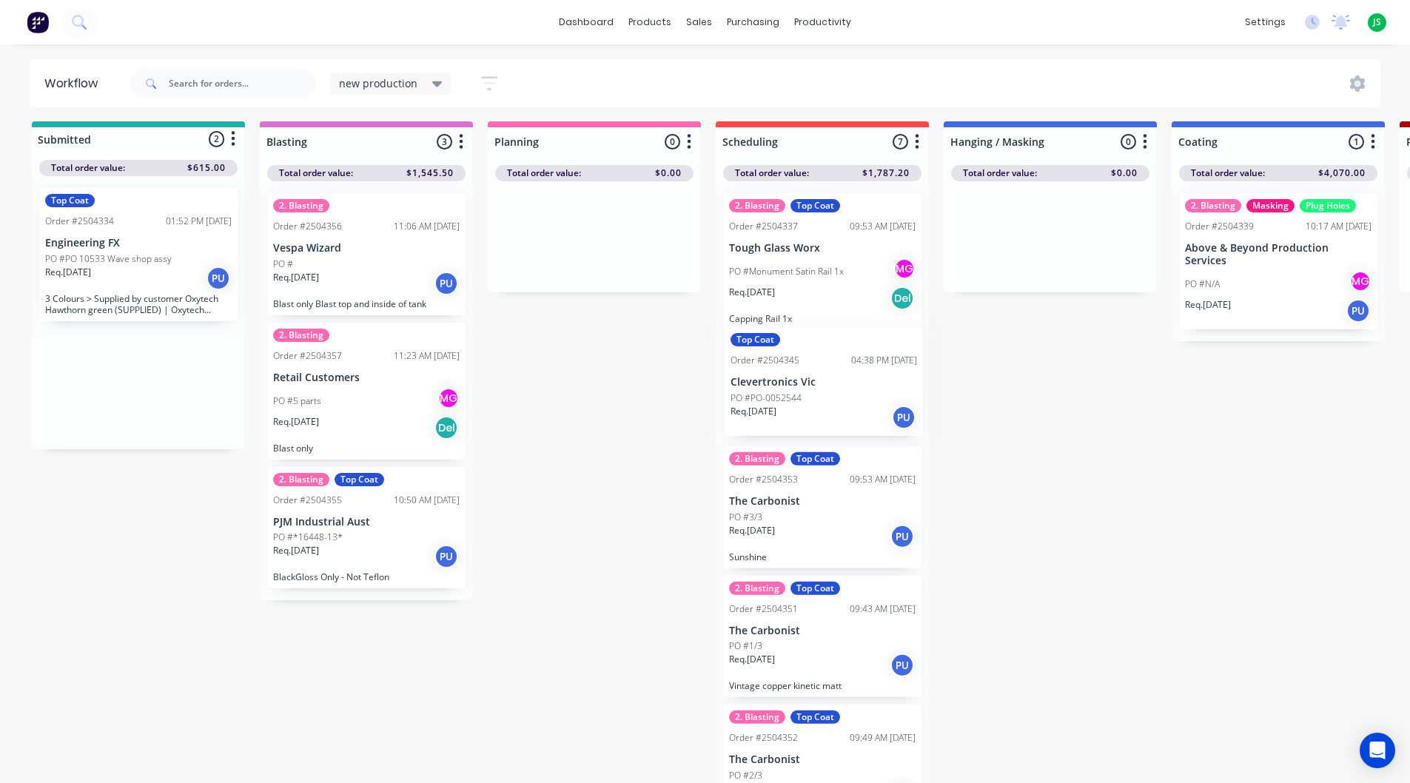
drag, startPoint x: 98, startPoint y: 396, endPoint x: 787, endPoint y: 394, distance: 689.0
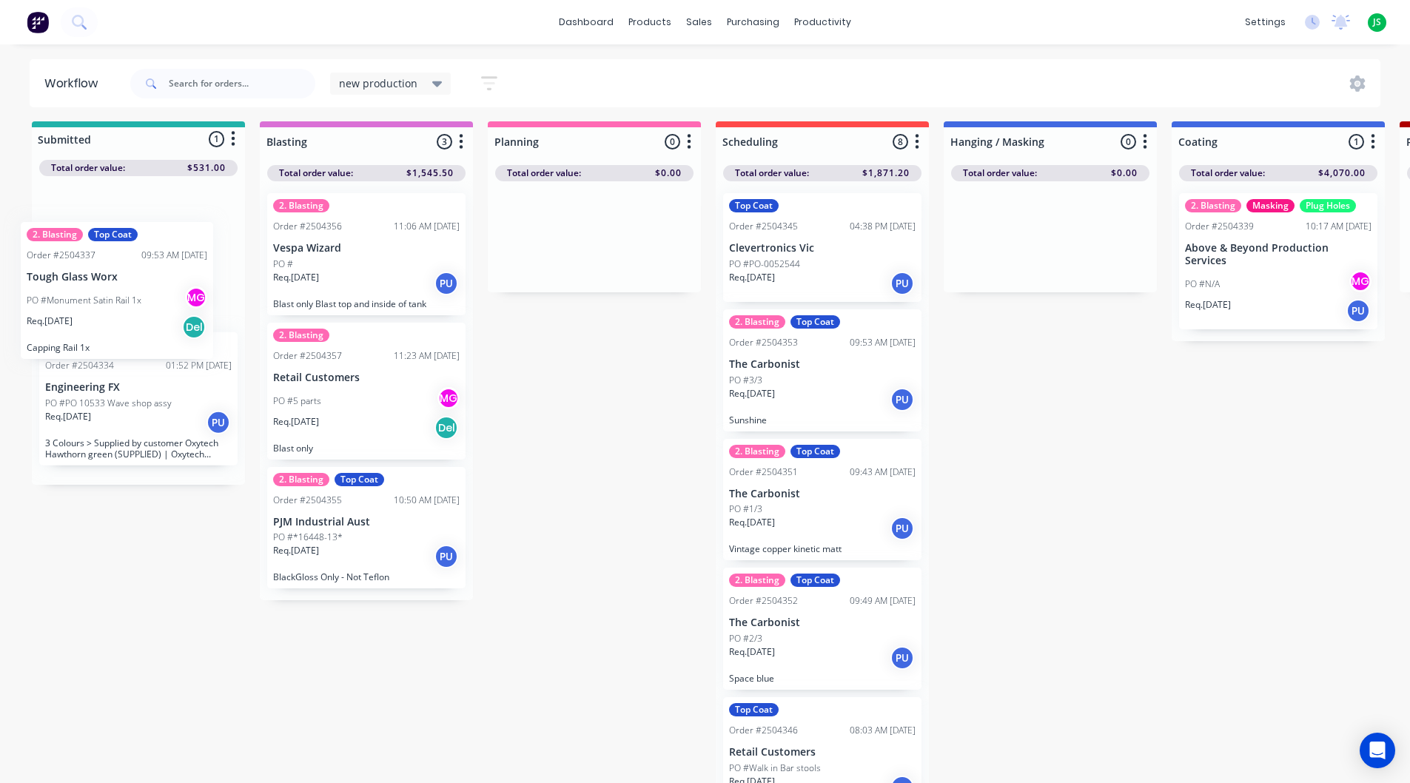
drag, startPoint x: 848, startPoint y: 246, endPoint x: 139, endPoint y: 274, distance: 709.5
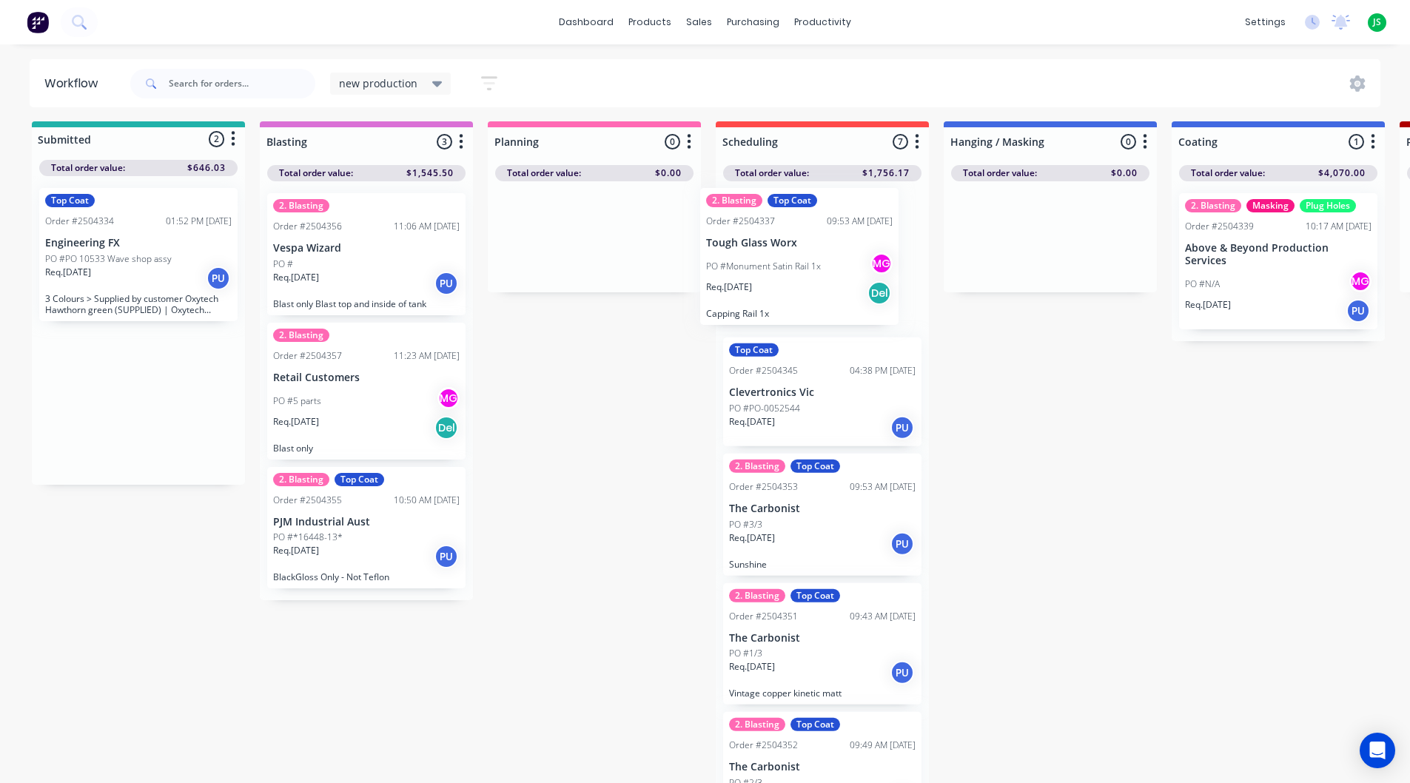
drag, startPoint x: 160, startPoint y: 271, endPoint x: 856, endPoint y: 273, distance: 695.7
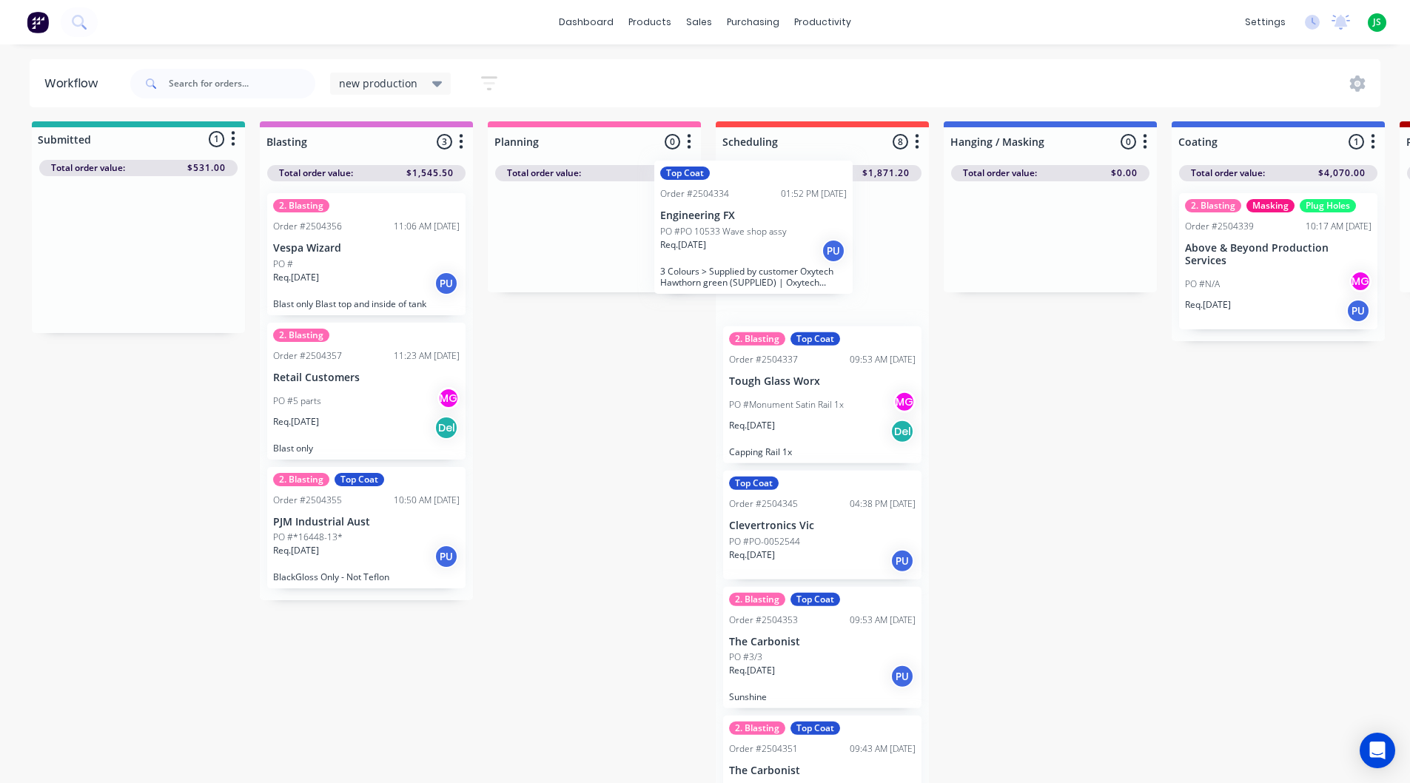
drag, startPoint x: 122, startPoint y: 280, endPoint x: 759, endPoint y: 258, distance: 636.8
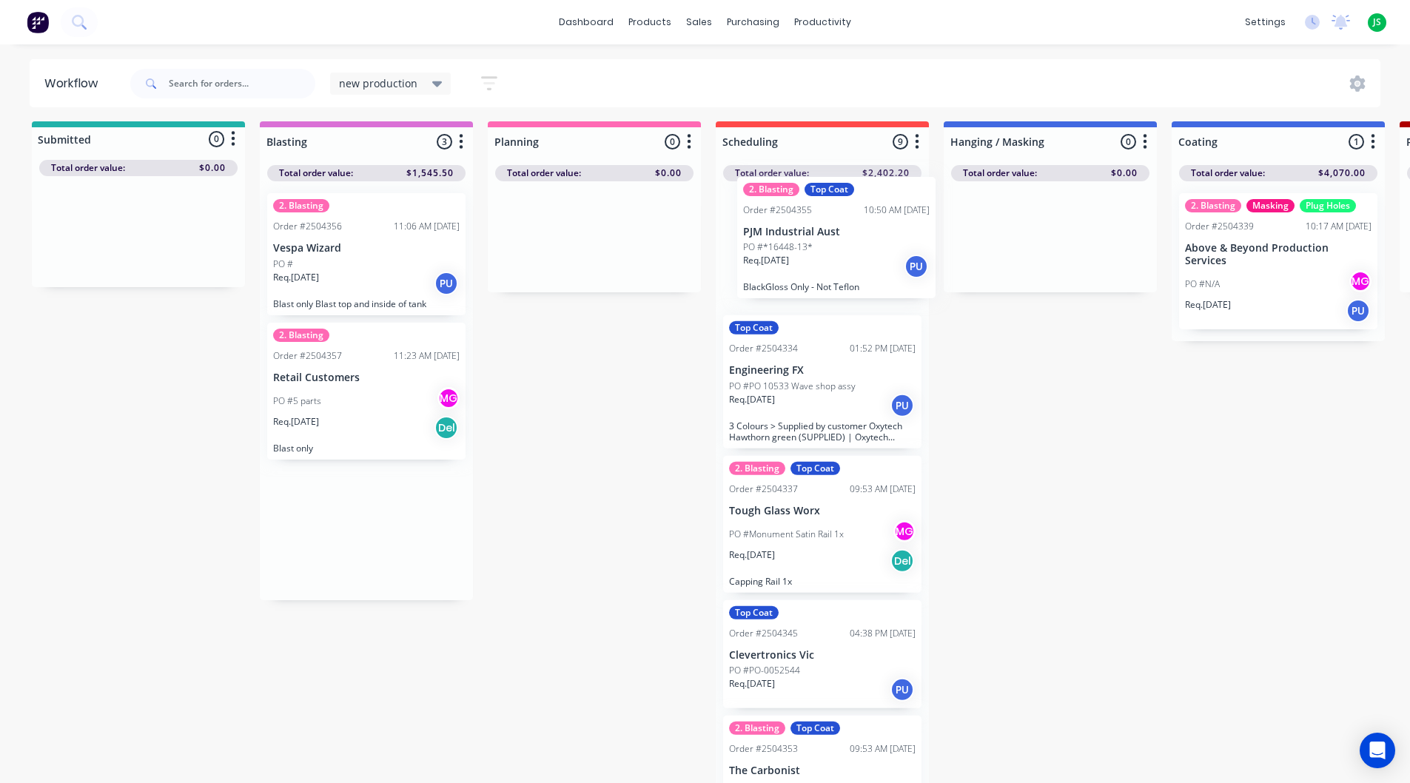
drag, startPoint x: 325, startPoint y: 553, endPoint x: 790, endPoint y: 266, distance: 547.0
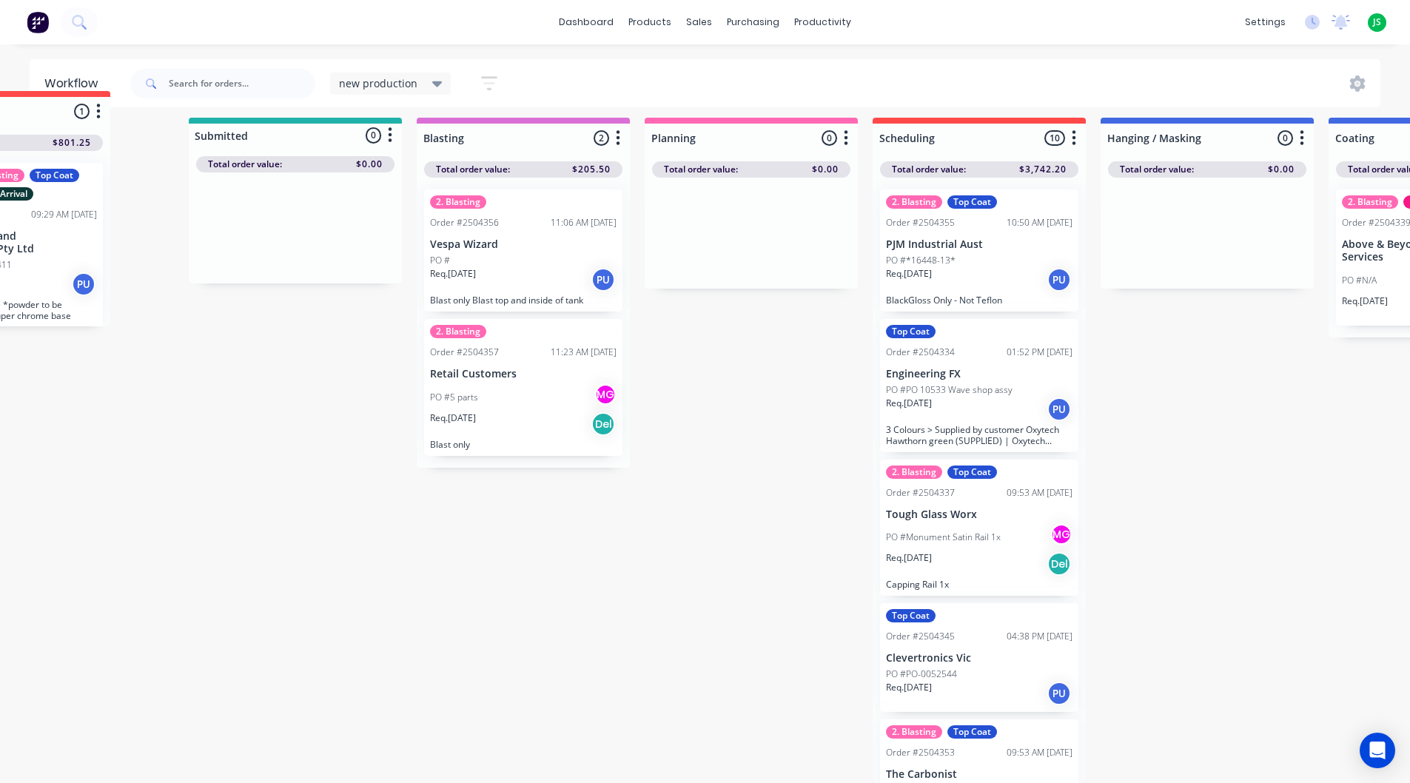
scroll to position [19, 0]
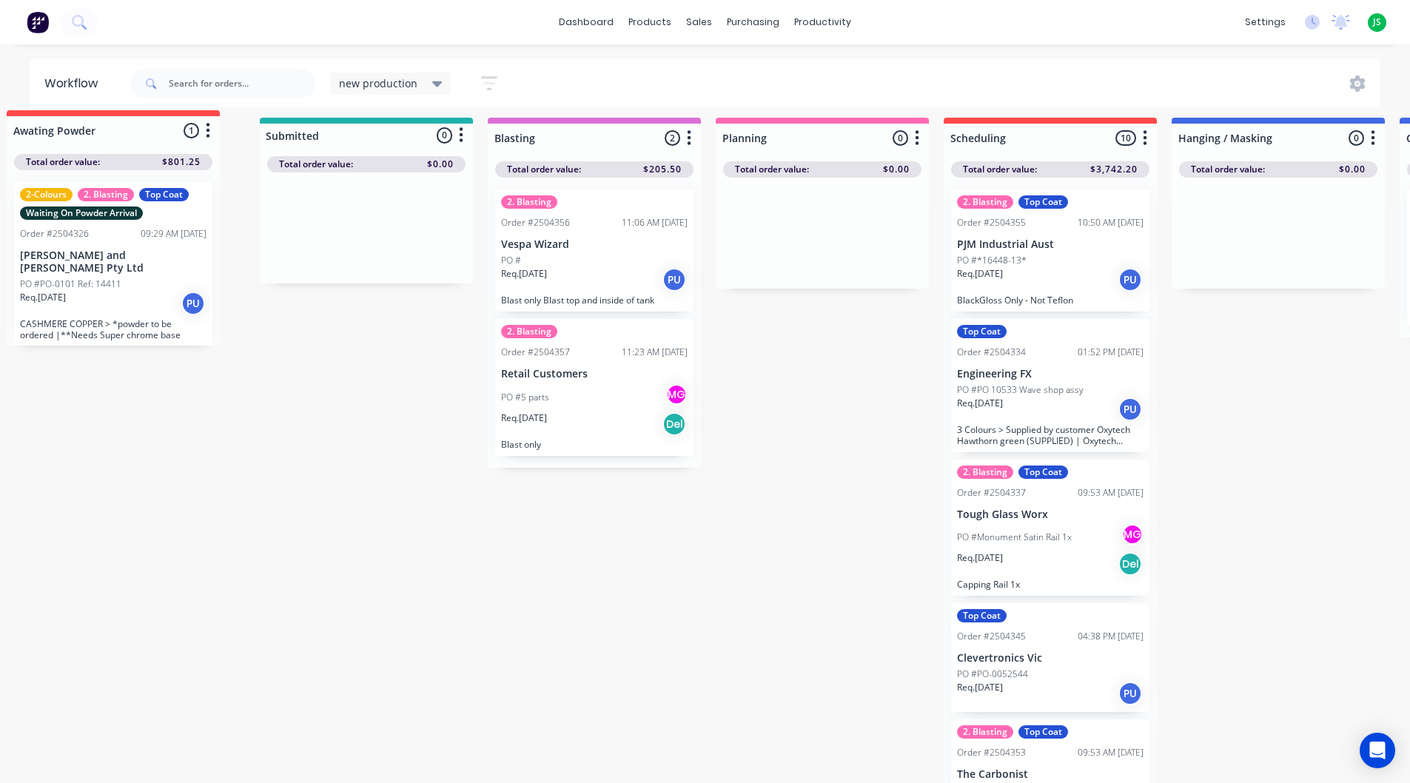
drag, startPoint x: 793, startPoint y: 113, endPoint x: 158, endPoint y: 117, distance: 635.7
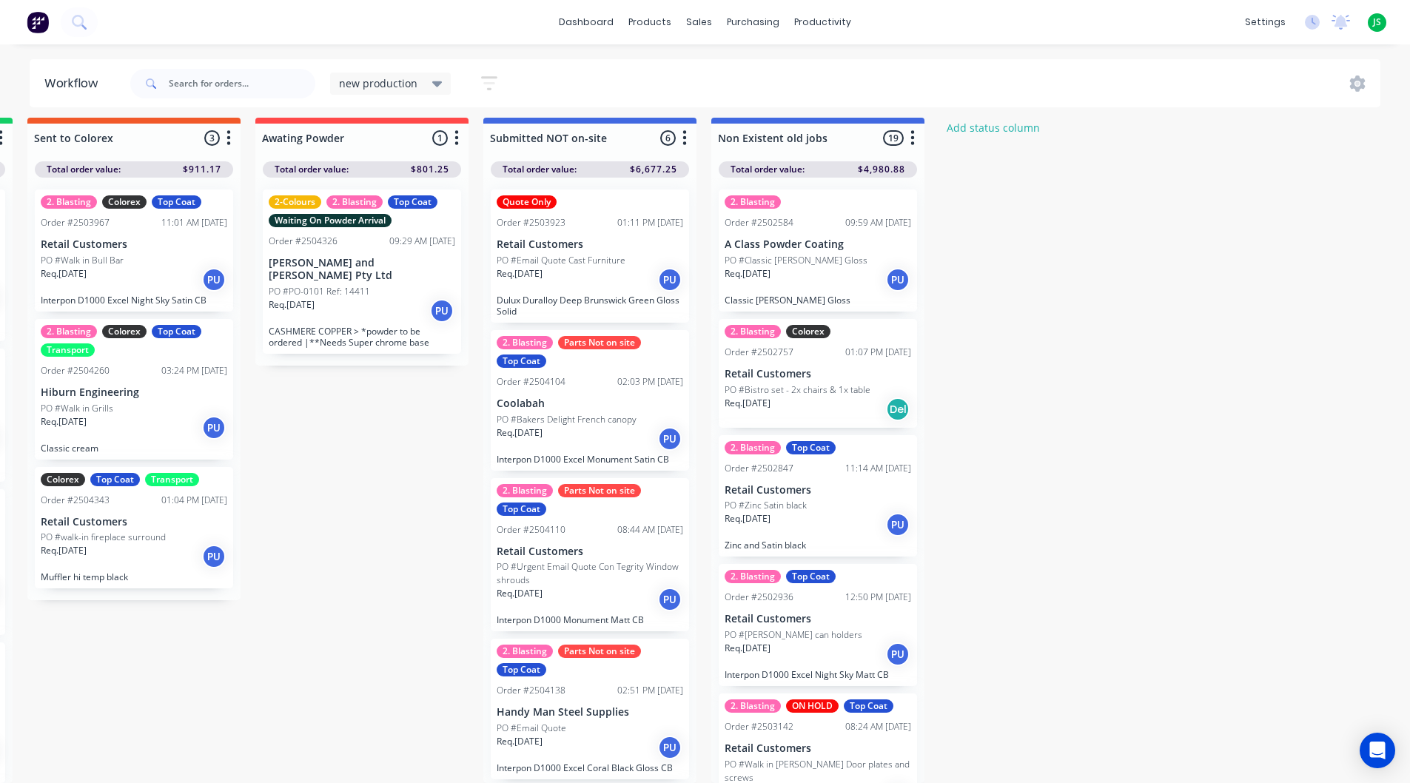
scroll to position [19, 2600]
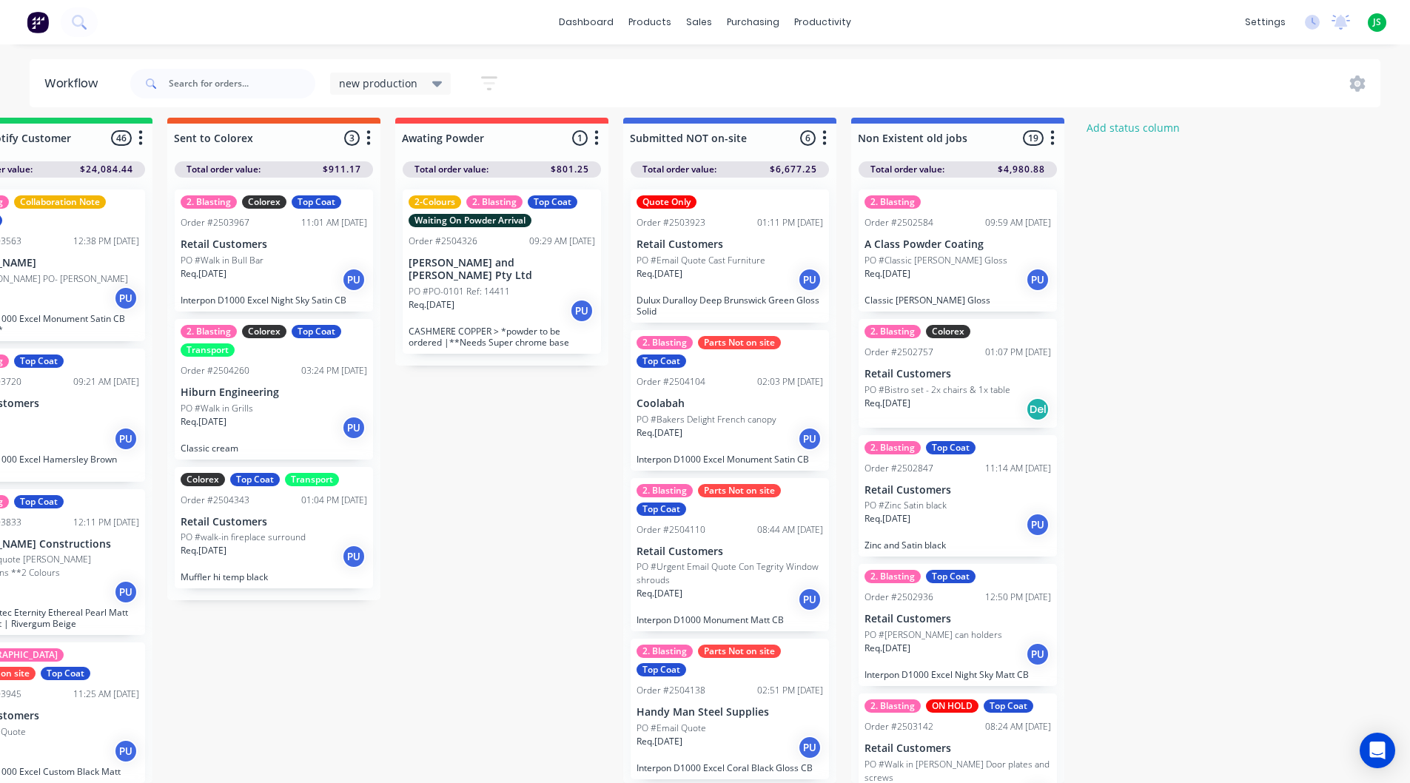
click at [543, 403] on div "Awating Powder 1 Status colour #FF4949 hex #FF4949 Save Cancel Notifications Em…" at bounding box center [662, 450] width 6546 height 665
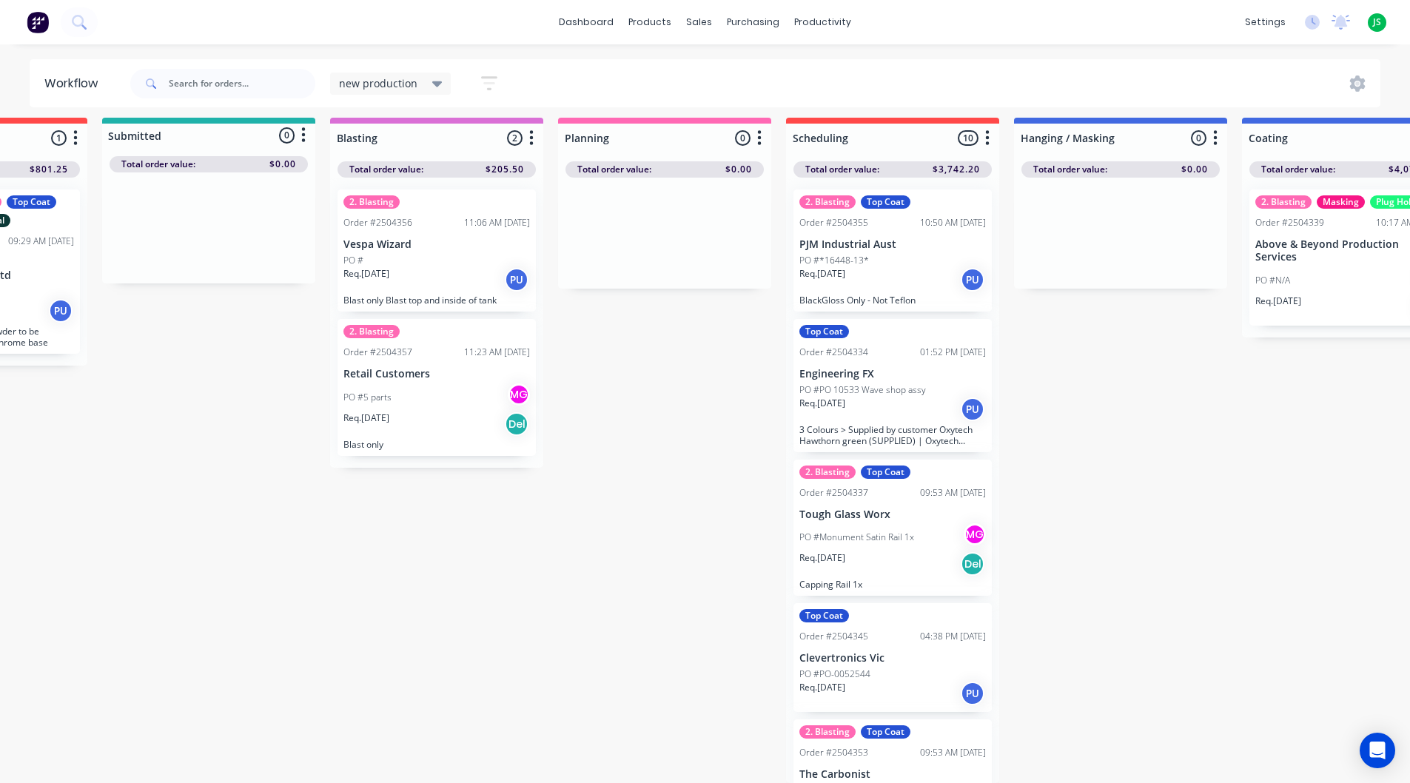
scroll to position [19, 0]
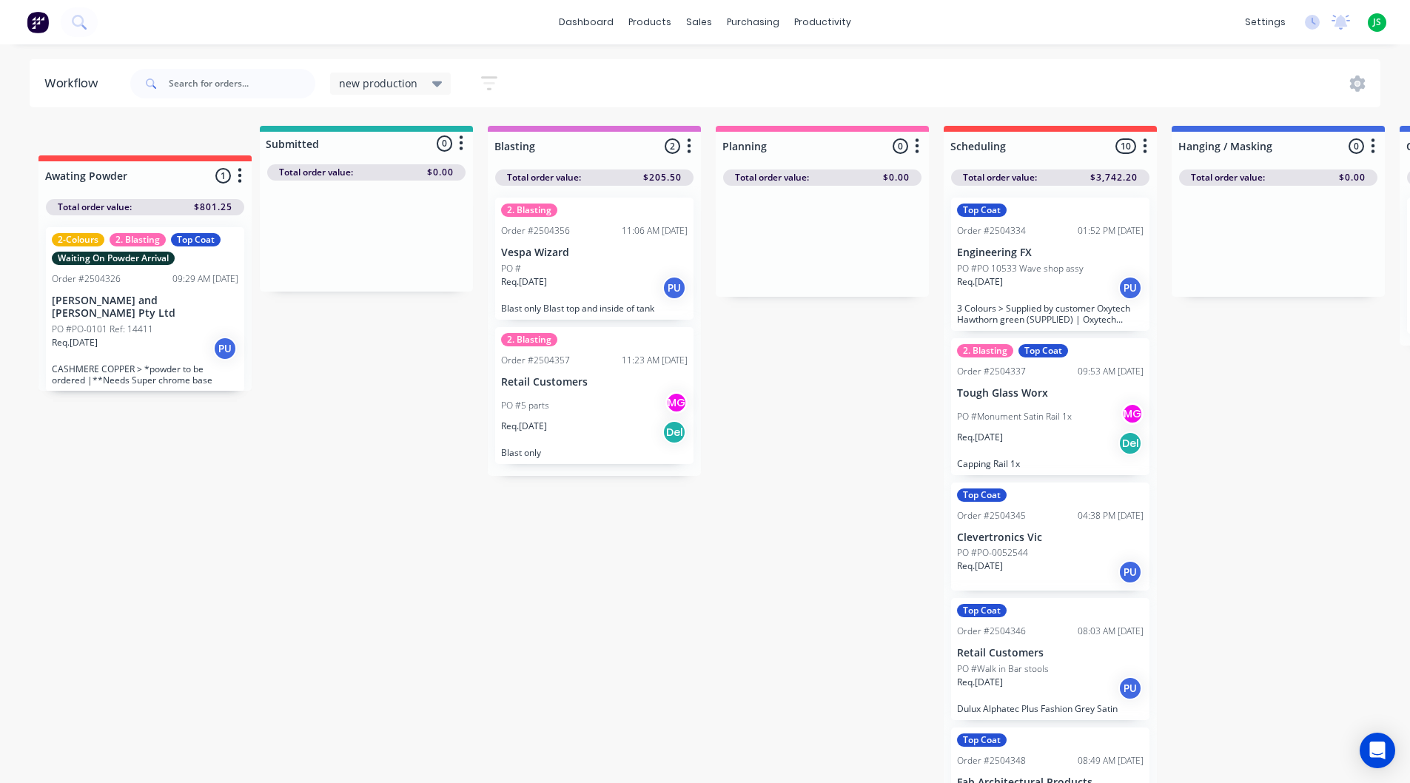
drag, startPoint x: 505, startPoint y: 139, endPoint x: 180, endPoint y: 170, distance: 327.1
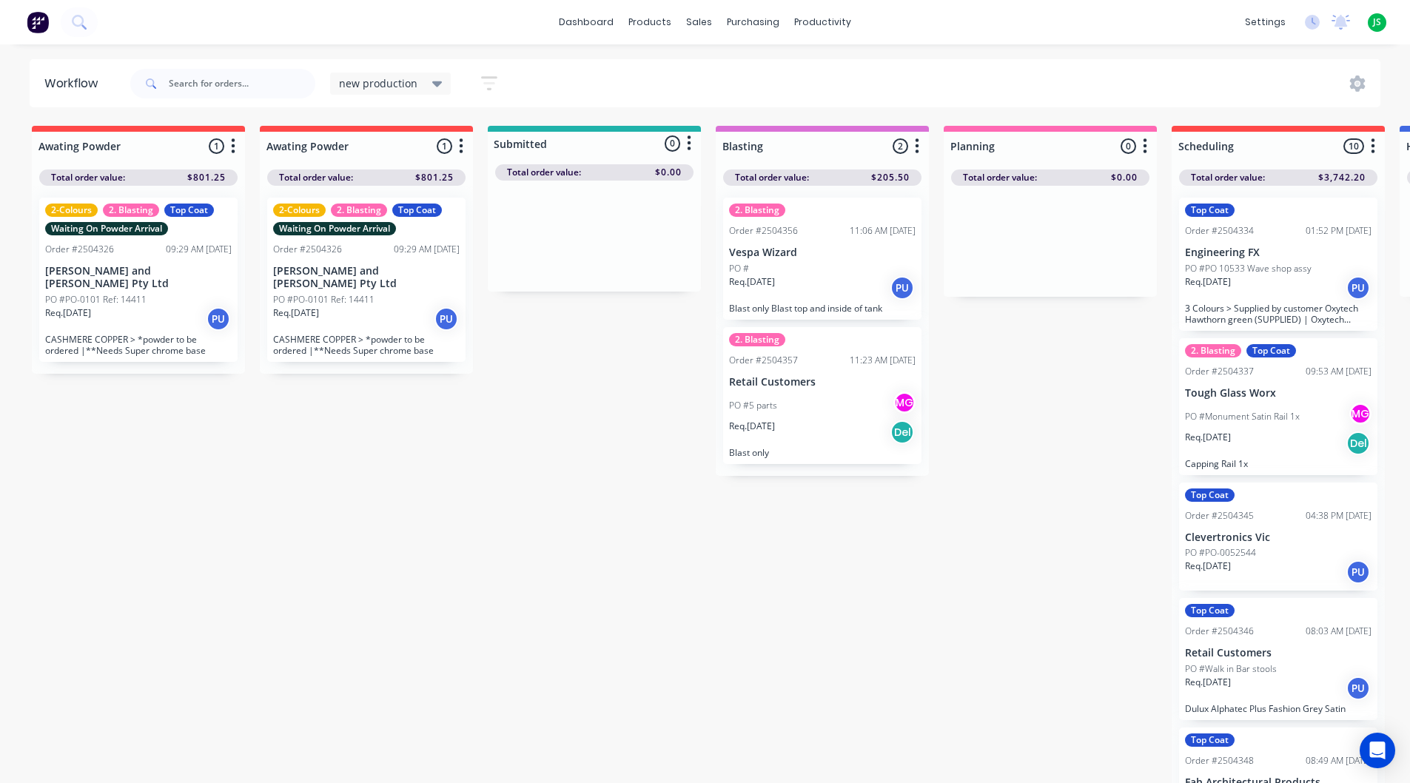
click at [461, 146] on icon "button" at bounding box center [462, 145] width 4 height 15
click at [355, 269] on button "Delete" at bounding box center [396, 275] width 148 height 24
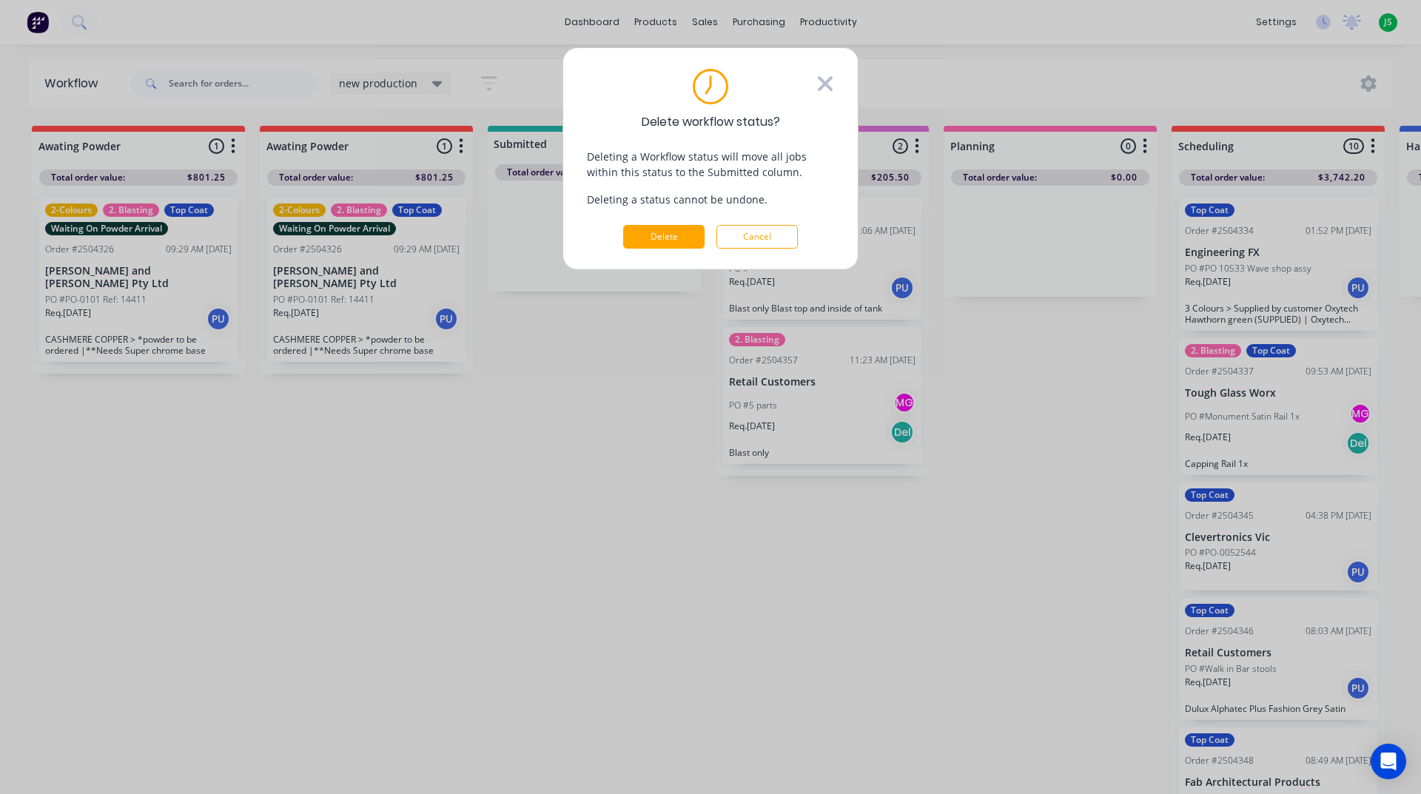
click at [828, 81] on icon at bounding box center [825, 83] width 15 height 15
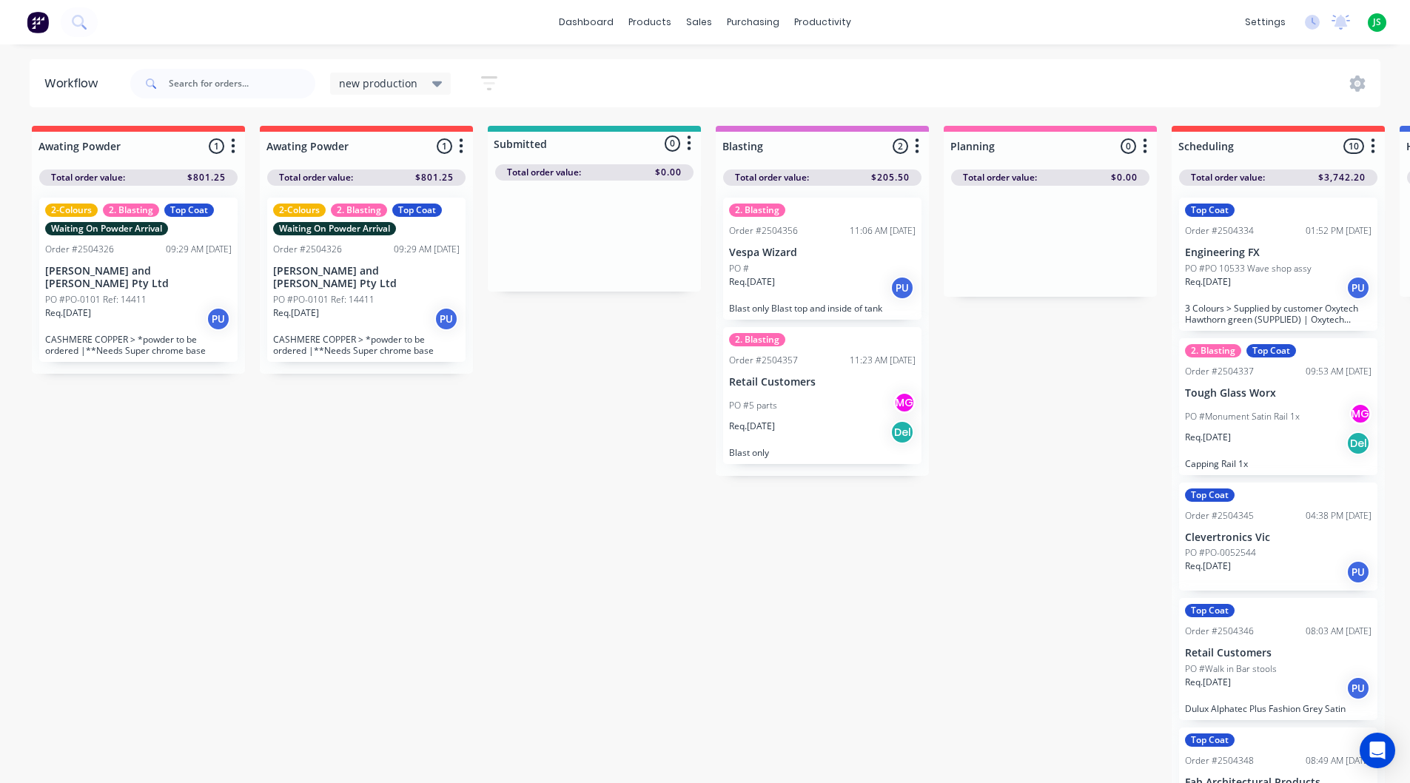
click at [461, 146] on icon "button" at bounding box center [462, 145] width 4 height 15
click at [389, 129] on div "Awating Powder 1 Status colour #FF4949 hex #FF4949 Save Cancel Notifications Em…" at bounding box center [366, 143] width 213 height 35
click at [489, 81] on icon "button" at bounding box center [489, 83] width 16 height 19
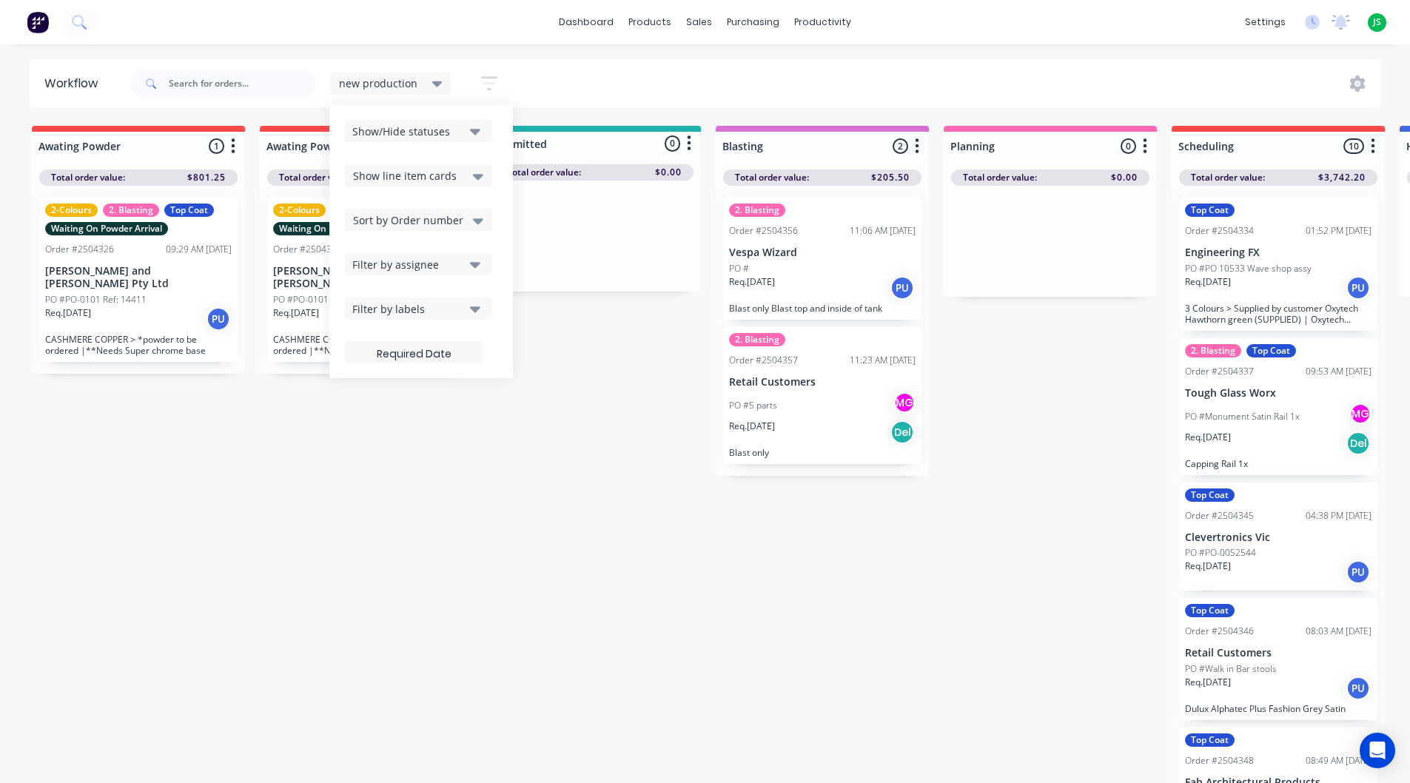
click at [457, 175] on div "Show line item cards" at bounding box center [418, 176] width 130 height 18
click at [465, 138] on button "Show/Hide statuses" at bounding box center [418, 131] width 148 height 22
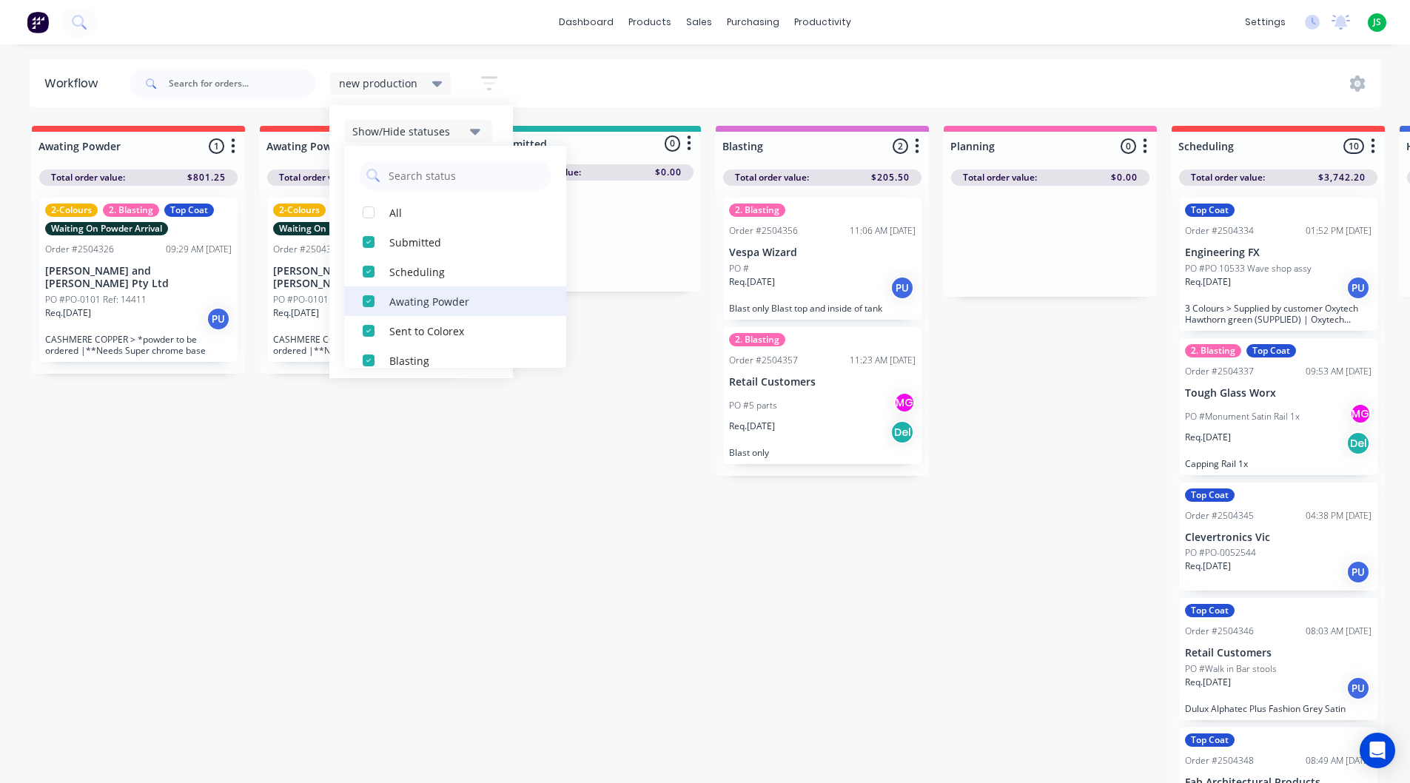
click at [365, 300] on div "button" at bounding box center [369, 301] width 30 height 30
drag, startPoint x: 469, startPoint y: 542, endPoint x: 466, endPoint y: 479, distance: 63.0
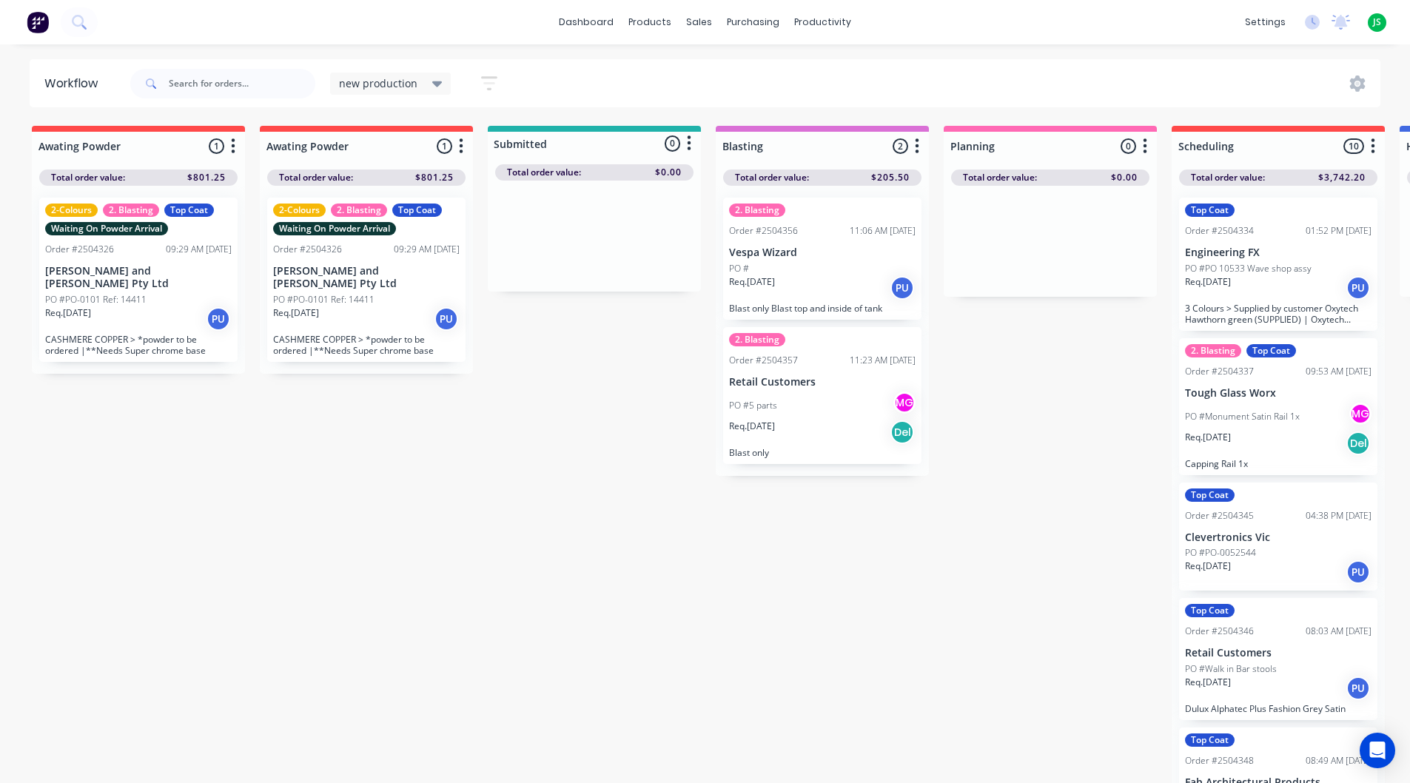
click at [487, 86] on icon "button" at bounding box center [489, 83] width 16 height 19
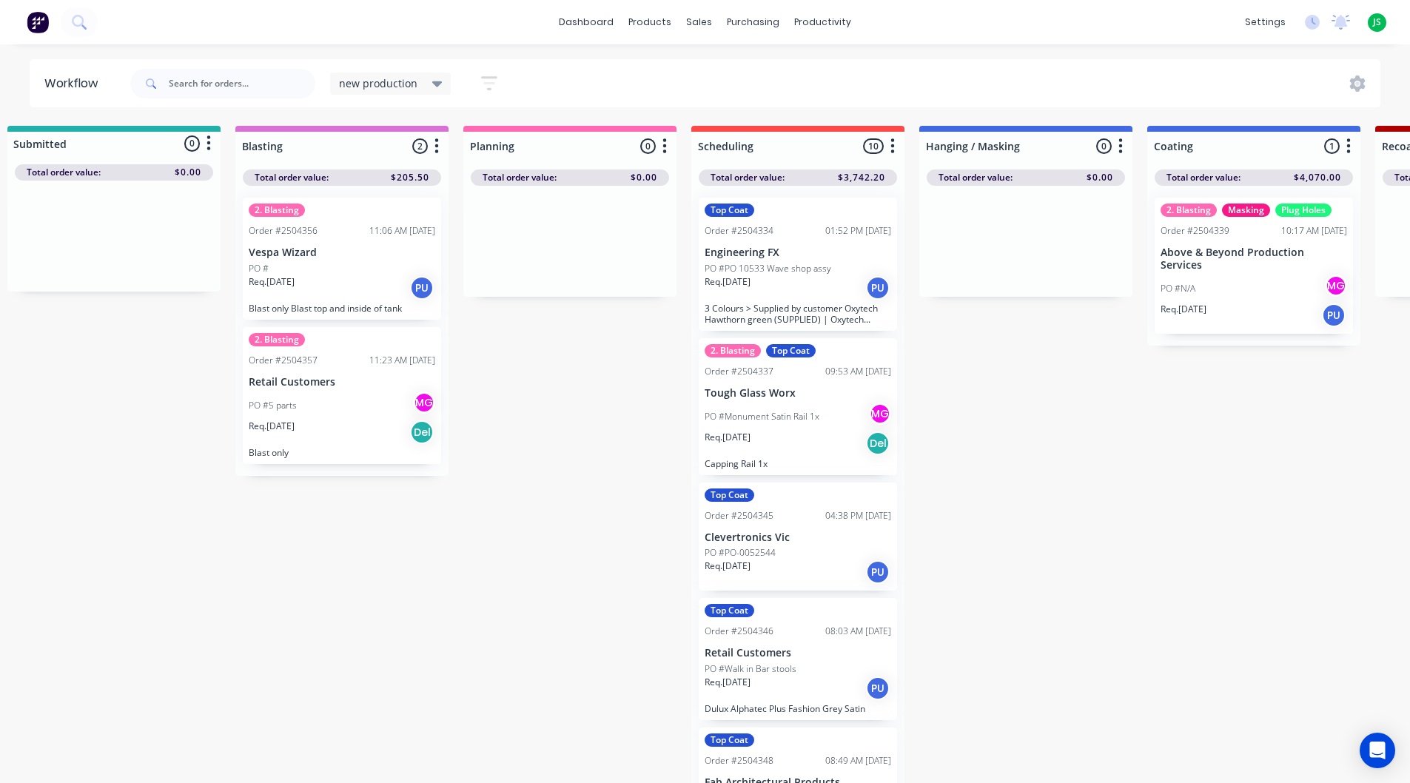
scroll to position [0, 501]
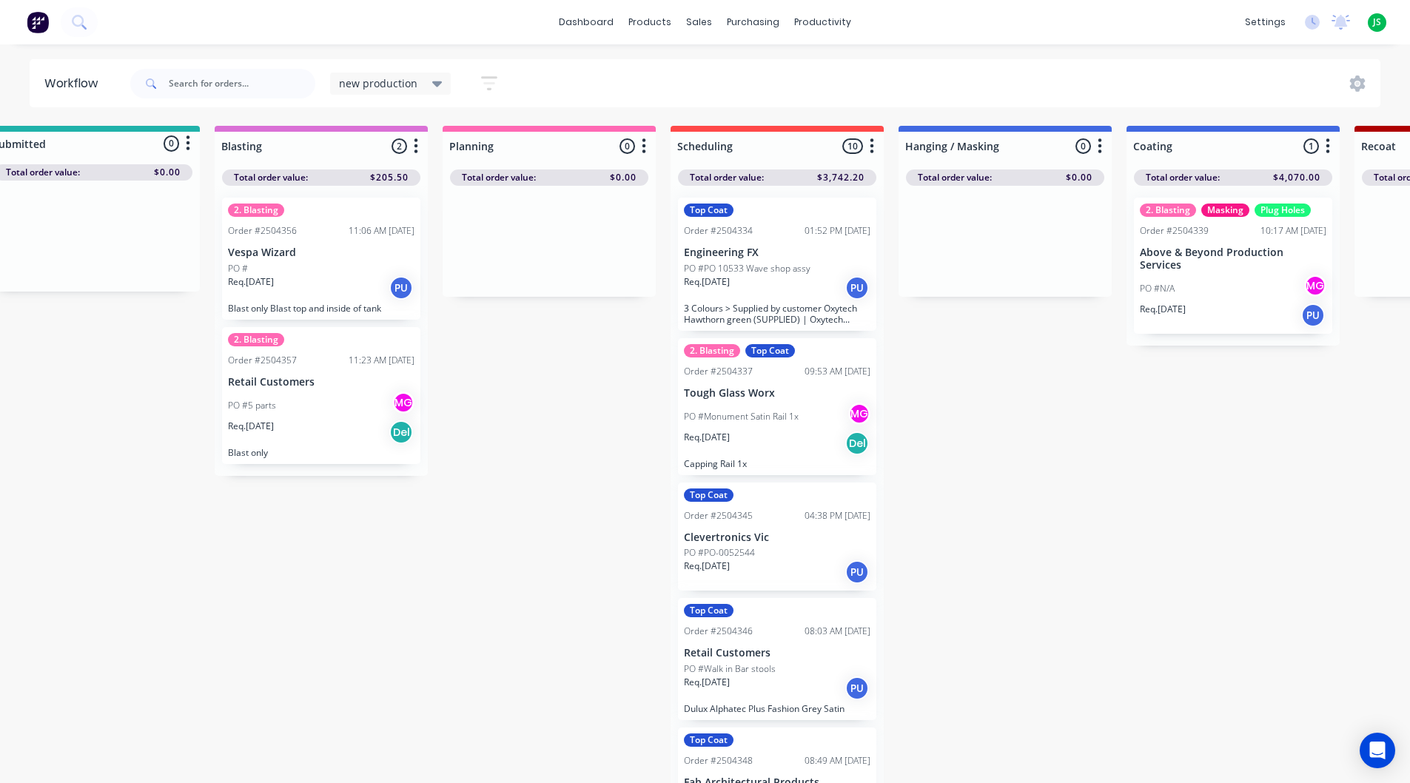
click at [441, 82] on div "new production" at bounding box center [390, 84] width 121 height 22
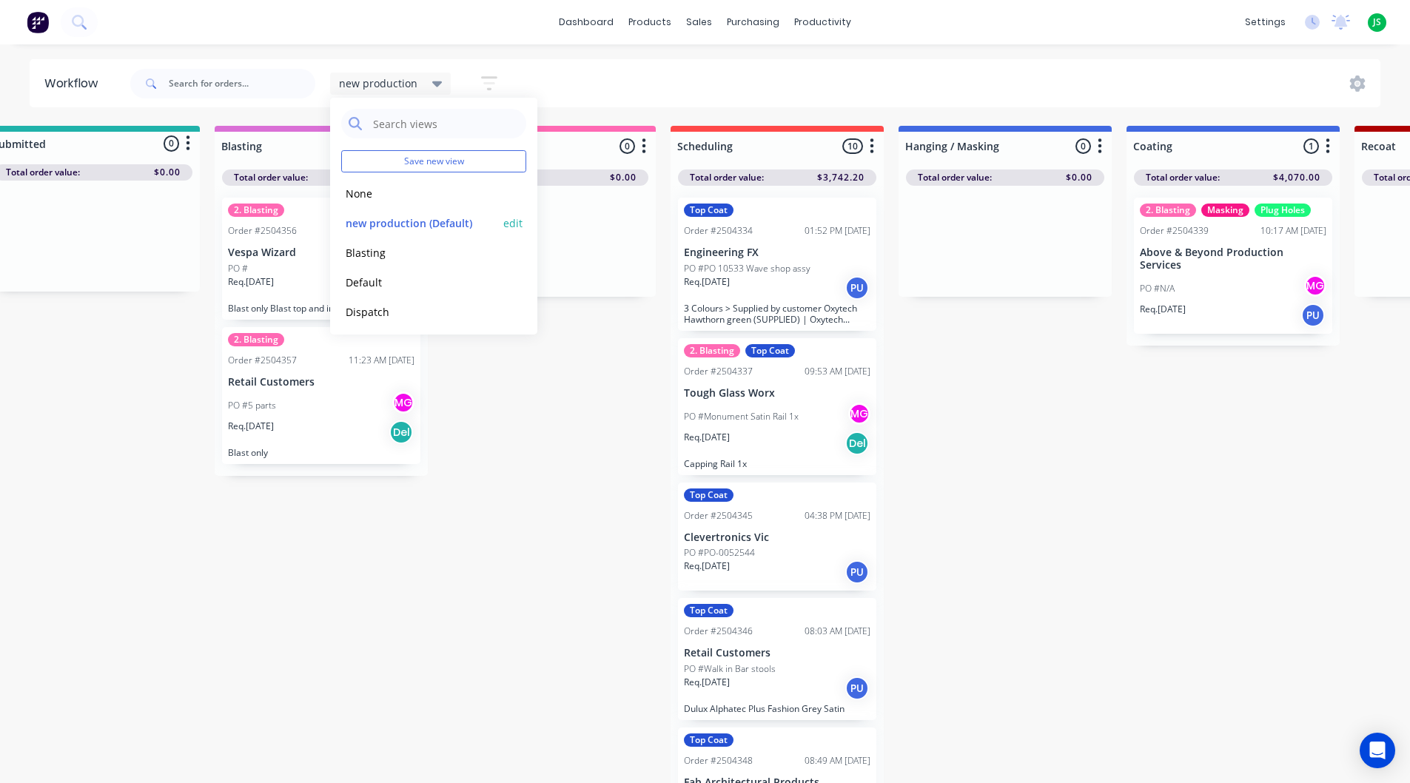
click at [380, 224] on button "new production (Default)" at bounding box center [420, 223] width 158 height 17
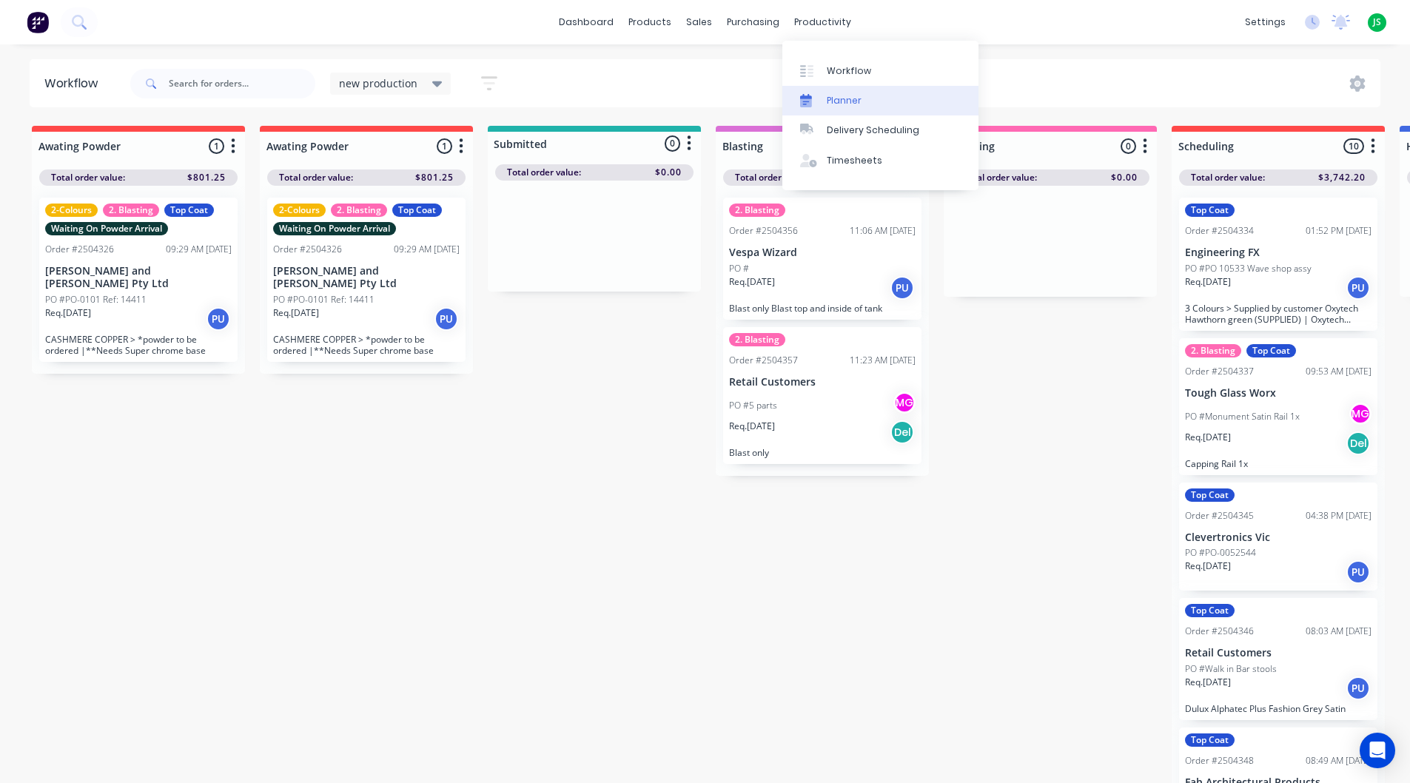
click at [867, 107] on link "Planner" at bounding box center [880, 101] width 196 height 30
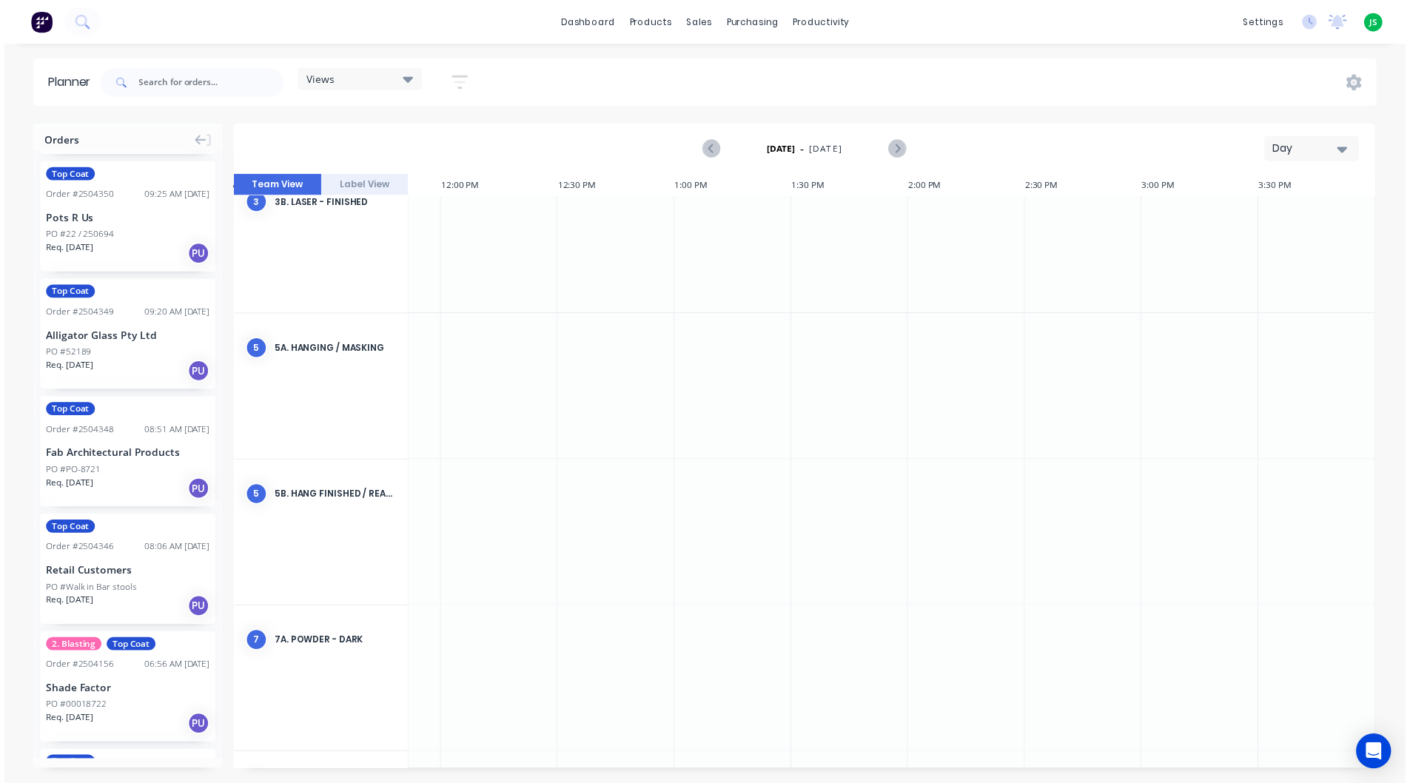
scroll to position [1509, 1868]
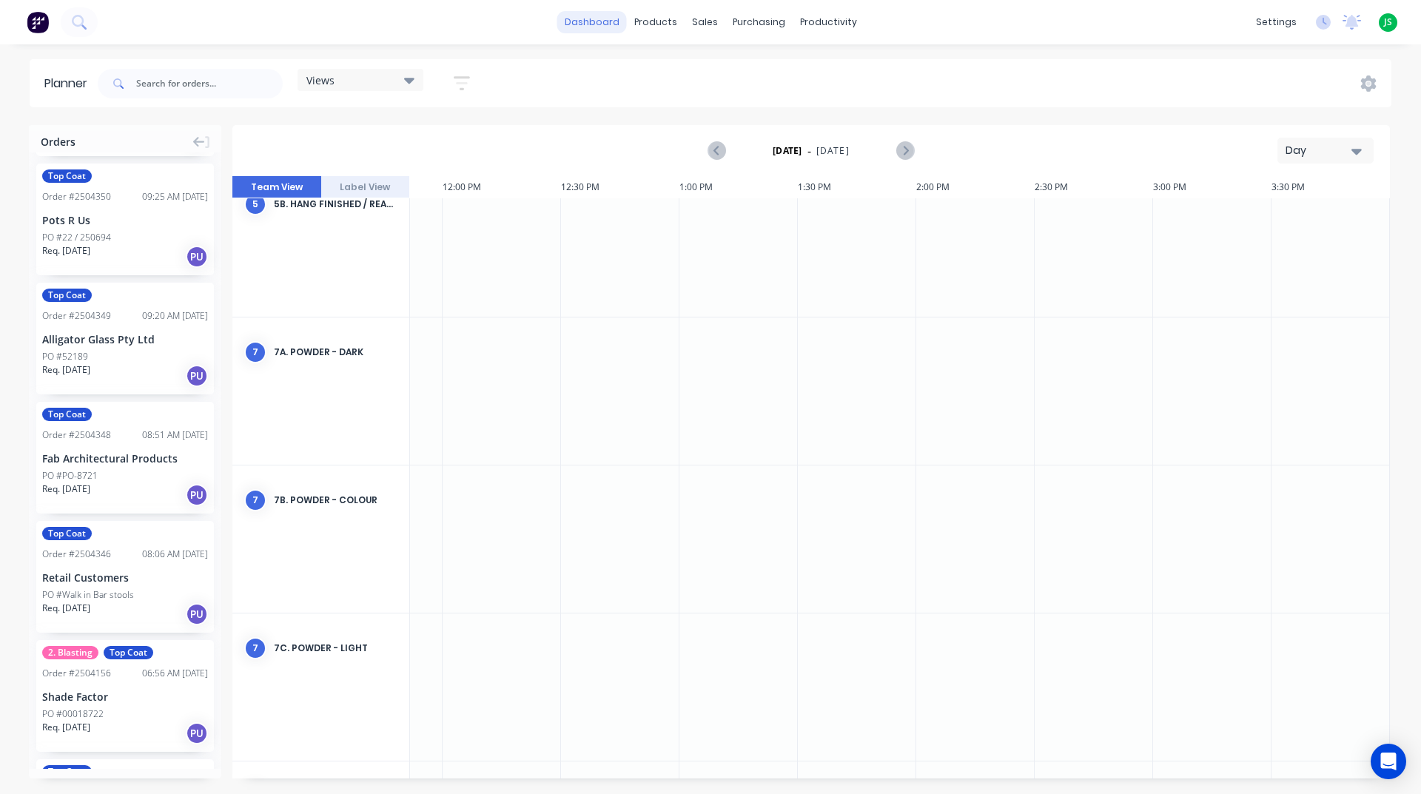
click at [599, 24] on link "dashboard" at bounding box center [592, 22] width 70 height 22
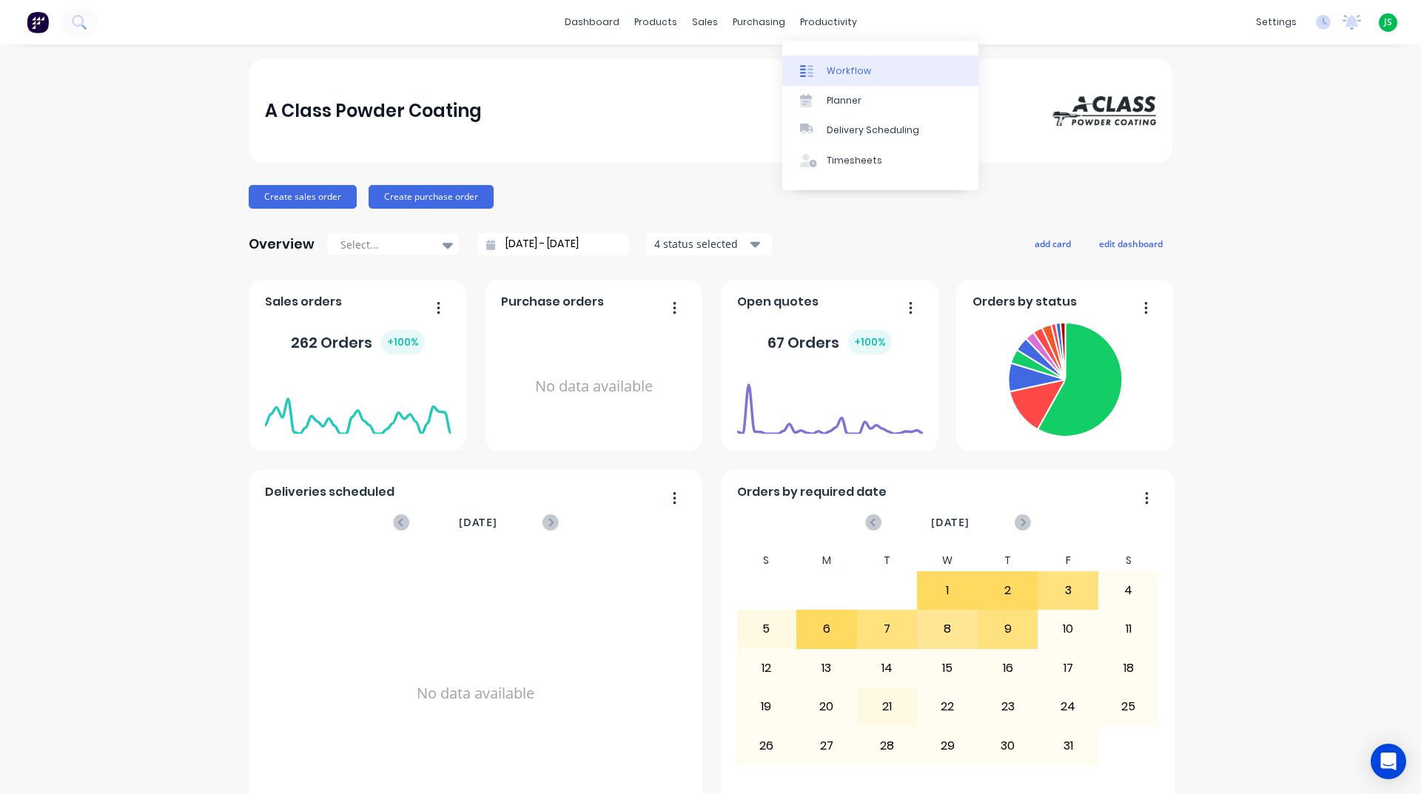
click at [841, 70] on div "Workflow" at bounding box center [849, 70] width 44 height 13
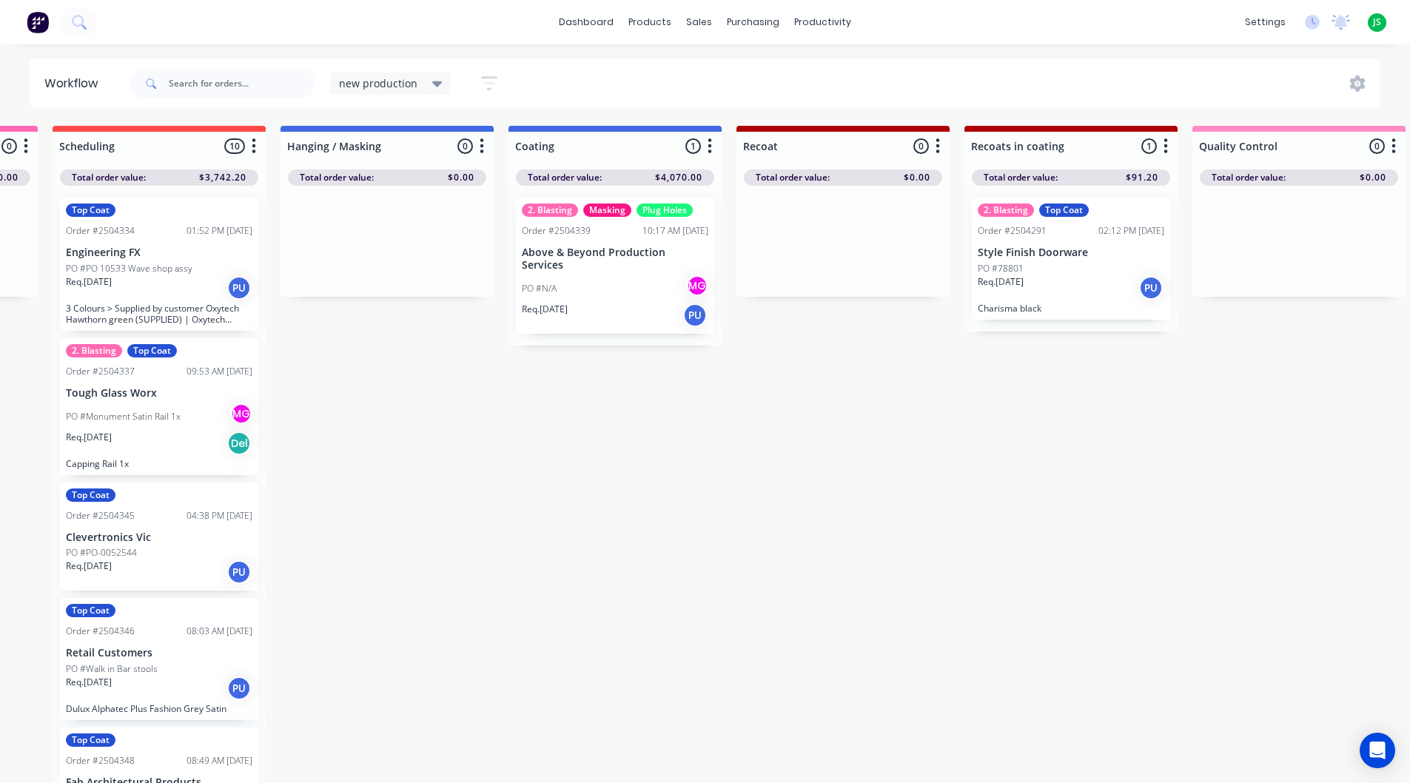
drag, startPoint x: 375, startPoint y: 146, endPoint x: 377, endPoint y: 263, distance: 116.9
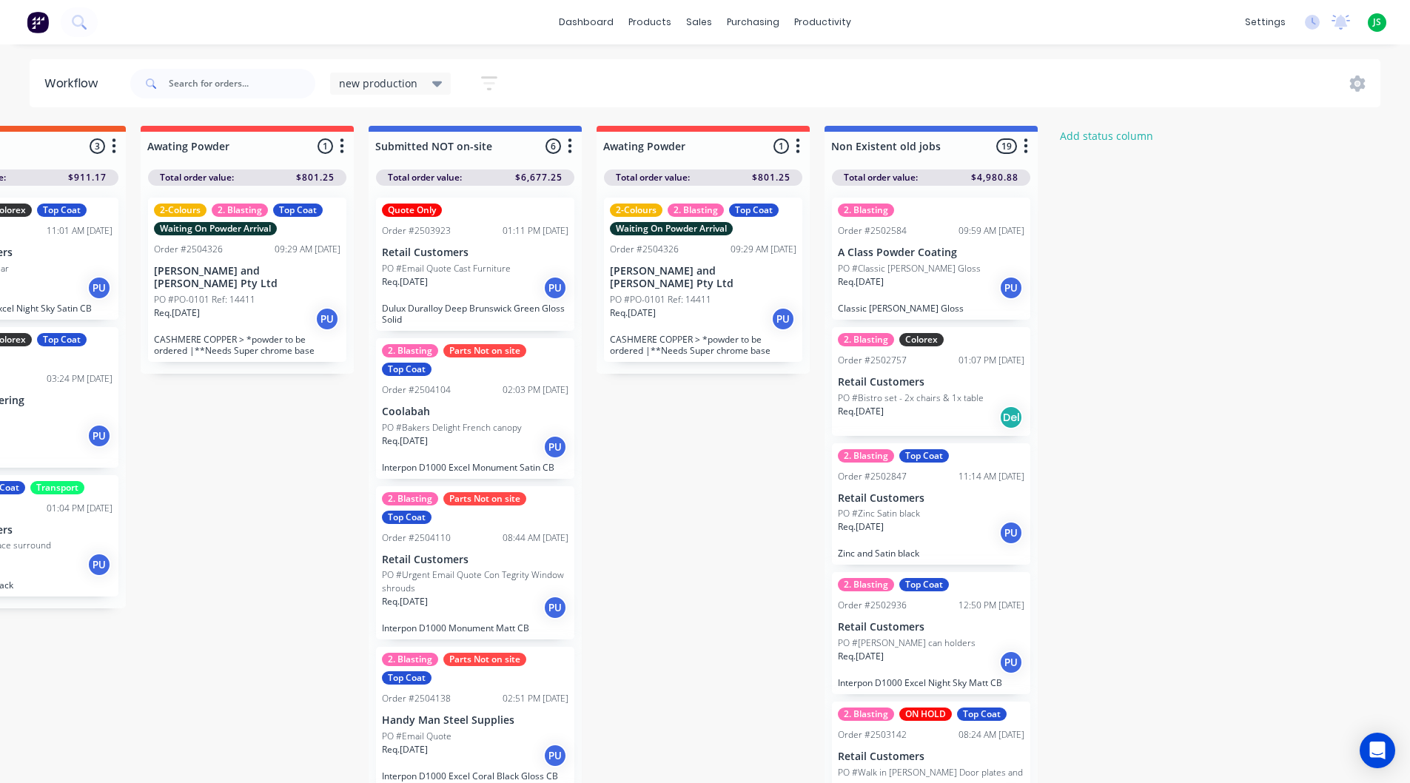
scroll to position [0, 3086]
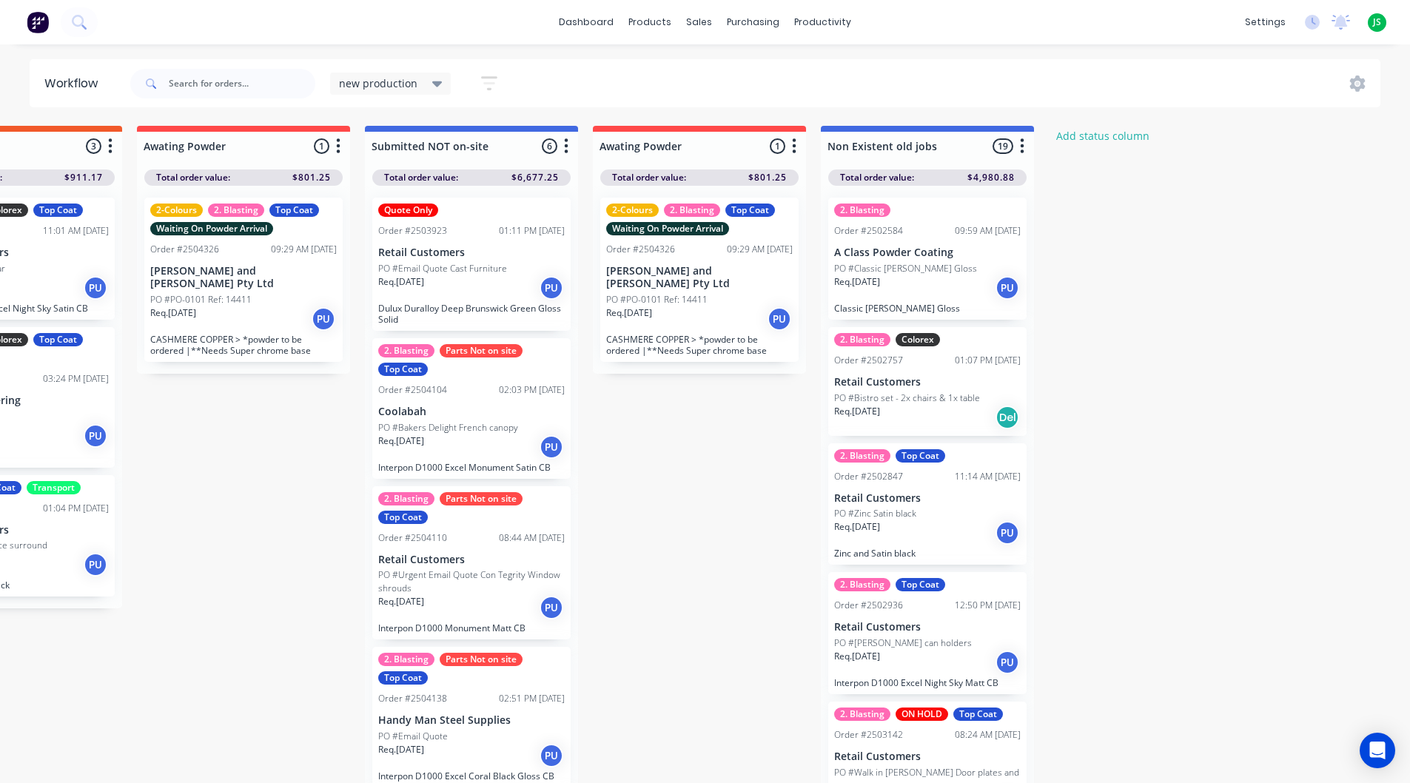
click at [800, 145] on button "button" at bounding box center [794, 147] width 18 height 18
click at [719, 225] on button "Summaries" at bounding box center [729, 227] width 148 height 24
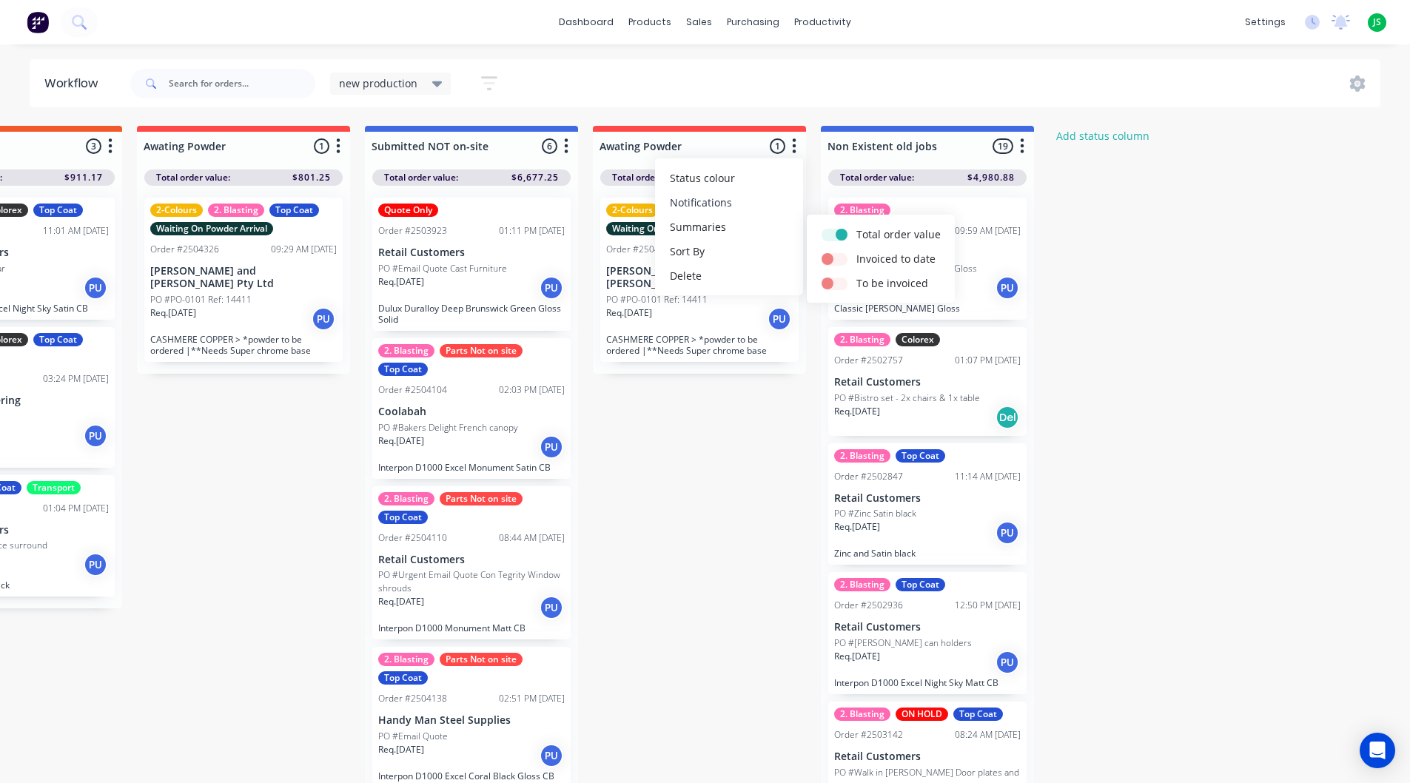
click at [722, 206] on button "Notifications" at bounding box center [729, 202] width 148 height 24
click at [702, 280] on button "Delete" at bounding box center [729, 275] width 148 height 24
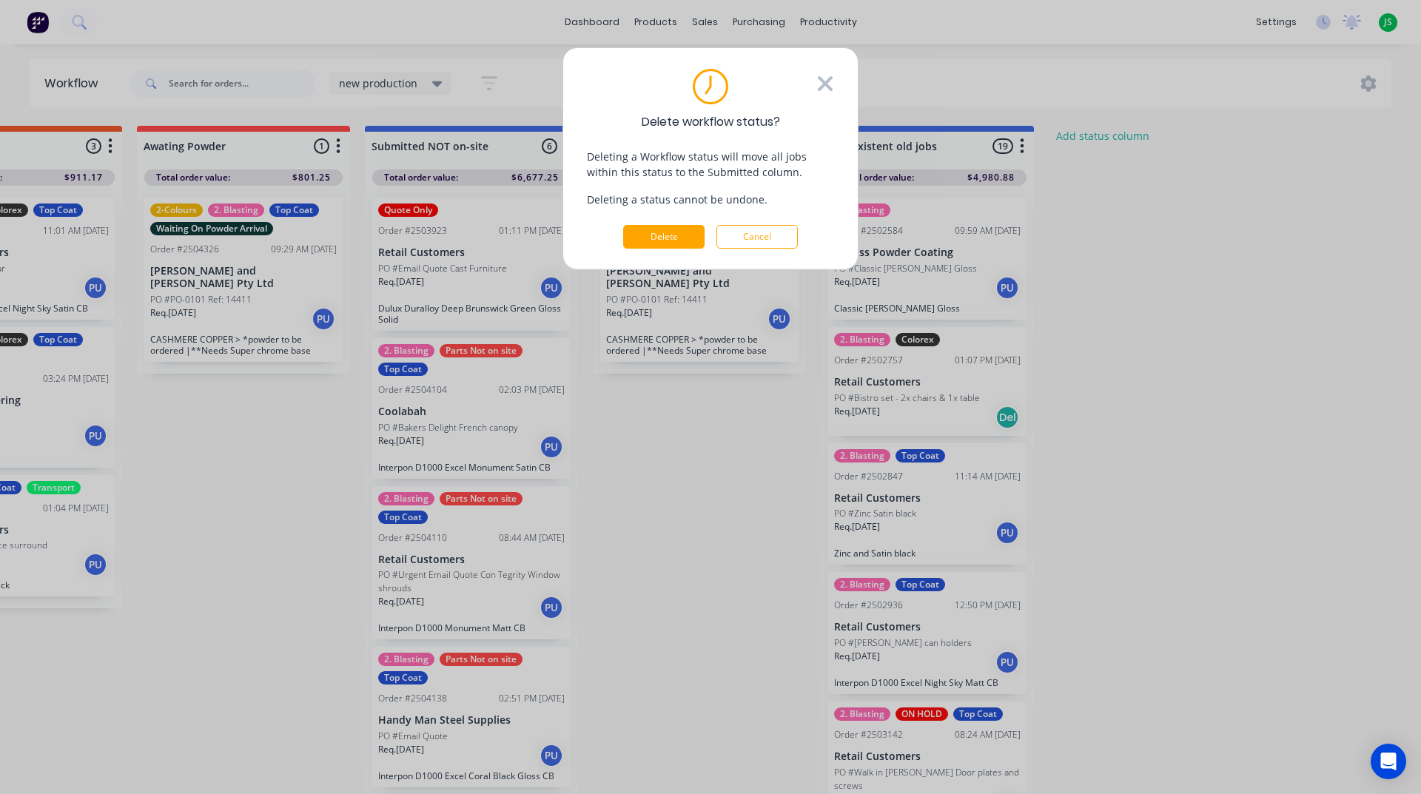
click at [832, 84] on icon at bounding box center [825, 84] width 18 height 24
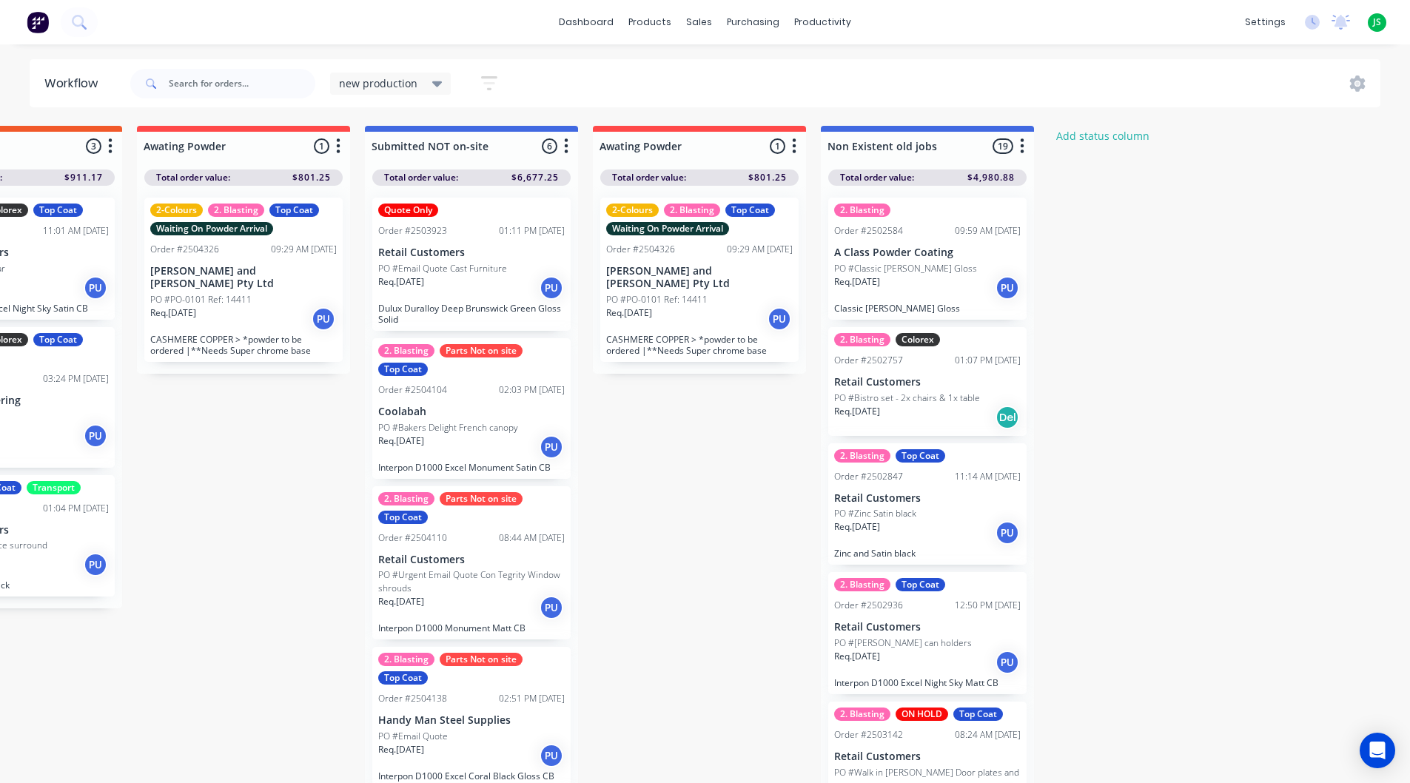
click at [45, 22] on img at bounding box center [38, 22] width 22 height 22
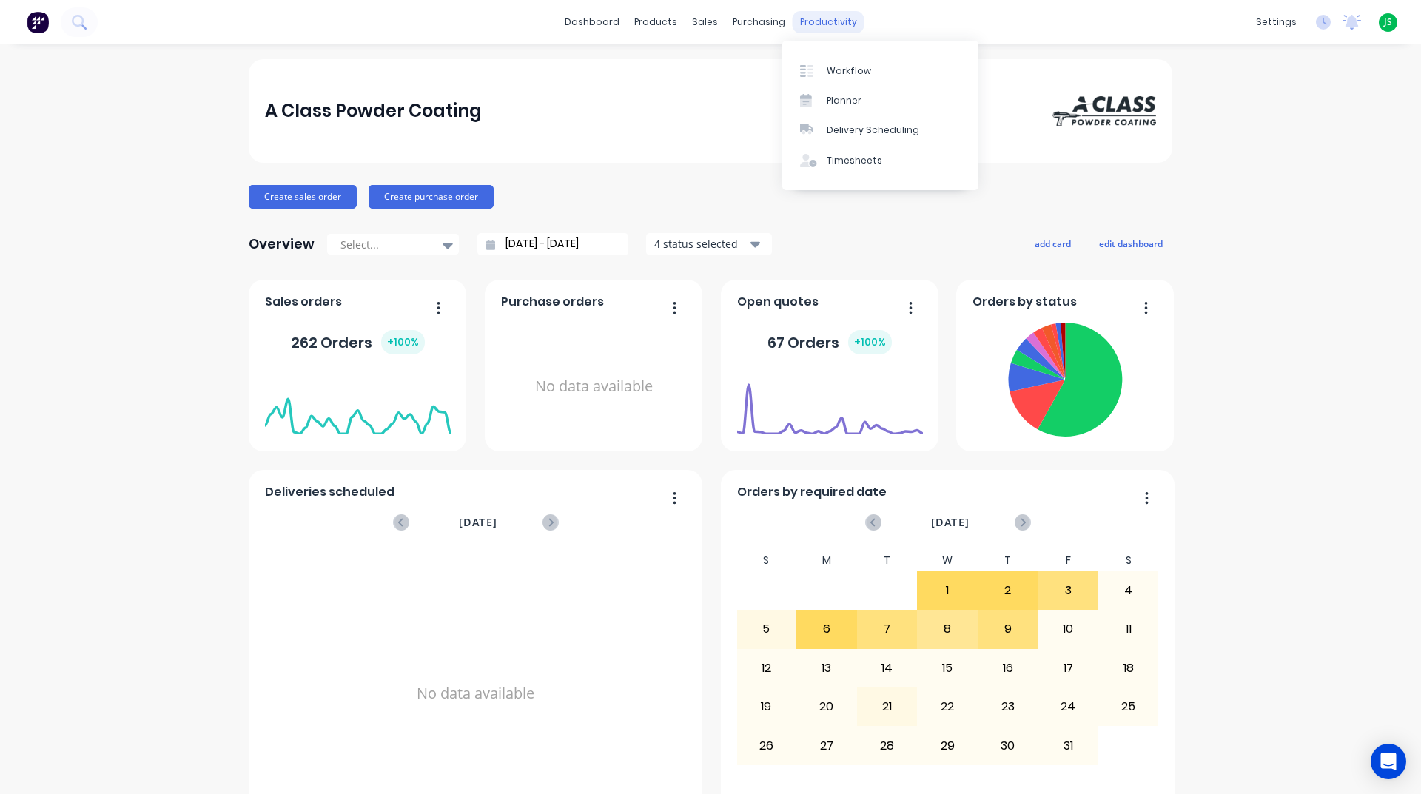
click at [817, 14] on div "productivity" at bounding box center [829, 22] width 72 height 22
click at [848, 70] on div "Workflow" at bounding box center [849, 70] width 44 height 13
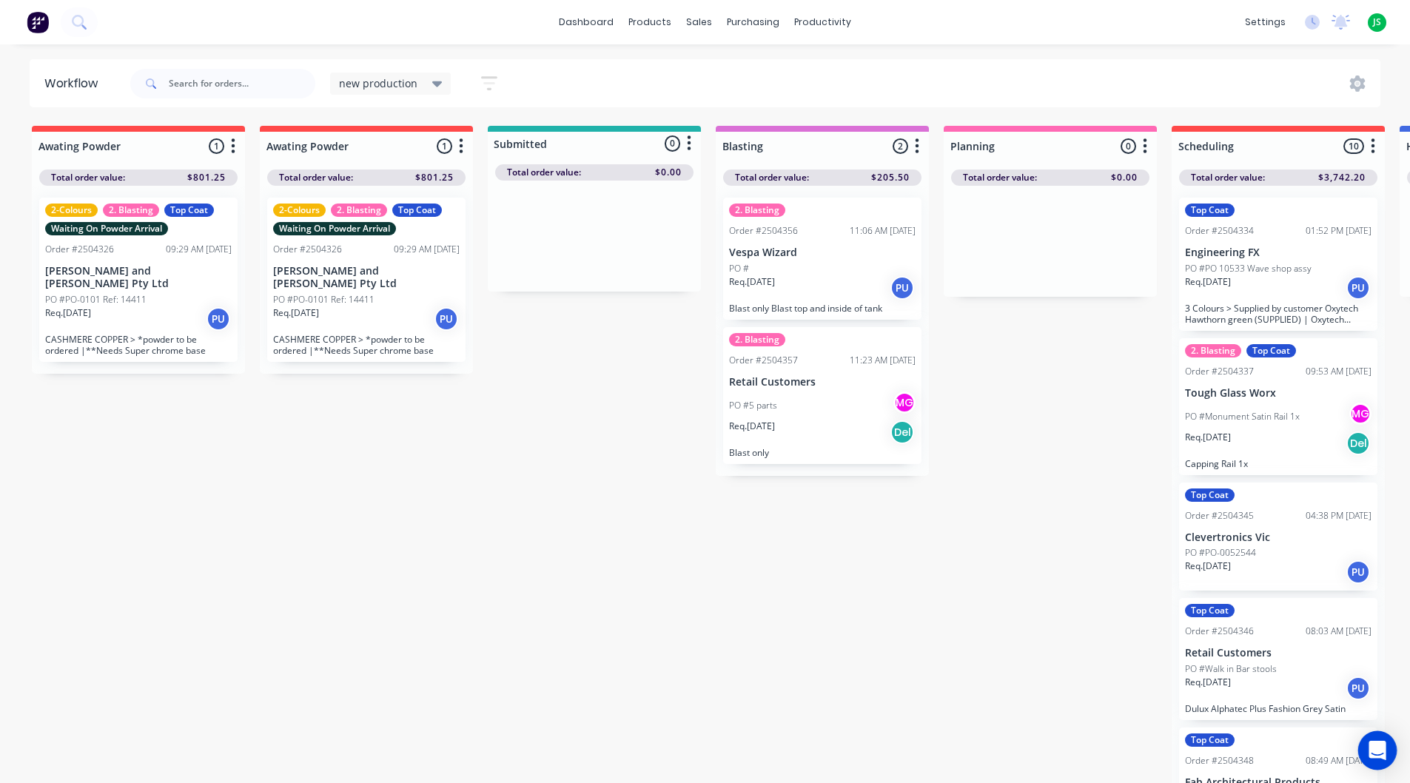
click at [1385, 748] on icon "Open Intercom Messenger" at bounding box center [1377, 750] width 19 height 19
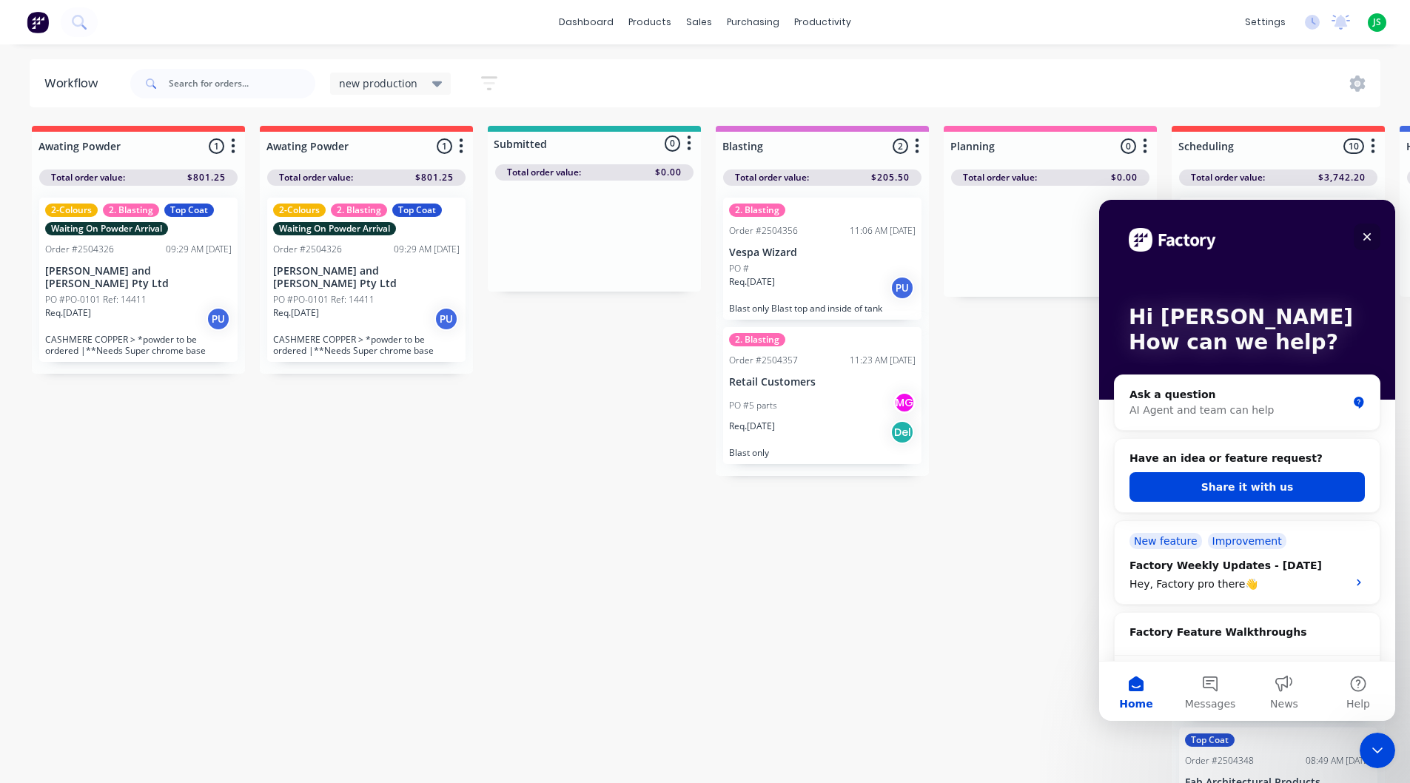
click at [1367, 238] on icon "Close" at bounding box center [1367, 237] width 12 height 12
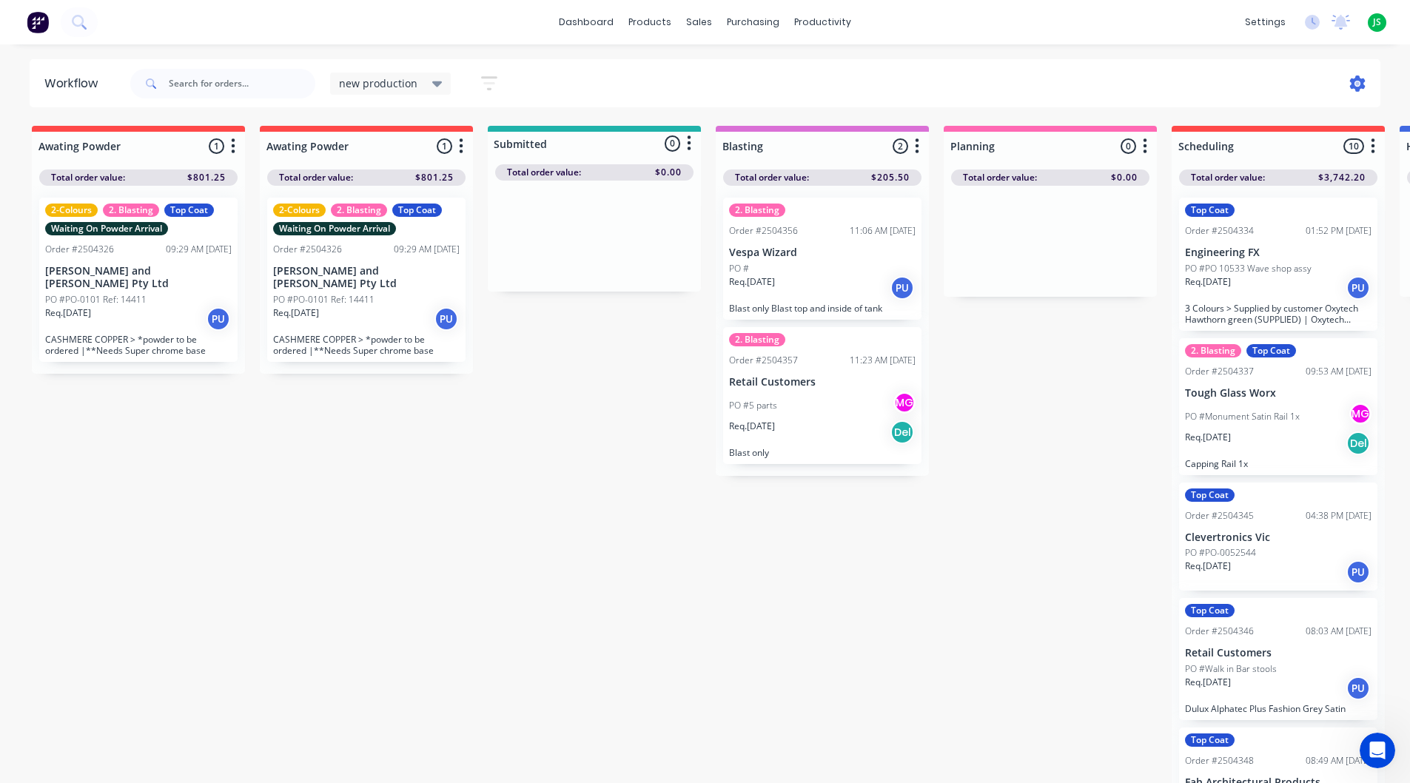
click at [1358, 85] on icon at bounding box center [1358, 83] width 4 height 4
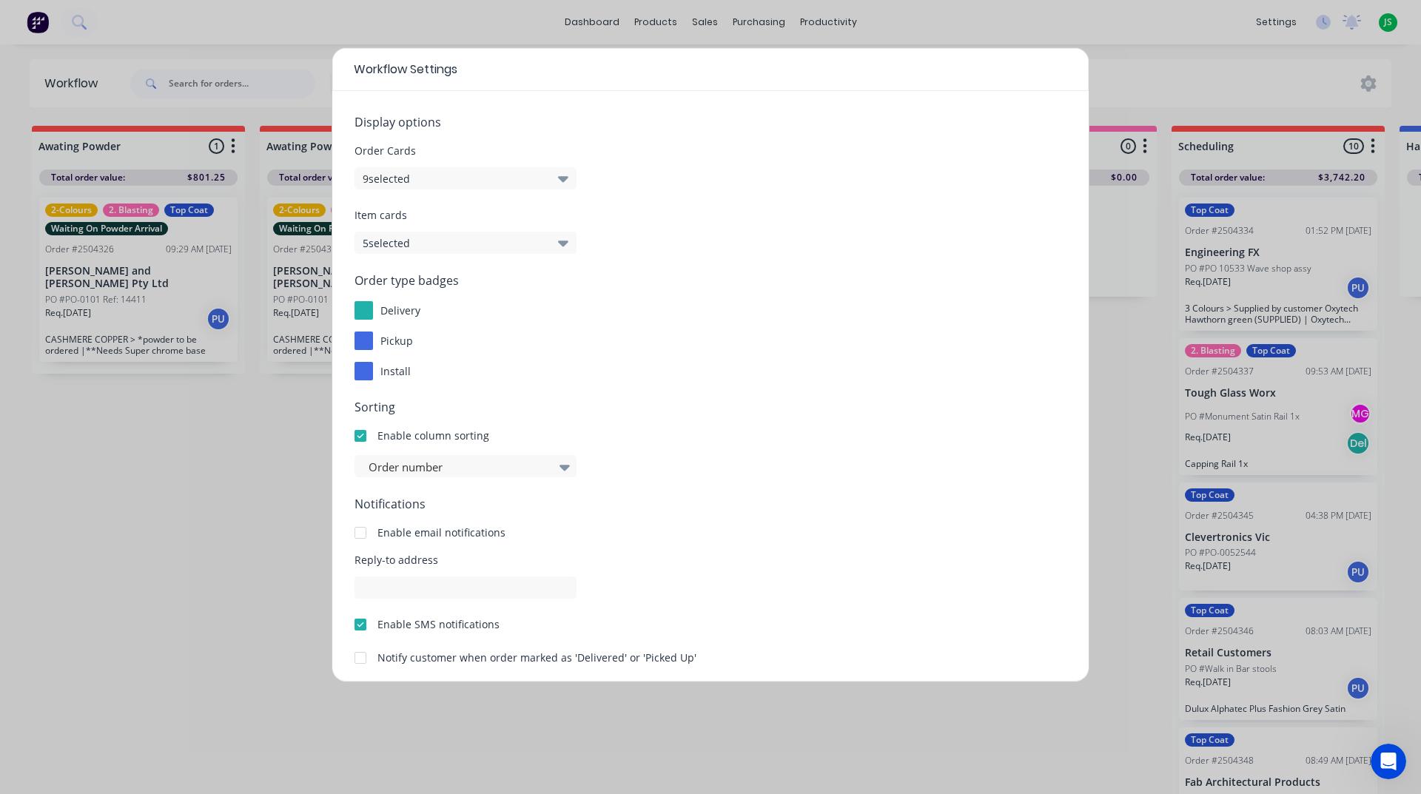
click at [1152, 53] on div "Workflow Settings Display options Order Cards 9 selected Item cards 5 selected …" at bounding box center [710, 397] width 1421 height 794
click at [1119, 85] on div "Workflow Settings Display options Order Cards 9 selected Item cards 5 selected …" at bounding box center [710, 397] width 1421 height 794
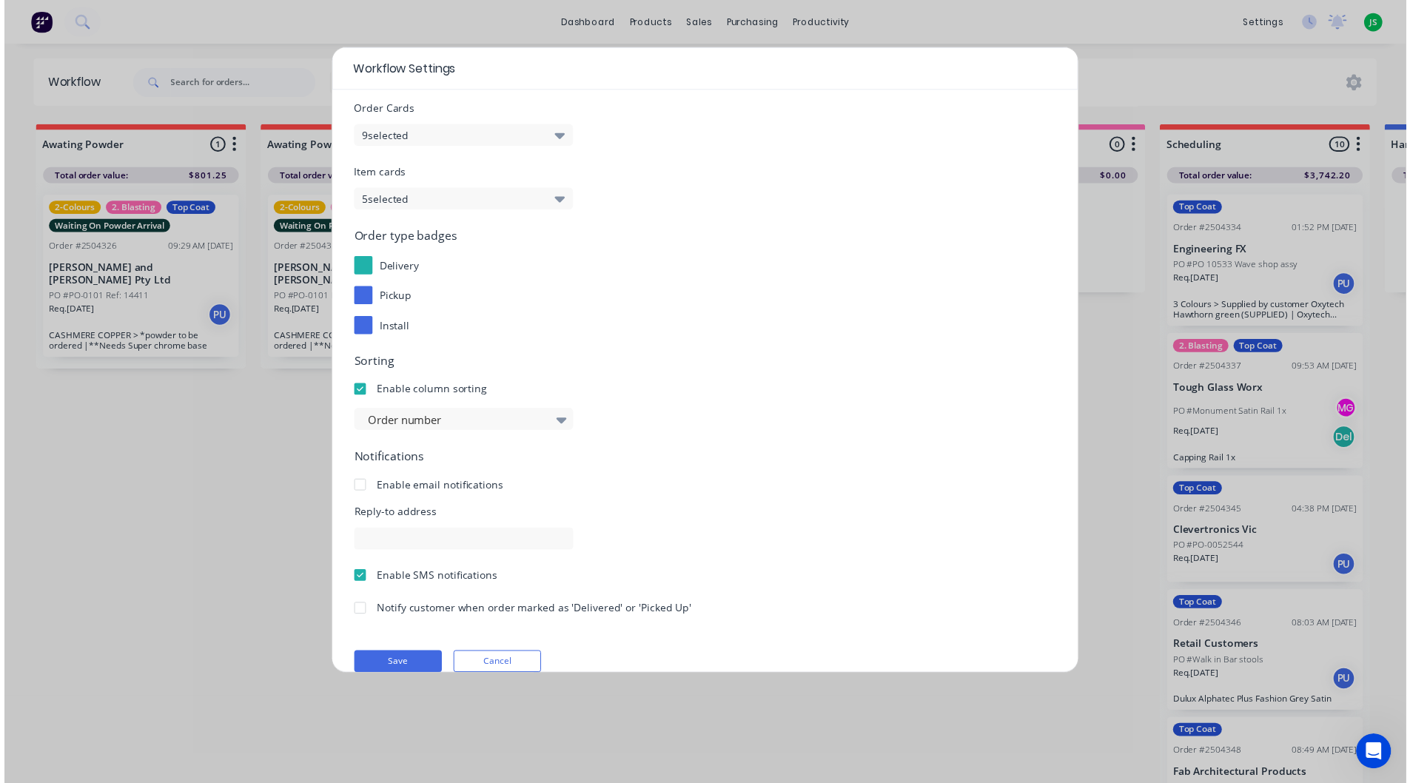
scroll to position [64, 0]
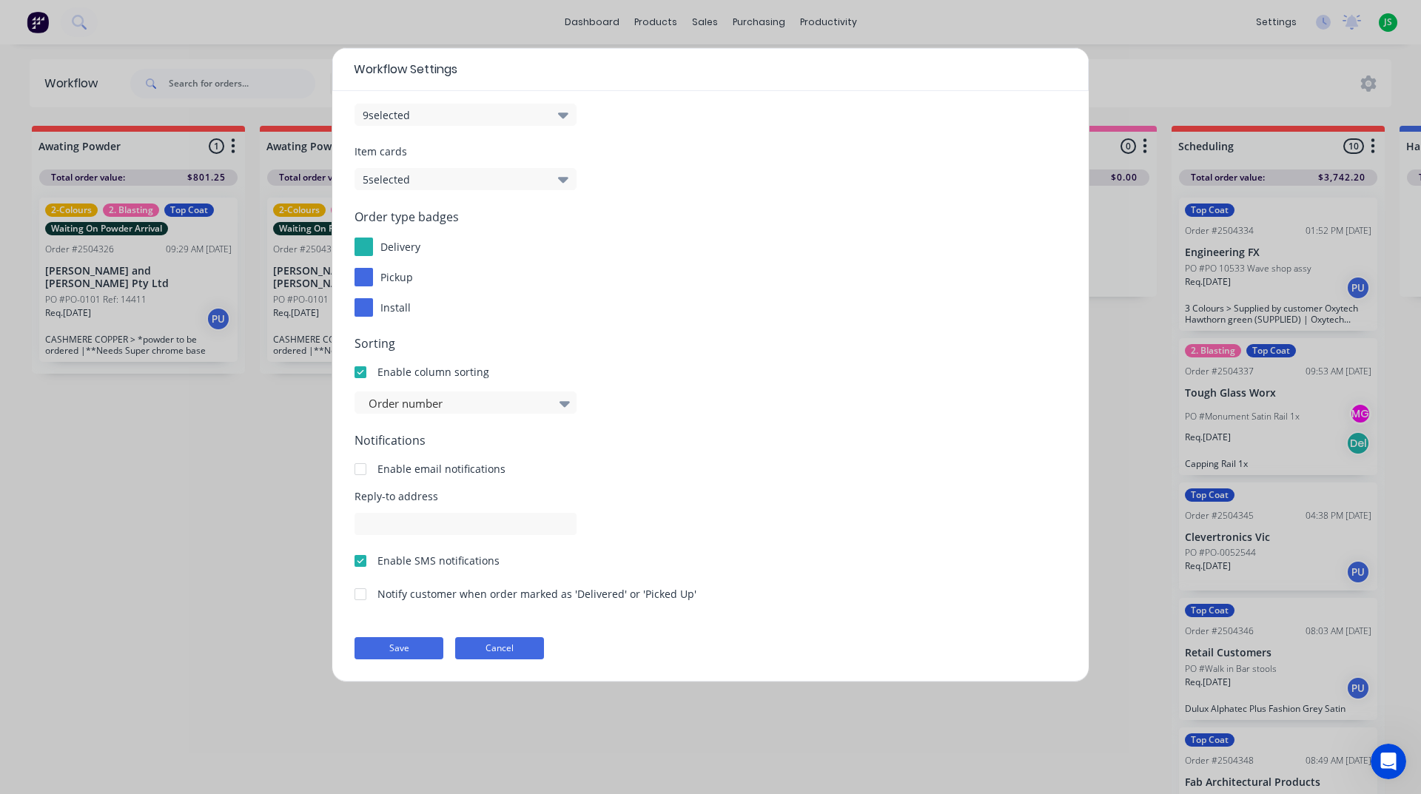
click at [533, 654] on button "Cancel" at bounding box center [499, 648] width 89 height 22
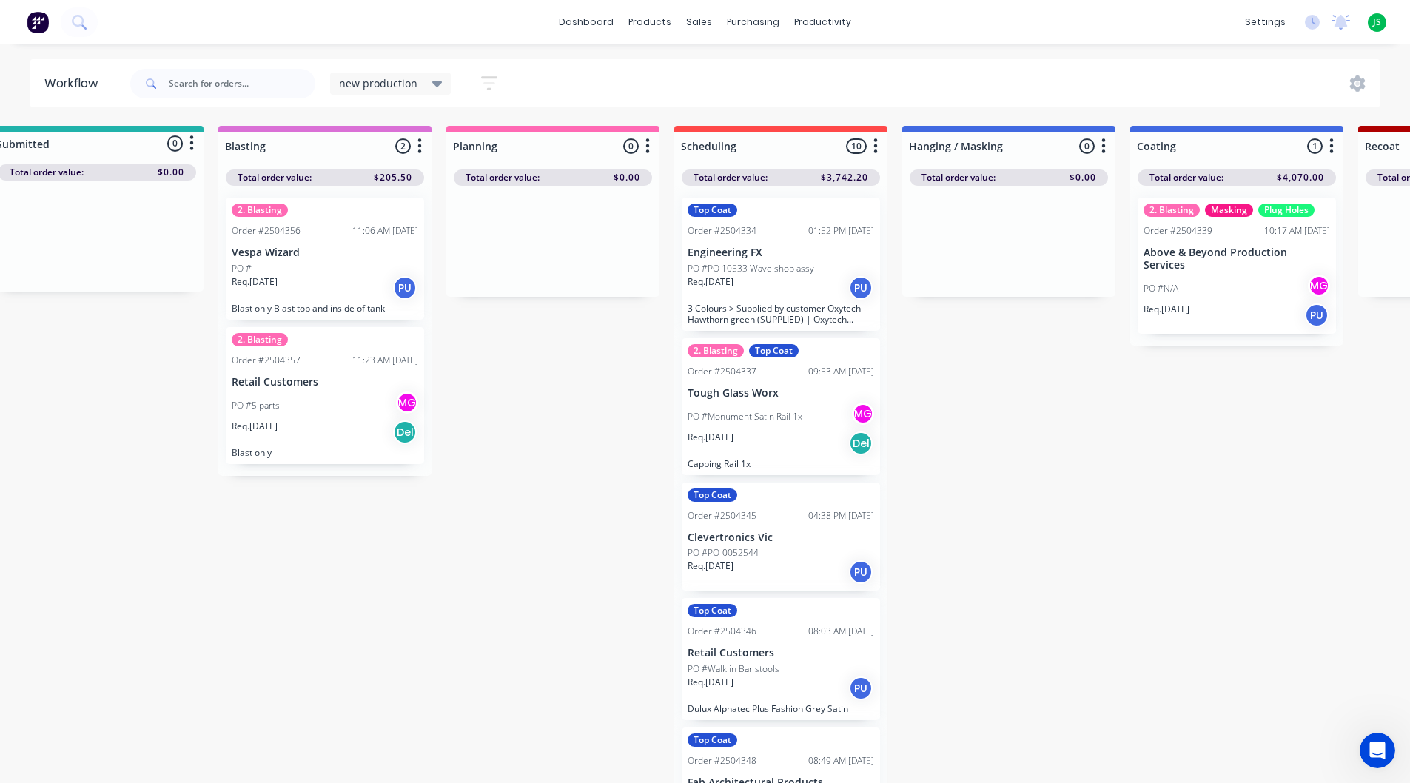
scroll to position [0, 473]
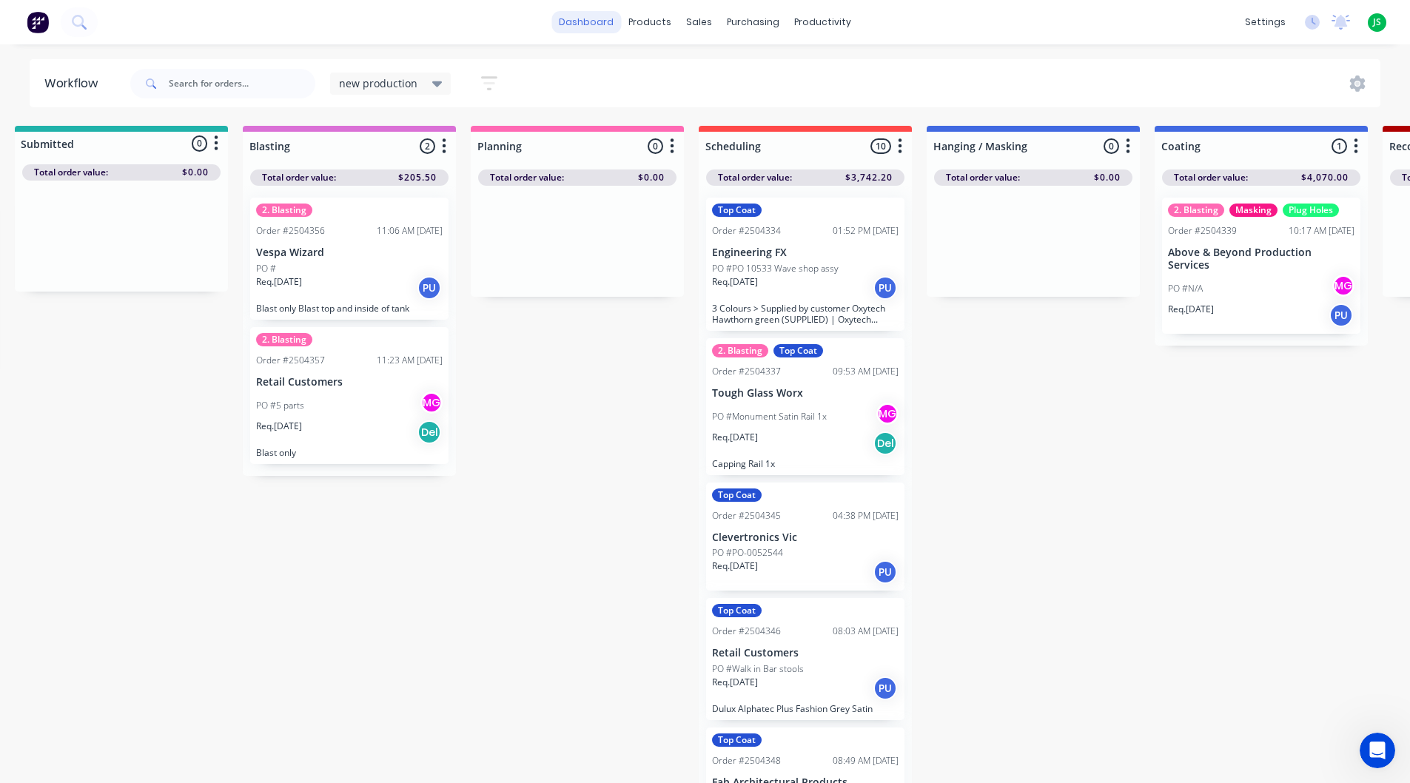
click at [585, 30] on link "dashboard" at bounding box center [586, 22] width 70 height 22
